Goal: Task Accomplishment & Management: Complete application form

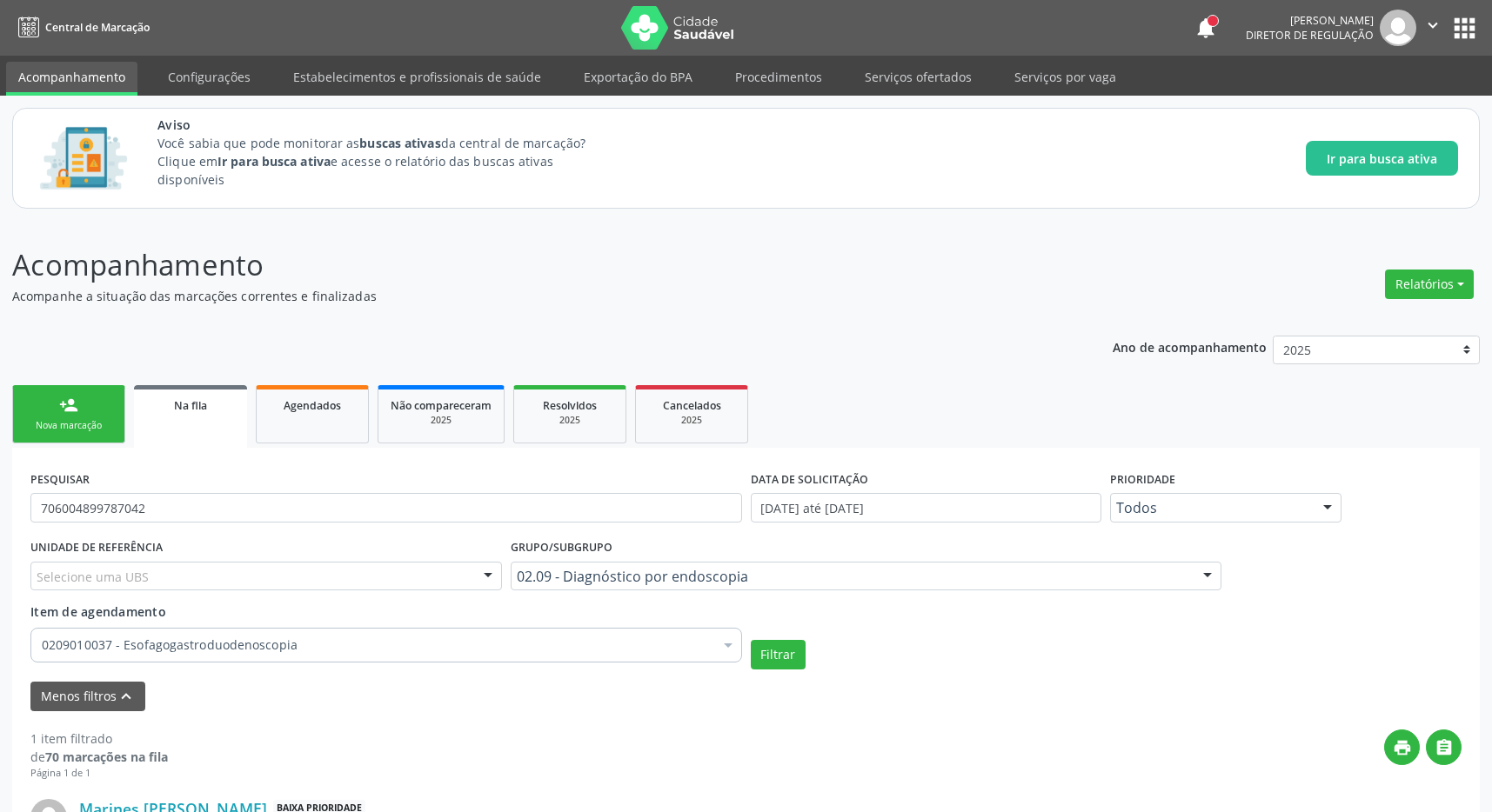
click at [1466, 26] on button "apps" at bounding box center [1464, 29] width 31 height 31
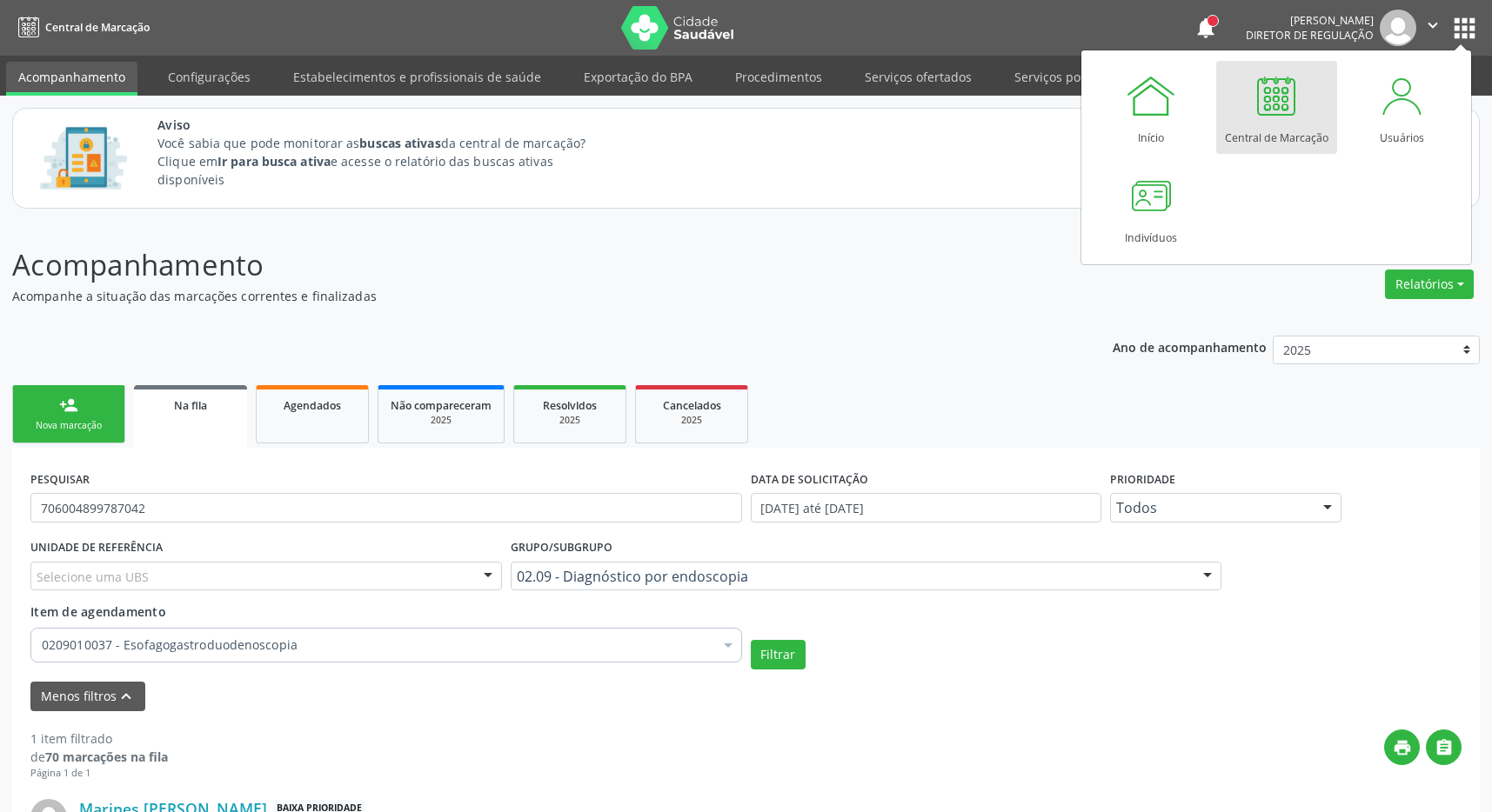
click at [1301, 110] on link "Central de Marcação" at bounding box center [1276, 108] width 121 height 94
click at [1288, 109] on div at bounding box center [1276, 95] width 53 height 52
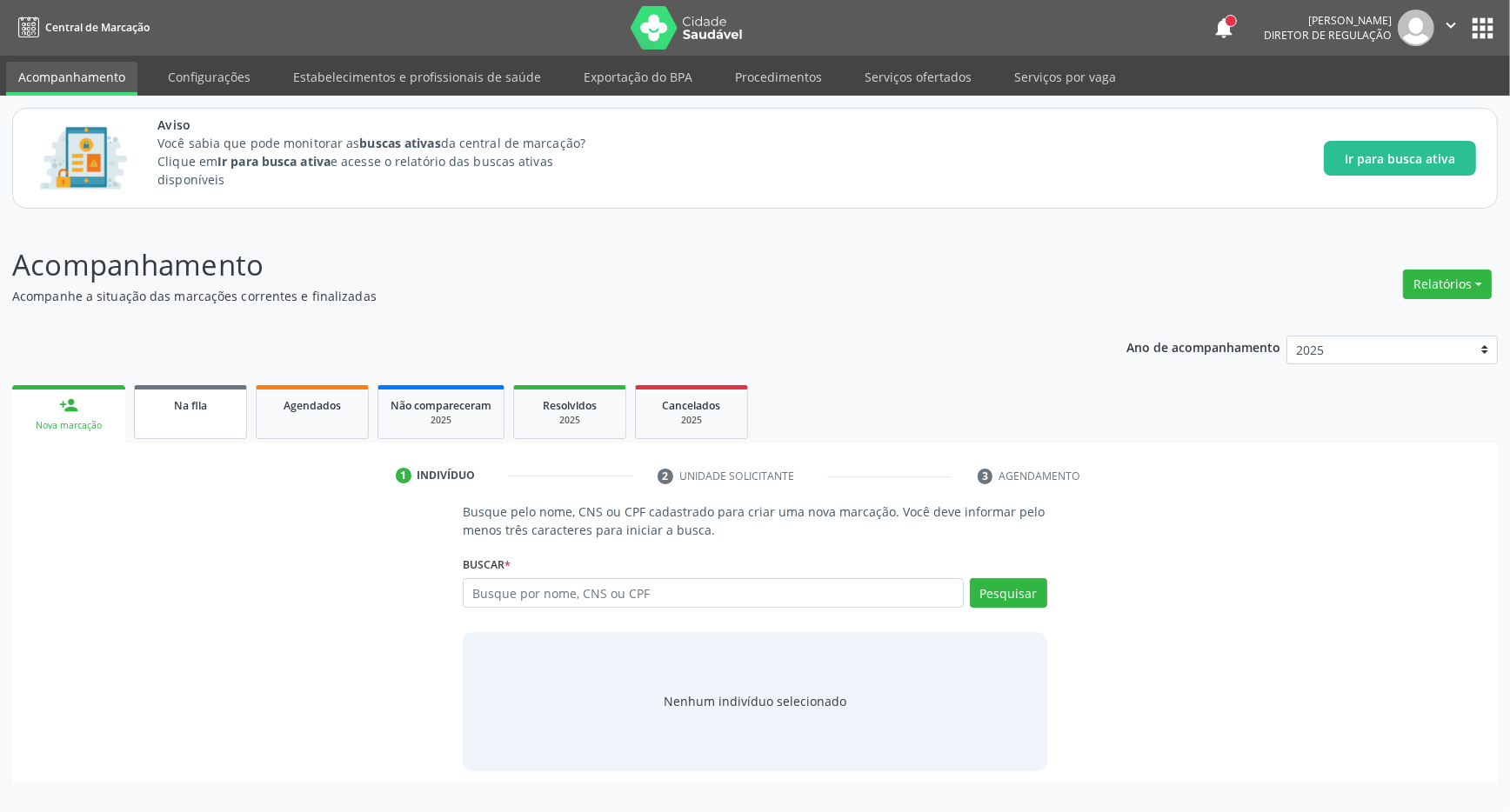
click at [159, 394] on link "Na fila" at bounding box center [190, 412] width 113 height 54
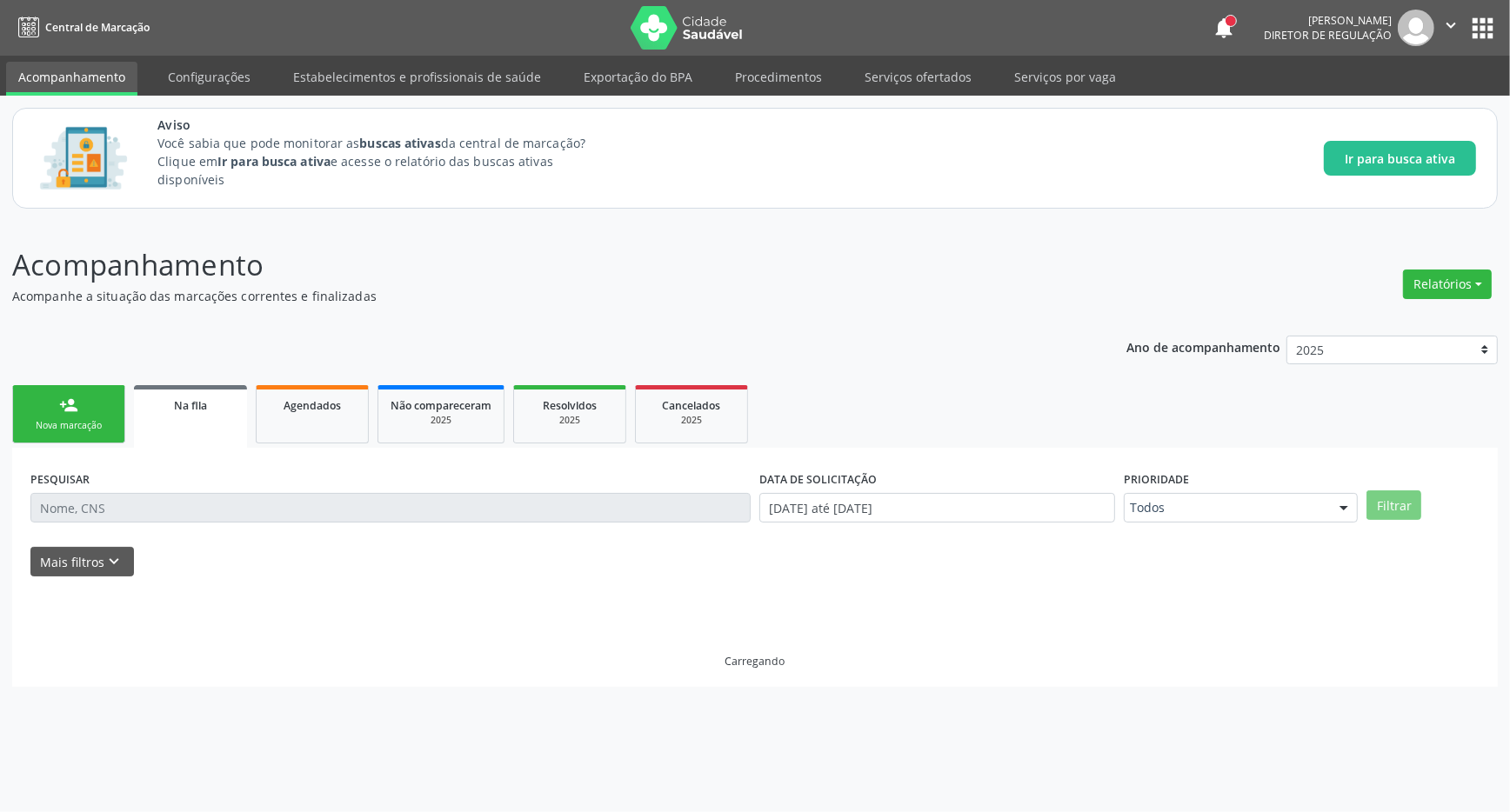
click at [94, 414] on link "person_add Nova marcação" at bounding box center [69, 414] width 113 height 58
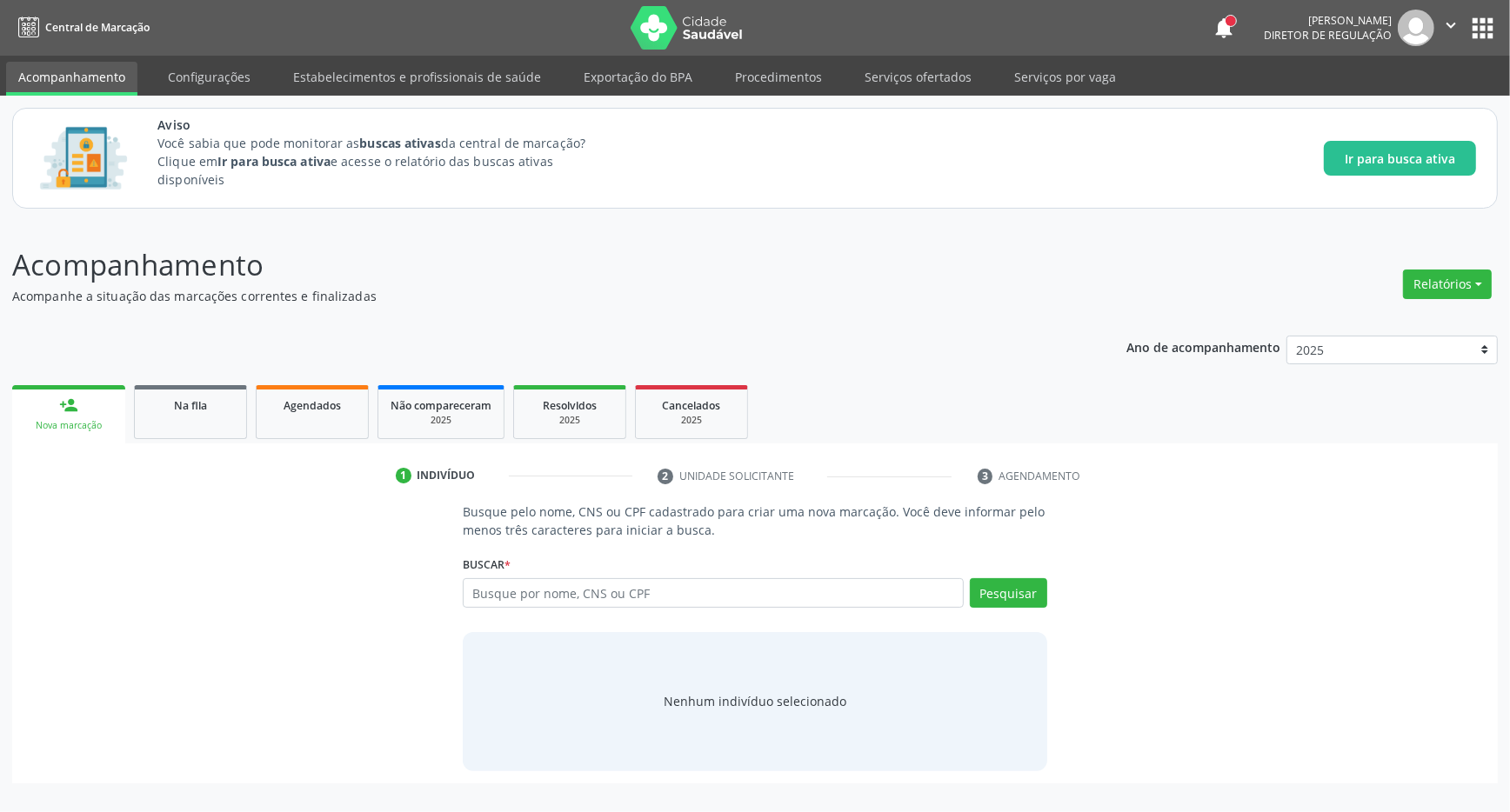
click at [88, 78] on link "Acompanhamento" at bounding box center [72, 79] width 132 height 34
click at [33, 407] on link "person_add Nova marcação" at bounding box center [69, 414] width 113 height 58
click at [1490, 16] on button "apps" at bounding box center [1483, 29] width 31 height 31
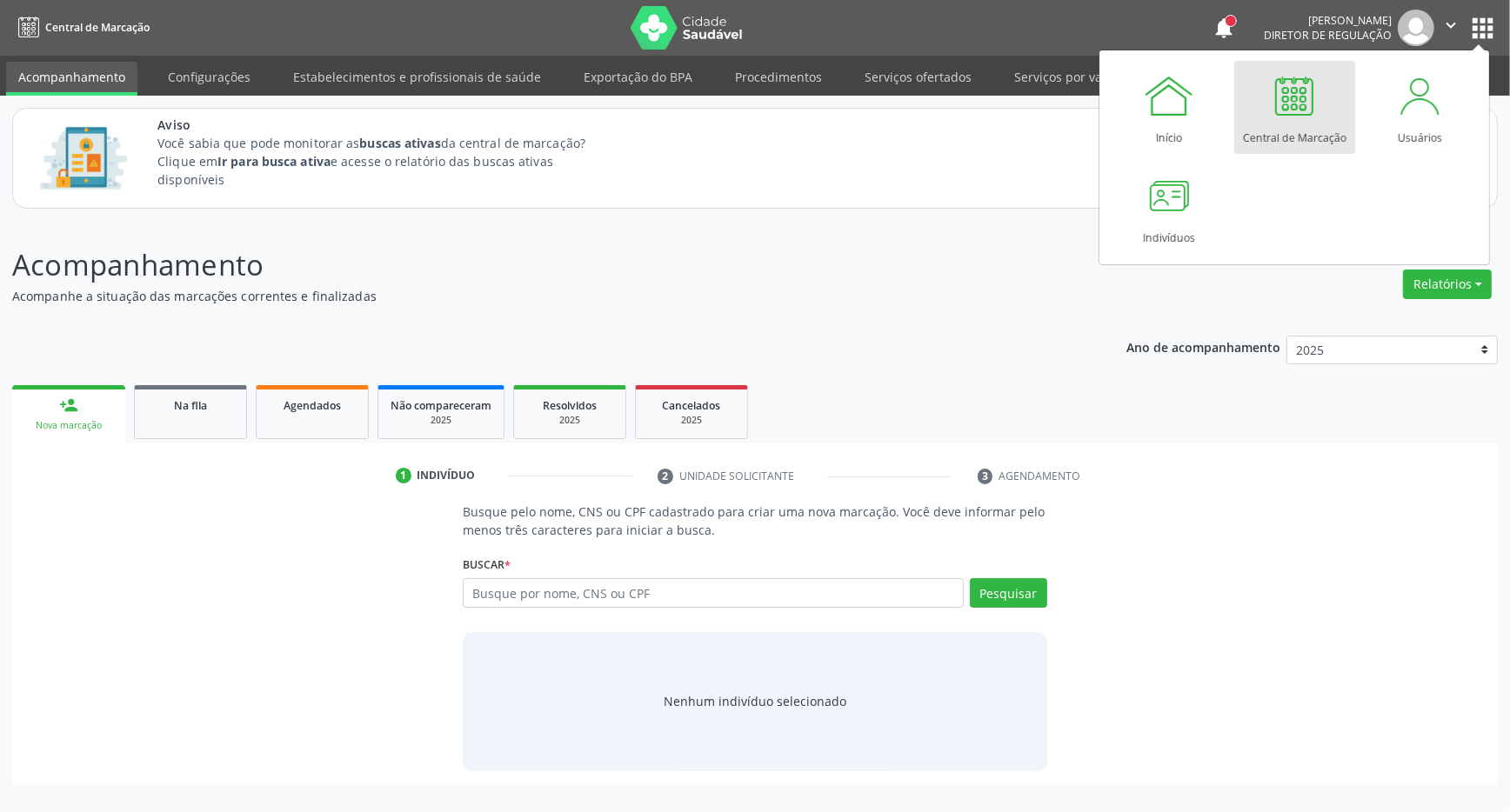
click at [1328, 96] on link "Central de Marcação" at bounding box center [1294, 108] width 121 height 94
click at [1287, 100] on div at bounding box center [1294, 95] width 52 height 52
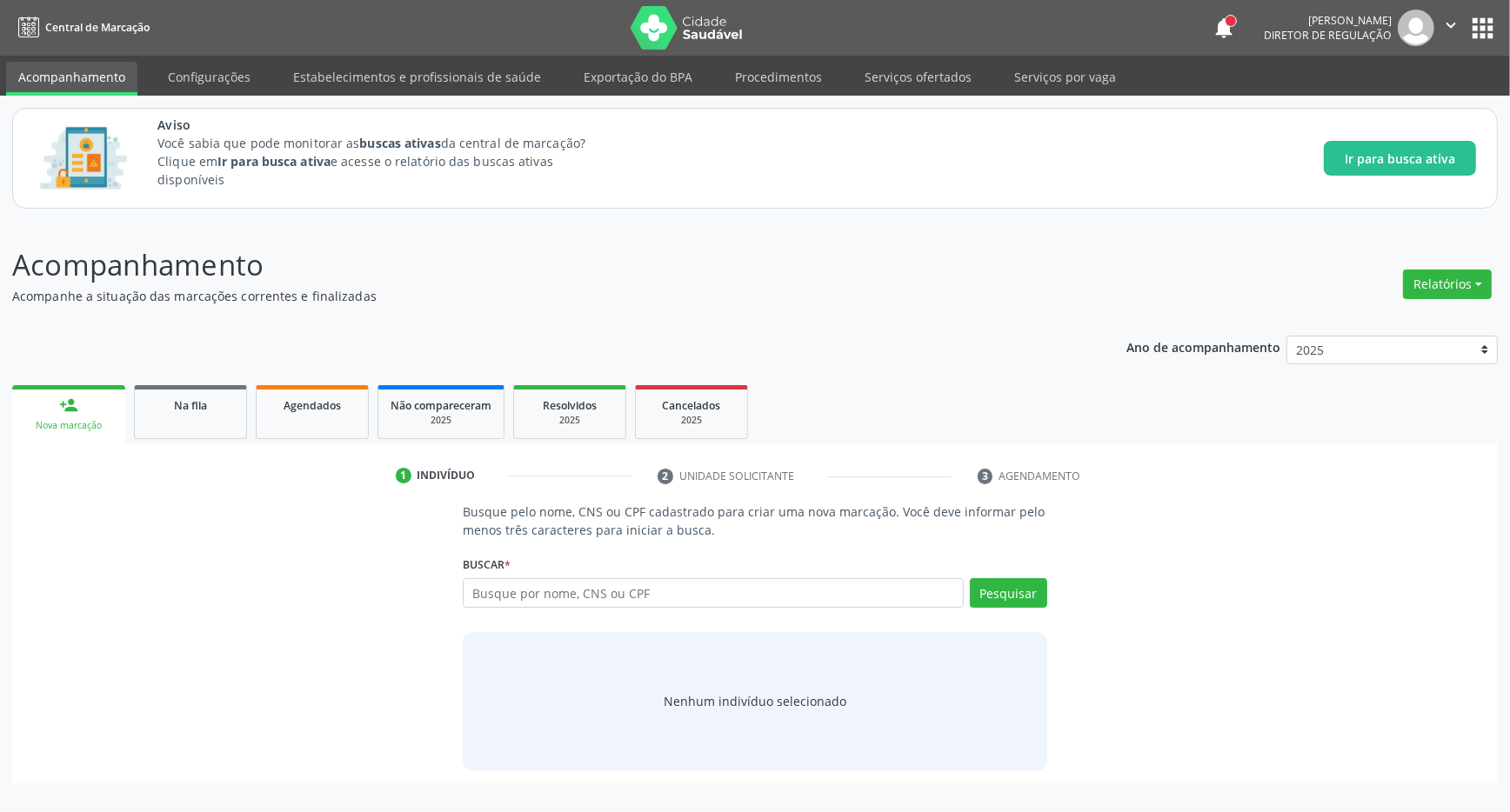
click at [739, 579] on div "Buscar * Busque por nome, CNS ou CPF Nenhum resultado encontrado para: " " Digi…" at bounding box center [755, 585] width 584 height 68
click at [755, 601] on input "text" at bounding box center [713, 593] width 501 height 30
type input "708606552560480"
click at [1015, 582] on button "Pesquisar" at bounding box center [1008, 593] width 77 height 30
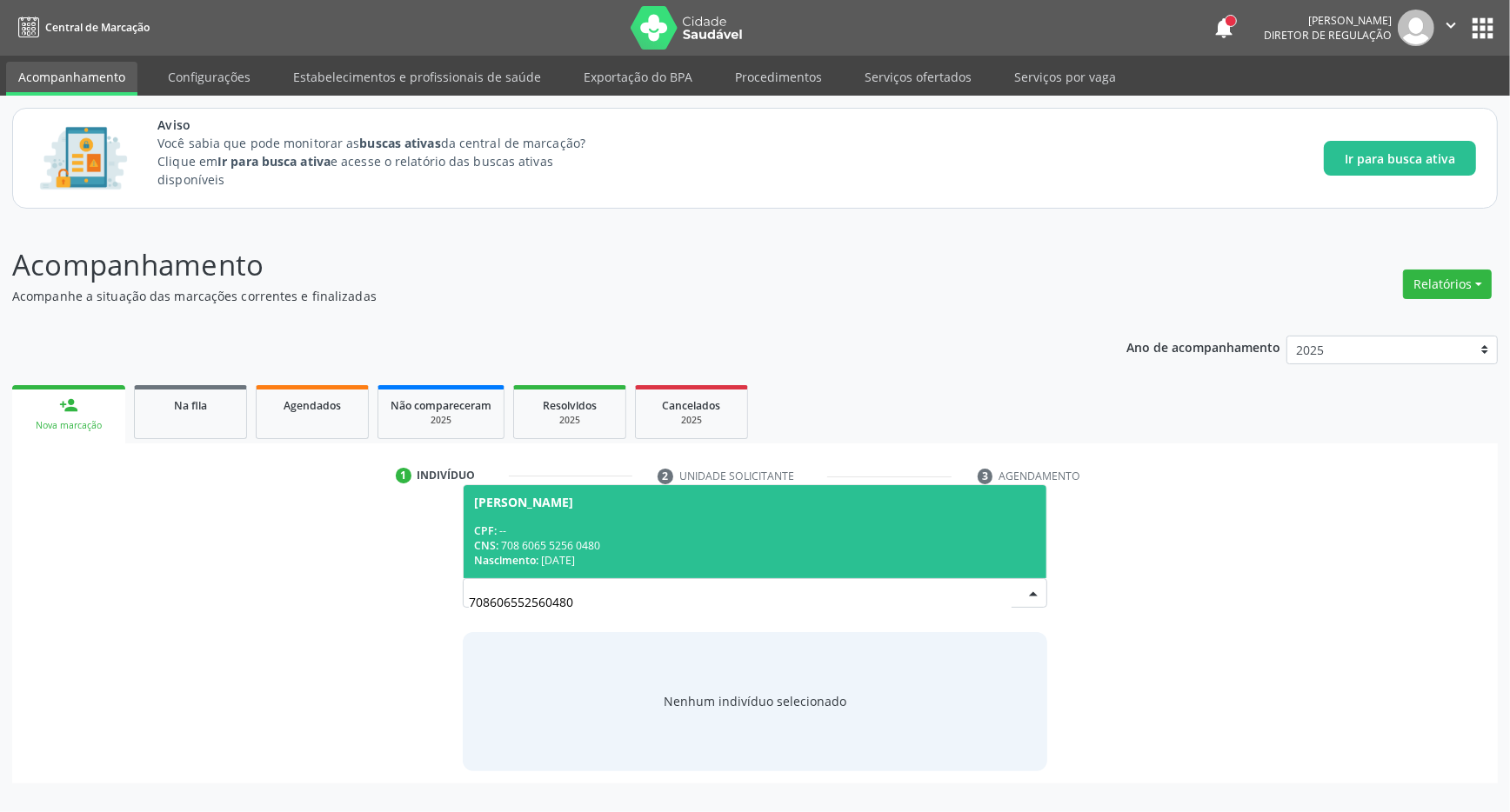
click at [761, 531] on div "CPF: --" at bounding box center [755, 531] width 562 height 14
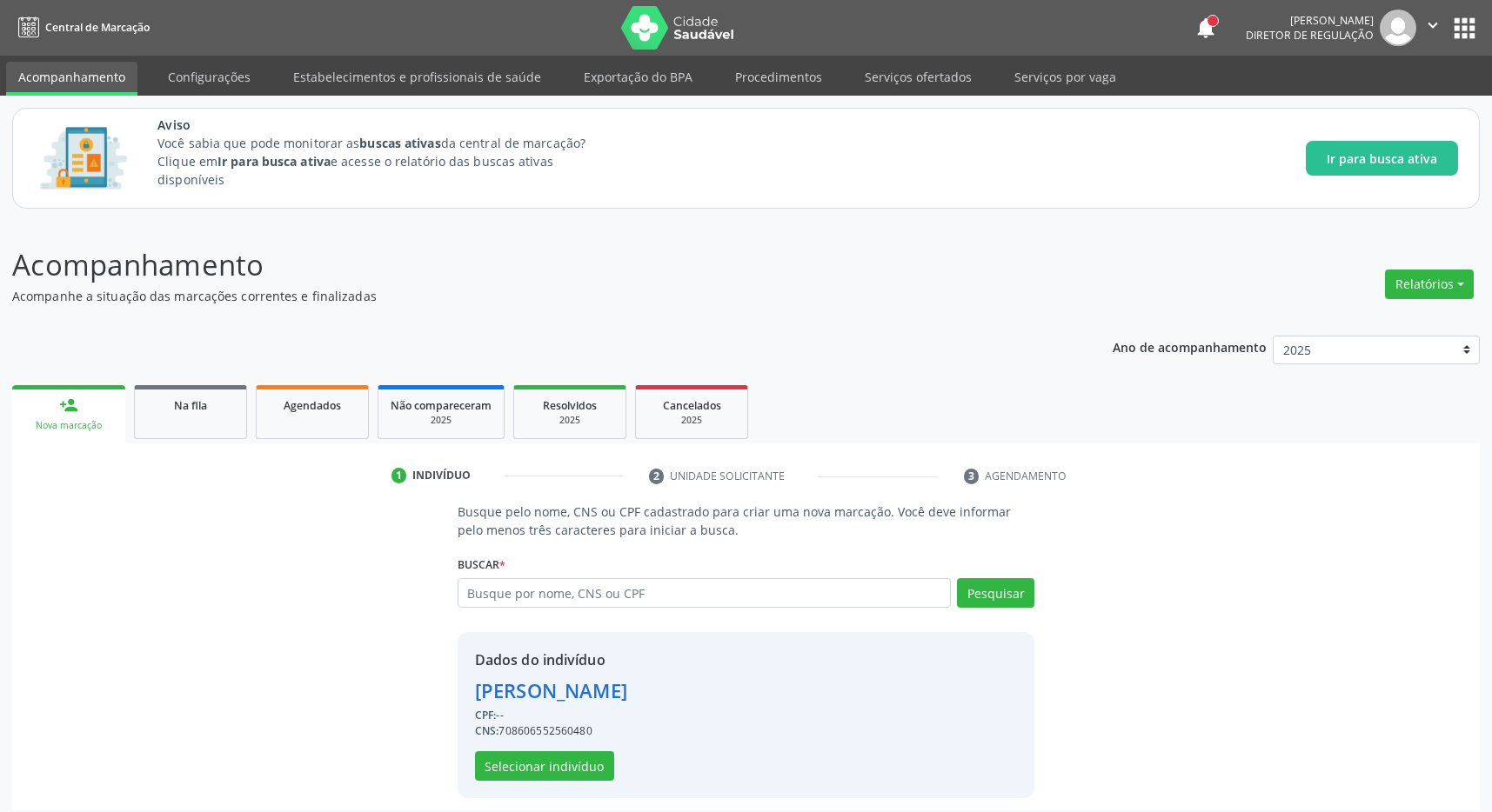
scroll to position [11, 0]
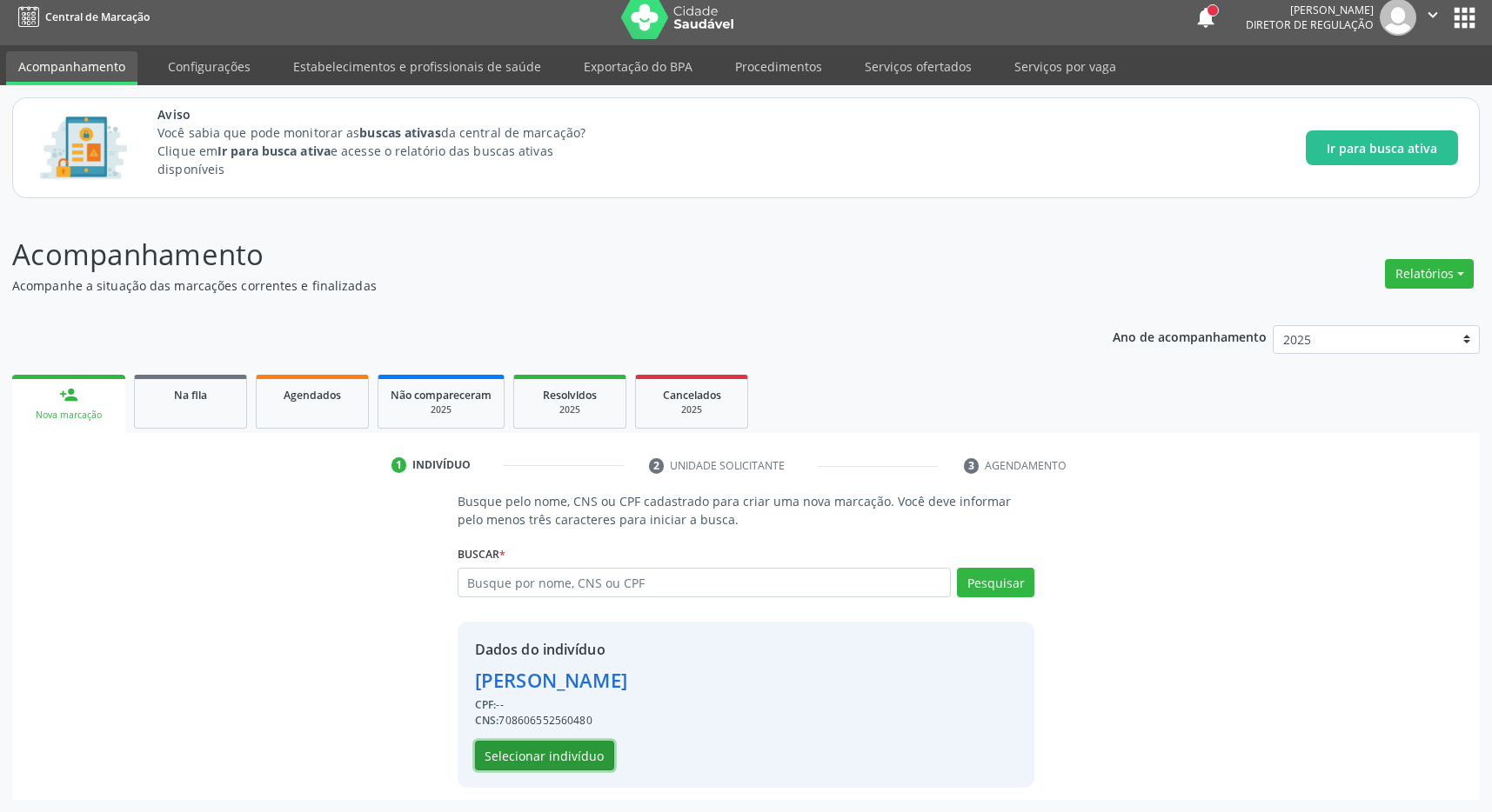
click at [568, 751] on button "Selecionar indivíduo" at bounding box center [545, 755] width 139 height 30
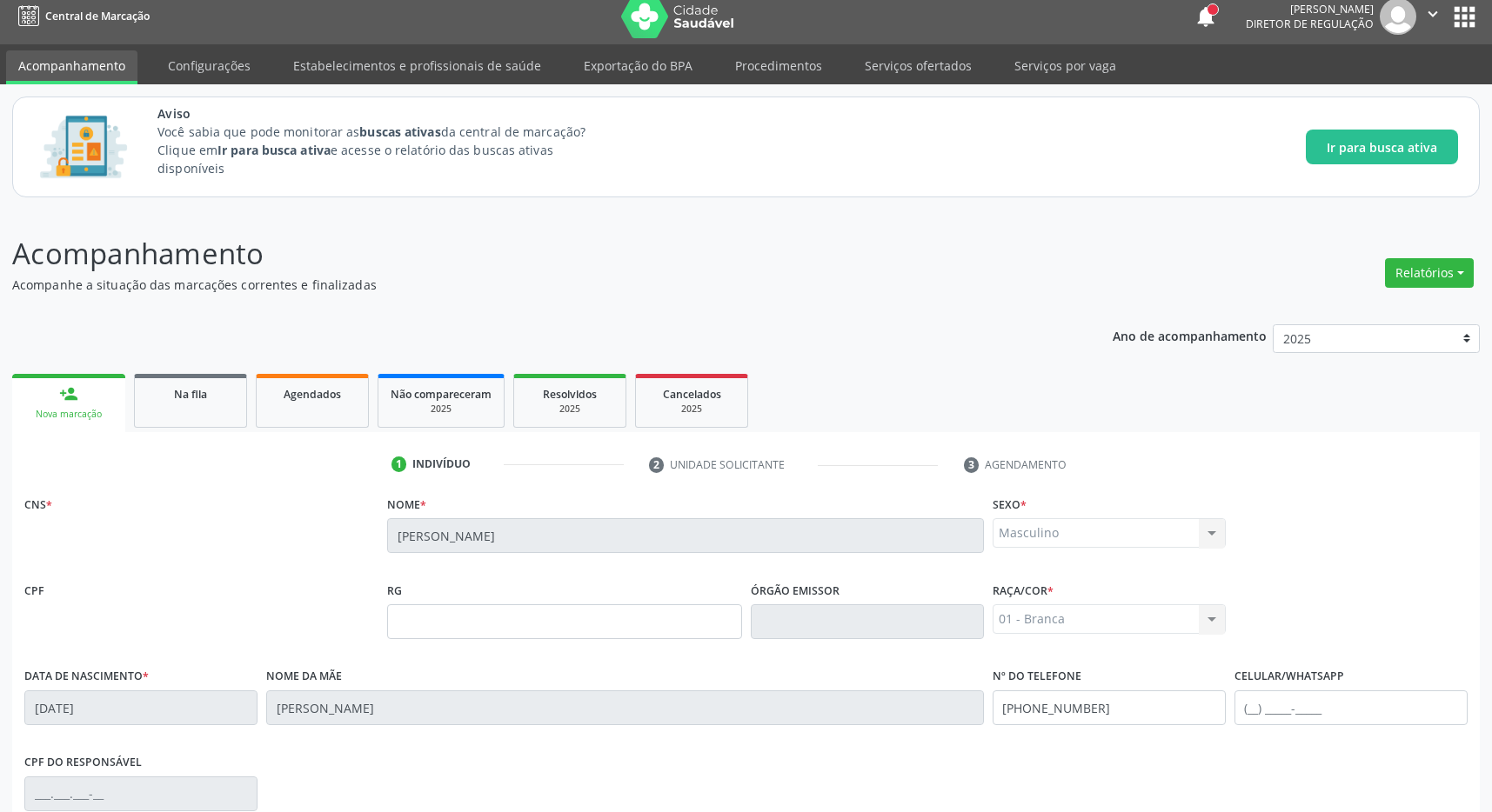
scroll to position [258, 0]
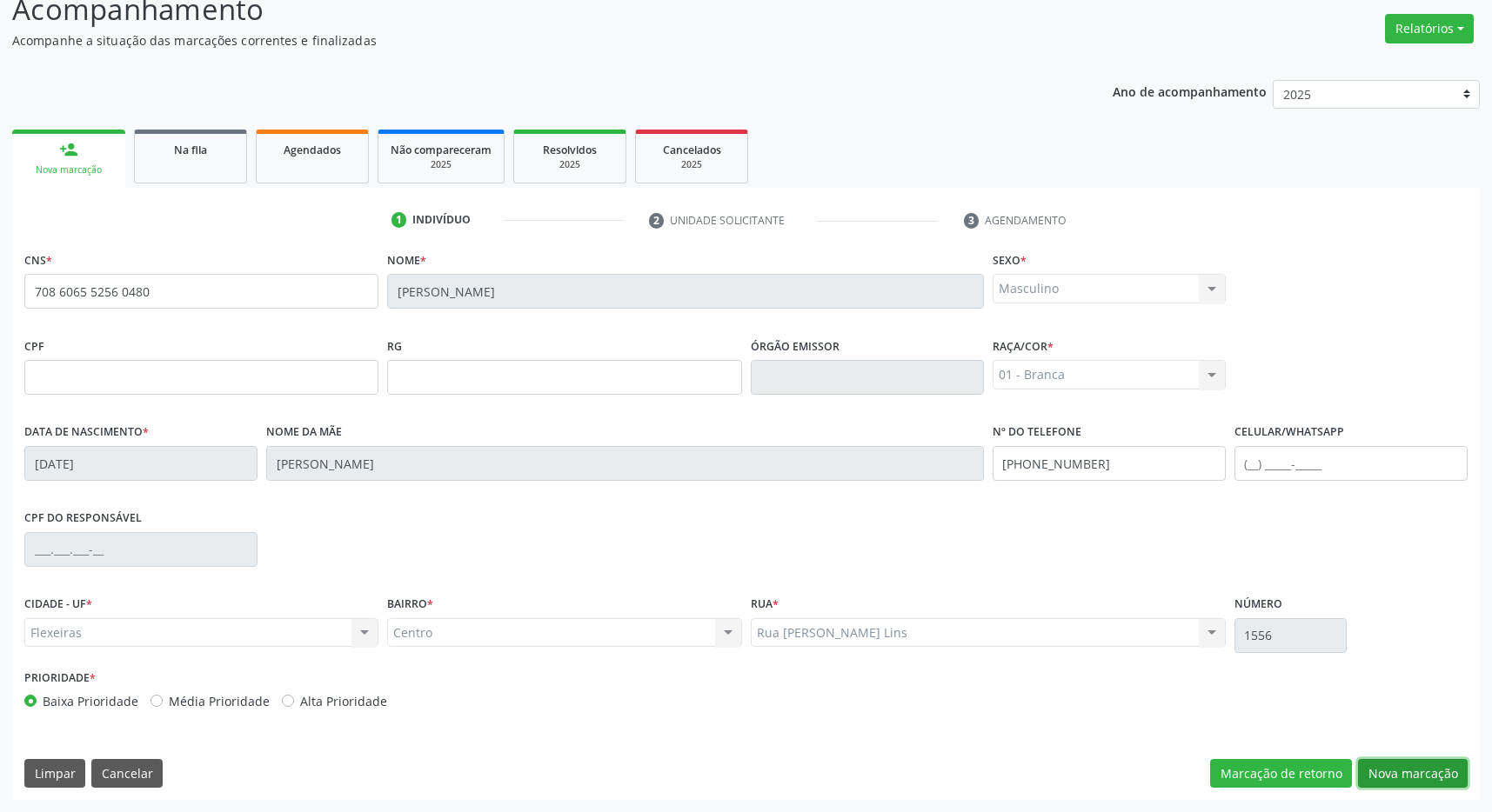
click at [1387, 773] on button "Nova marcação" at bounding box center [1413, 774] width 110 height 30
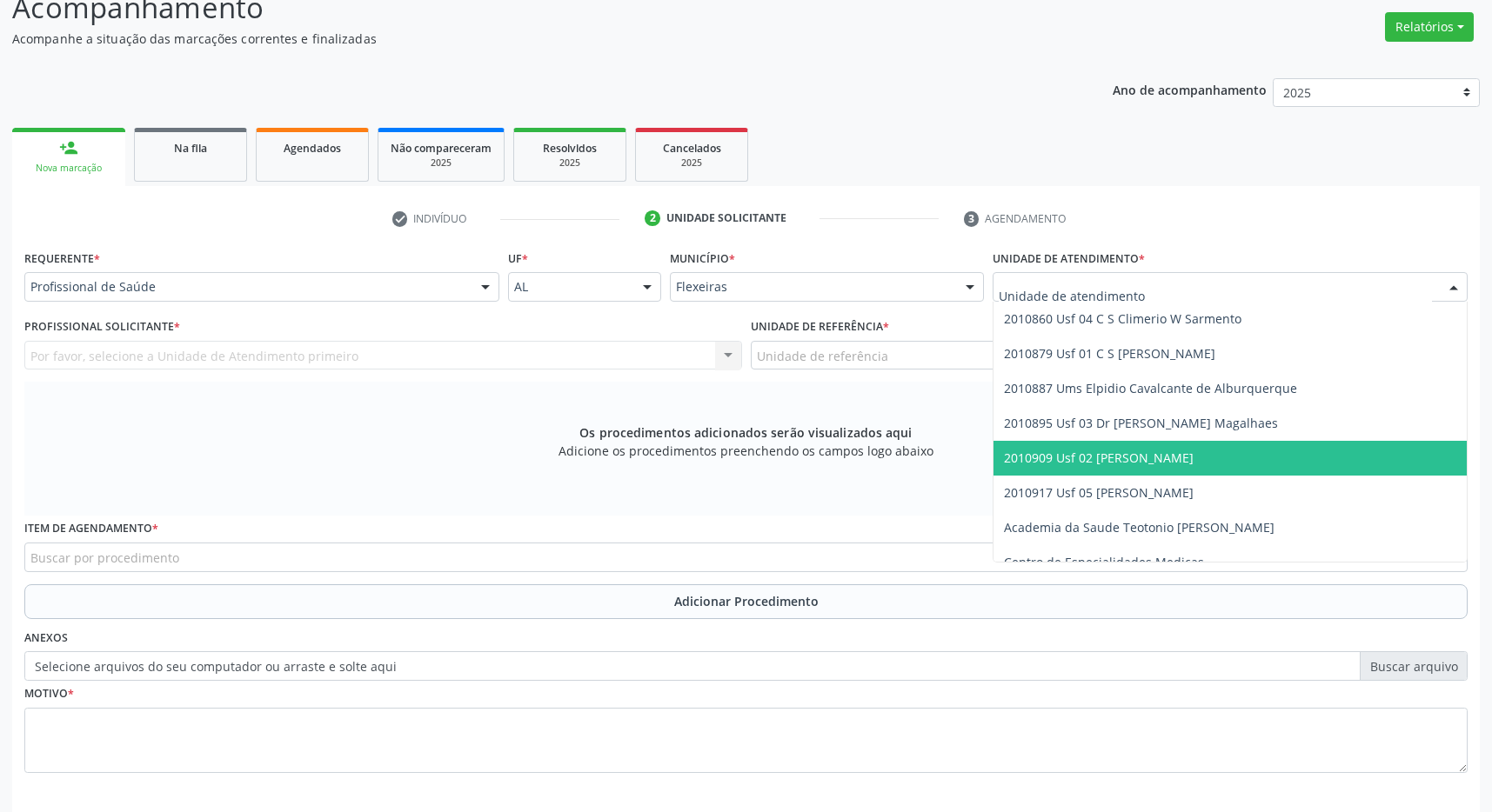
click at [1124, 466] on span "2010909 Usf 02 [PERSON_NAME]" at bounding box center [1099, 457] width 190 height 16
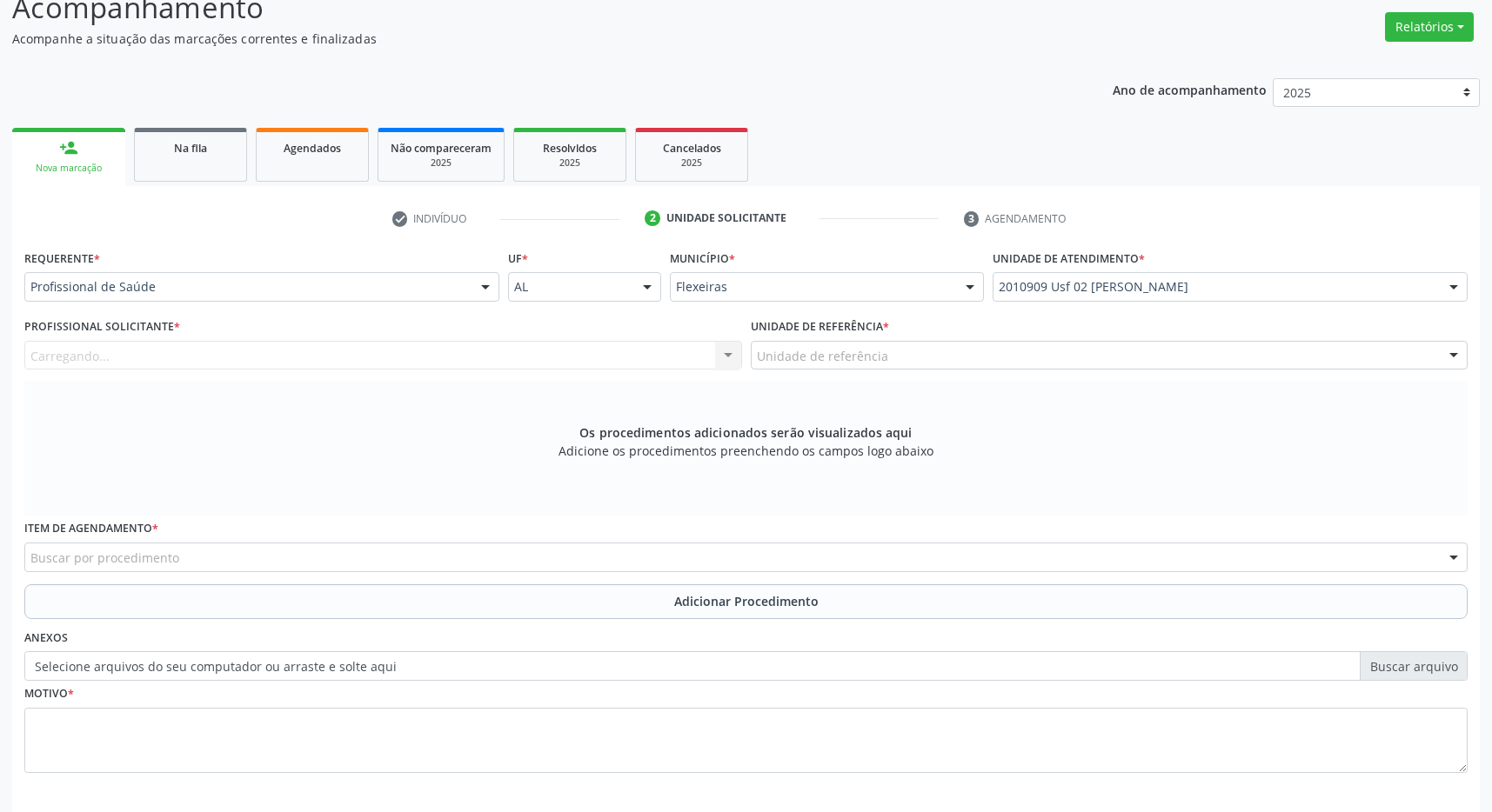
click at [1092, 365] on div "Unidade de referência" at bounding box center [1110, 355] width 718 height 30
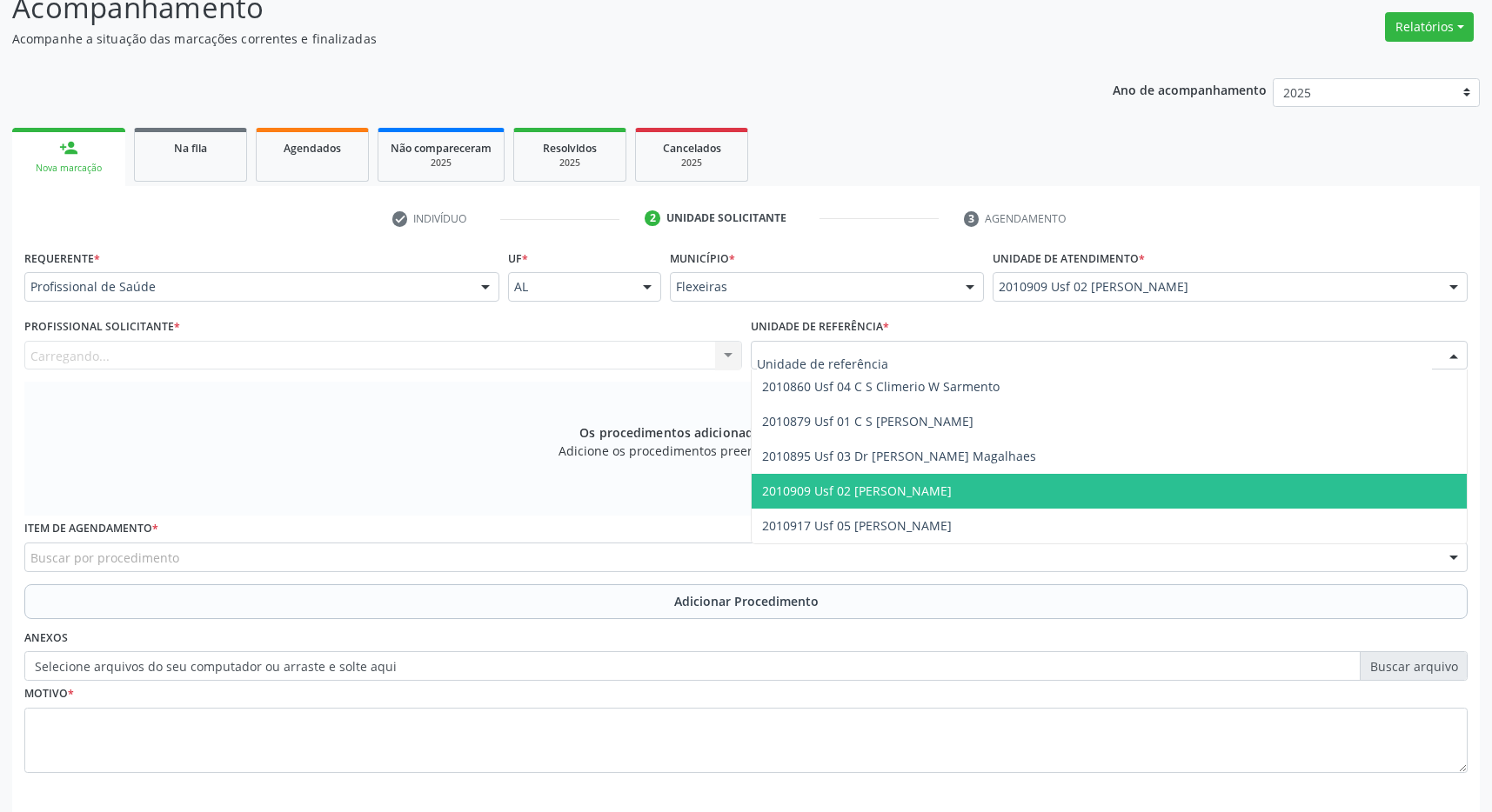
click at [1093, 486] on span "2010909 Usf 02 [PERSON_NAME]" at bounding box center [1109, 491] width 716 height 34
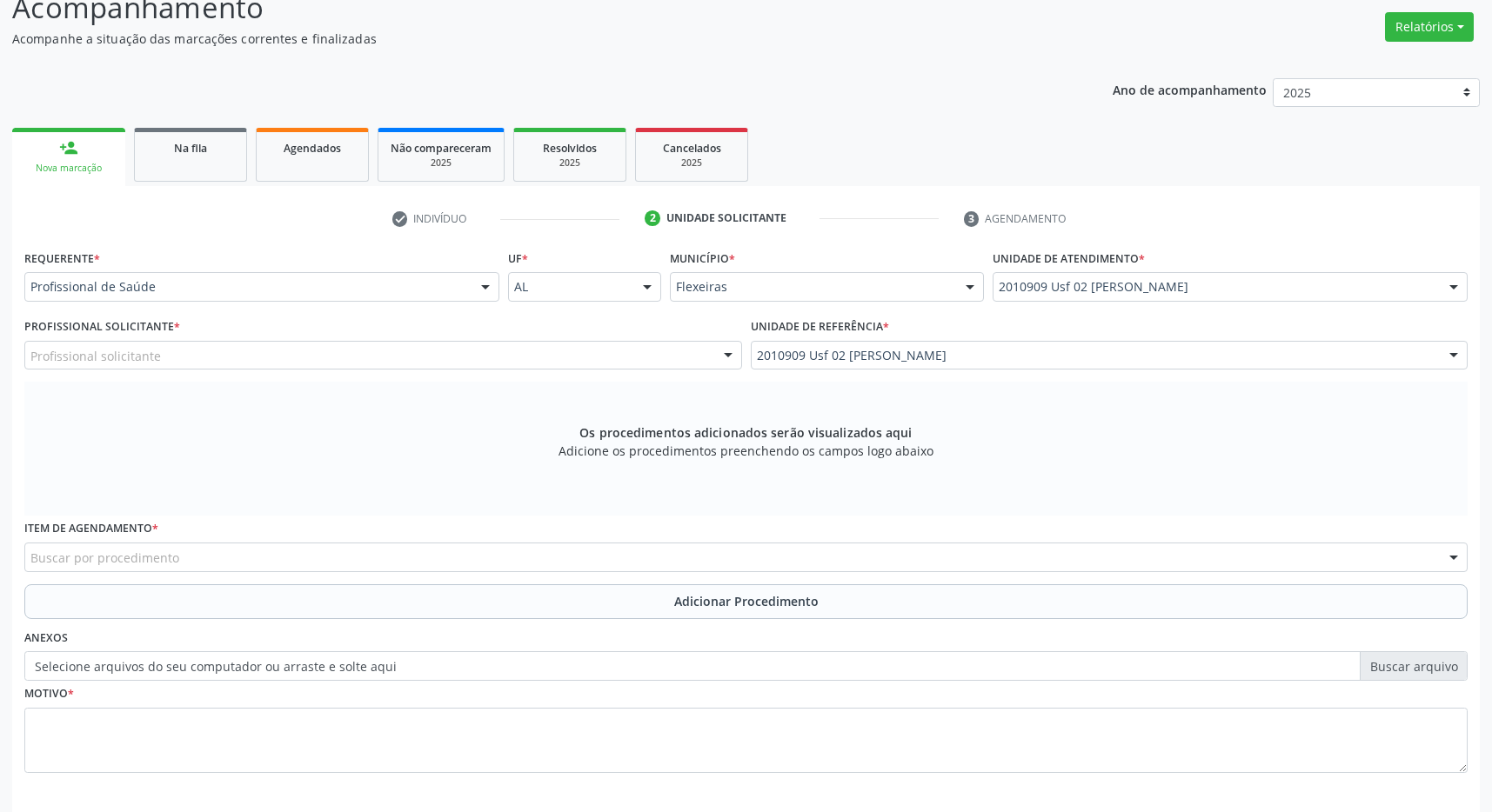
click at [629, 347] on div "Profissional solicitante" at bounding box center [384, 355] width 718 height 30
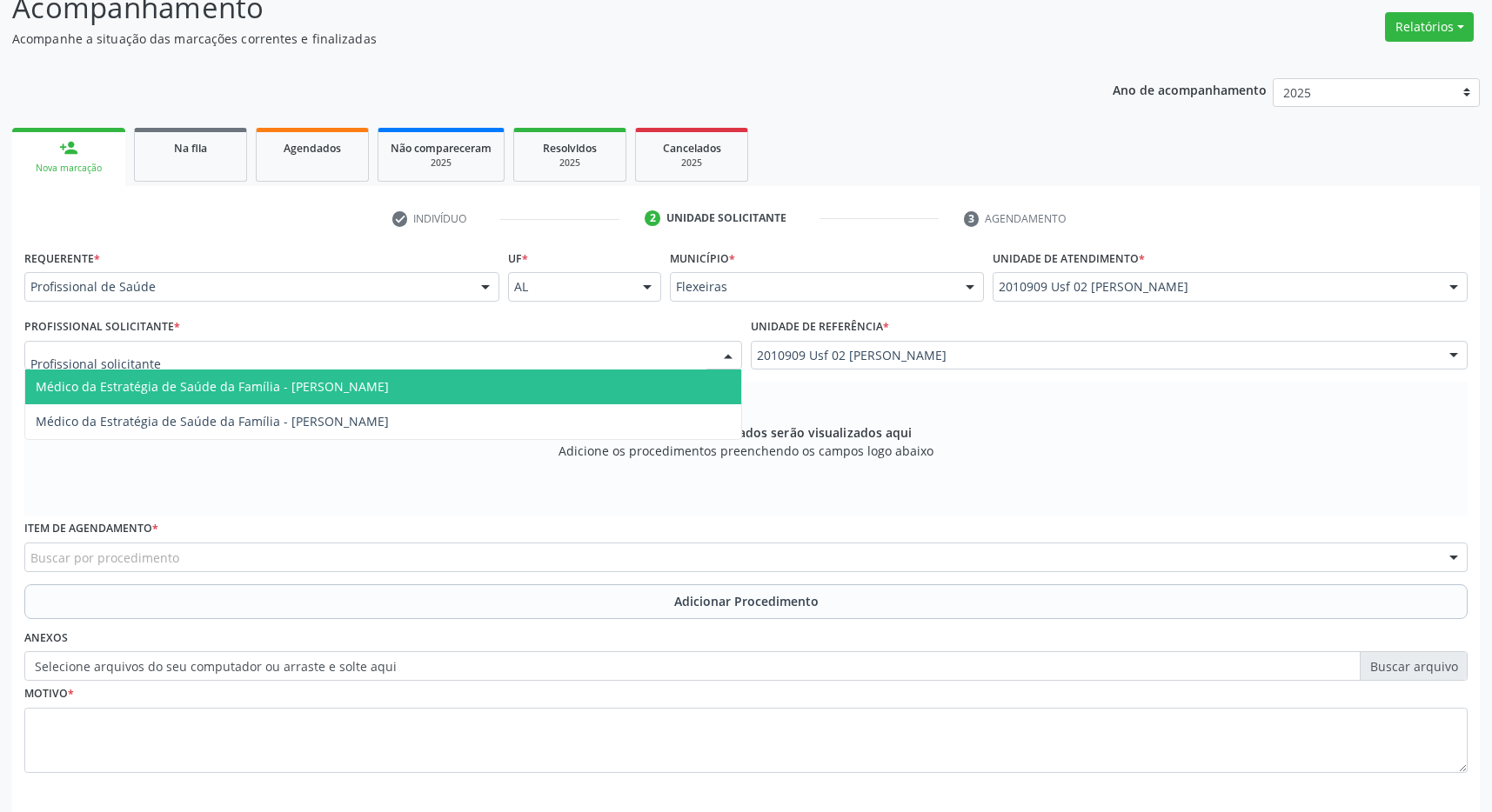
click at [599, 387] on span "Médico da Estratégia de Saúde da Família - Inara Lourenco Leitao" at bounding box center [383, 386] width 716 height 34
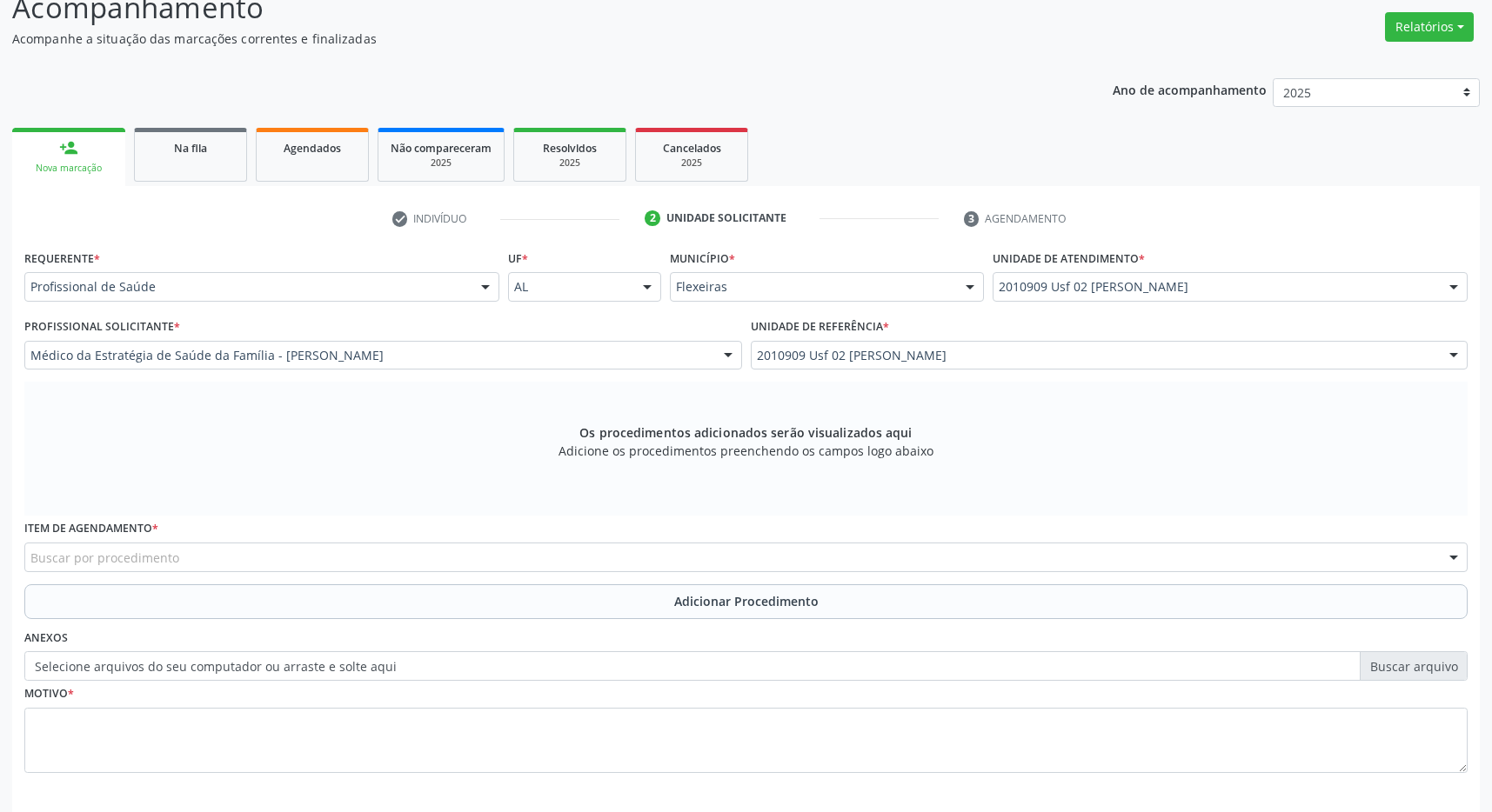
scroll to position [335, 0]
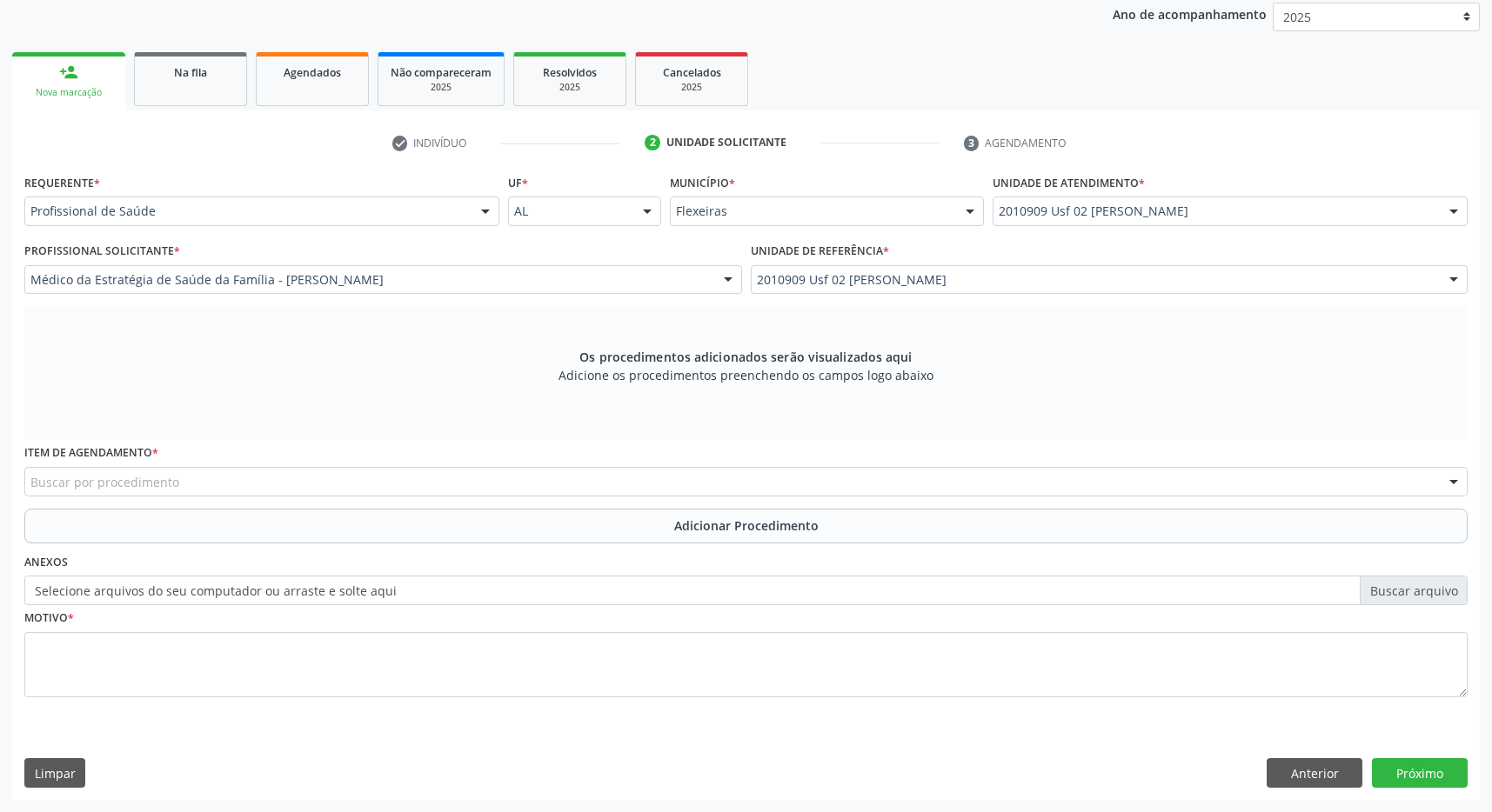
click at [222, 482] on div "Buscar por procedimento" at bounding box center [746, 481] width 1443 height 30
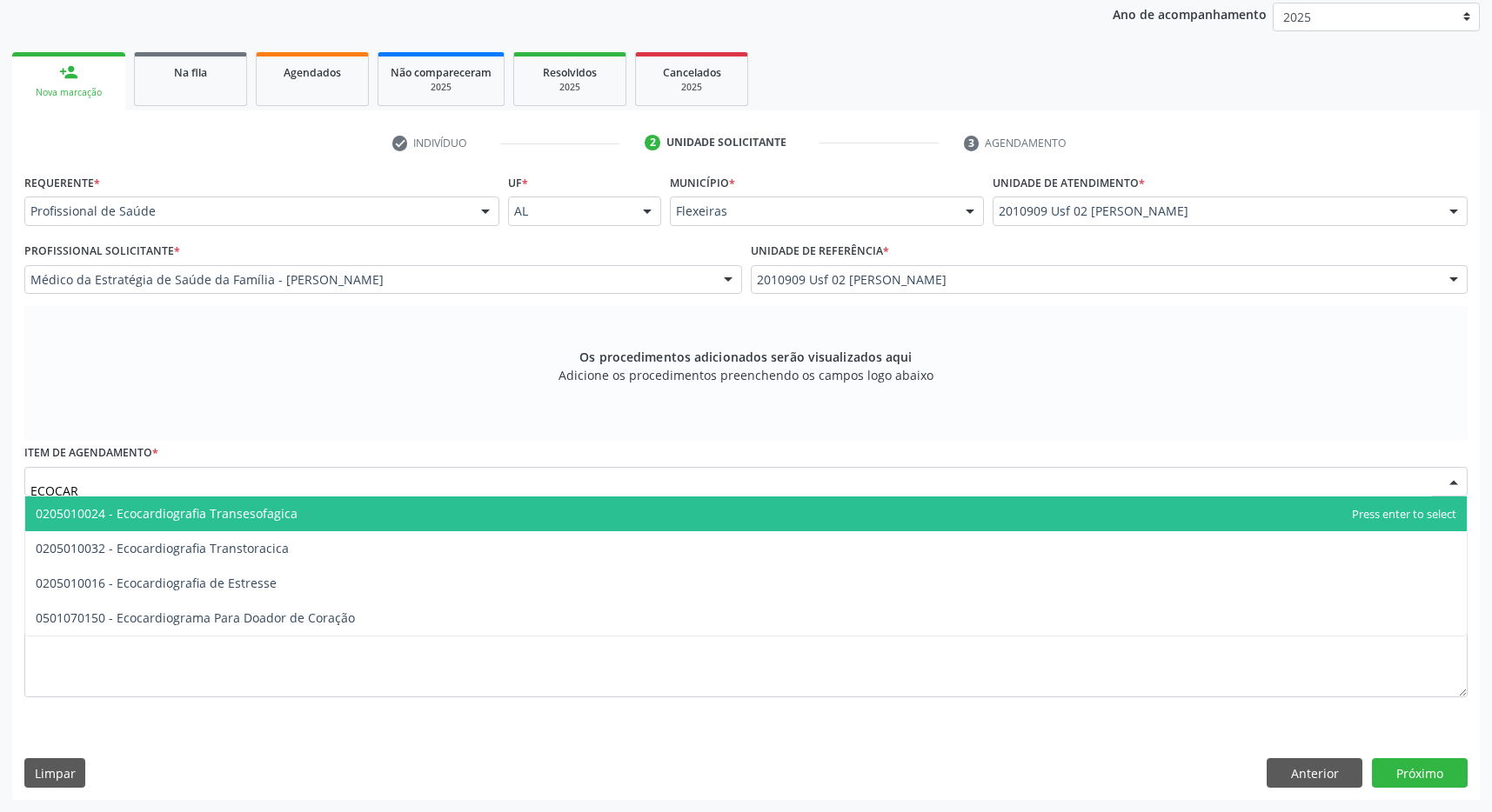
type input "ECOCARD"
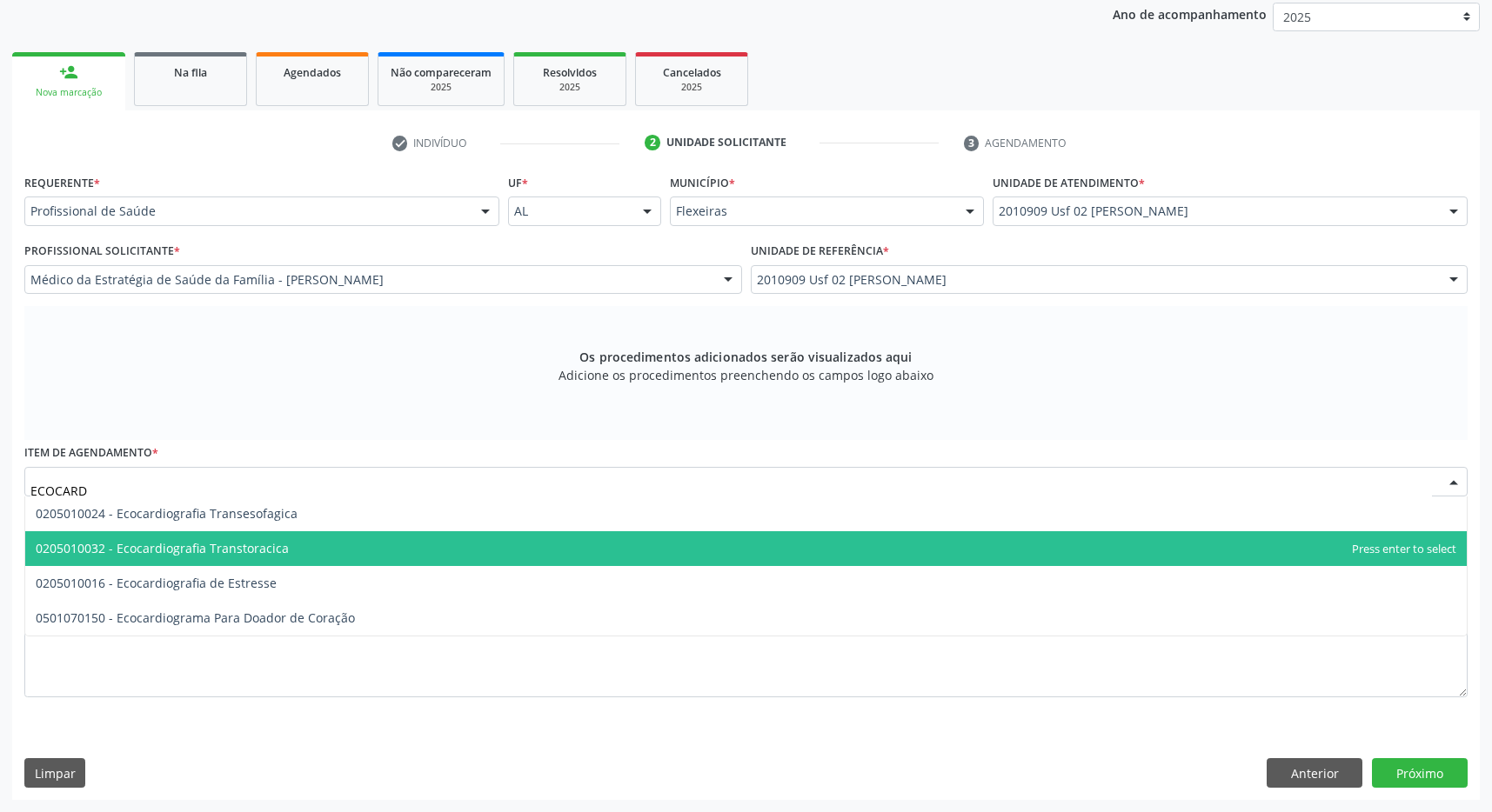
click at [285, 552] on span "0205010032 - Ecocardiografia Transtoracica" at bounding box center [746, 549] width 1441 height 34
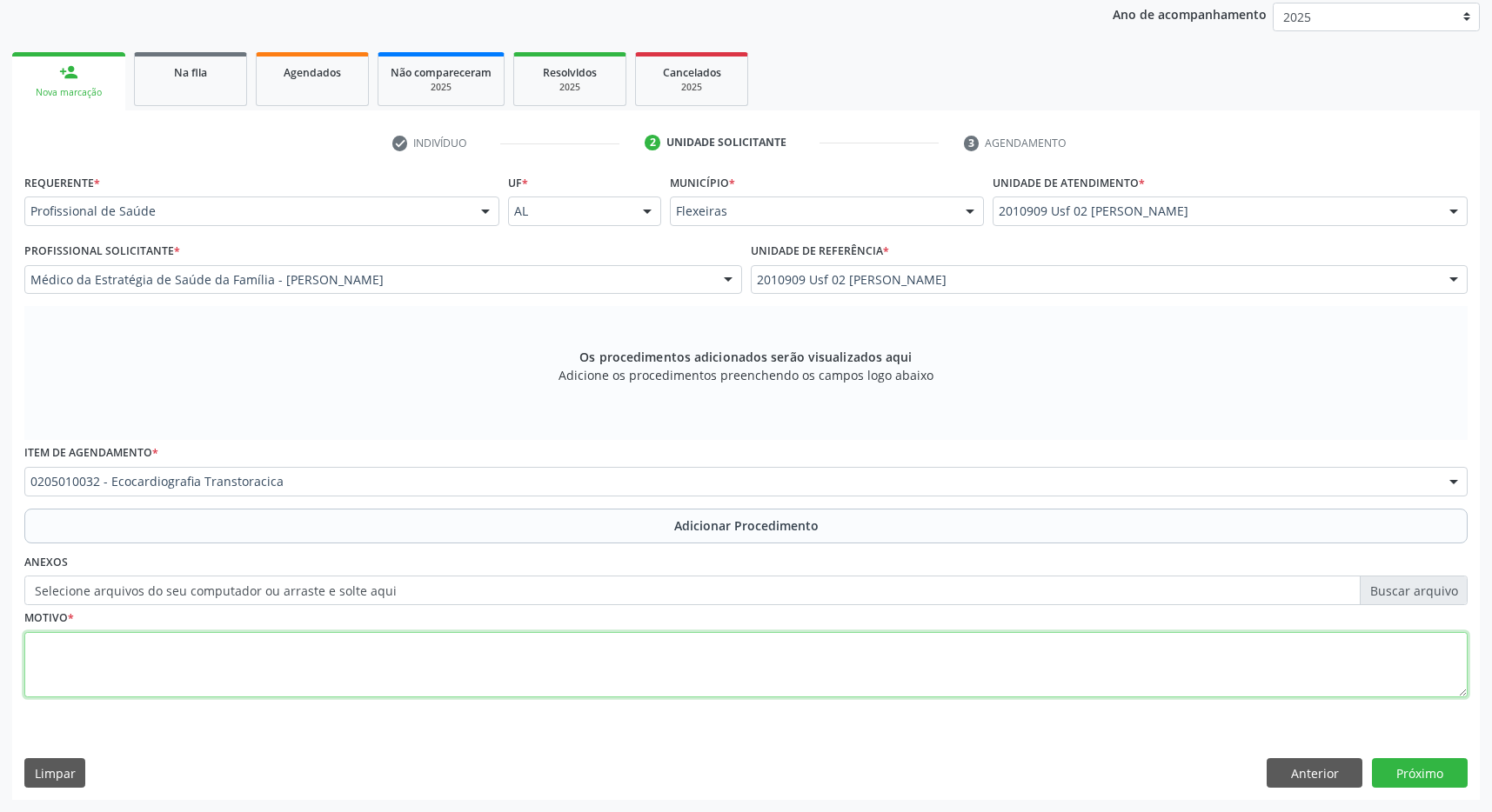
click at [626, 673] on textarea at bounding box center [746, 665] width 1443 height 66
type textarea "AVALIAÇÃO DE RISCO CARDIOVASCULAR"
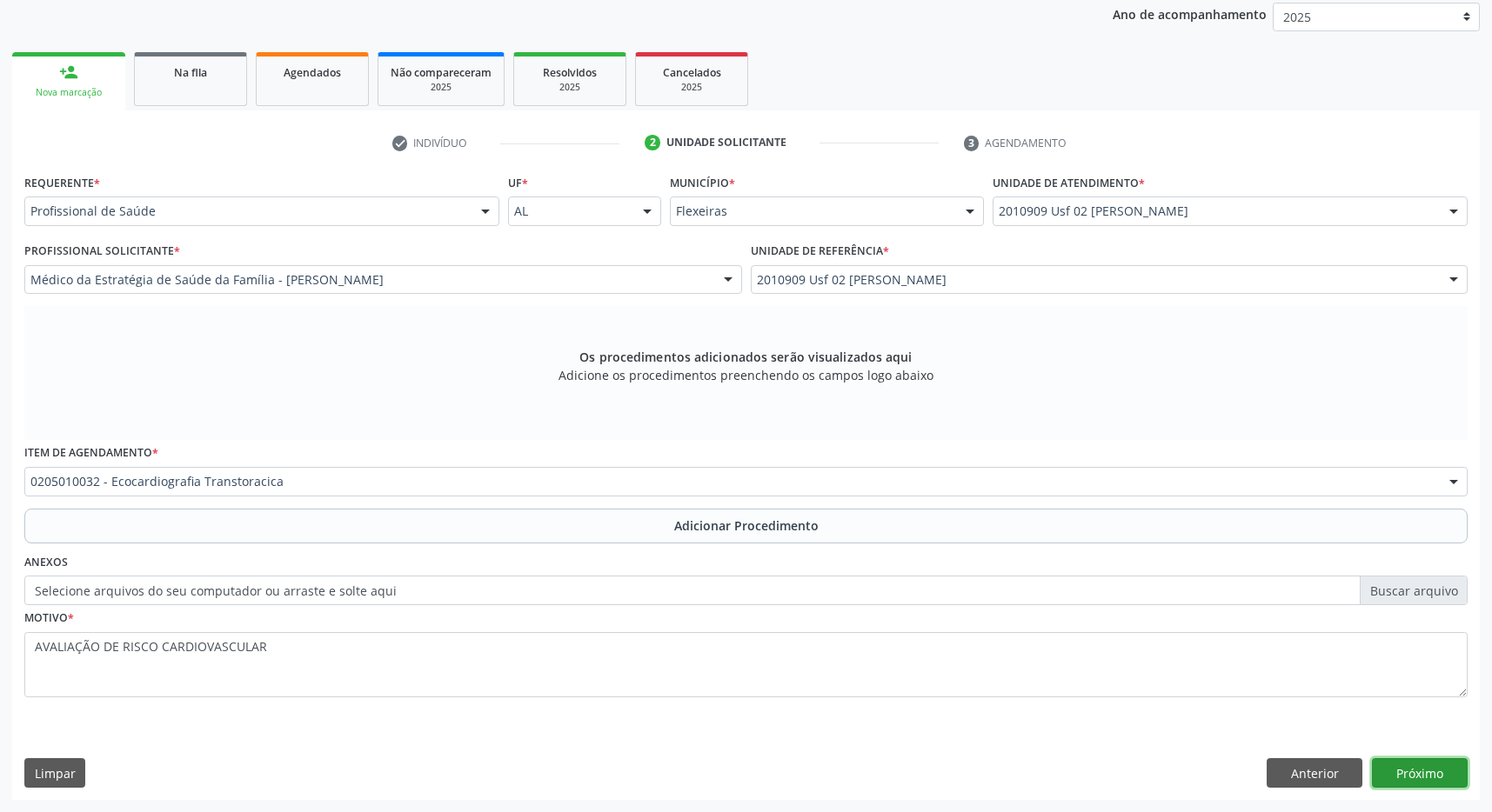
click at [1437, 772] on button "Próximo" at bounding box center [1419, 773] width 95 height 30
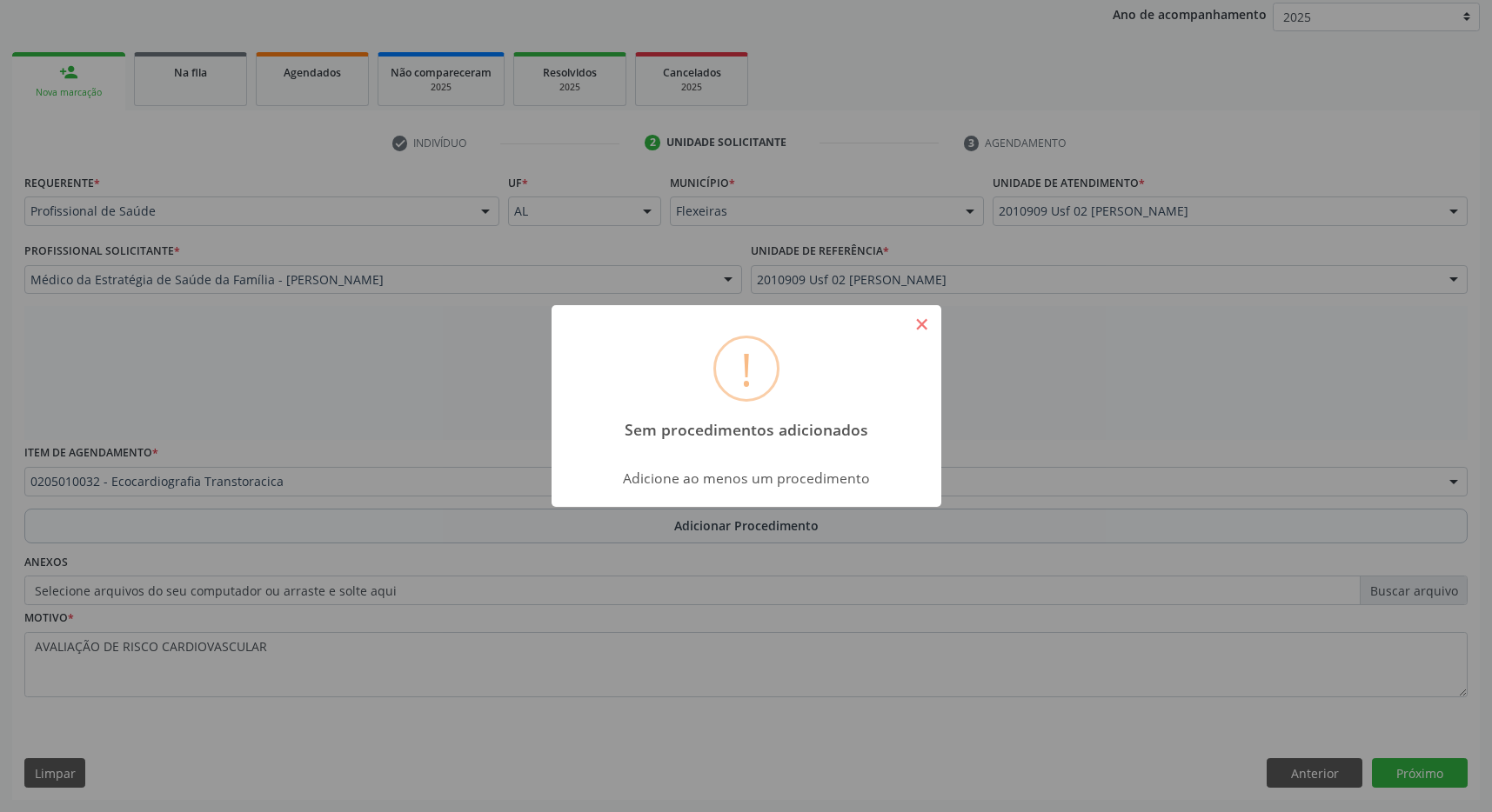
click at [918, 330] on button "×" at bounding box center [922, 323] width 30 height 30
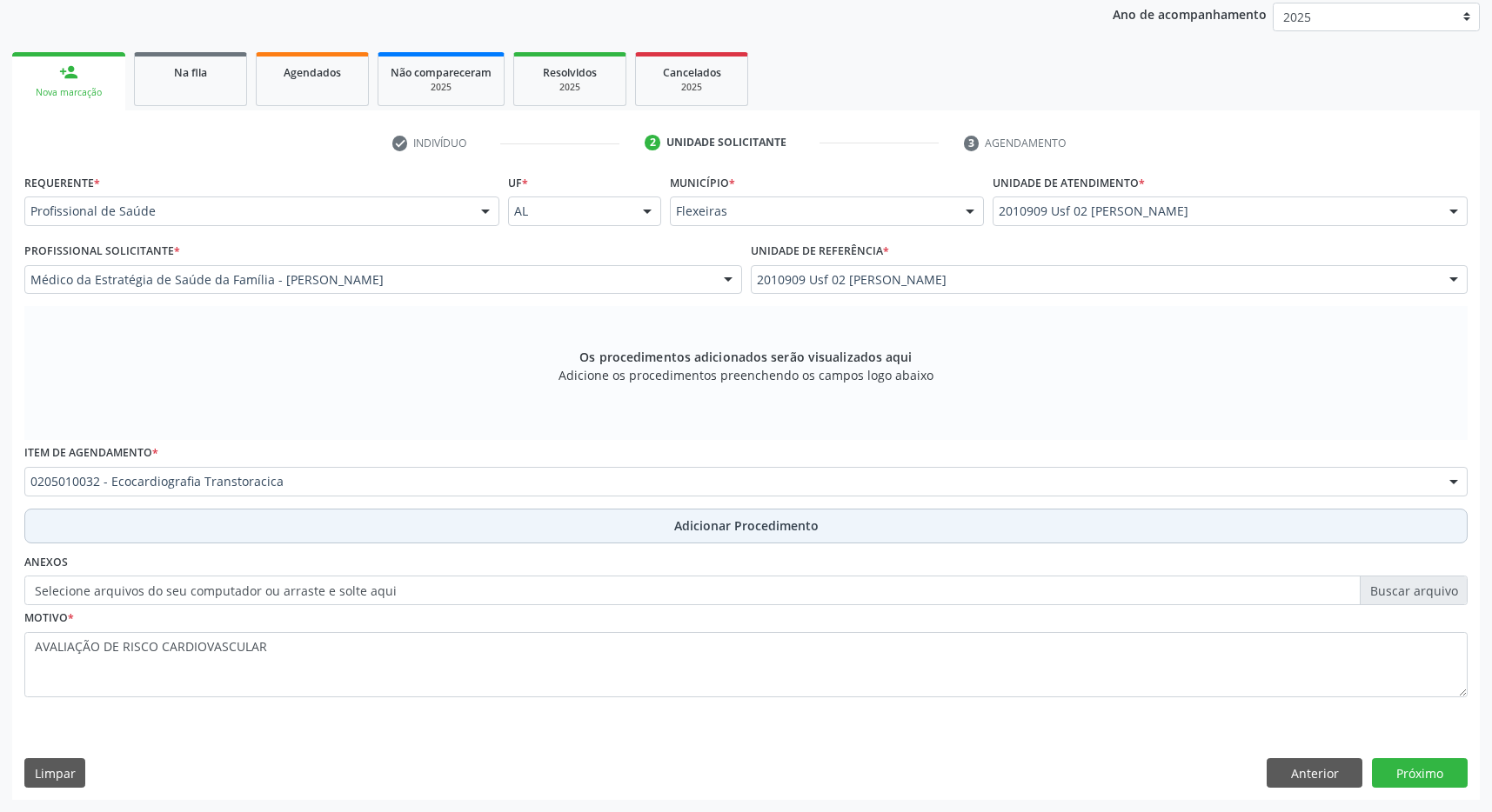
click at [805, 521] on span "Adicionar Procedimento" at bounding box center [746, 525] width 144 height 18
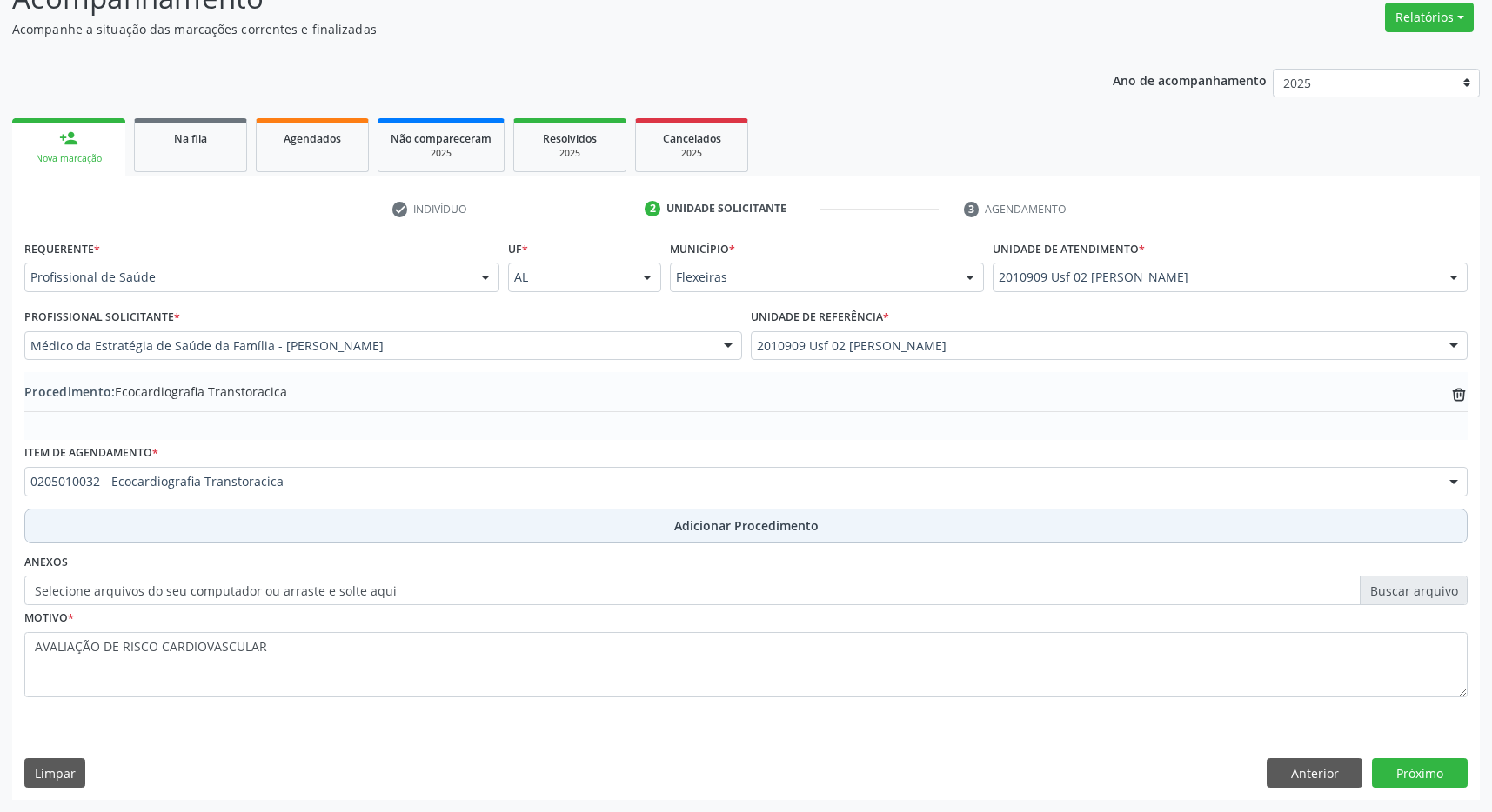
scroll to position [268, 0]
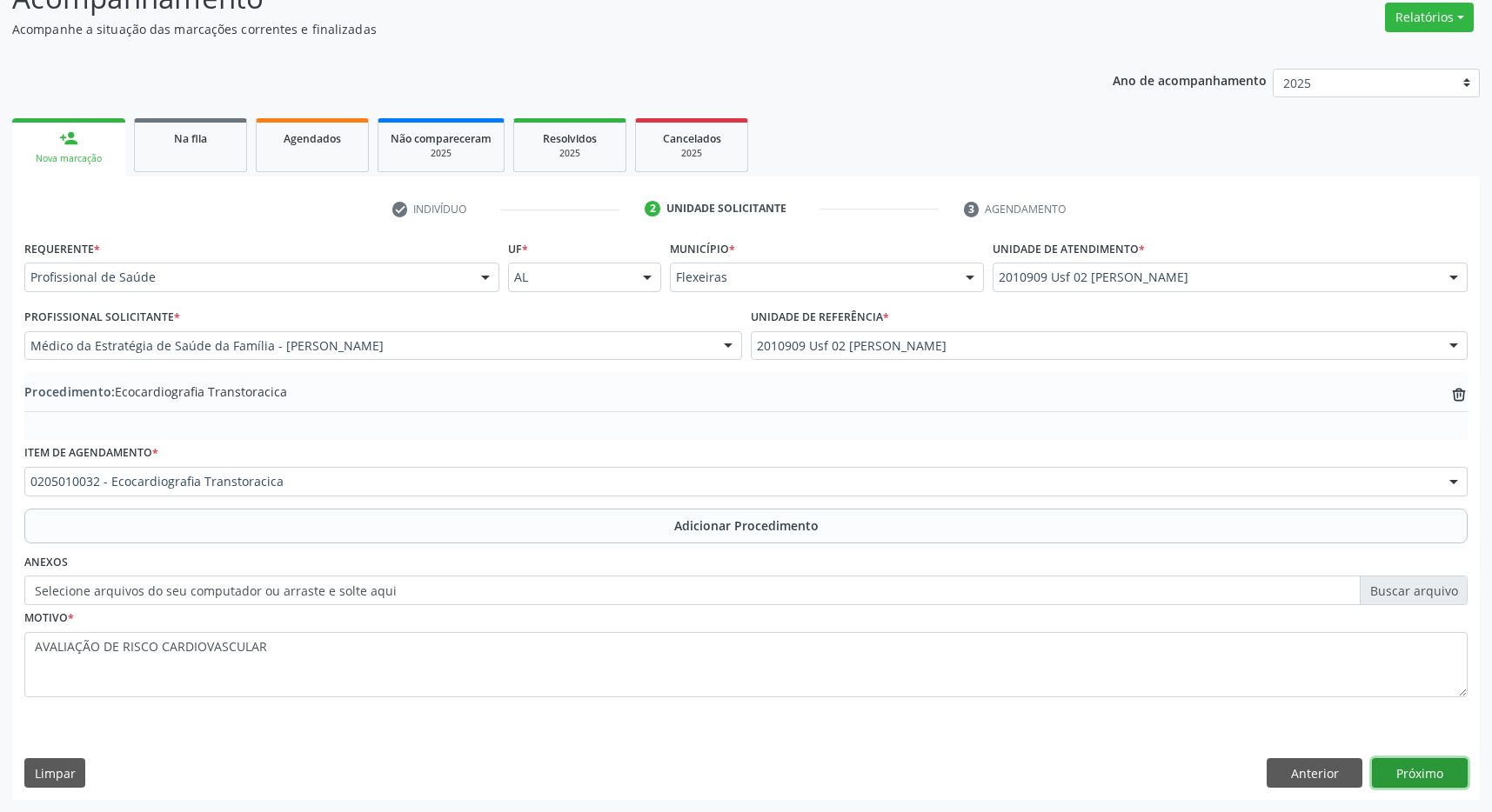
click at [1401, 766] on button "Próximo" at bounding box center [1419, 773] width 95 height 30
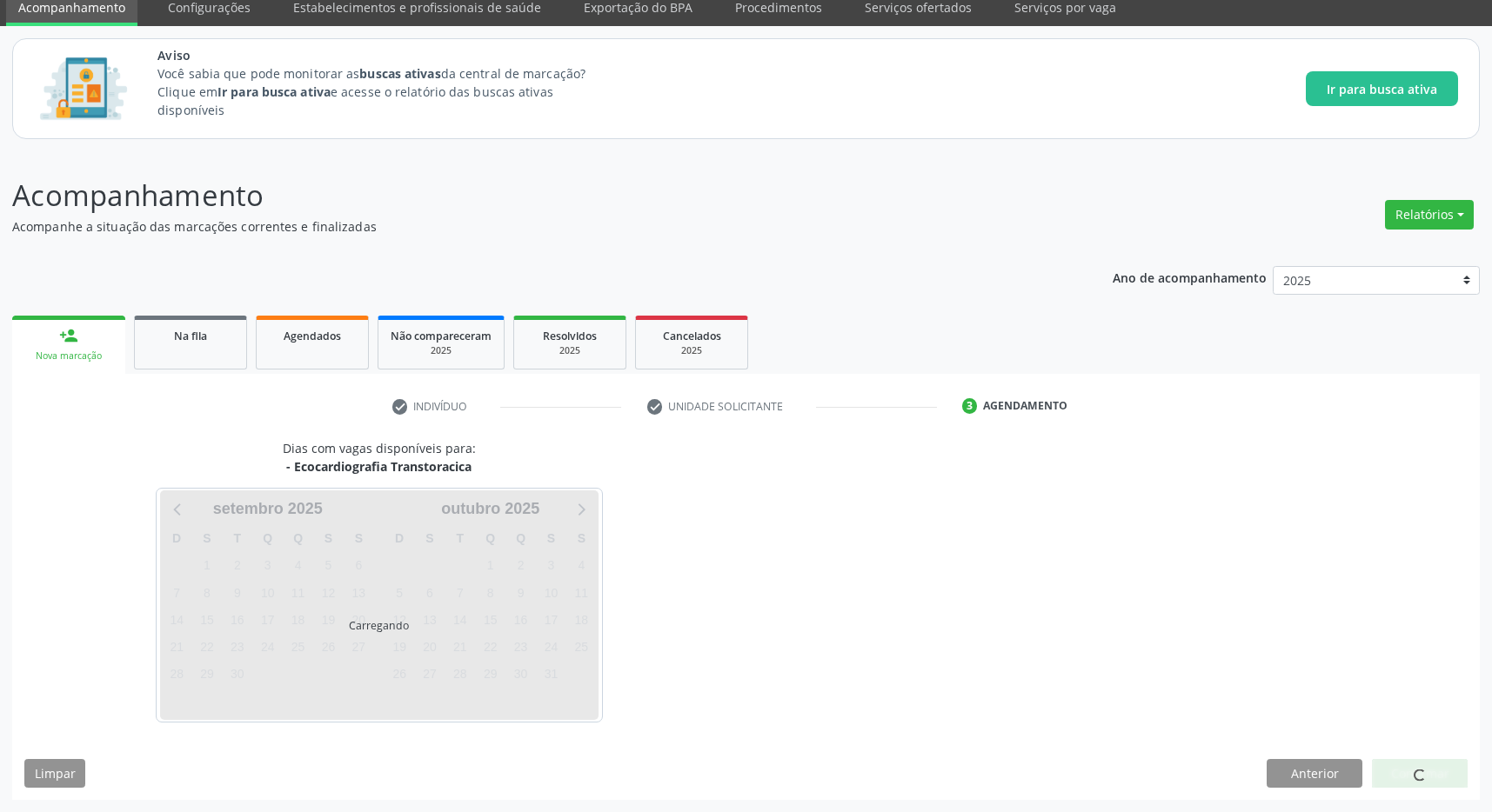
scroll to position [72, 0]
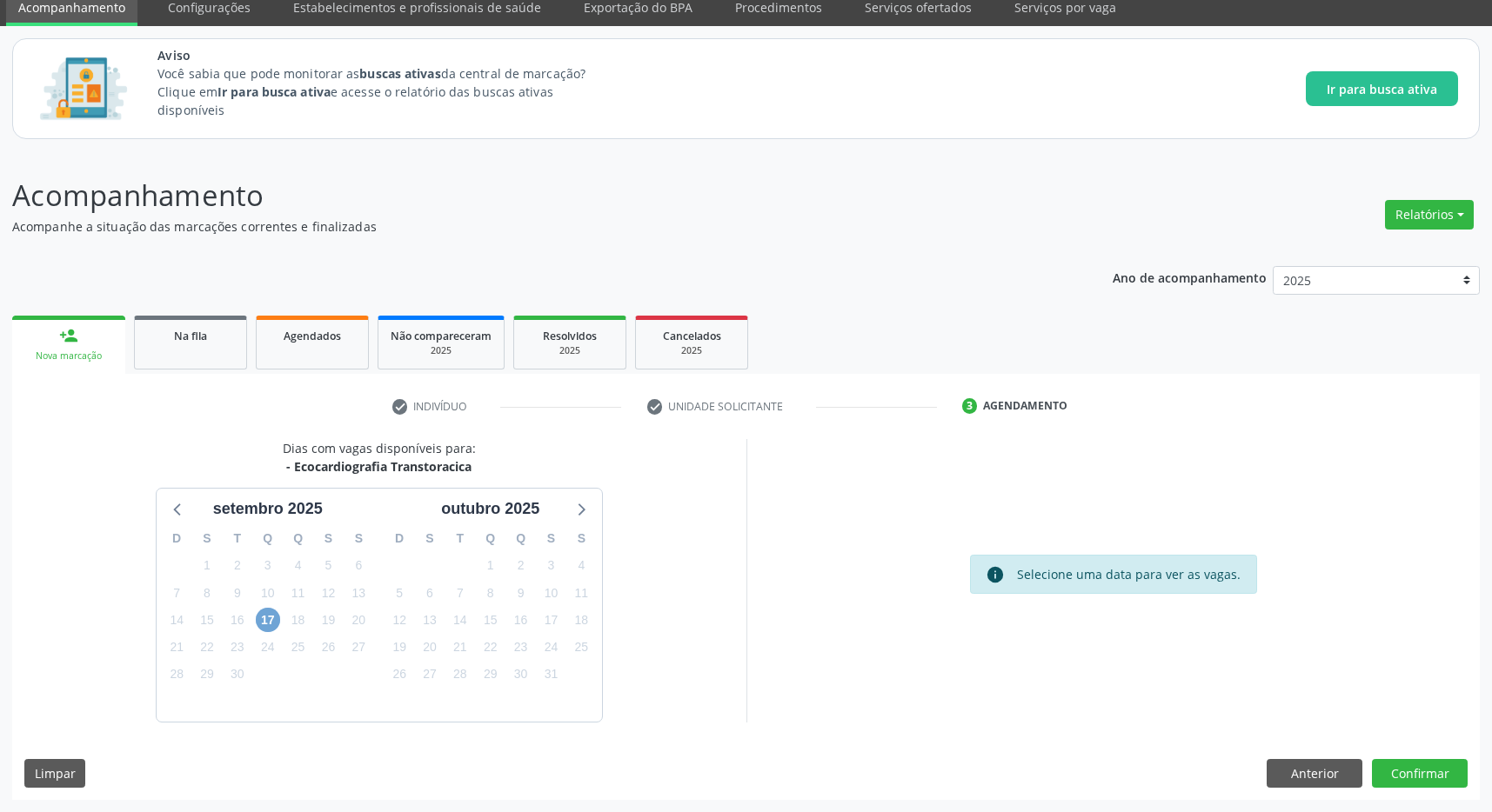
click at [261, 620] on span "17" at bounding box center [268, 620] width 25 height 25
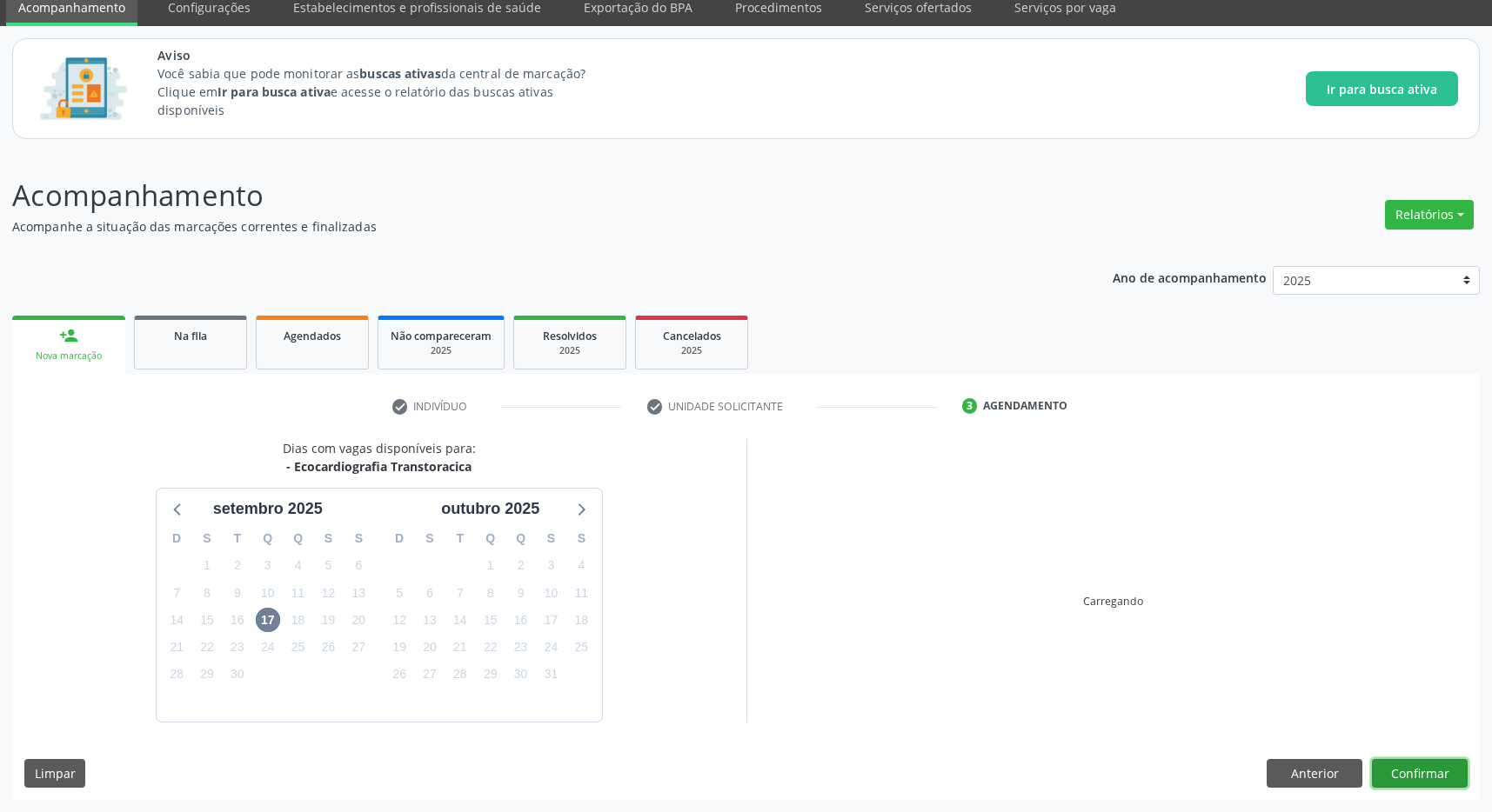
click at [1418, 760] on button "Confirmar" at bounding box center [1419, 774] width 95 height 30
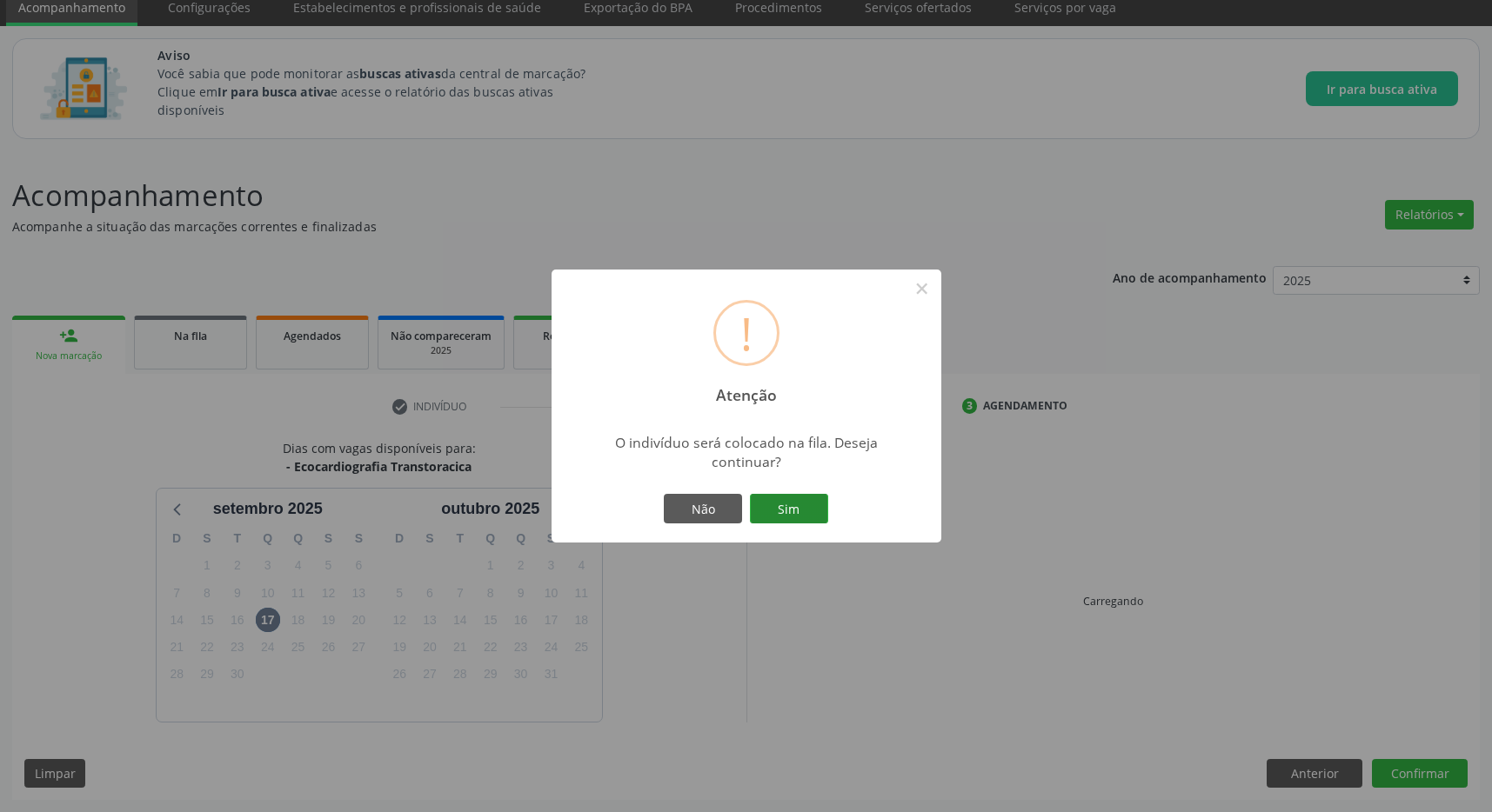
click at [779, 510] on button "Sim" at bounding box center [789, 509] width 78 height 30
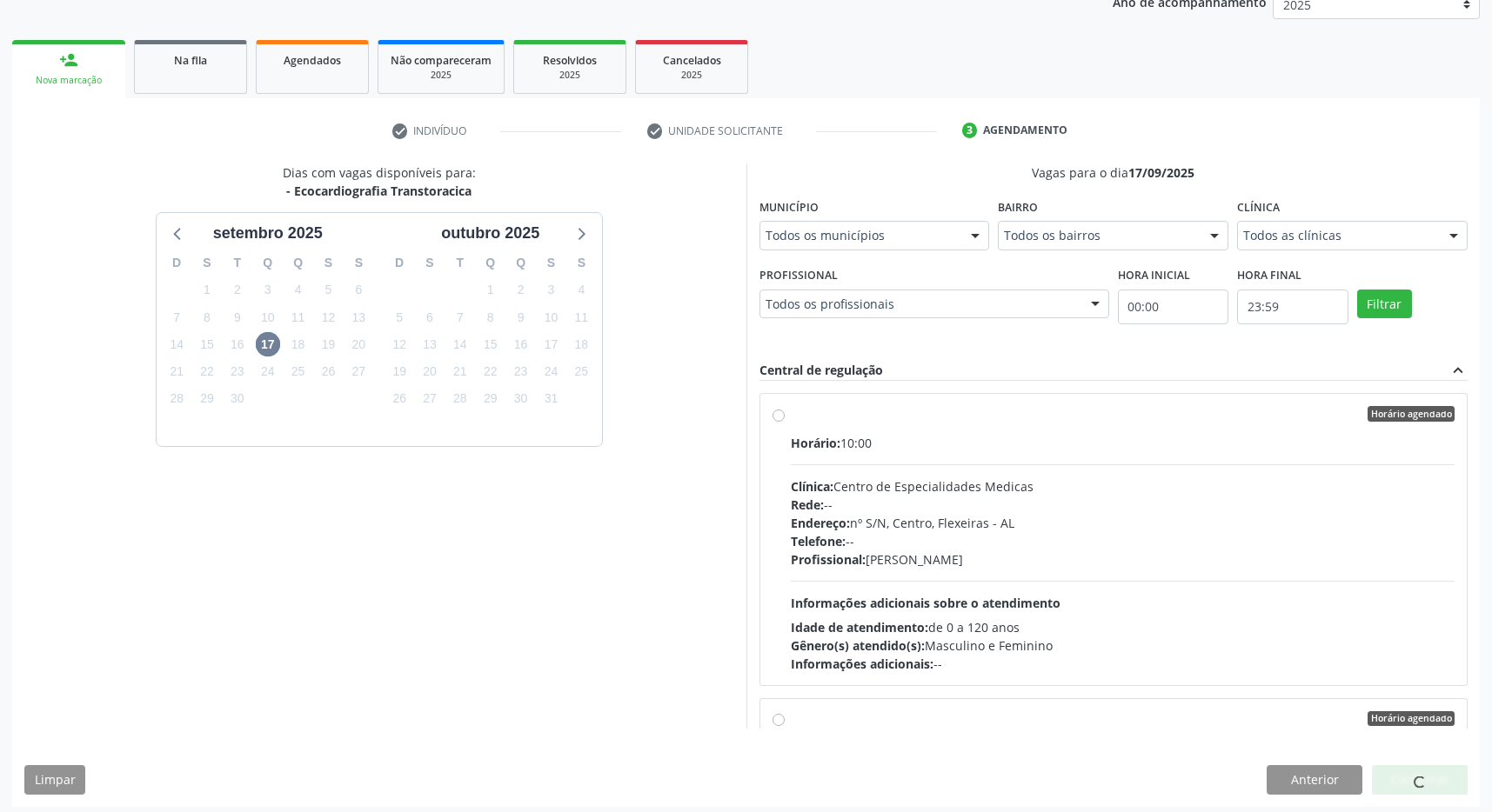
scroll to position [353, 0]
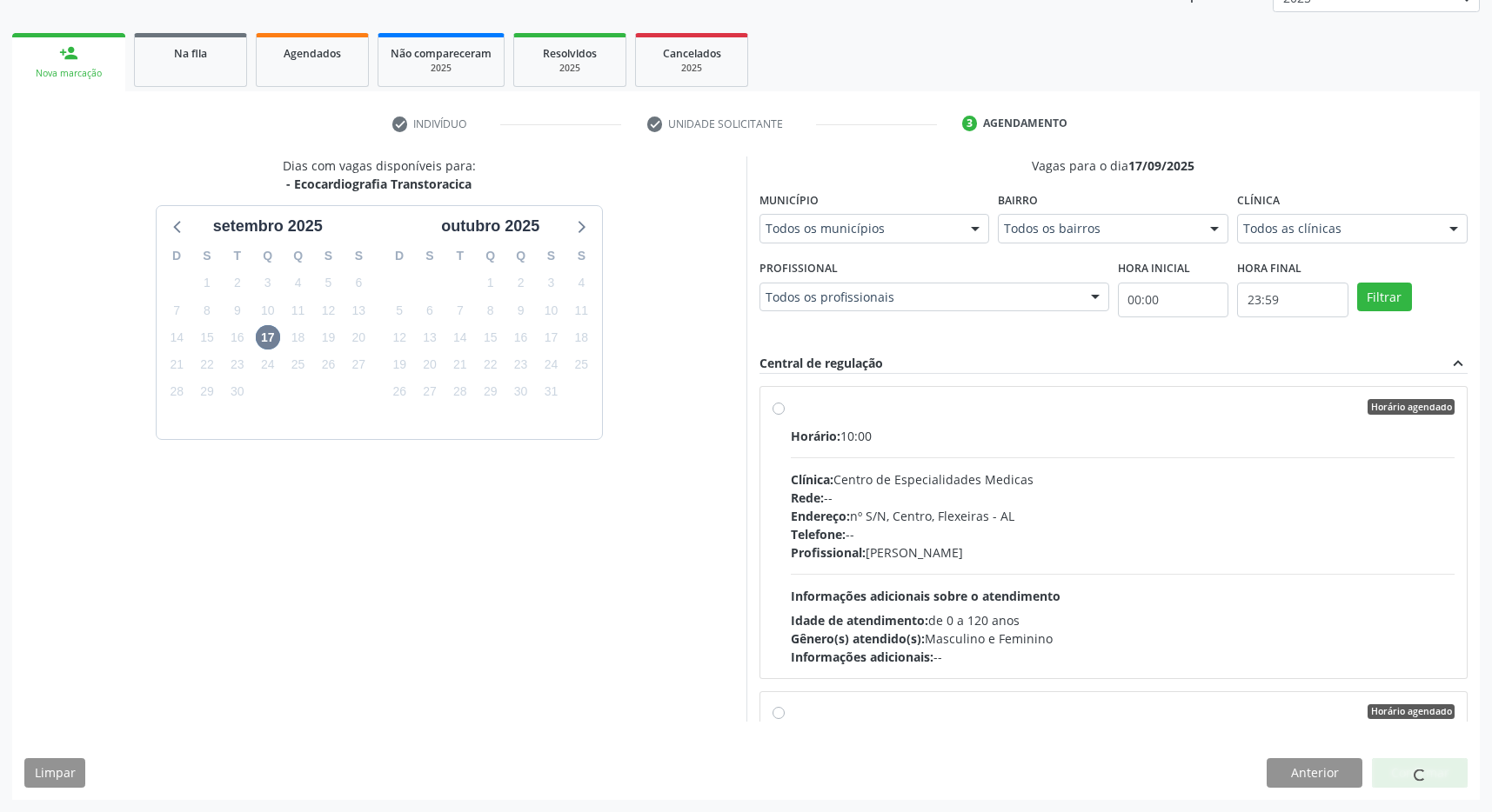
click at [790, 406] on div "Horário agendado Horário: 10:00 Clínica: Centro de Especialidades Medicas Rede:…" at bounding box center [1113, 532] width 683 height 267
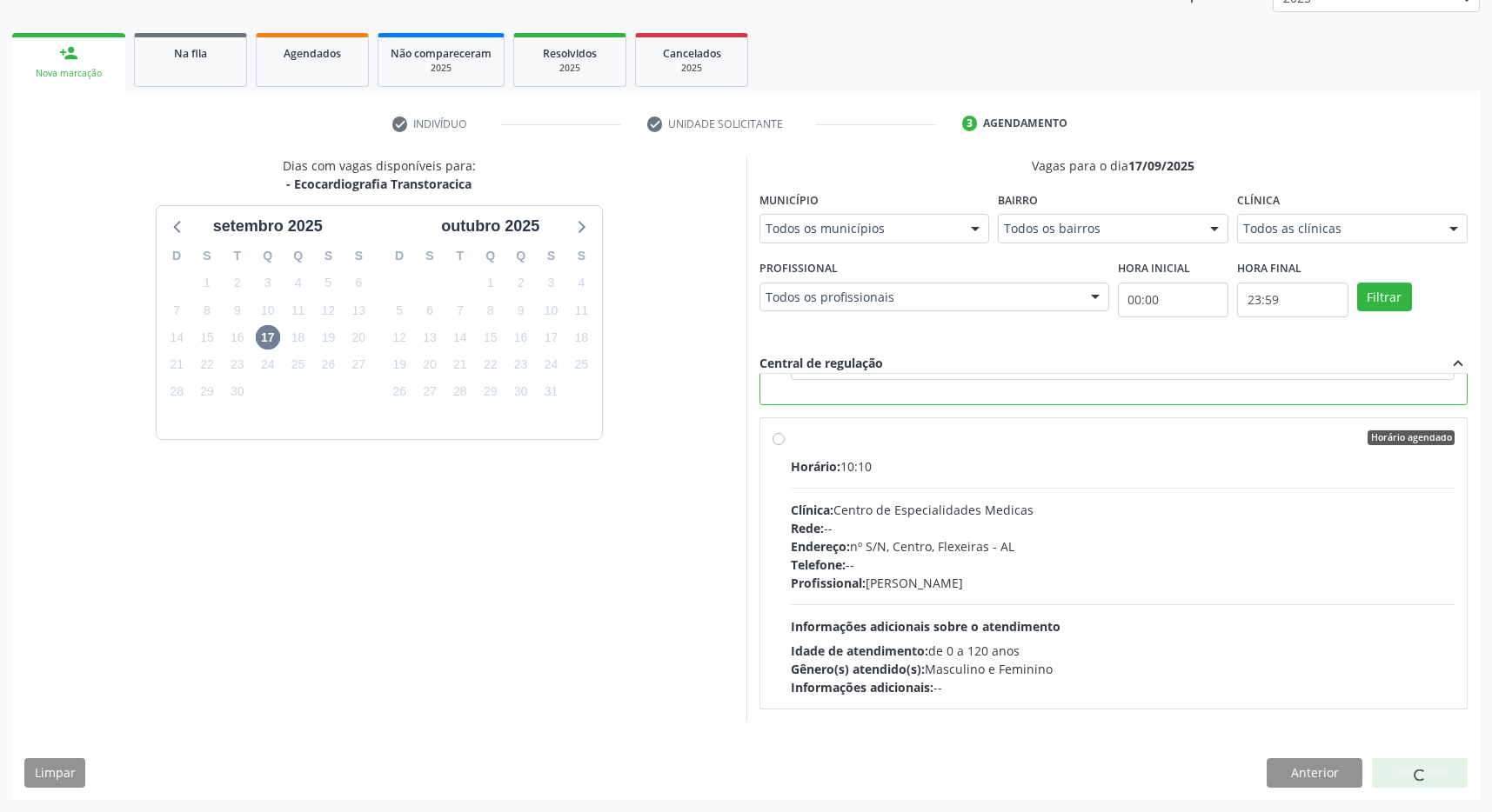
click at [934, 473] on div "Horário: 10:10" at bounding box center [1123, 466] width 664 height 18
click at [785, 447] on input "Horário agendado Horário: 10:10 Clínica: Centro de Especialidades Medicas Rede:…" at bounding box center [778, 438] width 12 height 15
radio input "false"
radio input "true"
click at [935, 257] on div "Gênero(s) atendido(s): Masculino e Feminino" at bounding box center [1123, 247] width 664 height 18
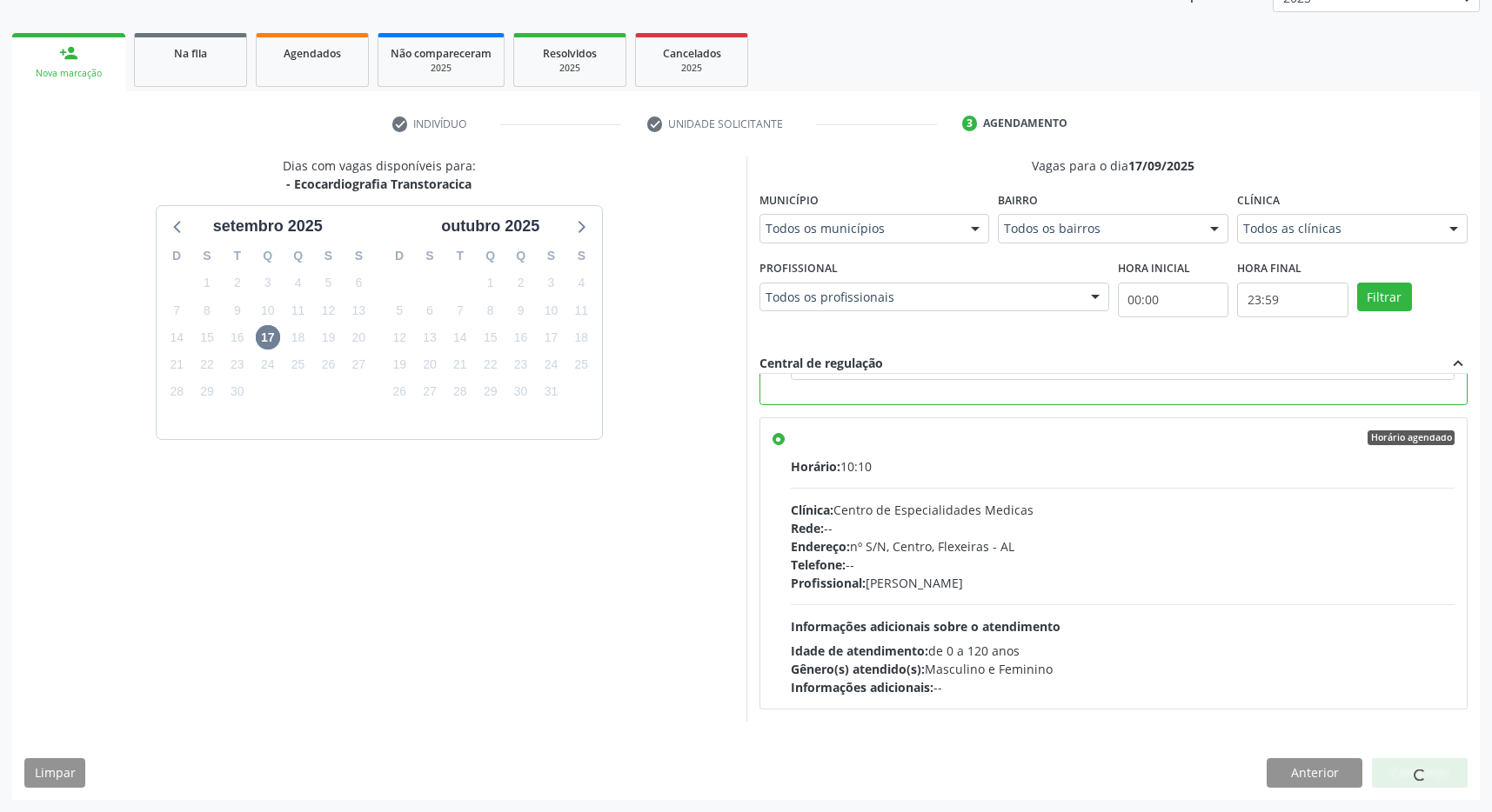
click at [785, 24] on input "Horário agendado Horário: 10:00 Clínica: Centro de Especialidades Medicas Rede:…" at bounding box center [778, 15] width 12 height 15
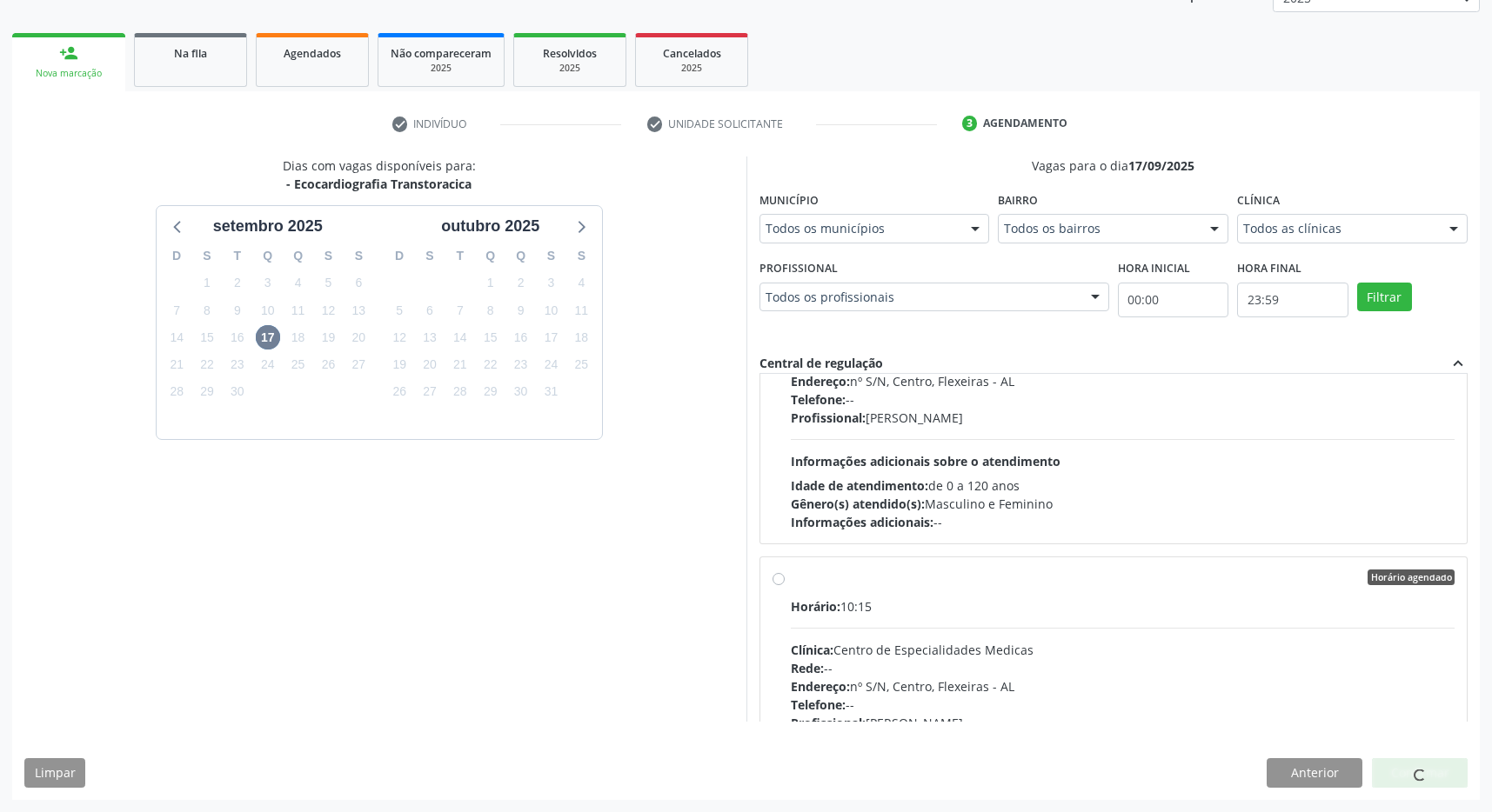
click at [904, 577] on div "Horário agendado" at bounding box center [1123, 577] width 664 height 15
click at [785, 577] on input "Horário agendado Horário: 10:15 Clínica: Centro de Especialidades Medicas Rede:…" at bounding box center [778, 577] width 12 height 15
radio input "false"
radio input "true"
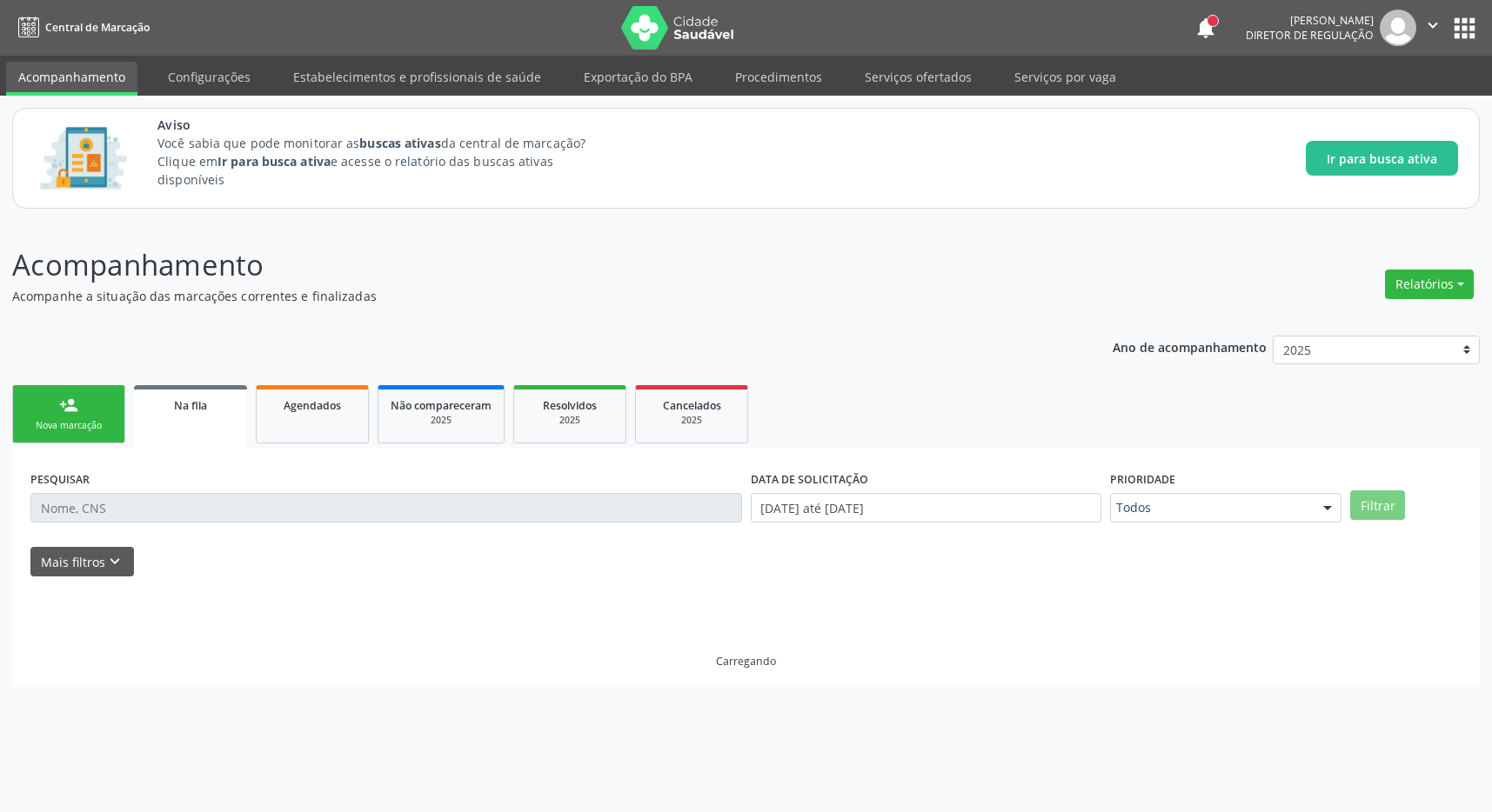
scroll to position [0, 0]
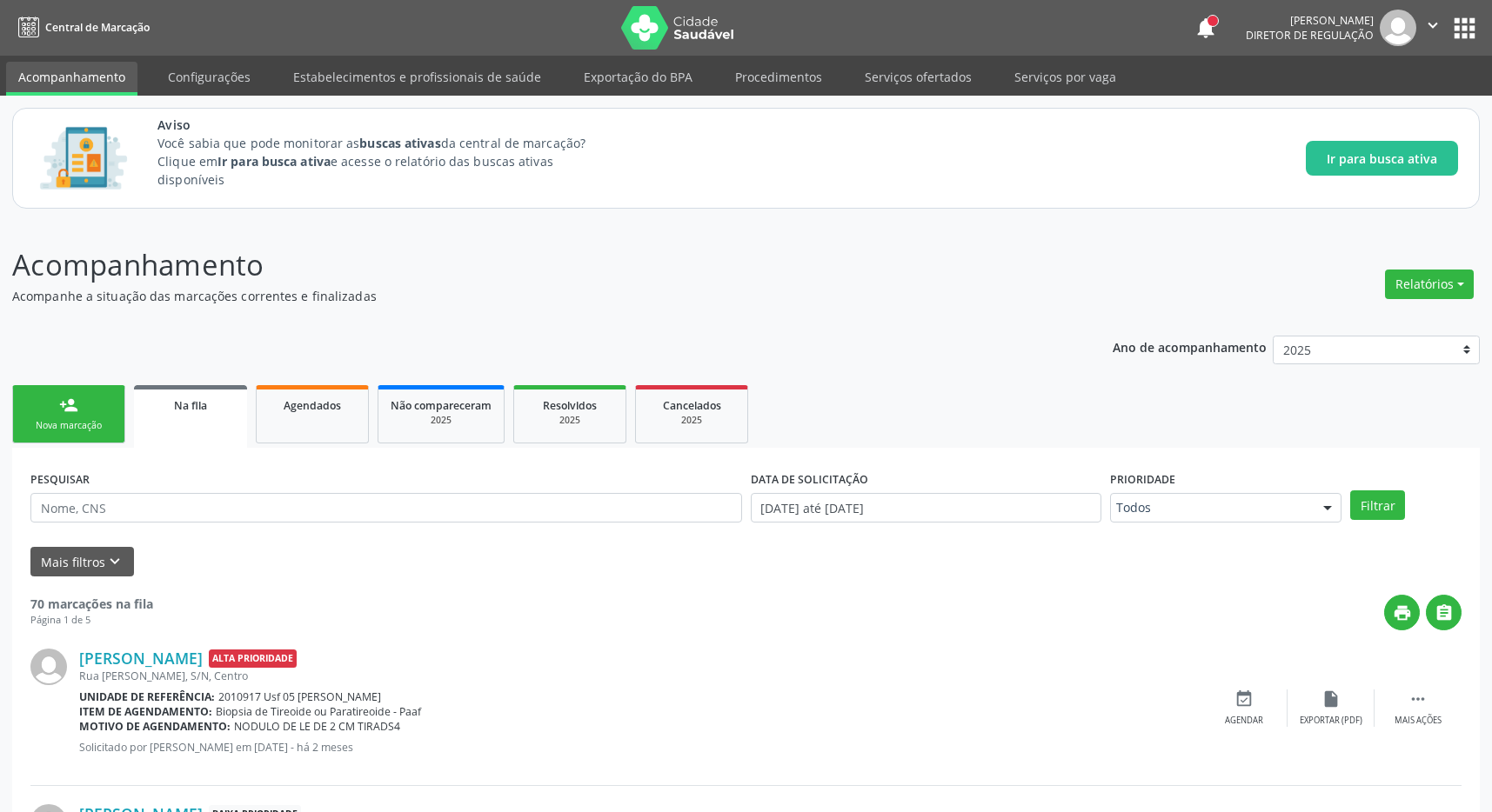
click at [208, 406] on div "Na fila" at bounding box center [190, 405] width 89 height 18
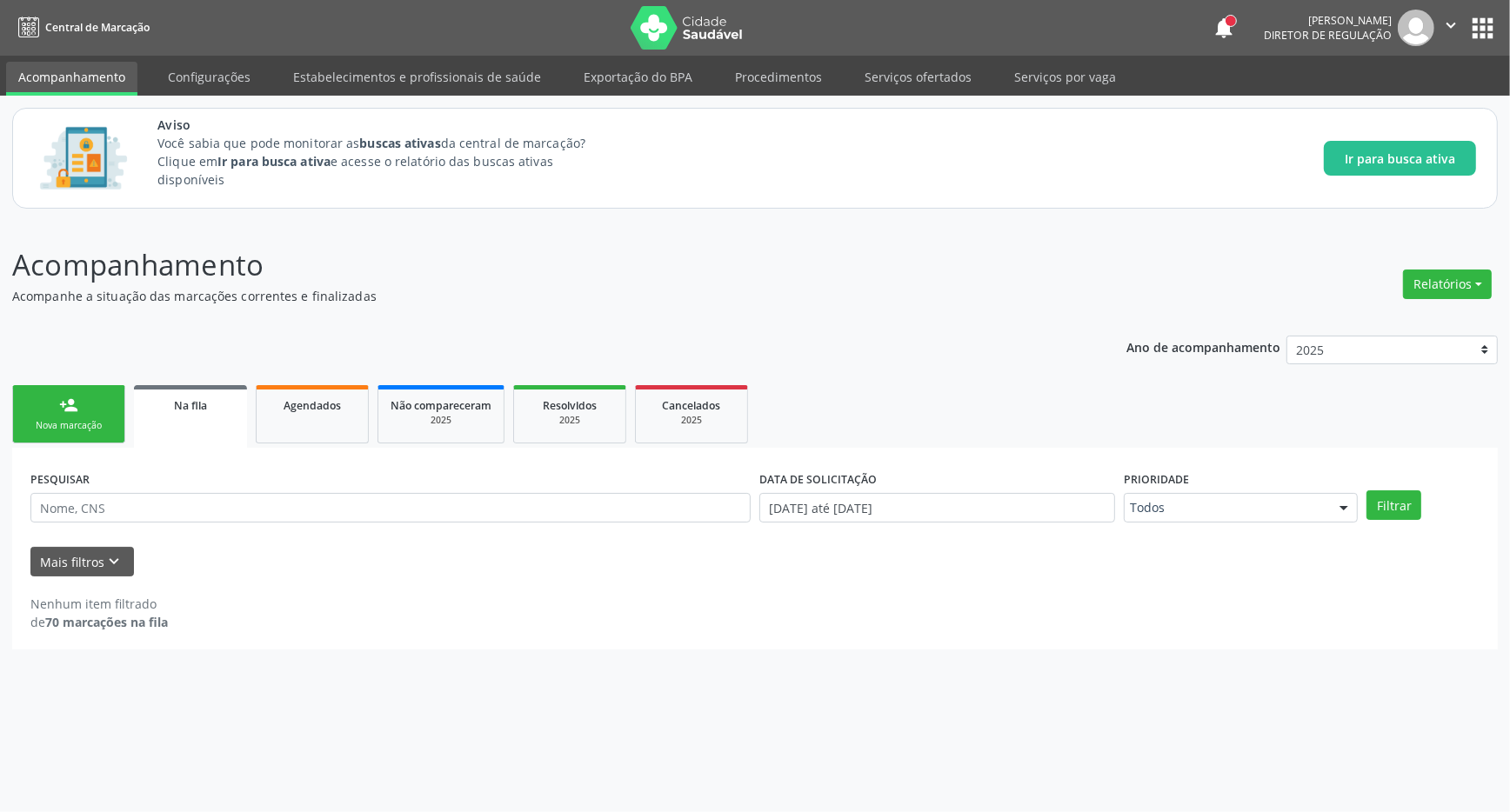
click at [73, 399] on div "person_add" at bounding box center [69, 406] width 19 height 19
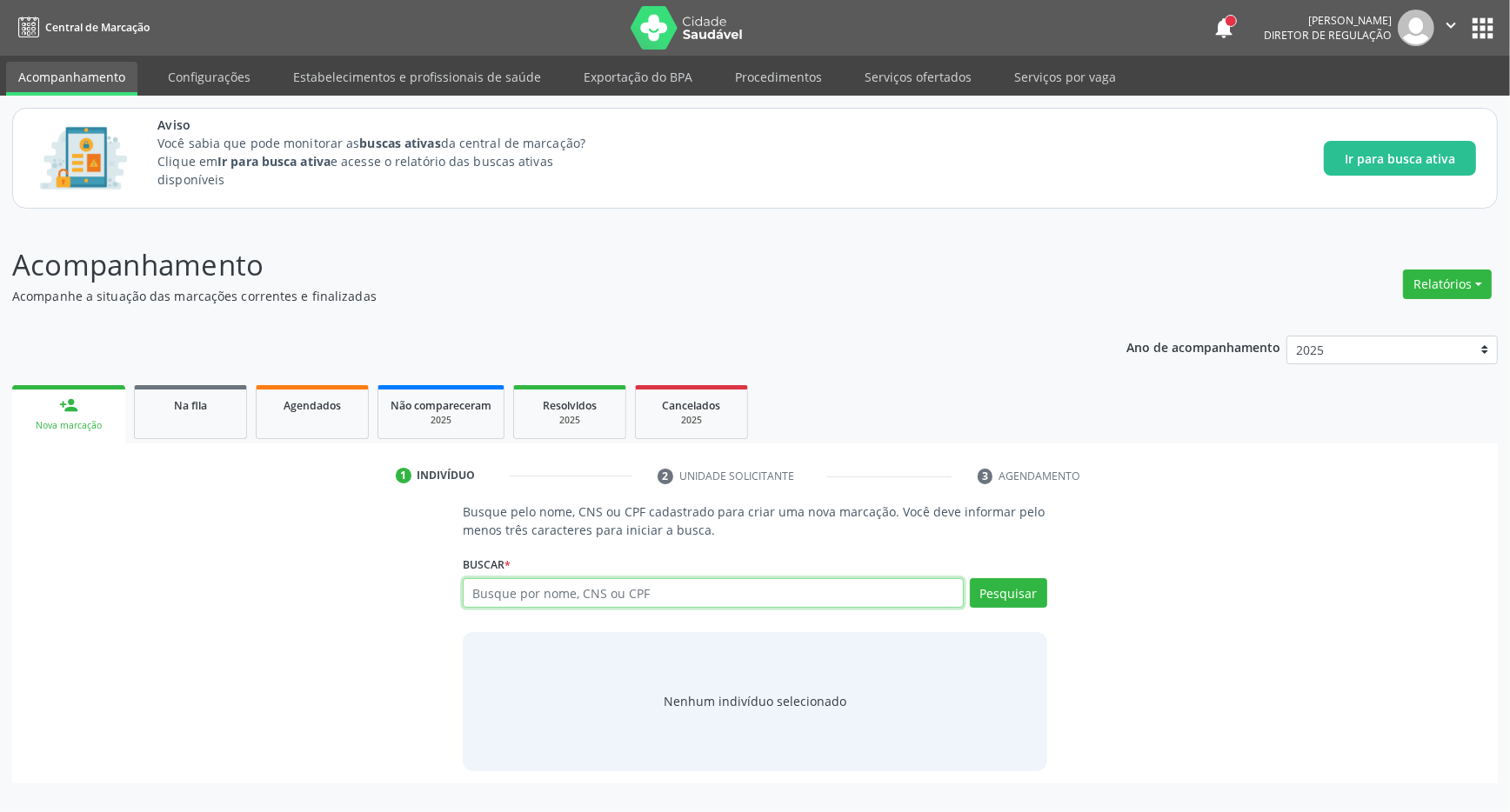
click at [577, 600] on input "text" at bounding box center [713, 593] width 501 height 30
type input "708606552560480"
click at [1001, 596] on button "Pesquisar" at bounding box center [1008, 593] width 77 height 30
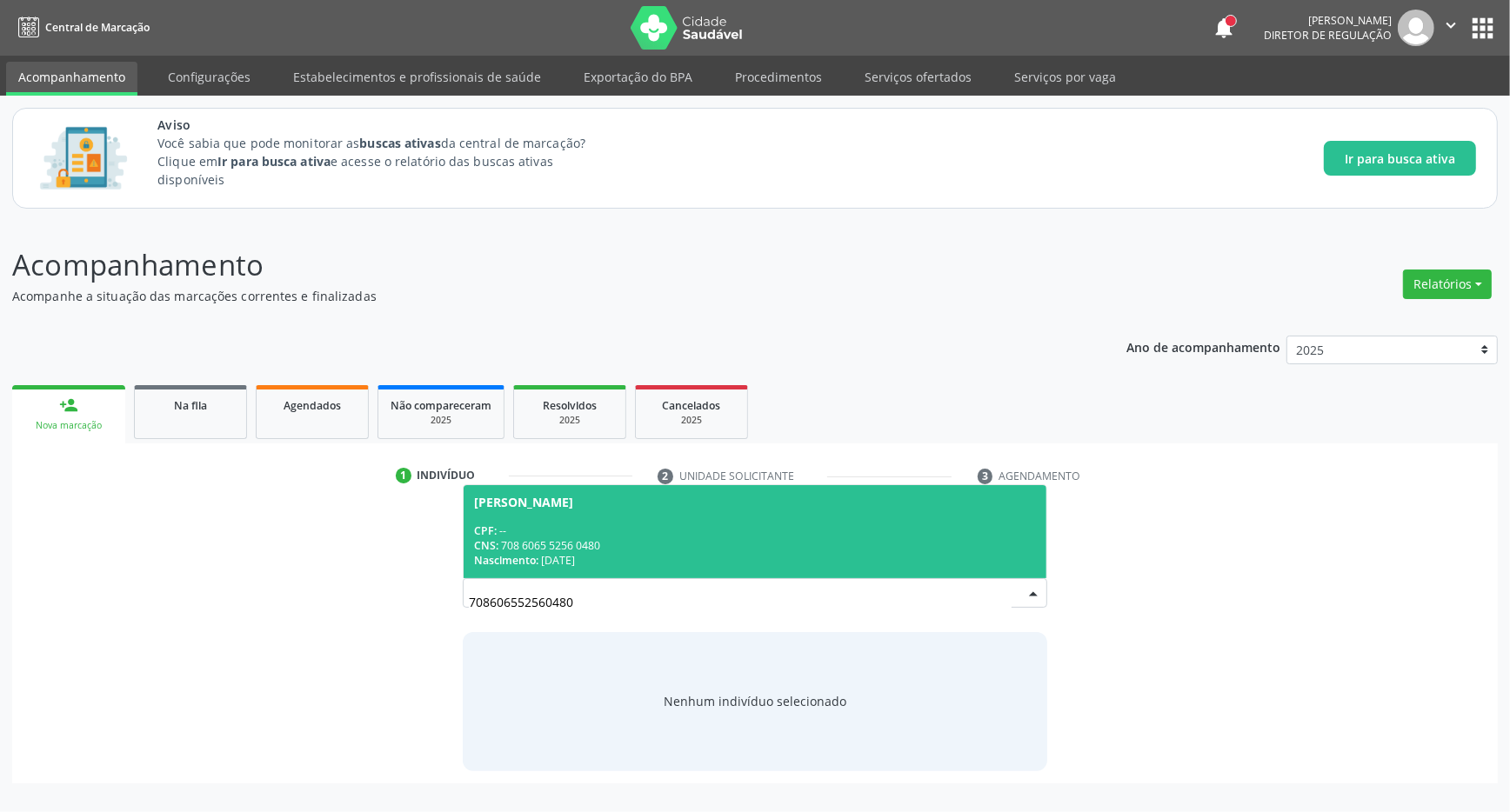
click at [657, 564] on div "Nascimento: 30/10/1977" at bounding box center [755, 560] width 562 height 14
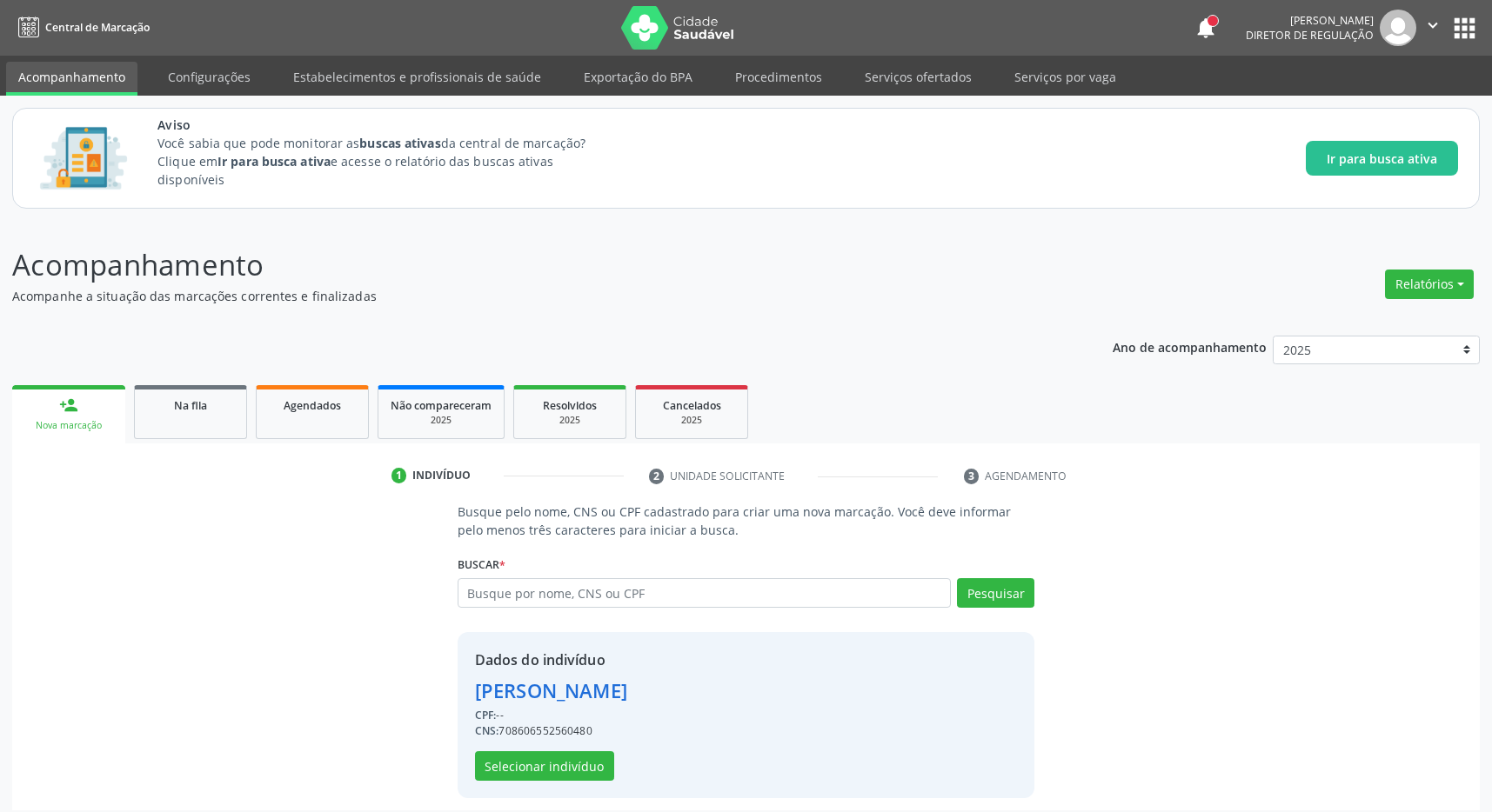
scroll to position [11, 0]
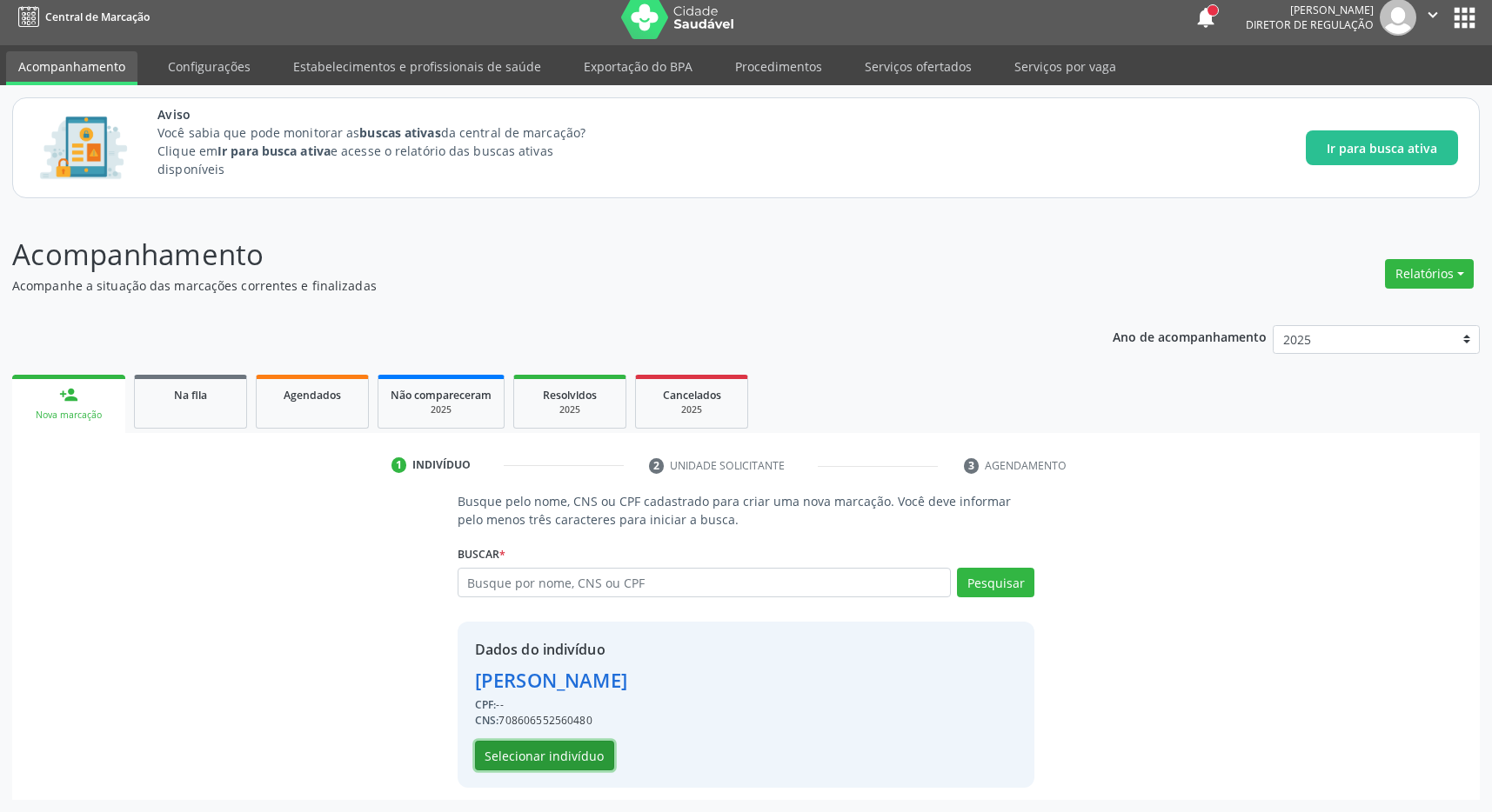
click at [561, 748] on button "Selecionar indivíduo" at bounding box center [545, 755] width 139 height 30
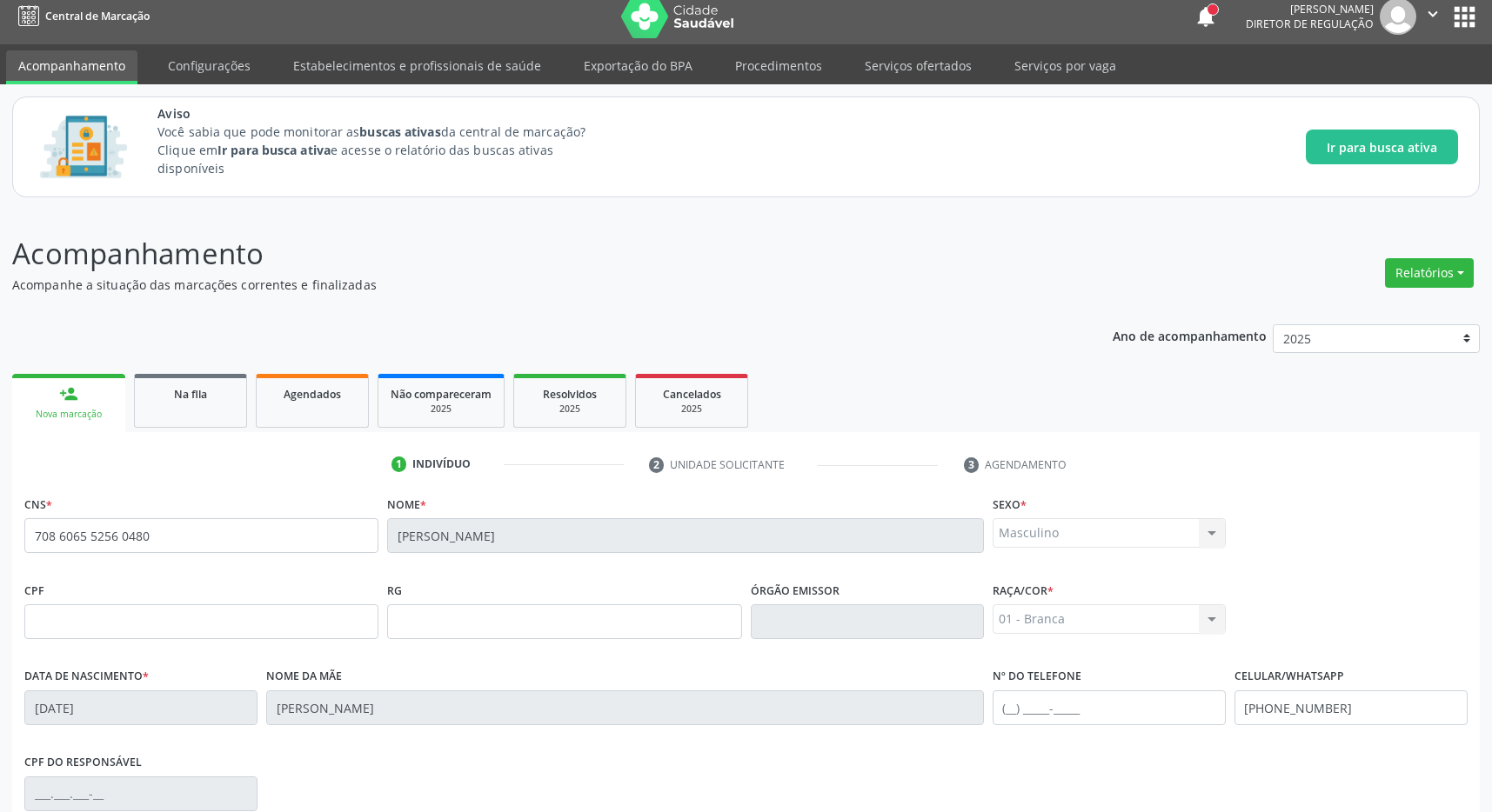
scroll to position [258, 0]
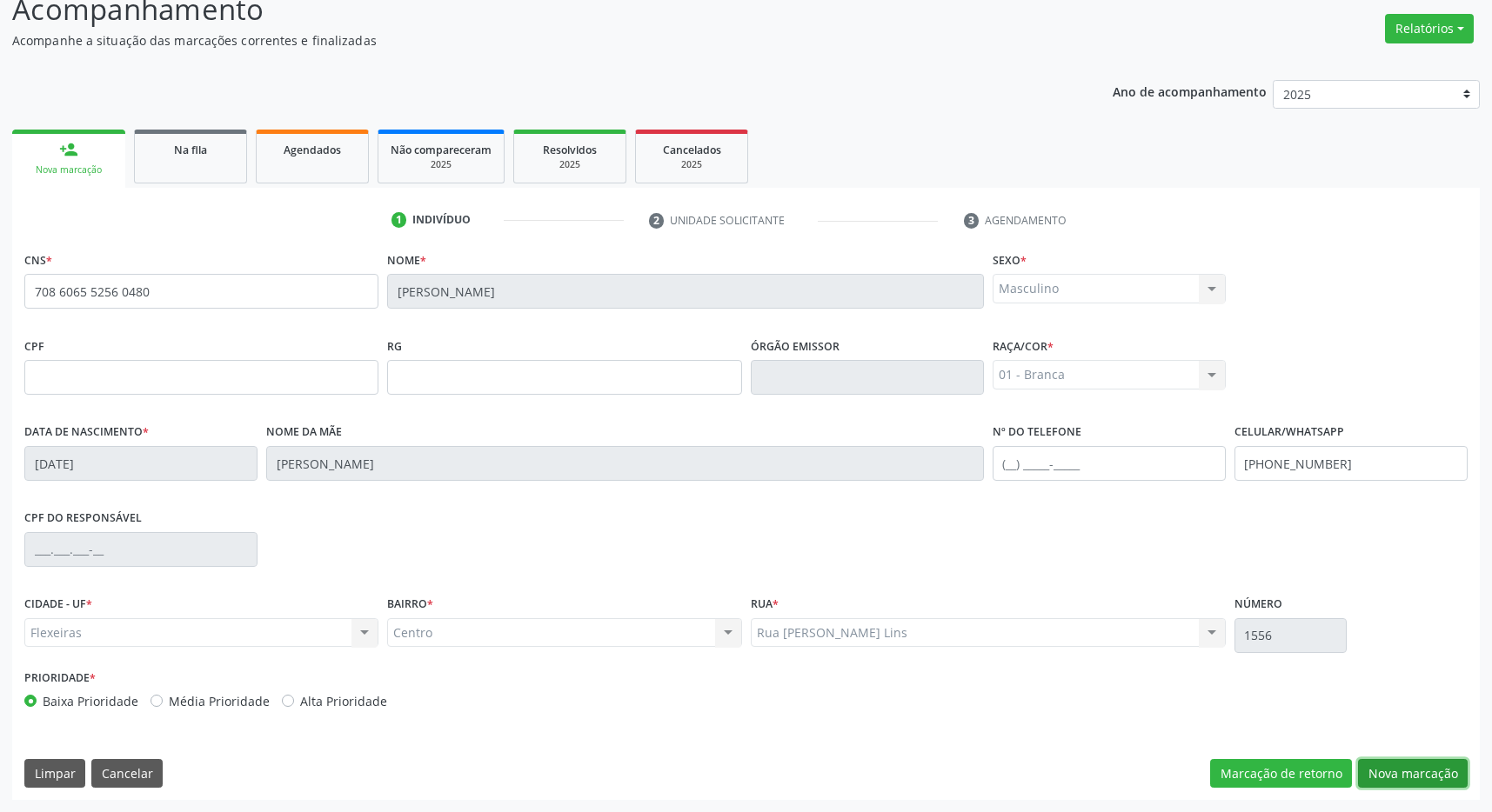
click at [1379, 764] on button "Nova marcação" at bounding box center [1413, 774] width 110 height 30
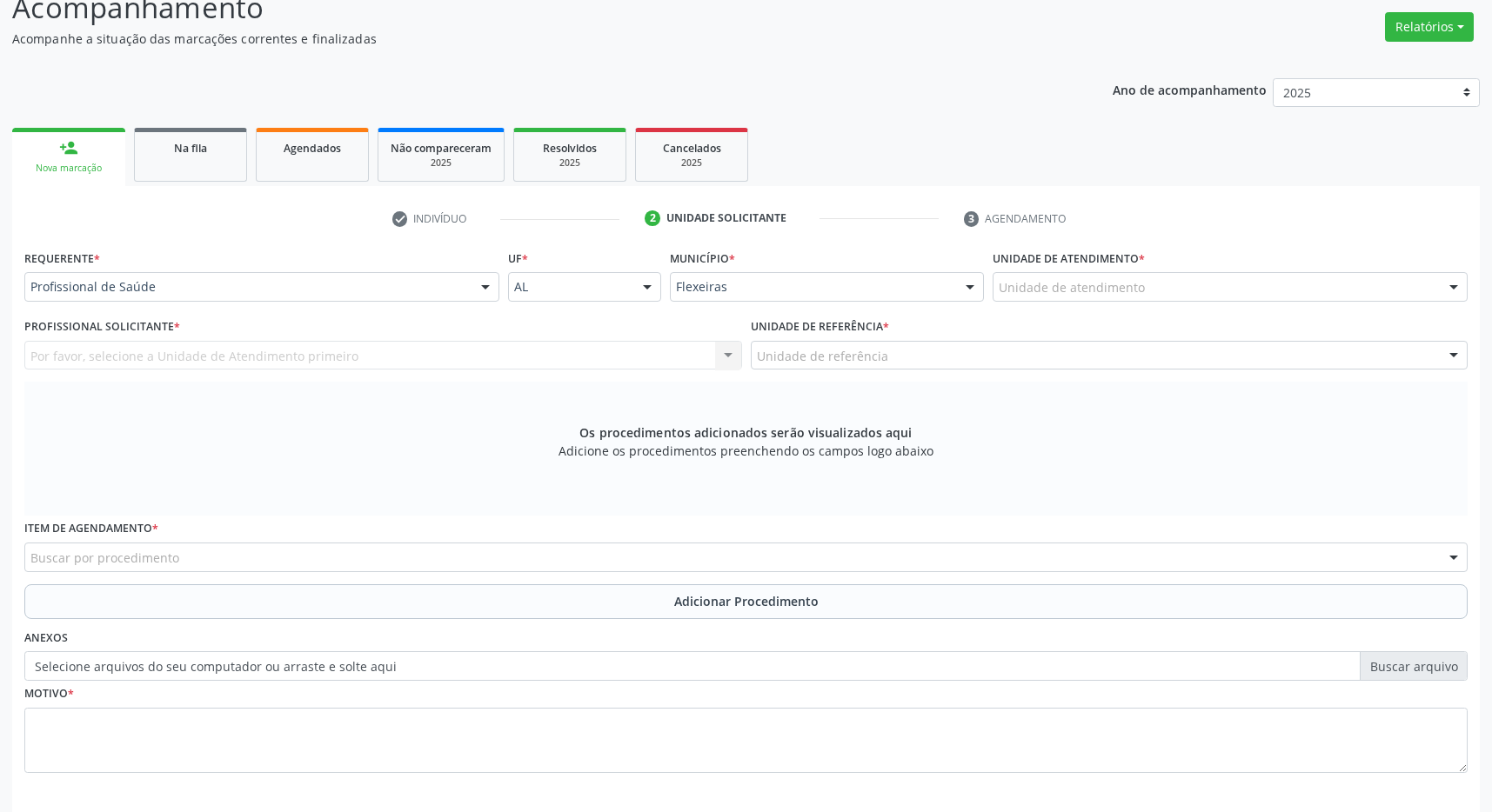
scroll to position [335, 0]
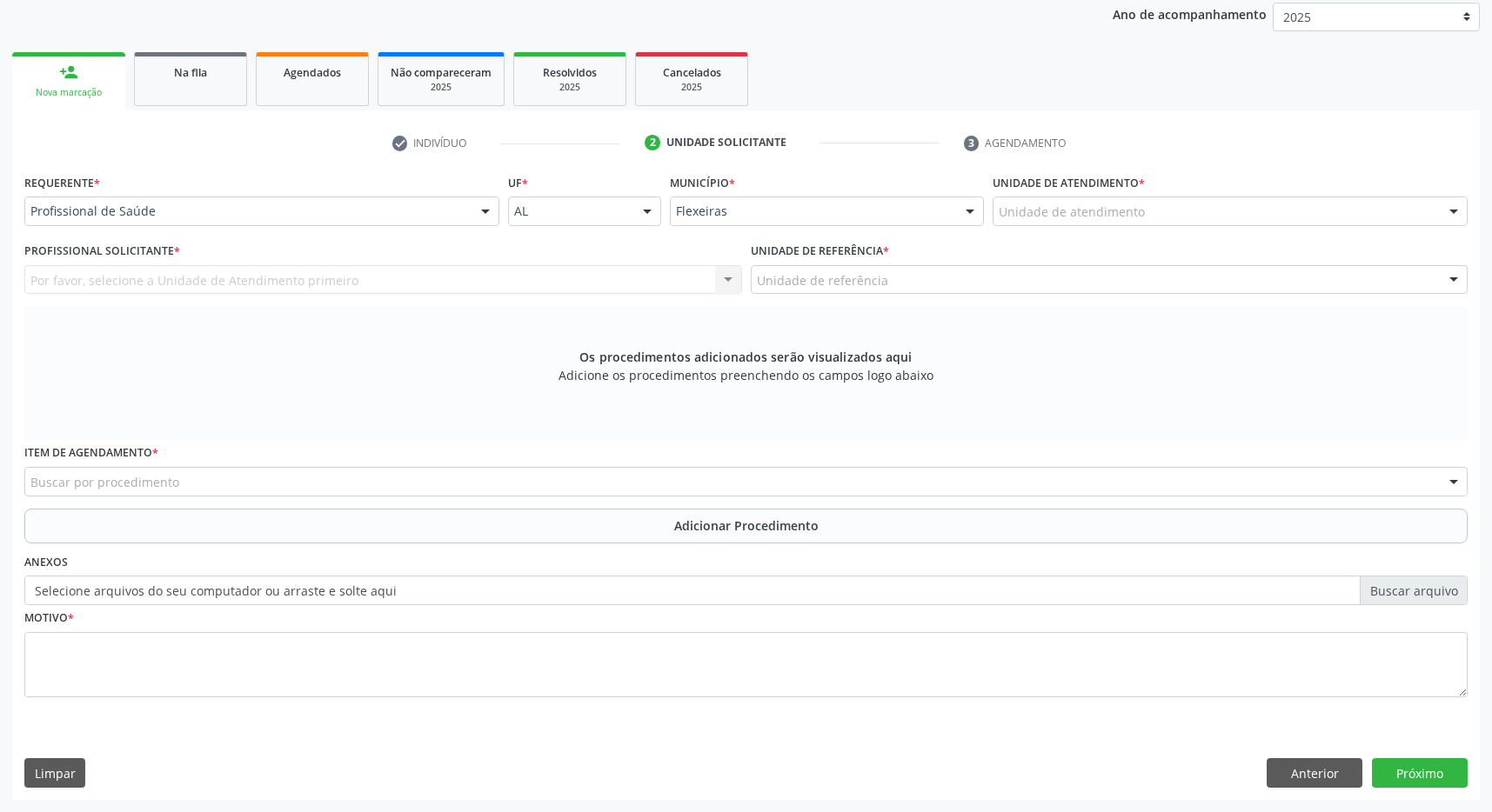
click at [1239, 224] on div "Unidade de atendimento" at bounding box center [1230, 211] width 475 height 30
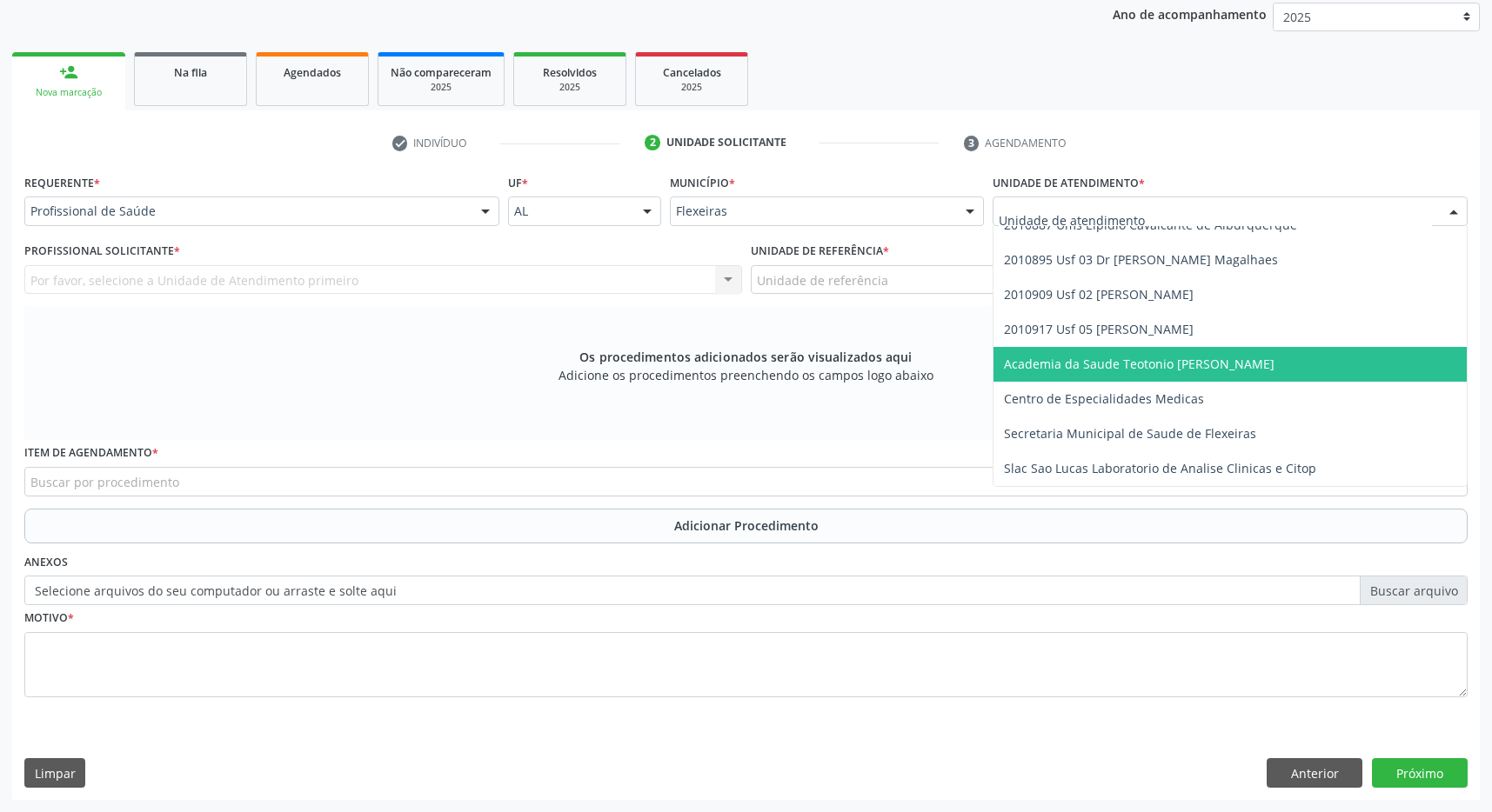
scroll to position [0, 0]
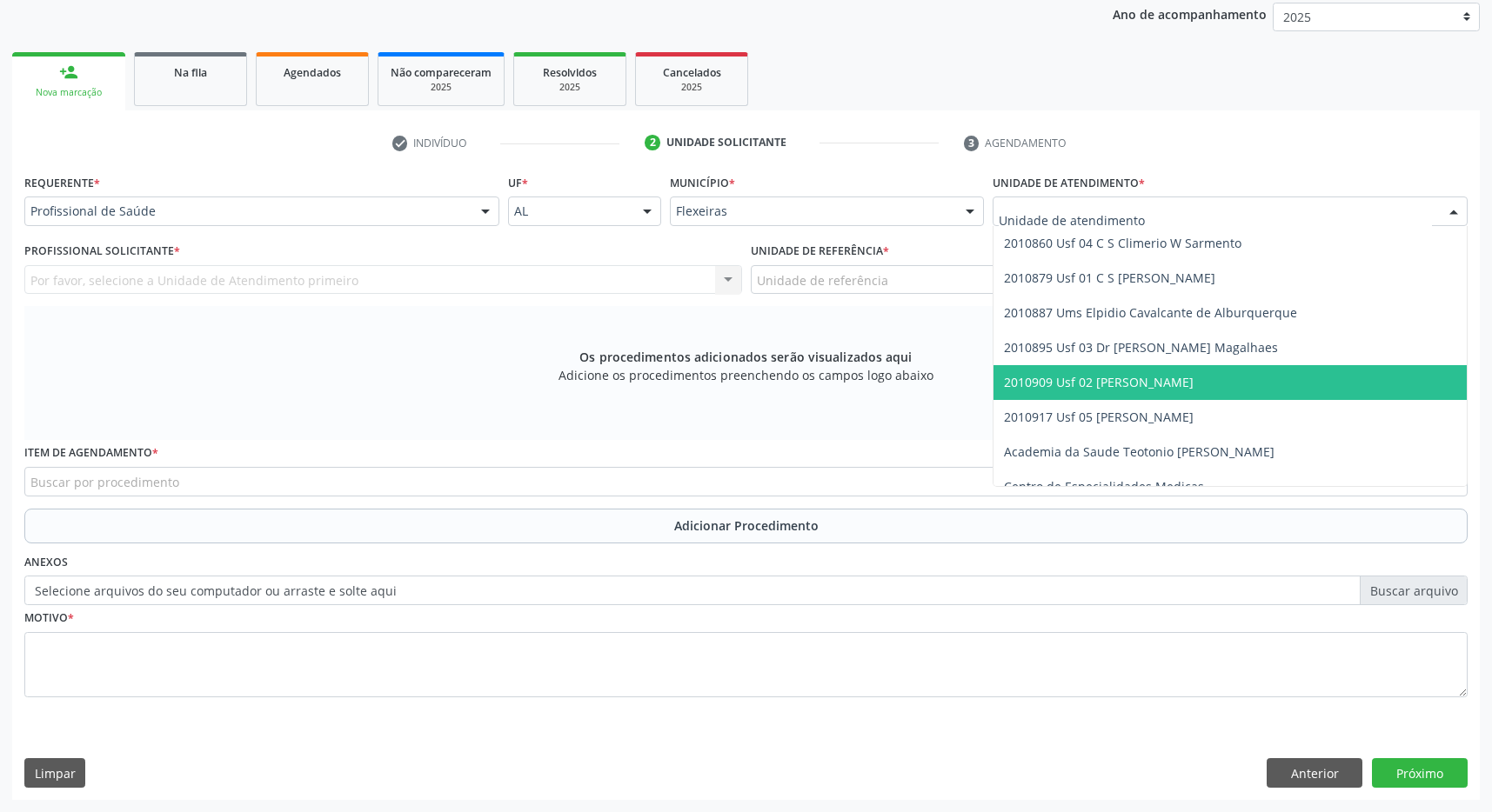
click at [1193, 374] on span "2010909 Usf 02 [PERSON_NAME]" at bounding box center [1099, 382] width 190 height 16
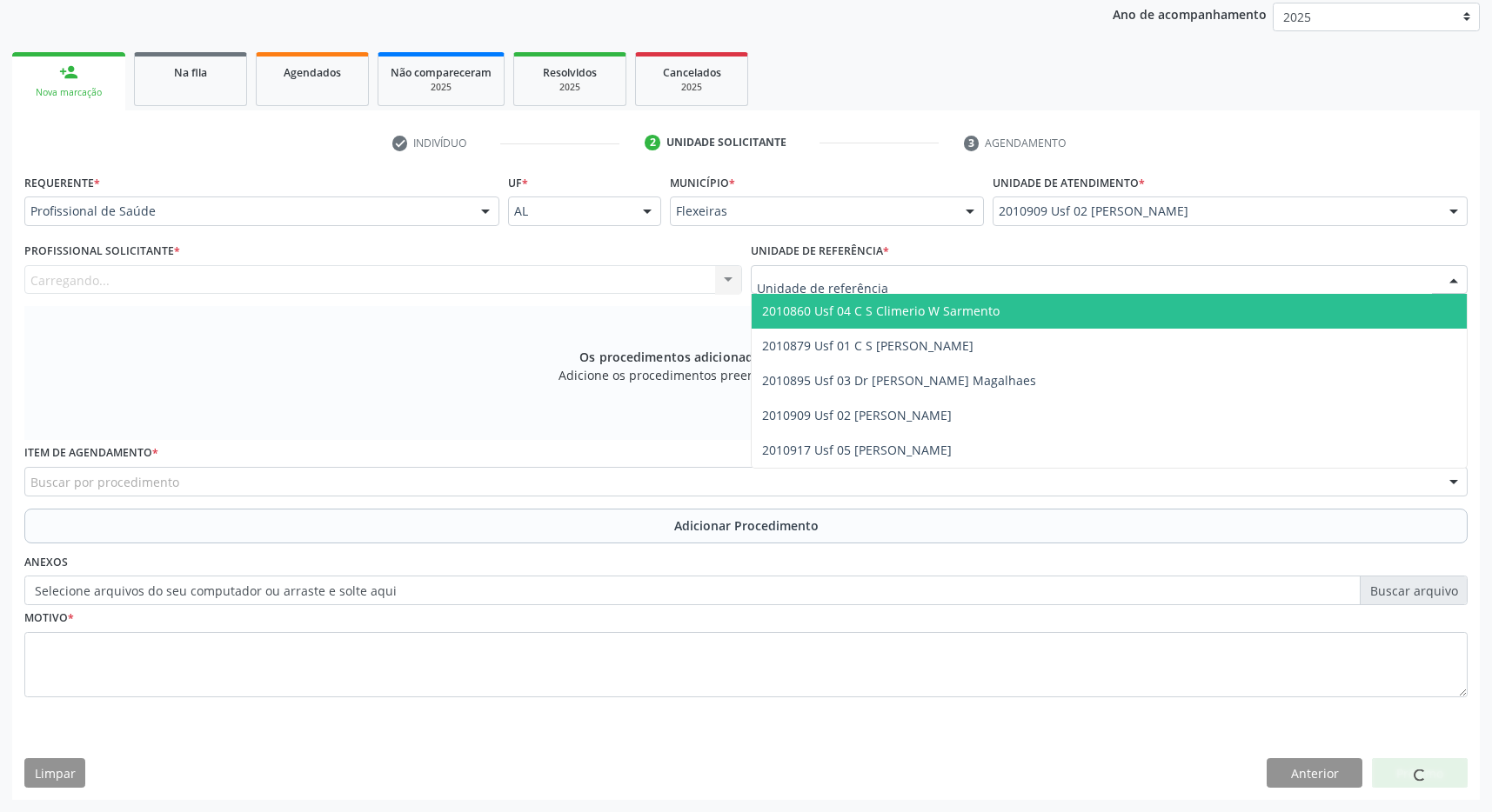
click at [1183, 285] on div at bounding box center [1110, 280] width 718 height 30
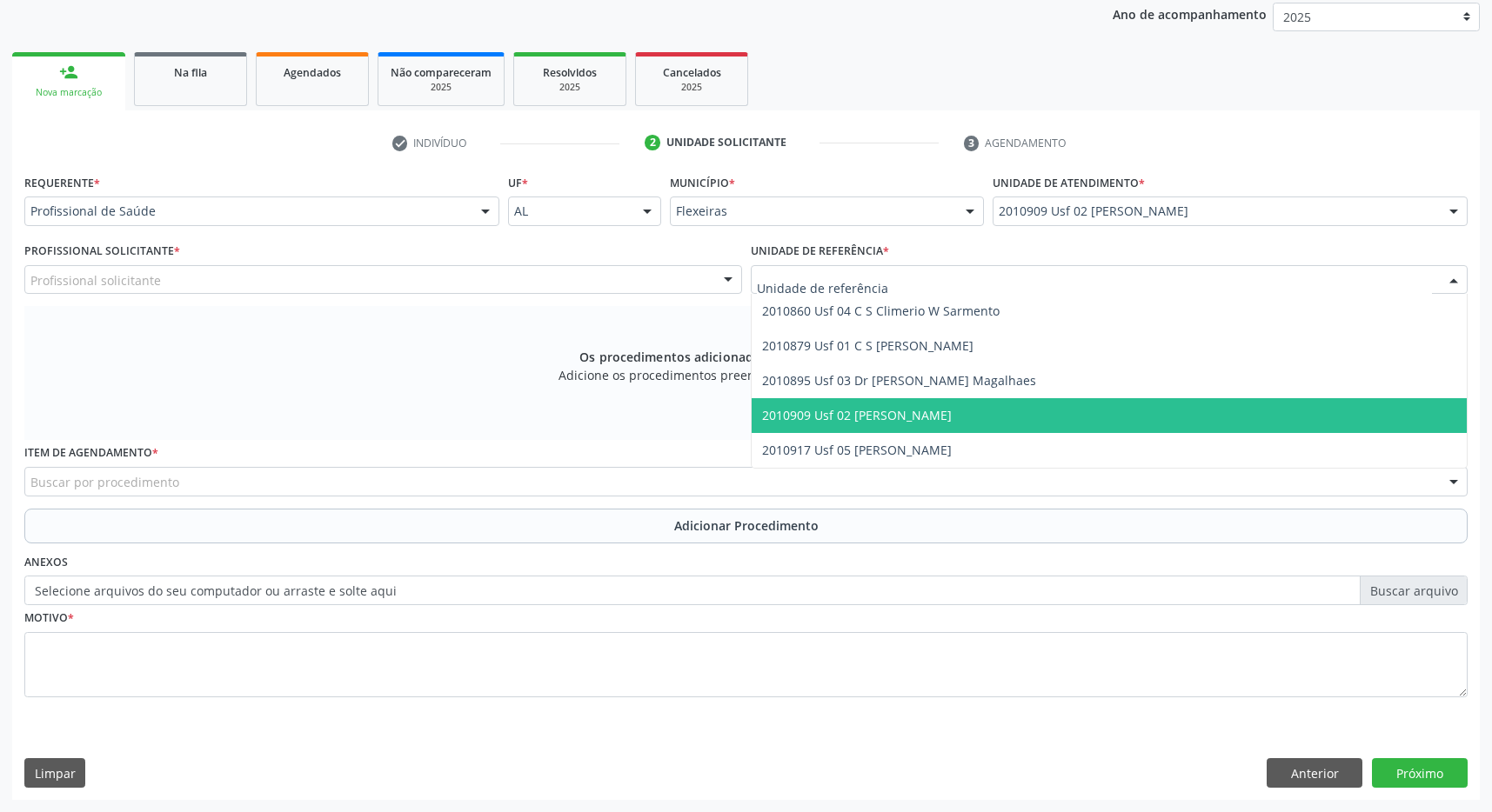
click at [1170, 412] on span "2010909 Usf 02 [PERSON_NAME]" at bounding box center [1109, 415] width 716 height 34
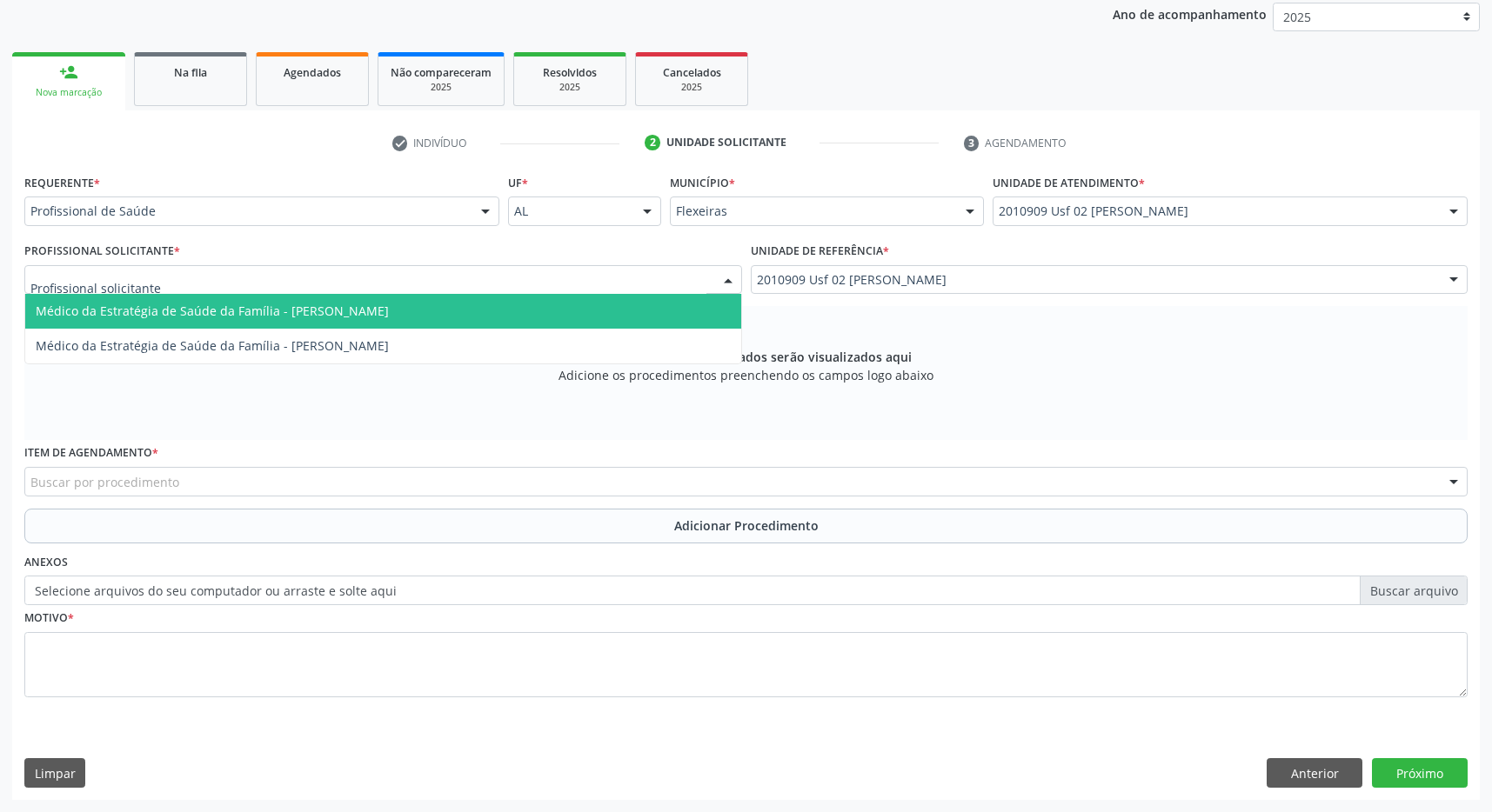
click at [661, 282] on div at bounding box center [384, 280] width 718 height 30
click at [566, 300] on span "Médico da Estratégia de Saúde da Família - Inara Lourenco Leitao" at bounding box center [383, 311] width 716 height 34
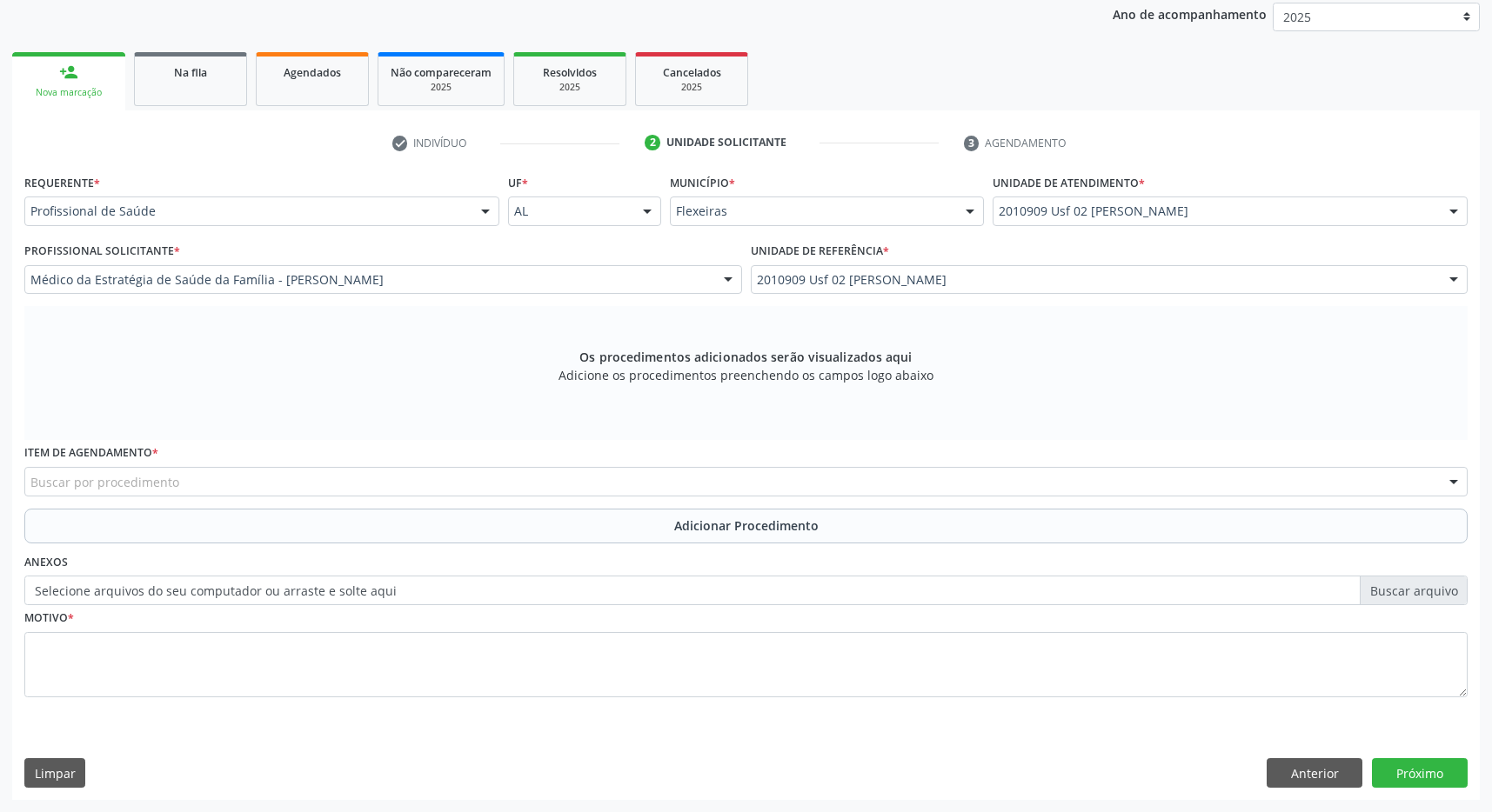
click at [729, 483] on div "Buscar por procedimento" at bounding box center [746, 481] width 1443 height 30
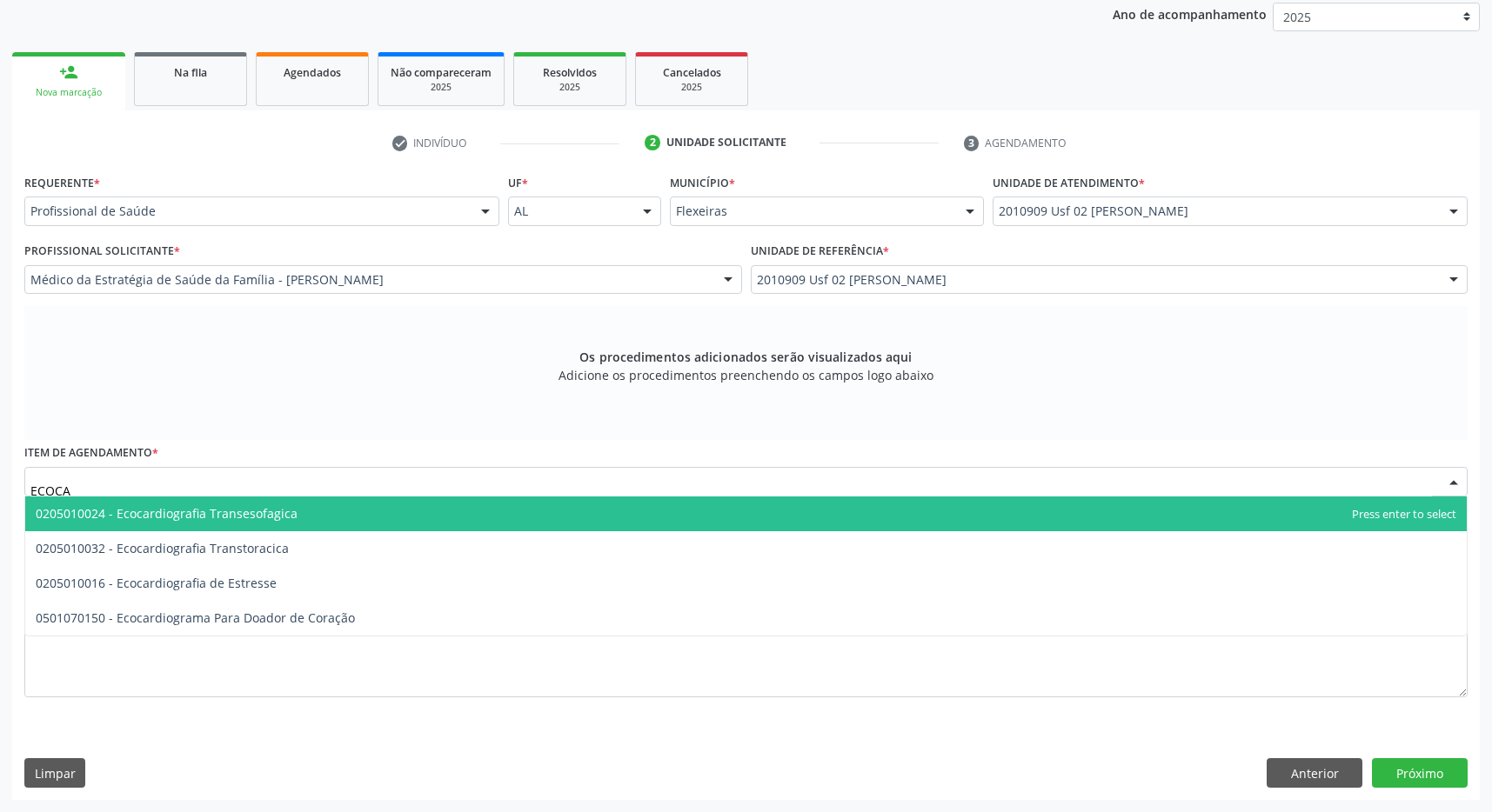
type input "ECOCAR"
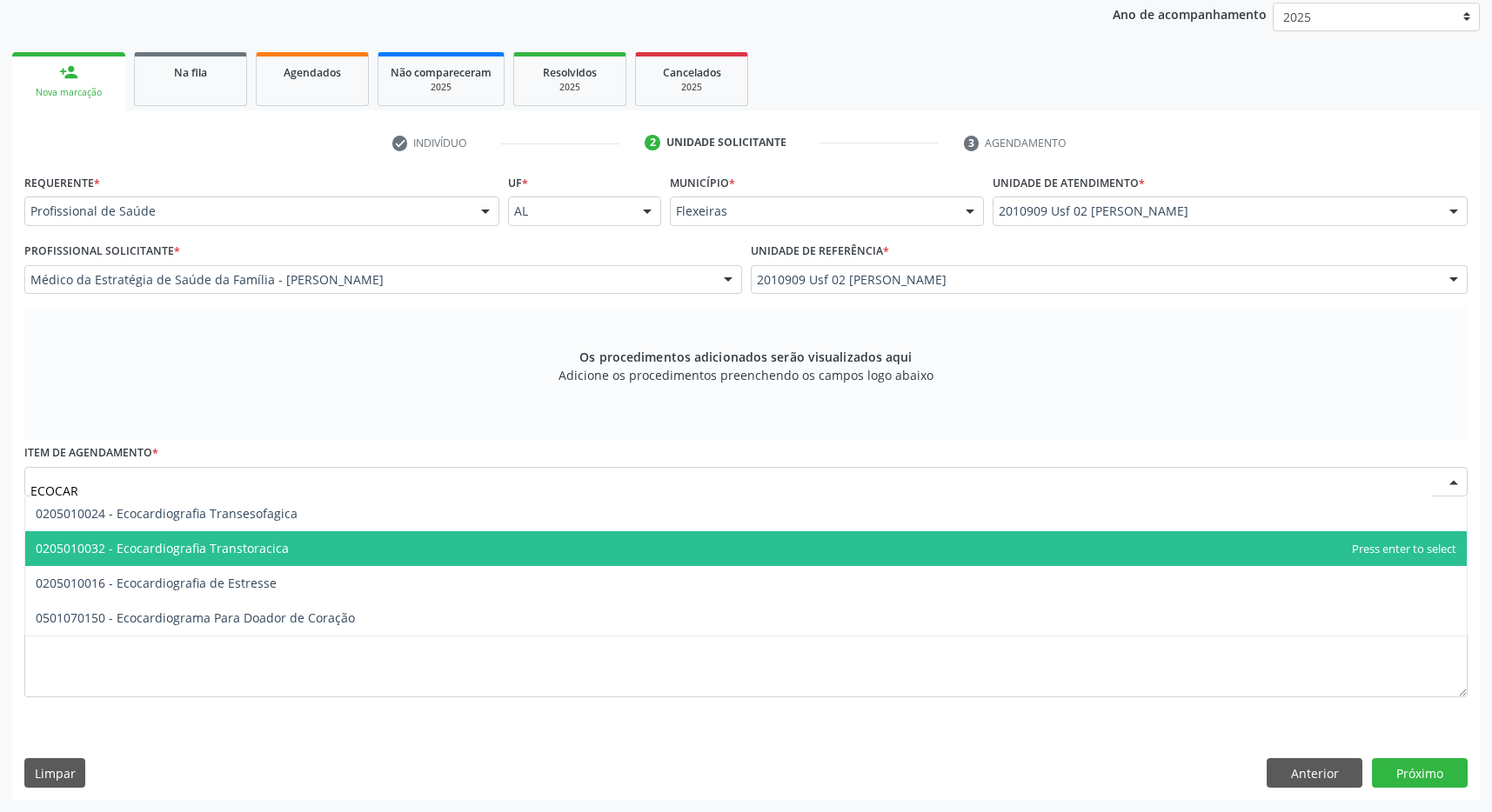
click at [426, 552] on span "0205010032 - Ecocardiografia Transtoracica" at bounding box center [746, 549] width 1441 height 34
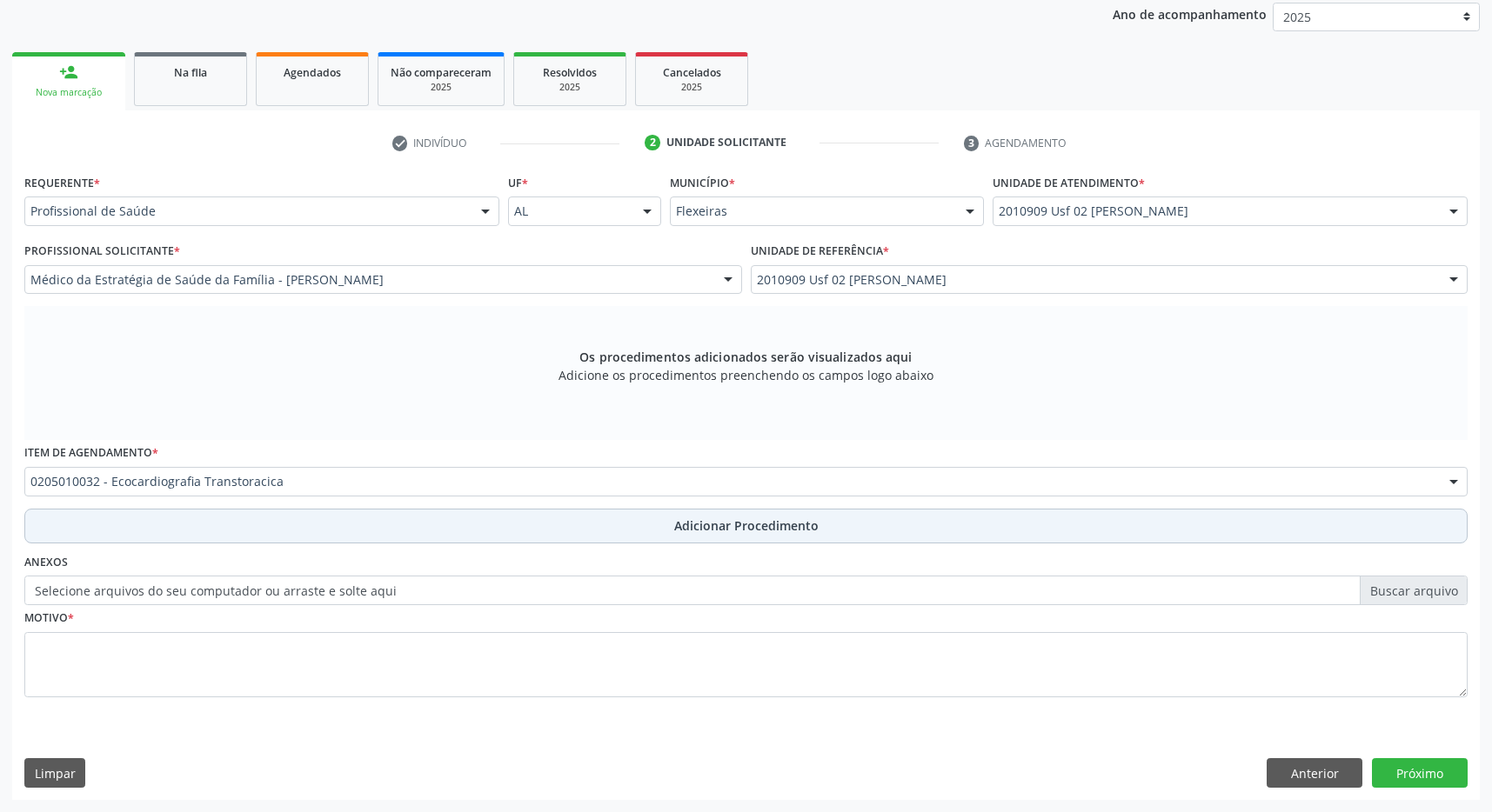
click at [682, 530] on span "Adicionar Procedimento" at bounding box center [746, 525] width 144 height 18
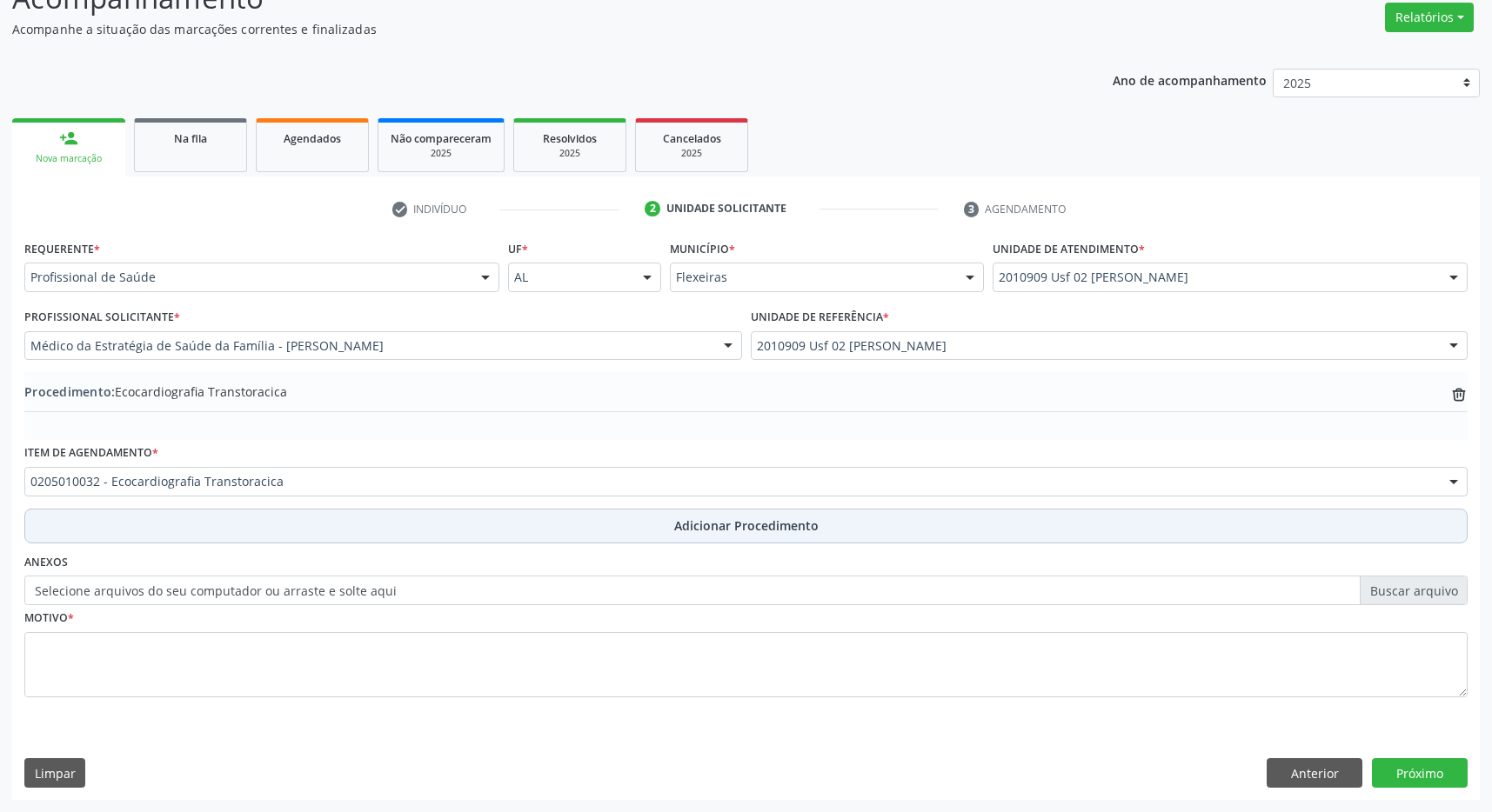
scroll to position [268, 0]
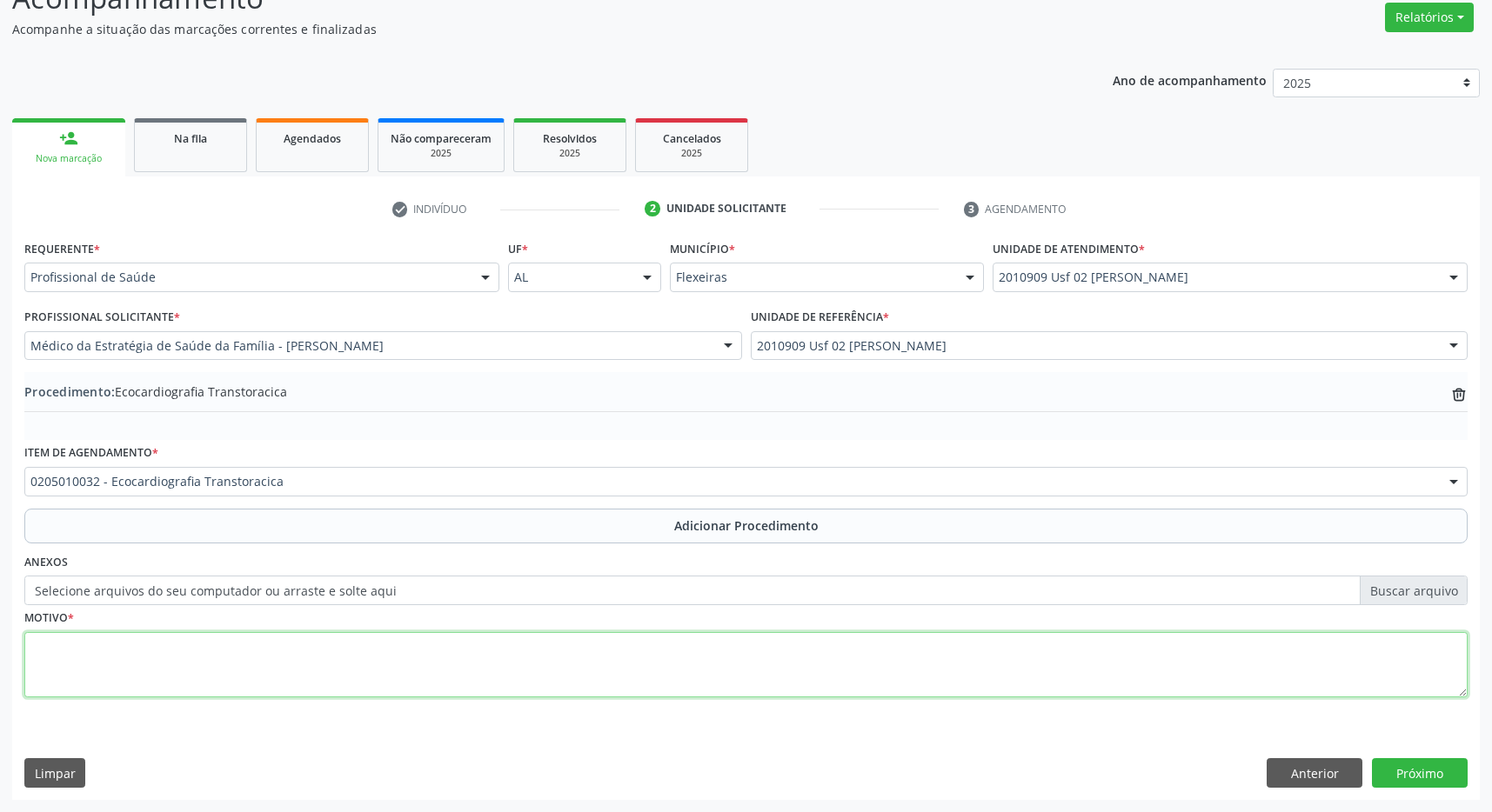
click at [651, 643] on textarea at bounding box center [746, 665] width 1443 height 66
type textarea "AVALIAÇÃO DE RISCO CARDIOVASCULAR"
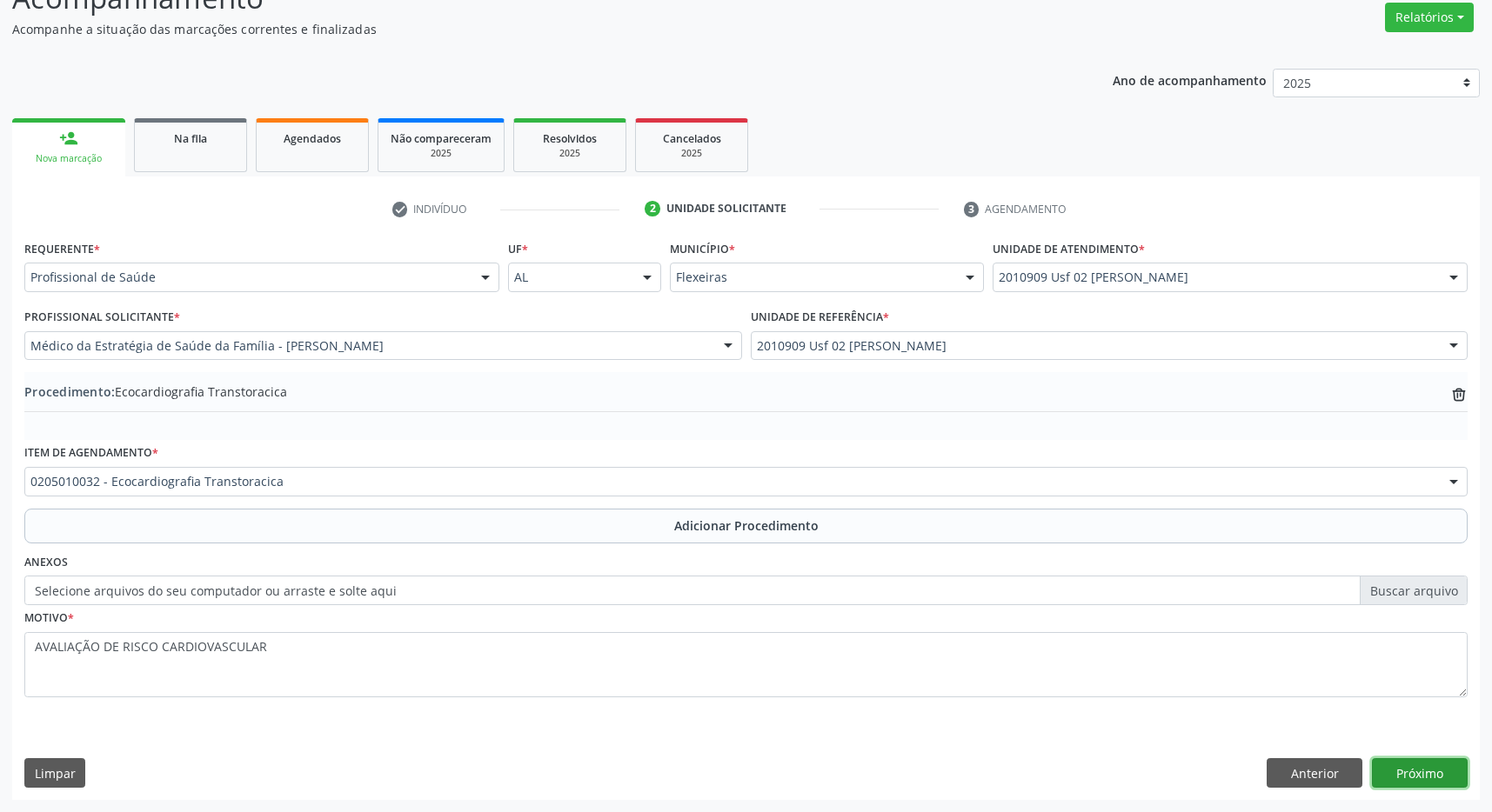
click at [1400, 775] on button "Próximo" at bounding box center [1419, 773] width 95 height 30
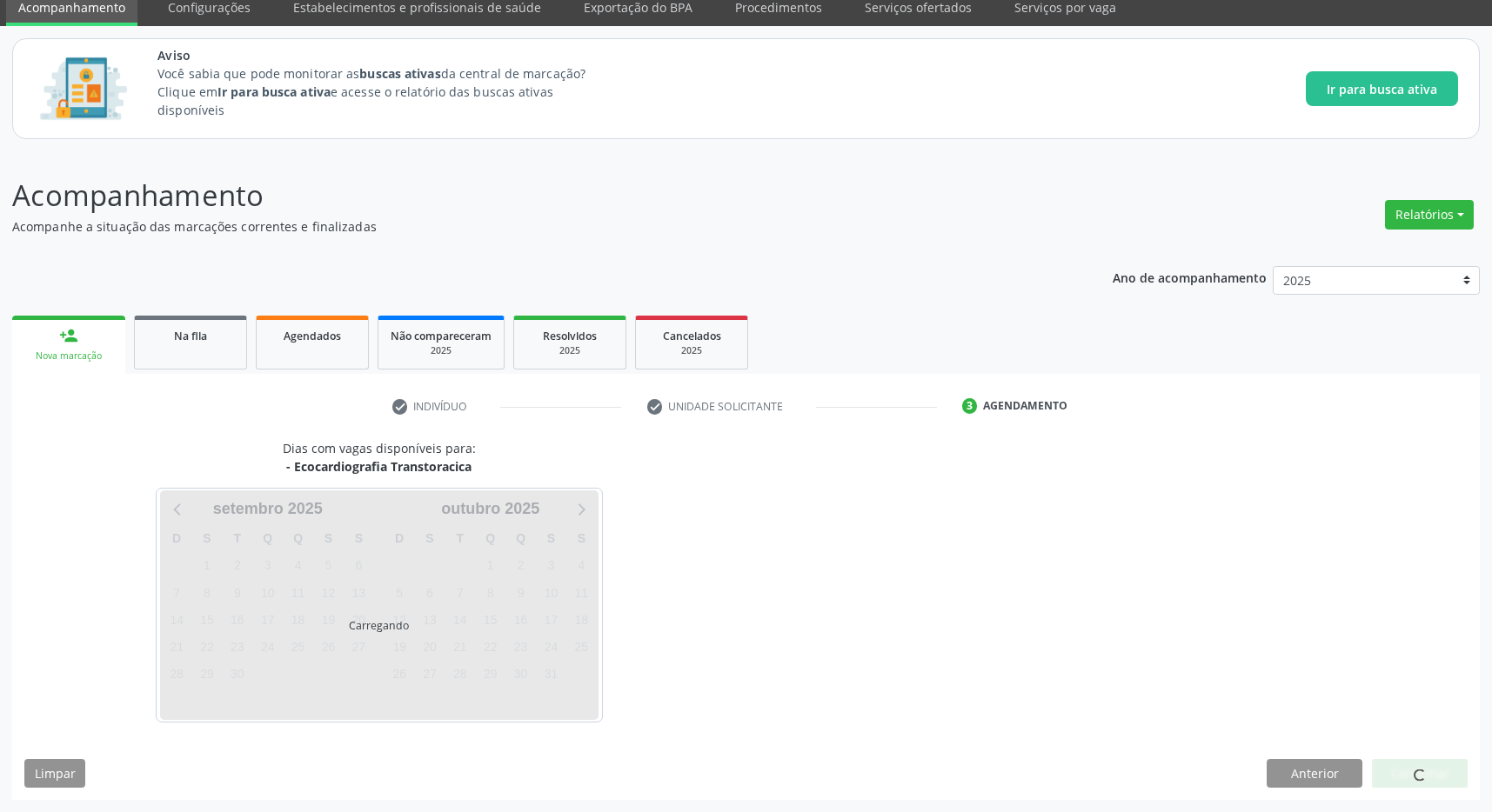
scroll to position [72, 0]
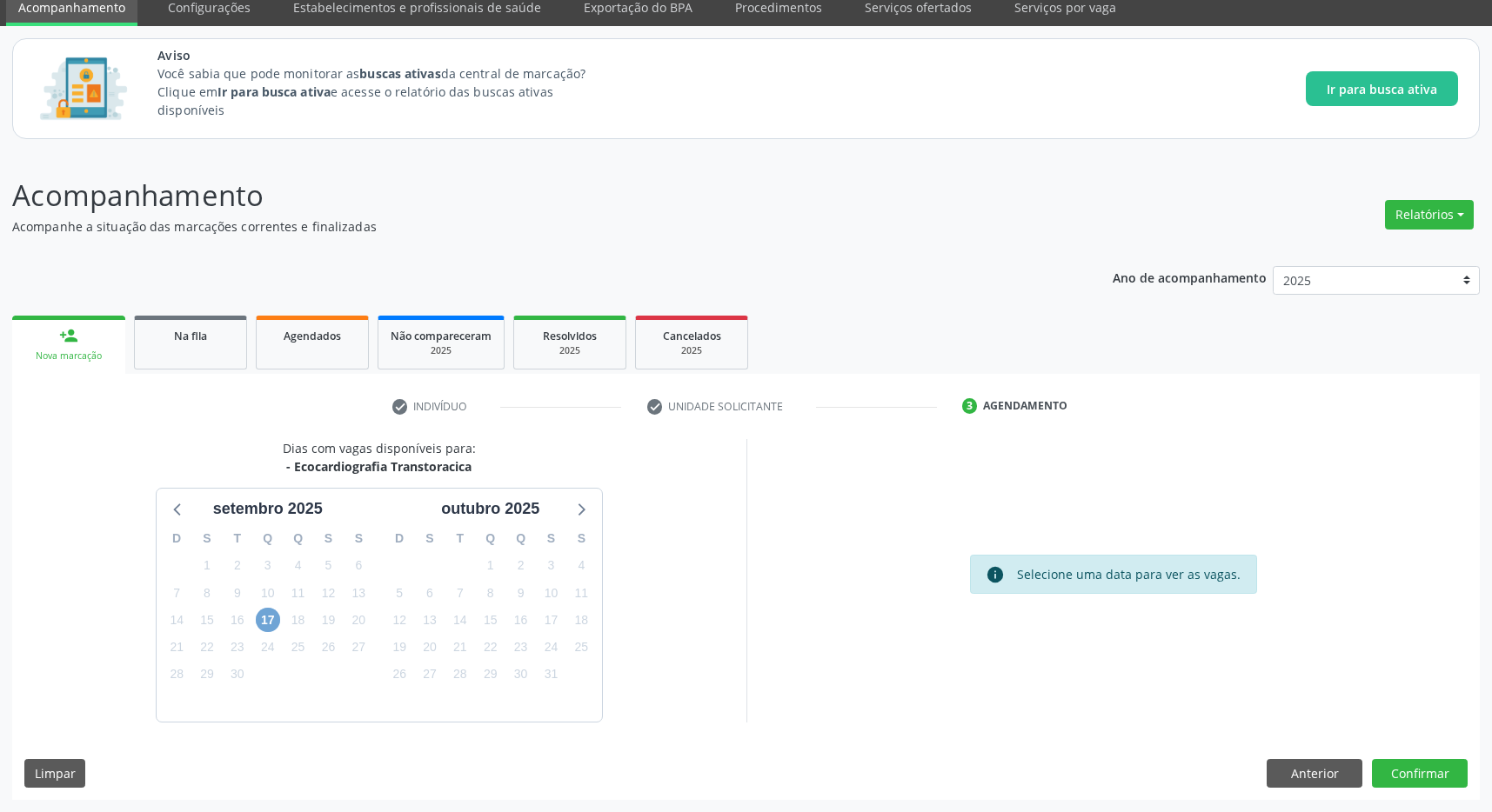
click at [265, 620] on span "17" at bounding box center [268, 620] width 25 height 25
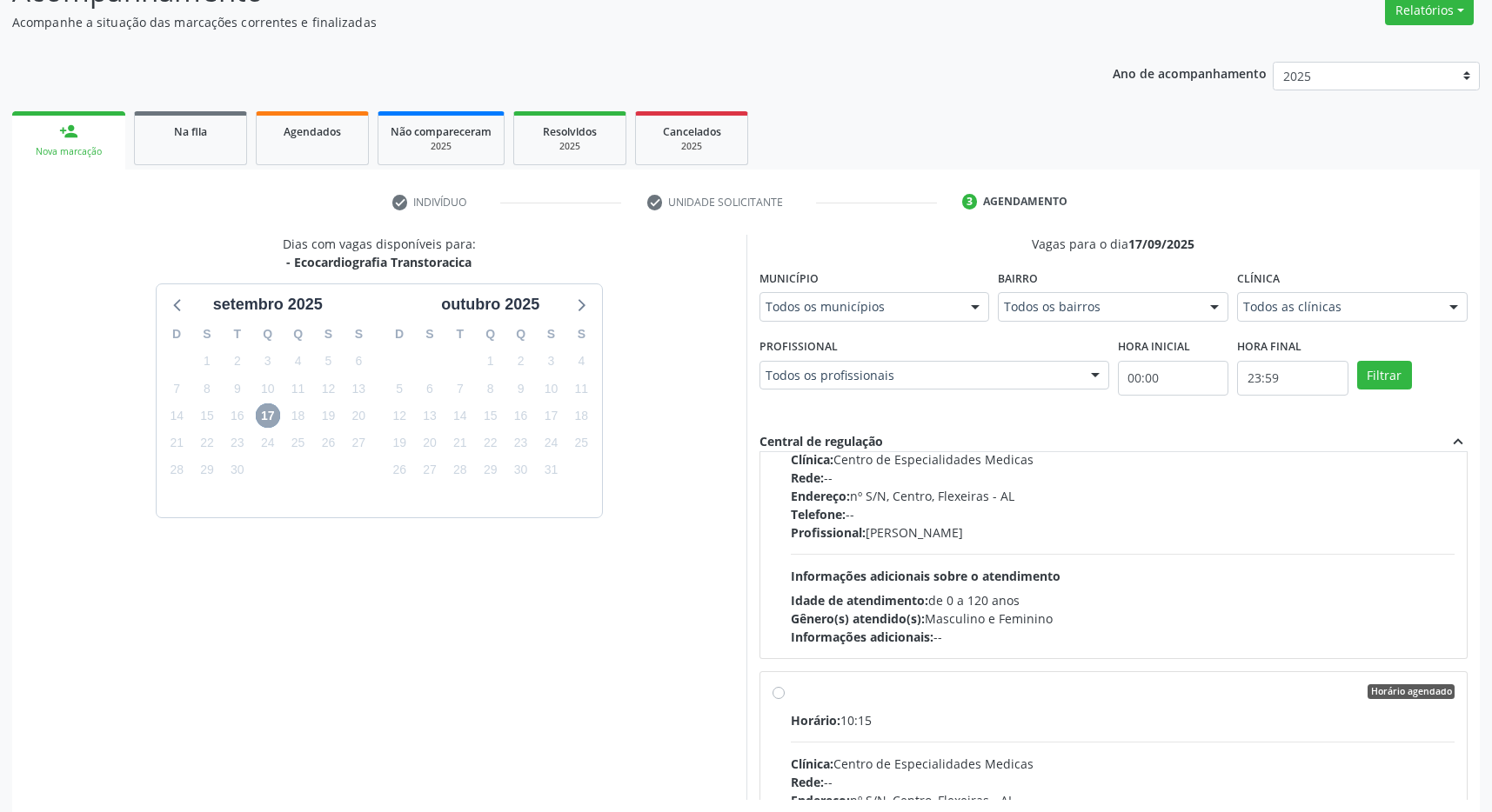
scroll to position [0, 0]
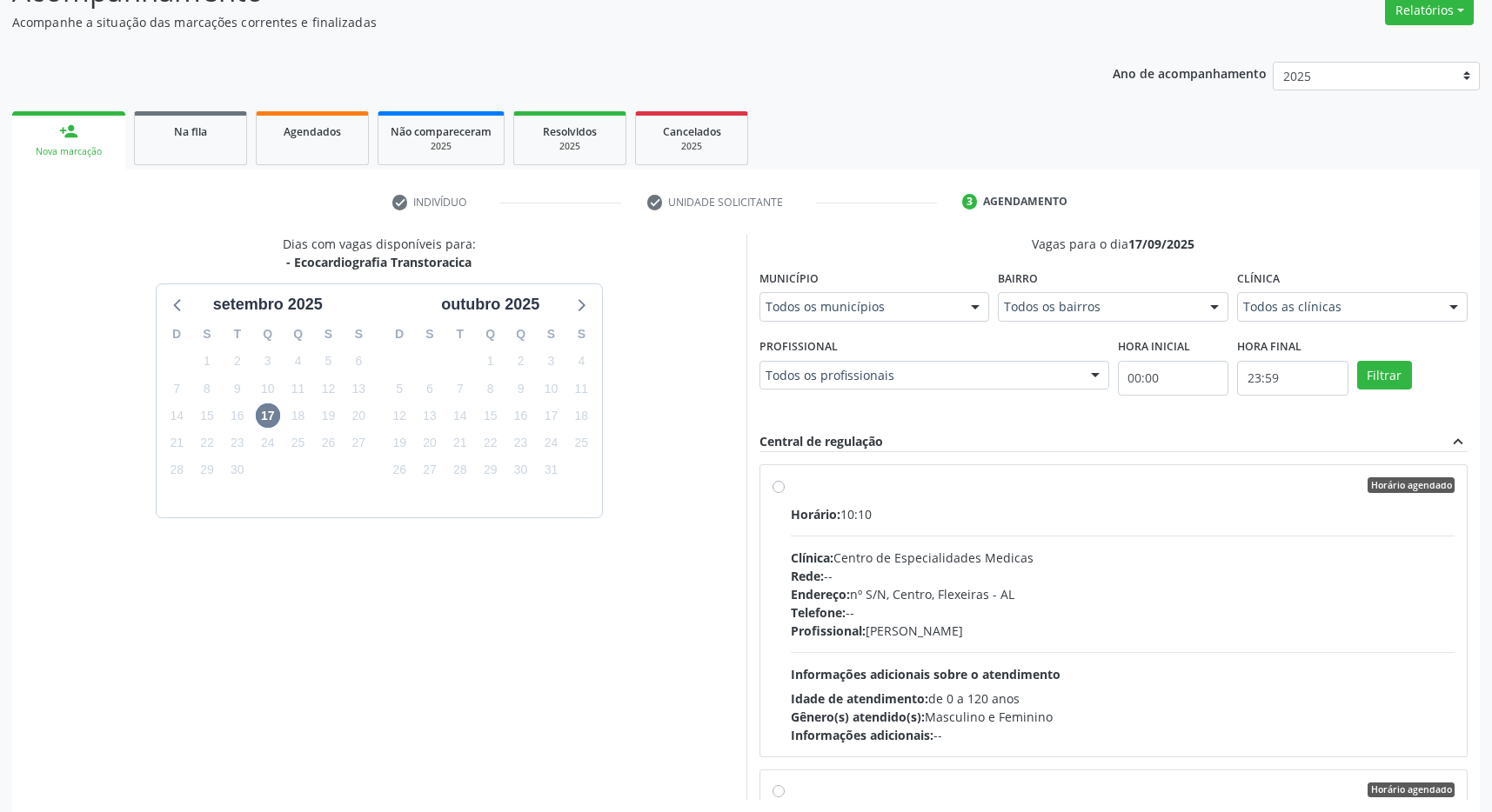
click at [1143, 595] on div "Endereço: nº S/N, Centro, Flexeiras - AL" at bounding box center [1123, 593] width 664 height 18
click at [785, 493] on input "Horário agendado Horário: 10:10 Clínica: Centro de Especialidades Medicas Rede:…" at bounding box center [778, 485] width 12 height 15
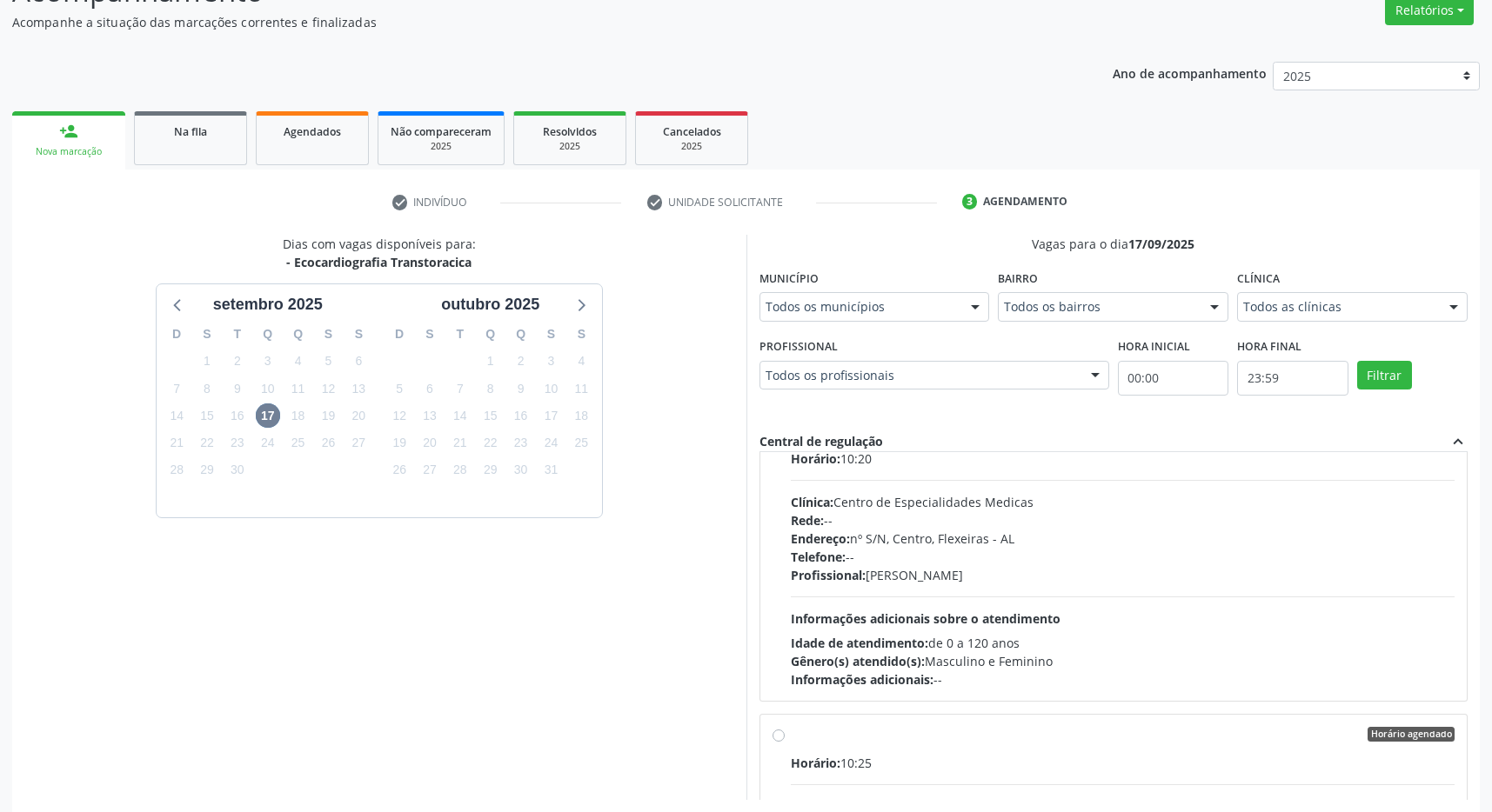
scroll to position [489, 0]
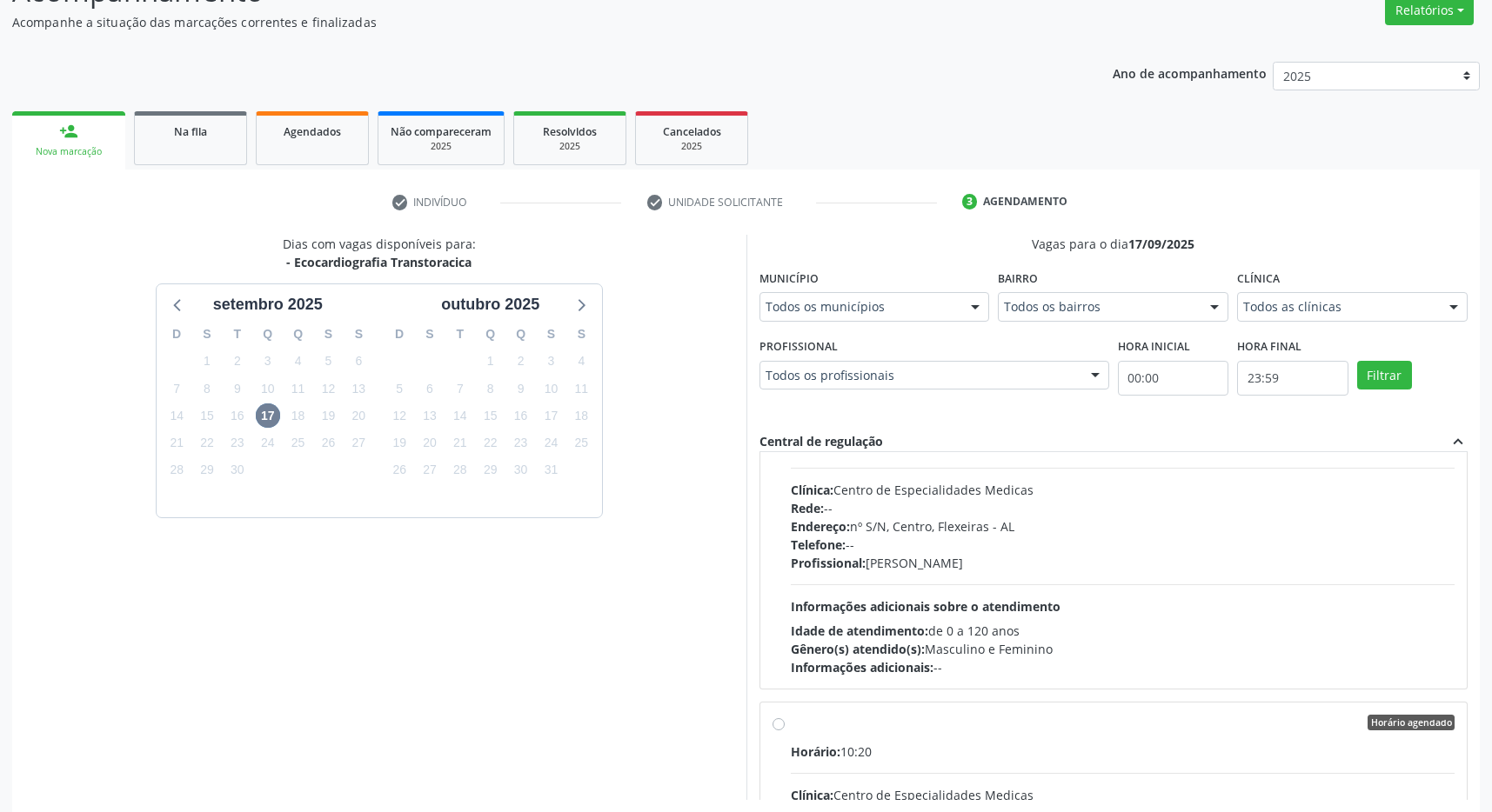
click at [1080, 727] on div "Horário agendado" at bounding box center [1123, 722] width 664 height 15
click at [785, 727] on input "Horário agendado Horário: 10:20 Clínica: Centro de Especialidades Medicas Rede:…" at bounding box center [778, 722] width 12 height 15
radio input "false"
radio input "true"
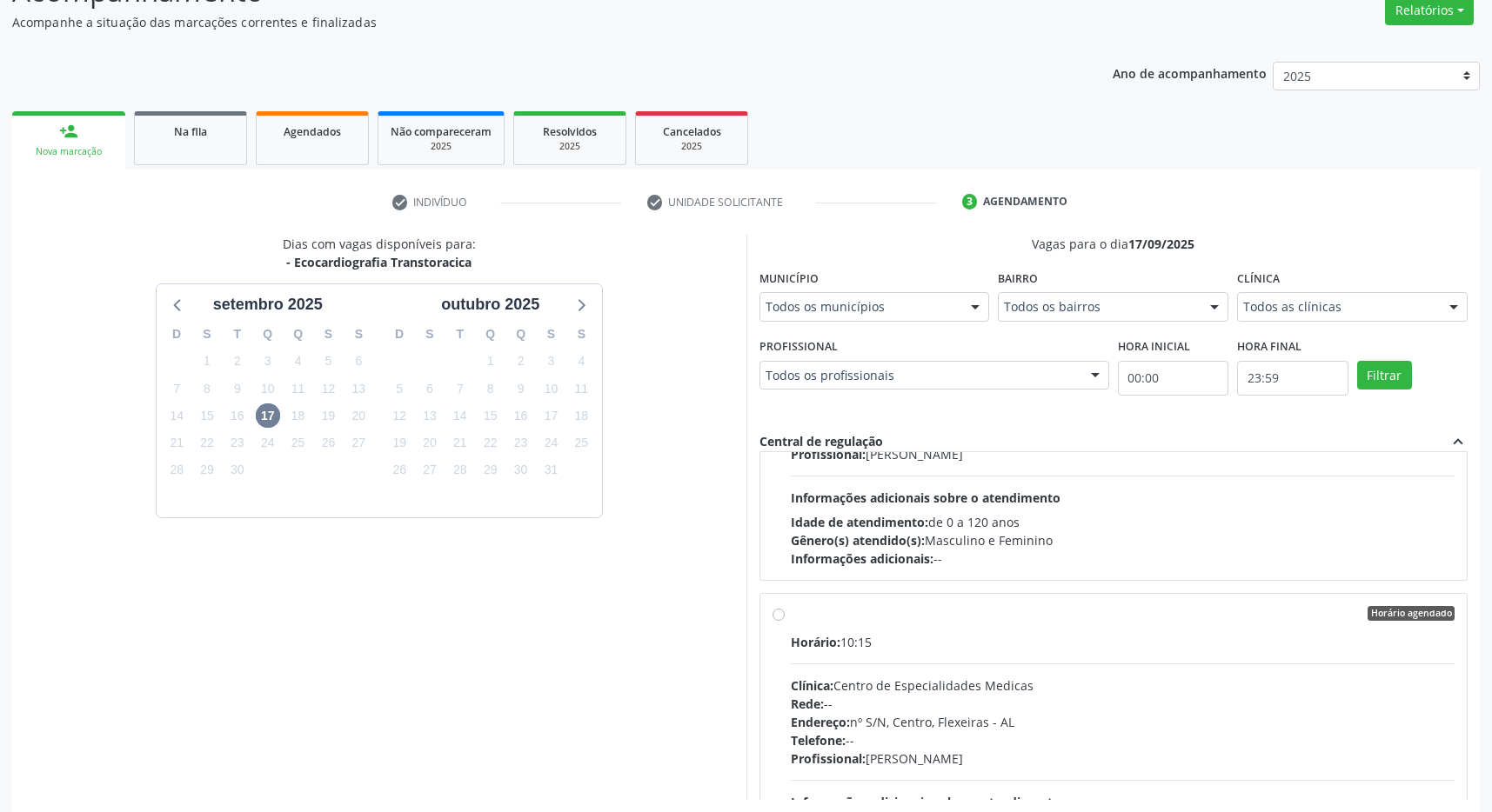
click at [1066, 637] on div "Horário: 10:15" at bounding box center [1123, 641] width 664 height 18
click at [785, 622] on input "Horário agendado Horário: 10:15 Clínica: Centro de Especialidades Medicas Rede:…" at bounding box center [778, 614] width 12 height 15
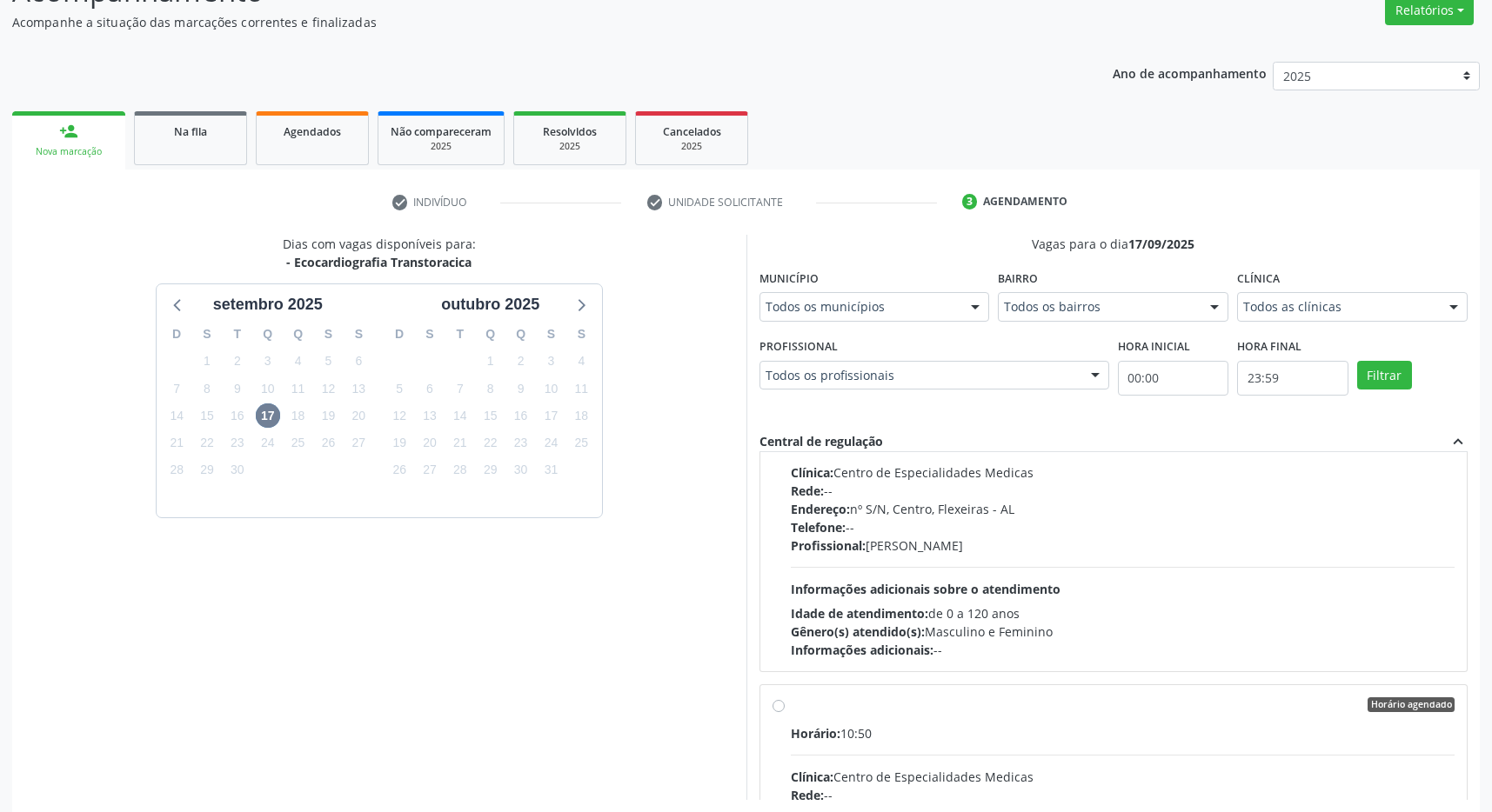
scroll to position [2227, 0]
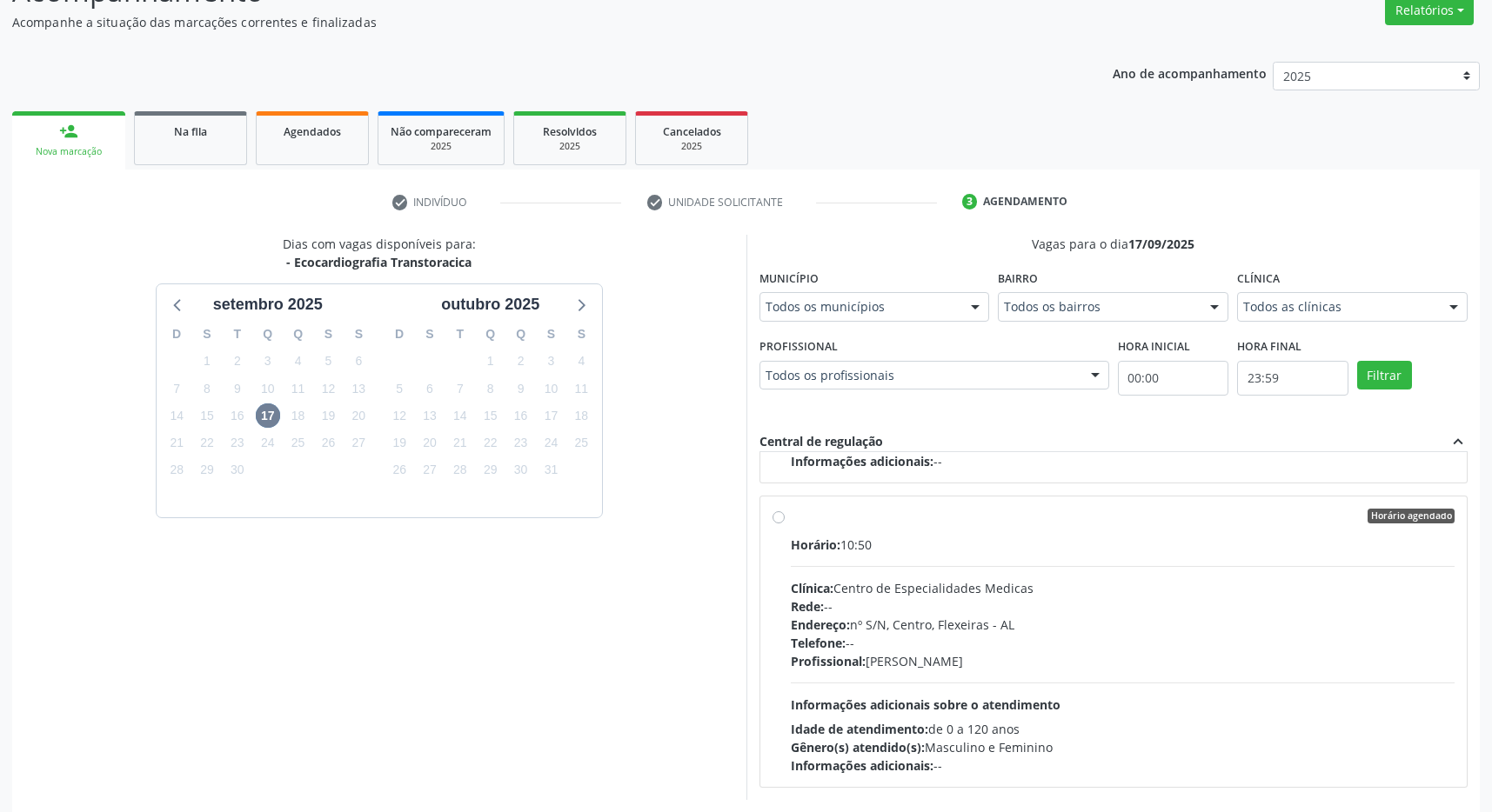
click at [1134, 609] on div "Rede: --" at bounding box center [1123, 606] width 664 height 18
click at [785, 525] on input "Horário agendado Horário: 10:50 Clínica: Centro de Especialidades Medicas Rede:…" at bounding box center [778, 516] width 12 height 15
radio input "false"
radio input "true"
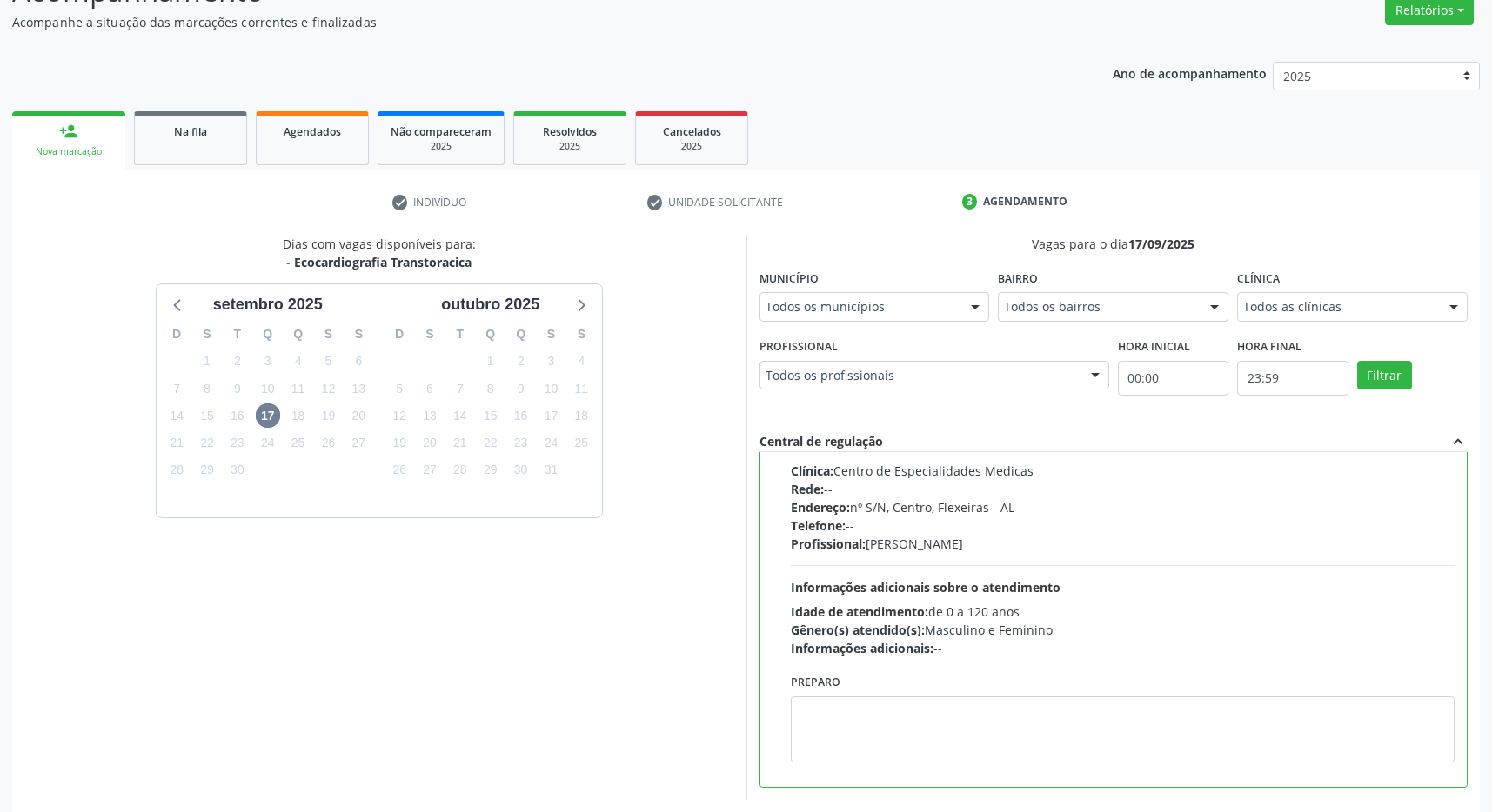
scroll to position [353, 0]
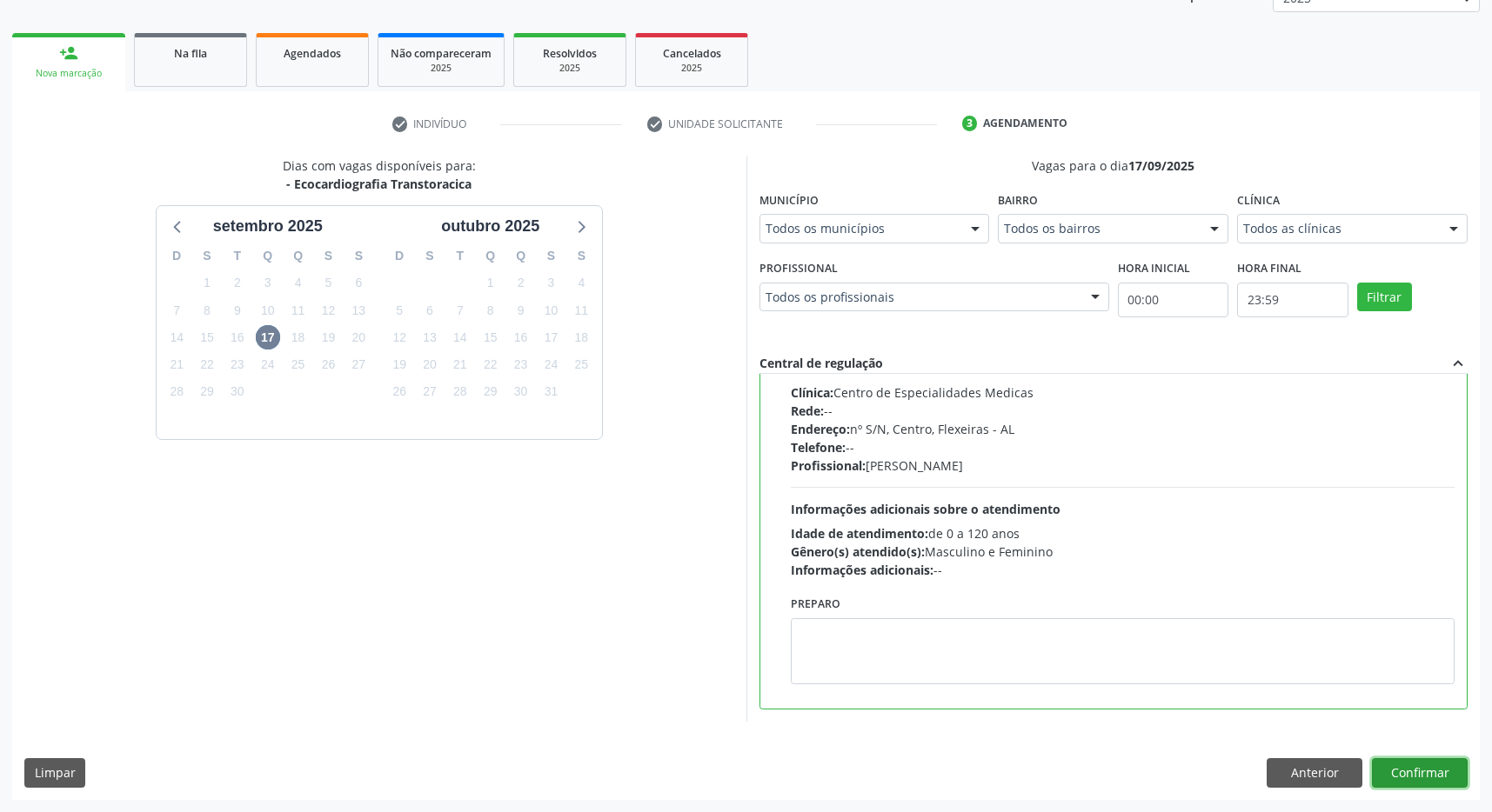
click at [1415, 763] on button "Confirmar" at bounding box center [1419, 773] width 95 height 30
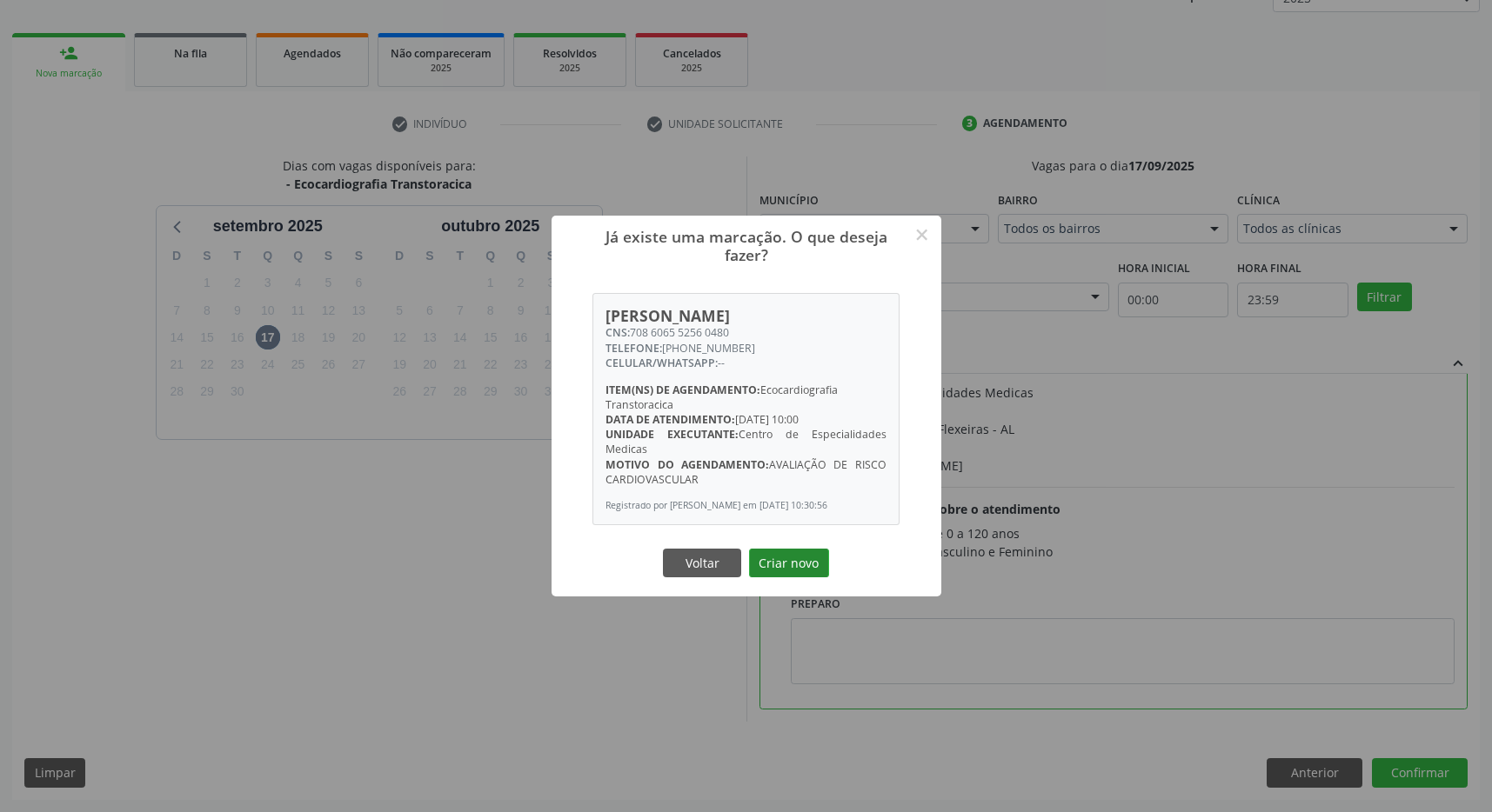
click at [791, 571] on button "Criar novo" at bounding box center [789, 563] width 80 height 30
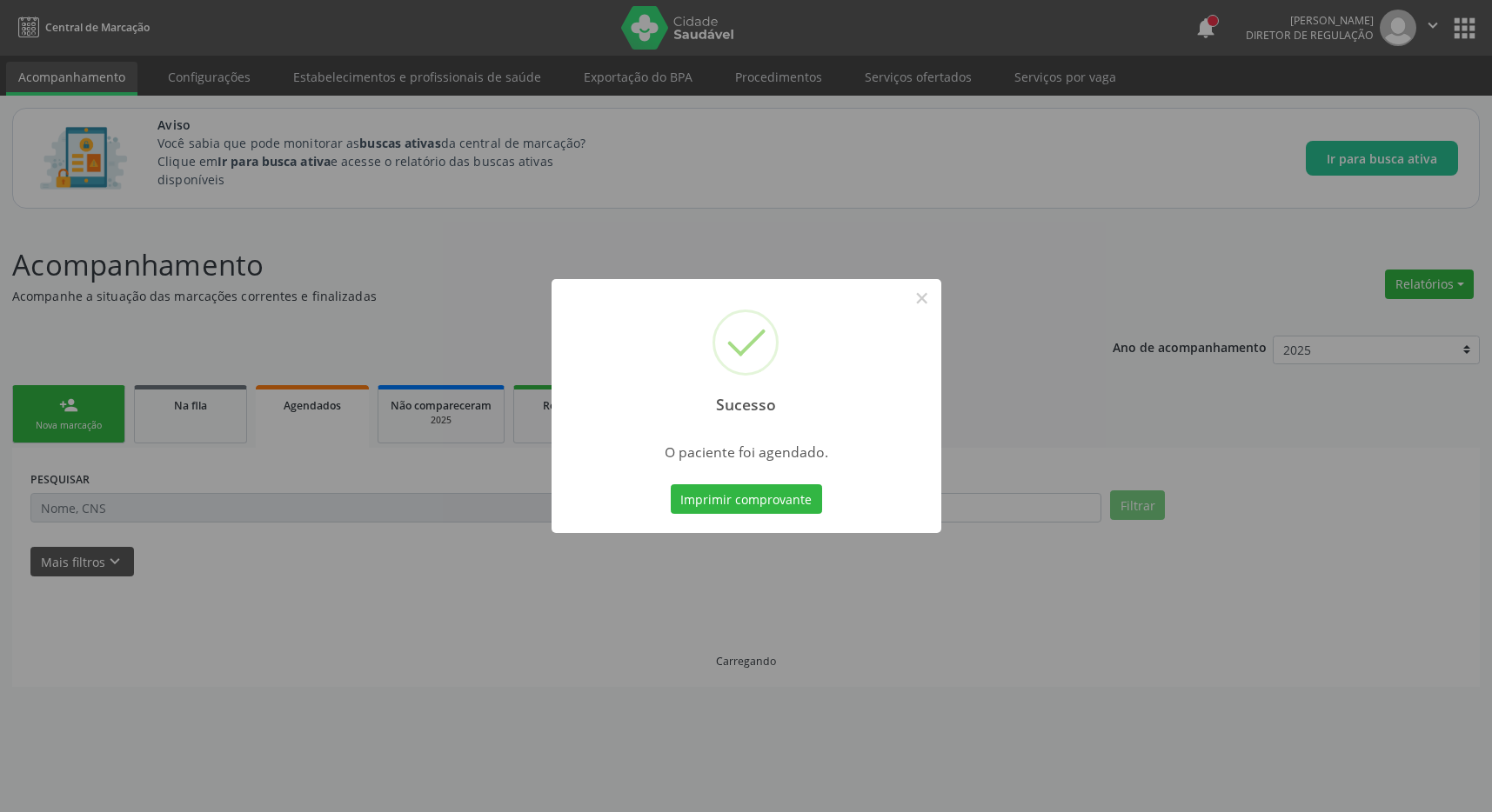
scroll to position [0, 0]
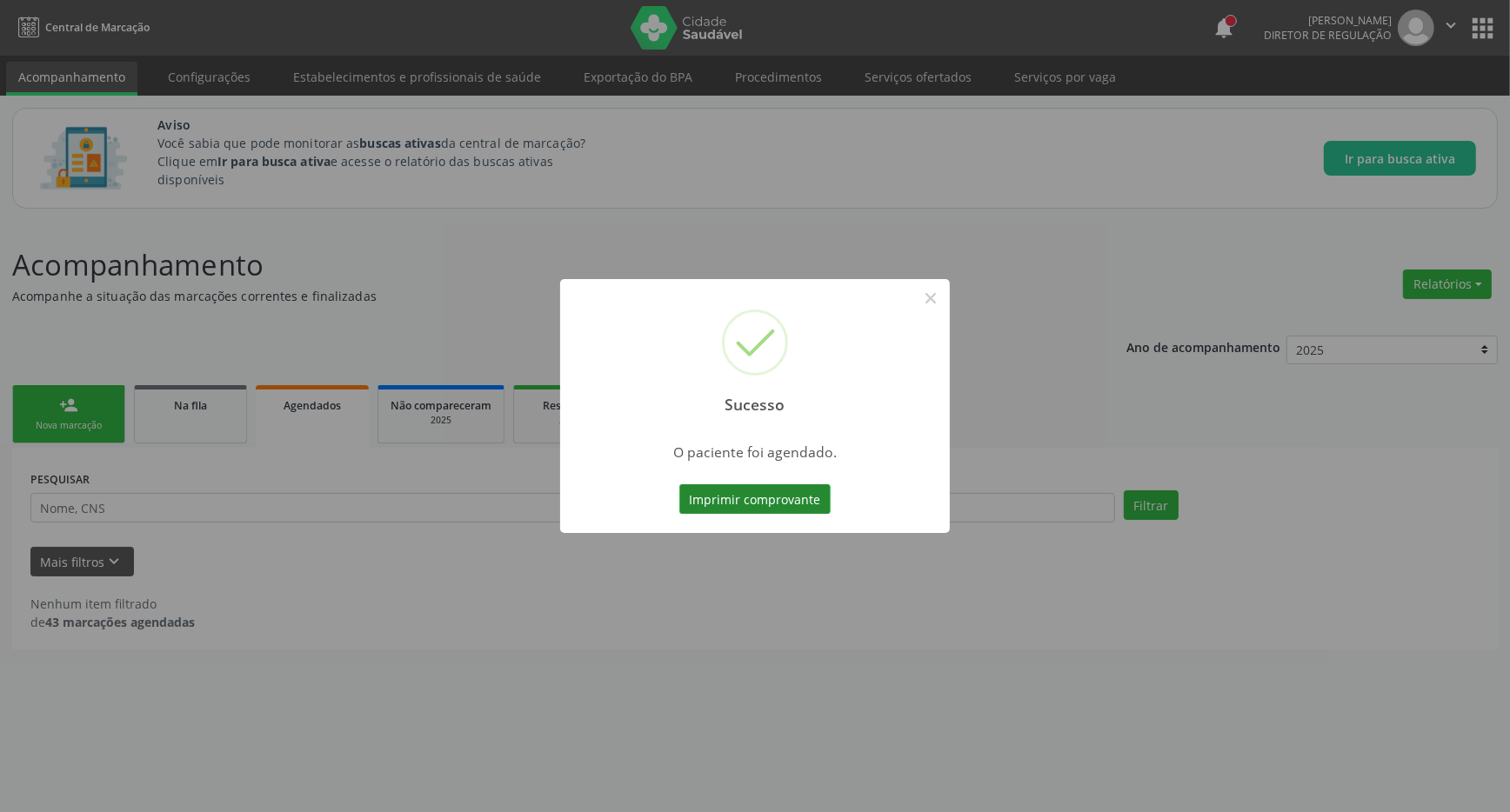
click at [727, 498] on button "Imprimir comprovante" at bounding box center [755, 499] width 152 height 30
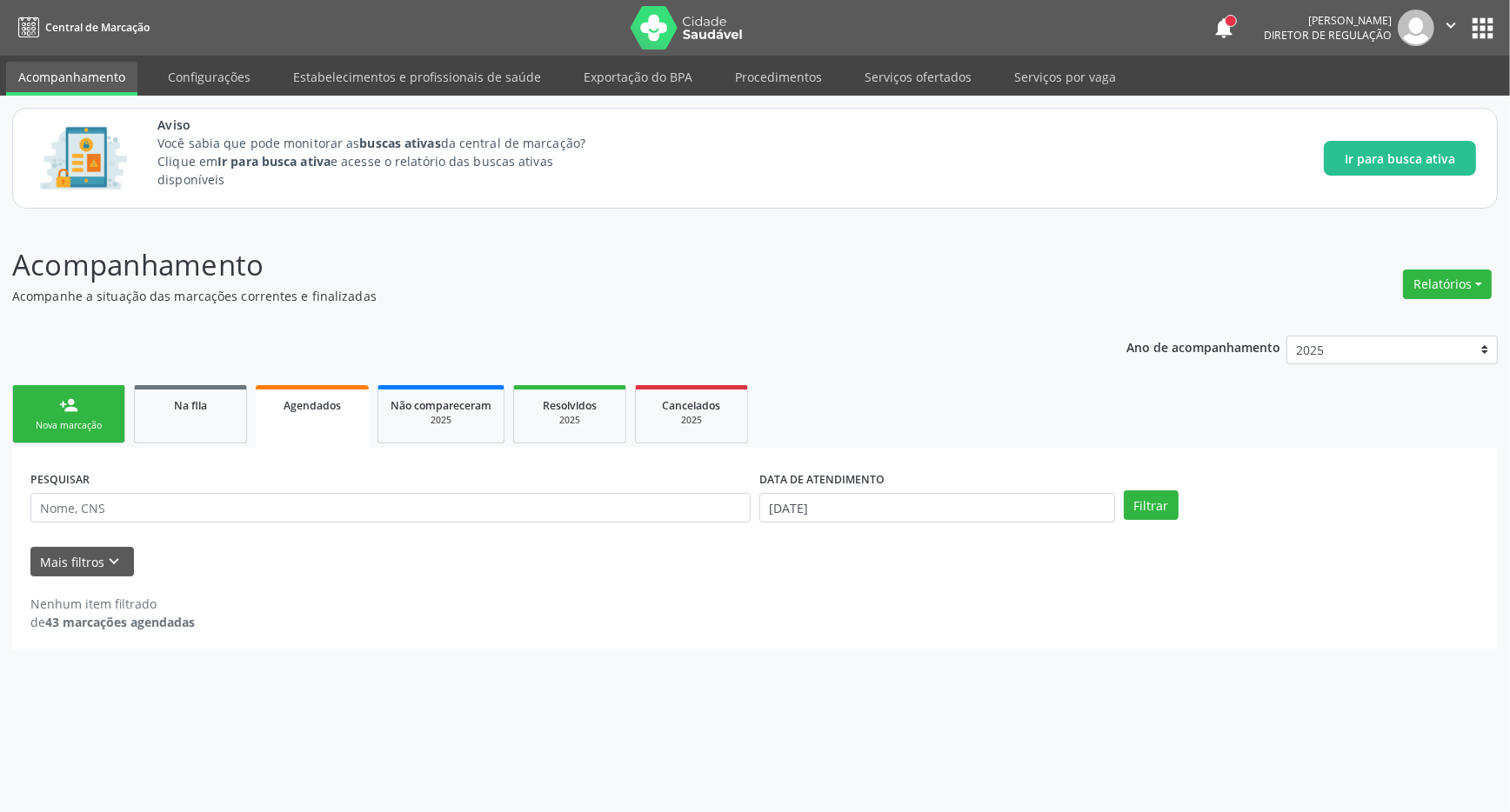
click at [71, 415] on div "person_add" at bounding box center [69, 406] width 19 height 19
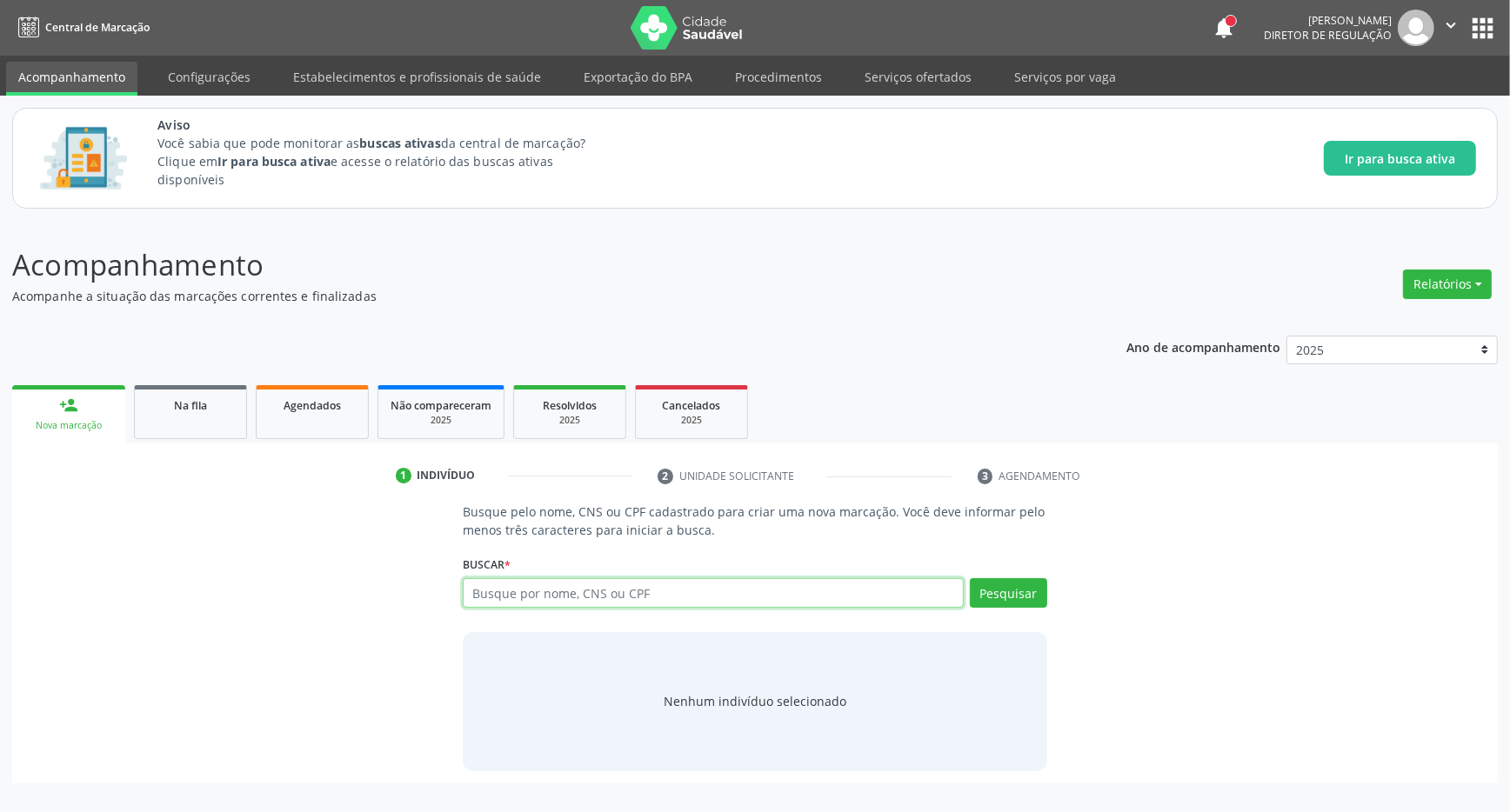
click at [517, 601] on input "text" at bounding box center [713, 593] width 501 height 30
type input "700203113806010"
click at [969, 583] on div "Pesquisar" at bounding box center [1005, 599] width 83 height 42
click at [1003, 583] on button "Pesquisar" at bounding box center [1008, 593] width 77 height 30
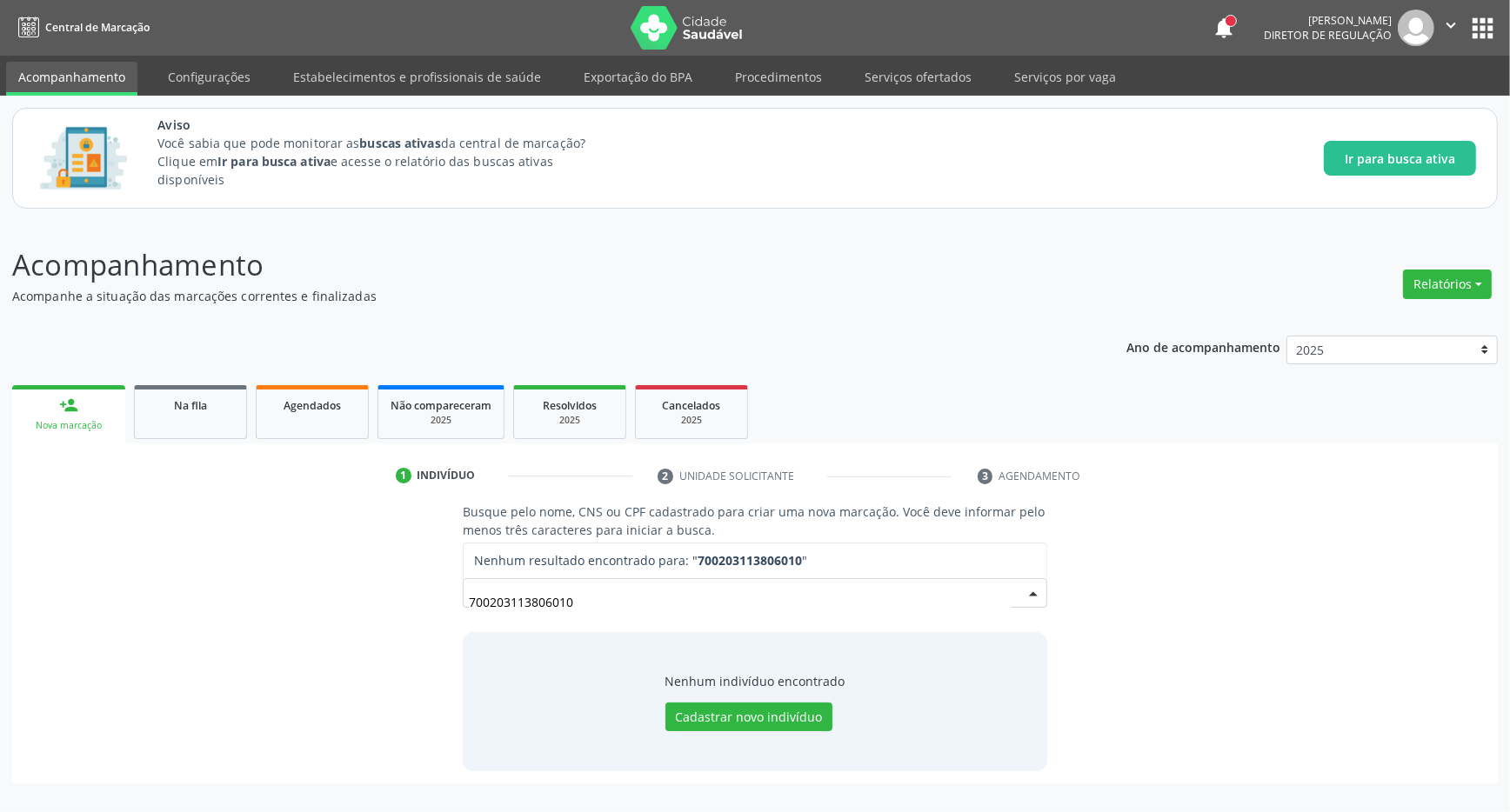
click at [490, 603] on input "700203113806010" at bounding box center [740, 601] width 543 height 34
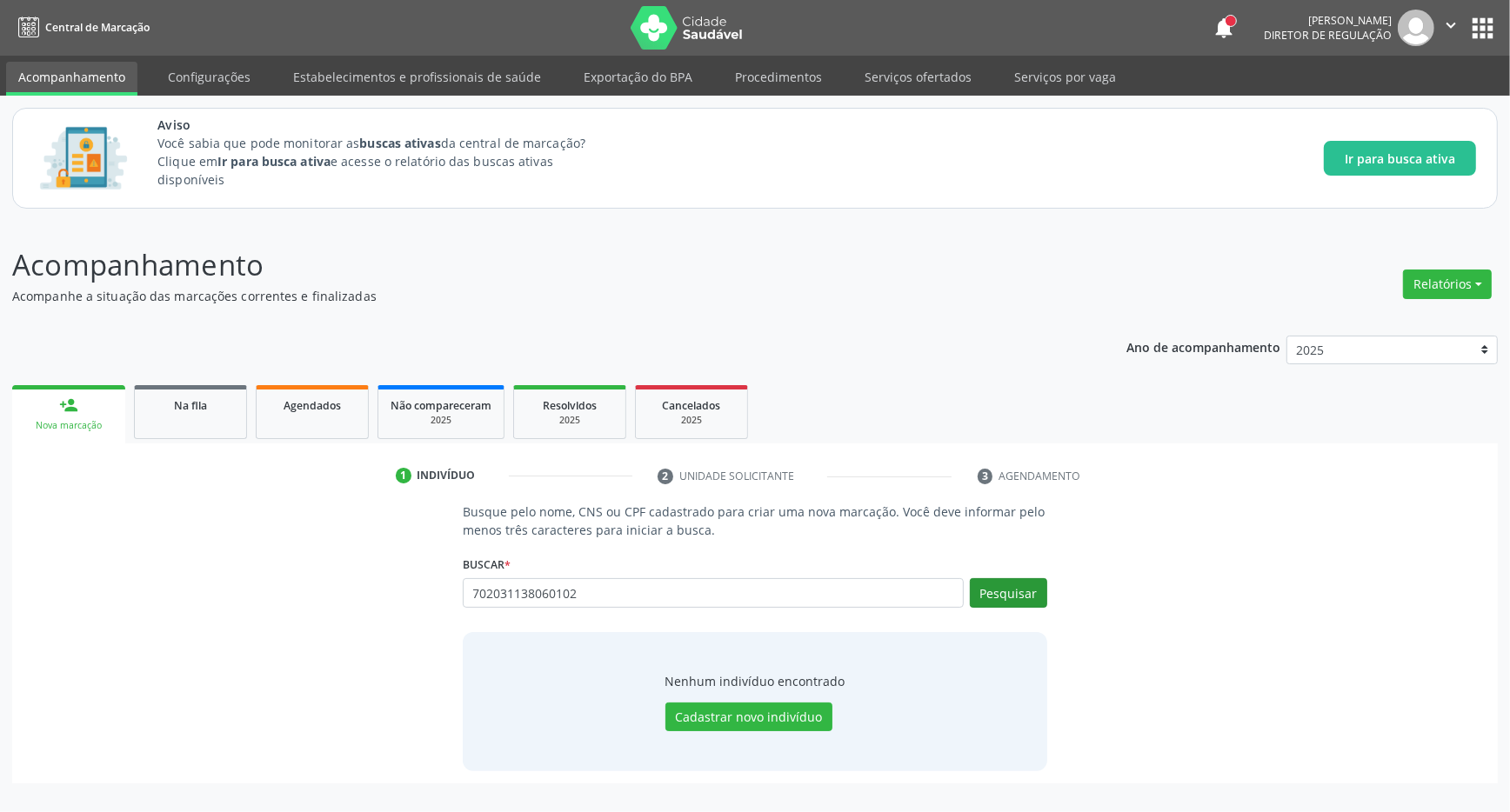
type input "702031138060102"
click at [1001, 592] on button "Pesquisar" at bounding box center [1008, 593] width 77 height 30
drag, startPoint x: 604, startPoint y: 595, endPoint x: 330, endPoint y: 603, distance: 274.1
click at [463, 603] on input "702031138060102" at bounding box center [713, 593] width 501 height 30
type input "700"
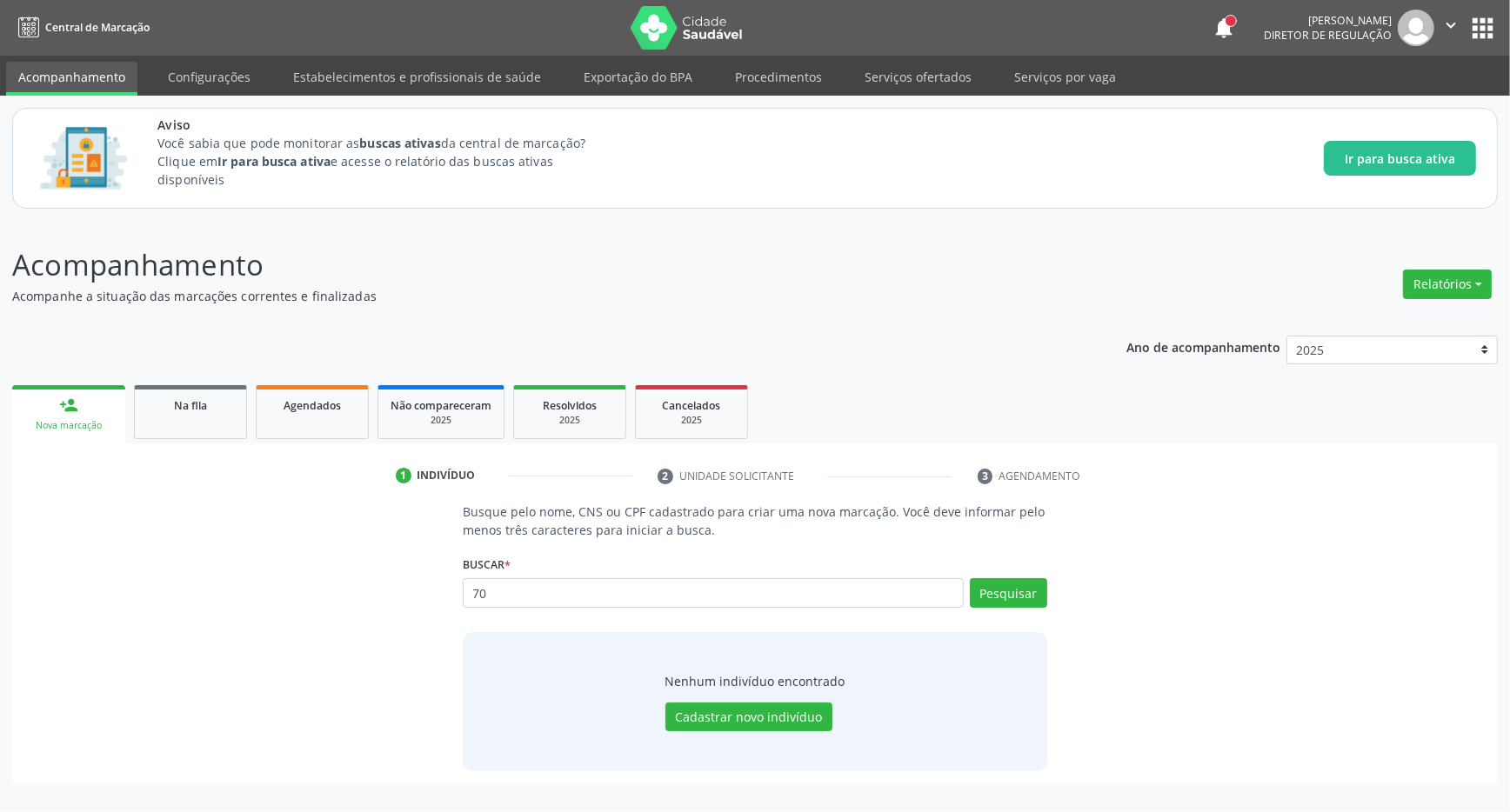
type input "7"
type input "702203113806010"
click at [1023, 579] on button "Pesquisar" at bounding box center [1008, 593] width 77 height 30
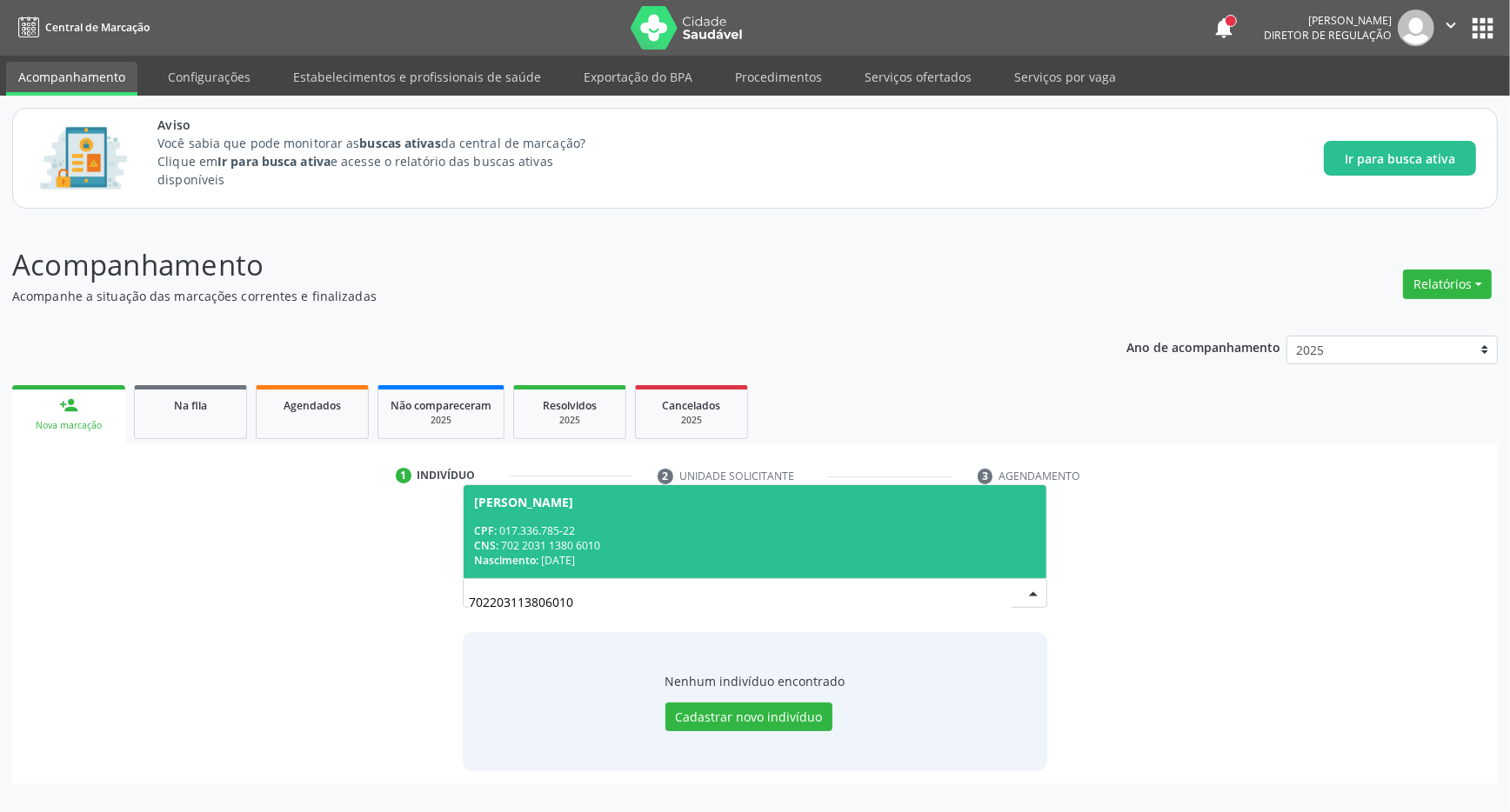
click at [766, 573] on span "Luciana Ribeiro da Silva CPF: 017.336.785-22 CNS: 702 2031 1380 6010 Nascimento…" at bounding box center [755, 532] width 583 height 94
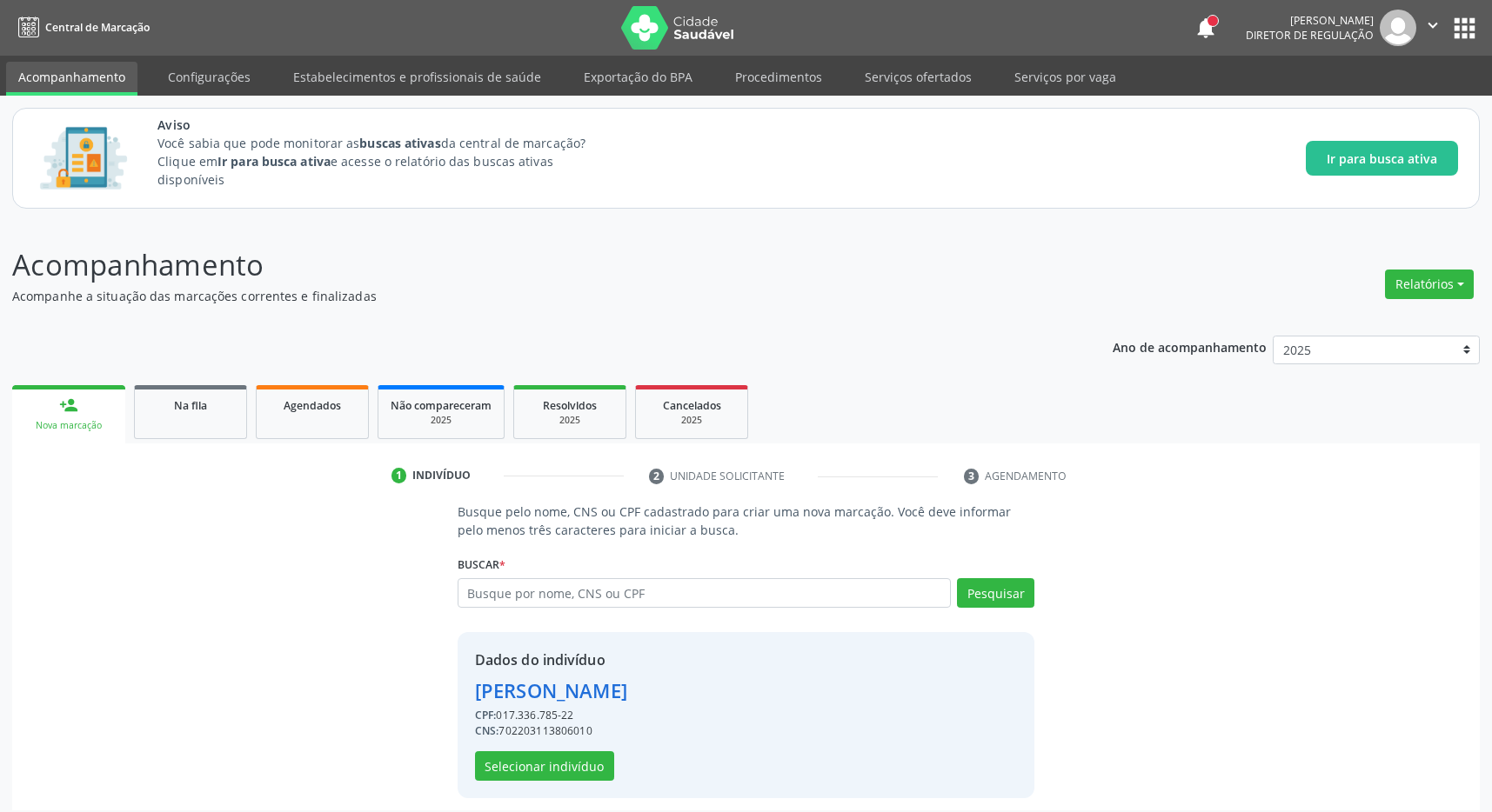
scroll to position [11, 0]
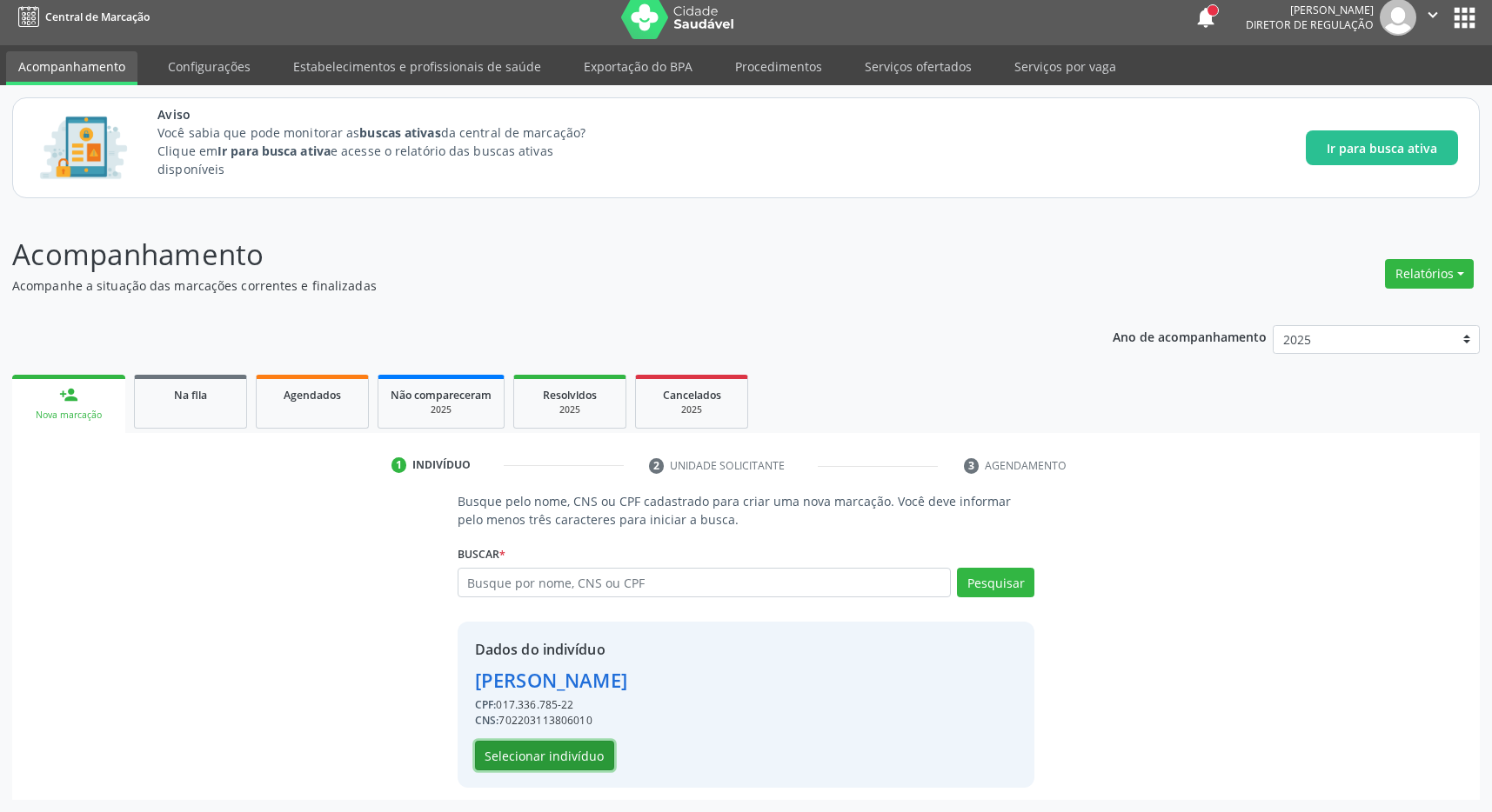
click at [534, 760] on button "Selecionar indivíduo" at bounding box center [545, 755] width 139 height 30
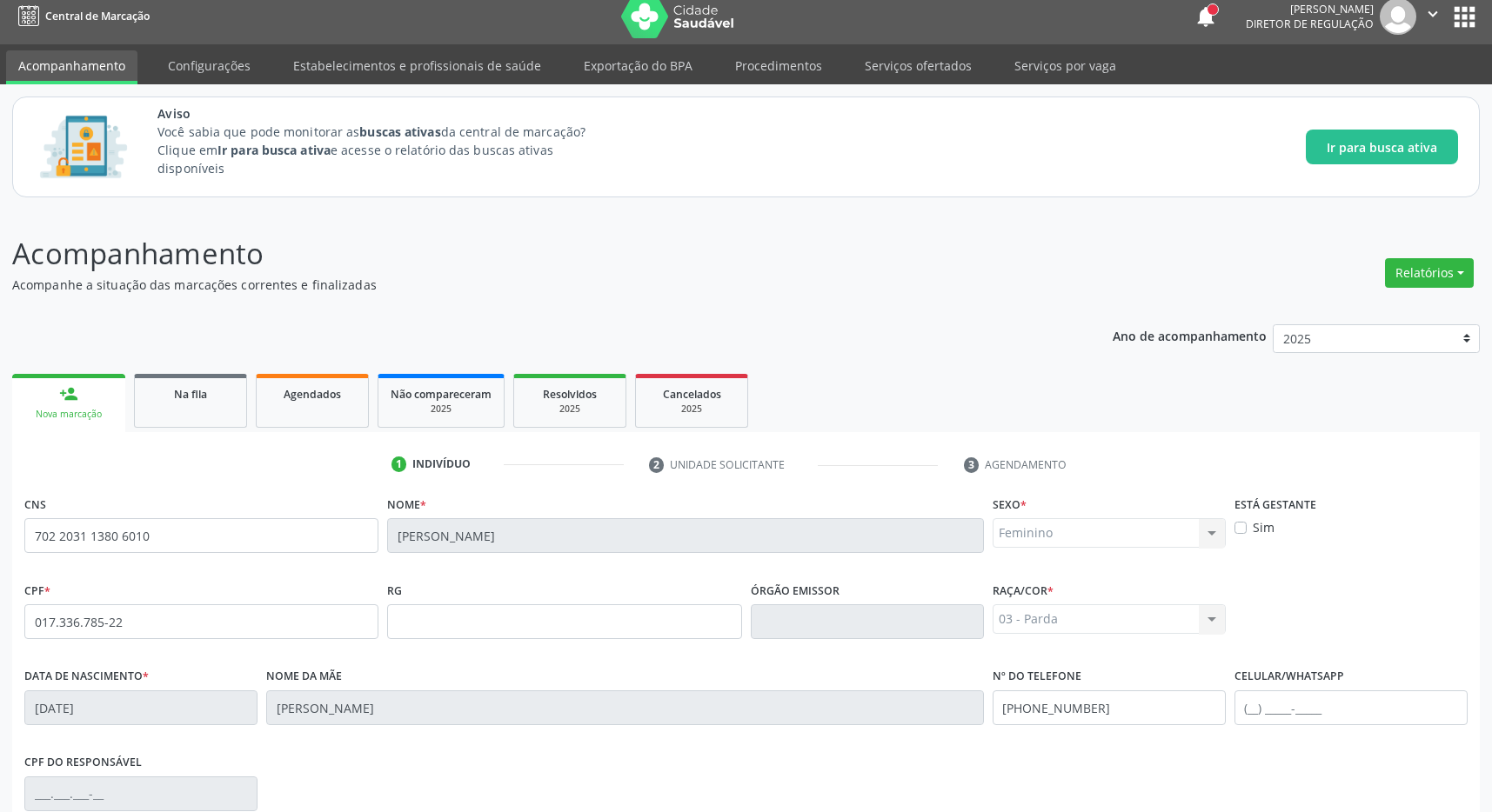
scroll to position [258, 0]
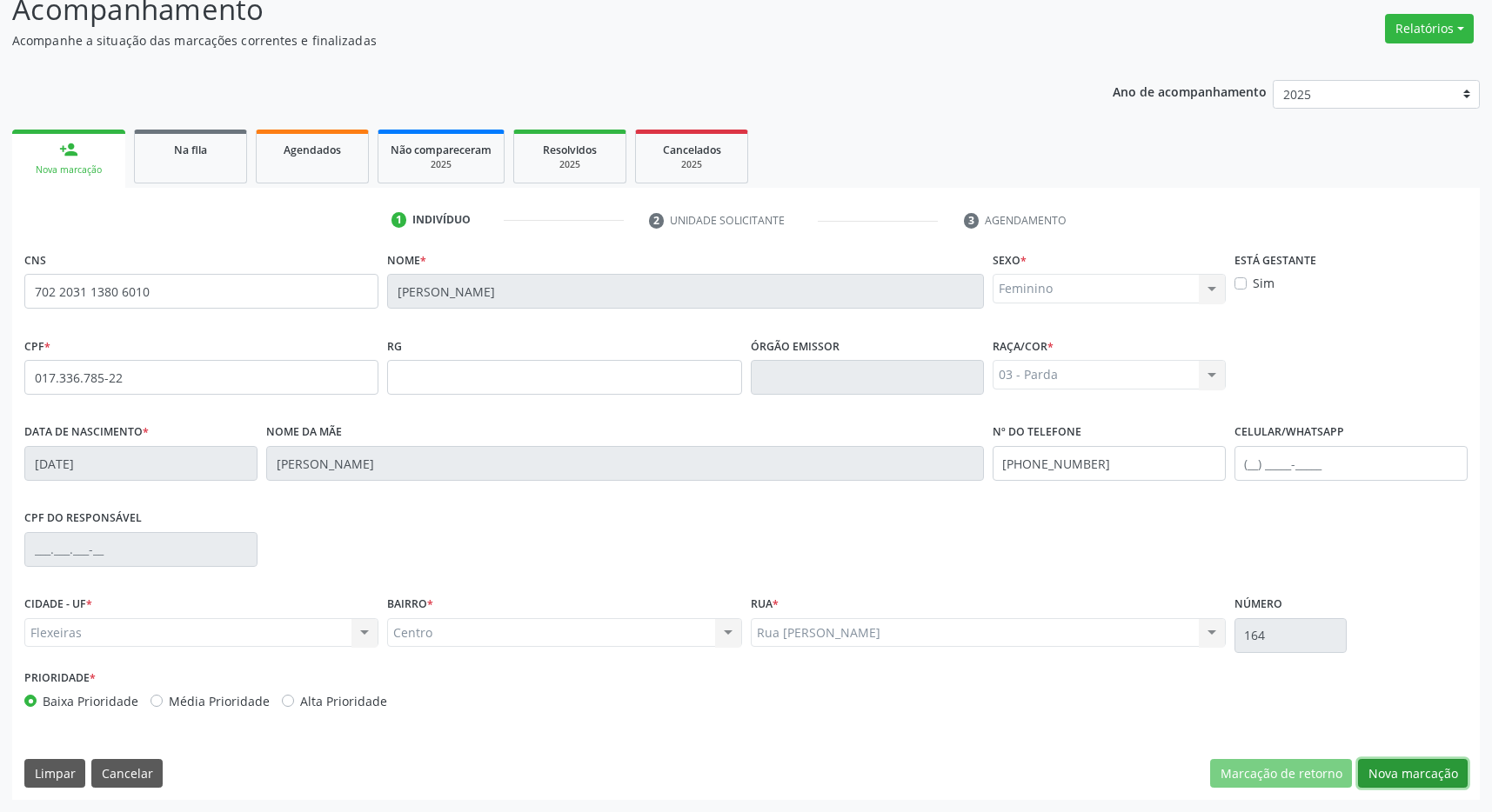
click at [1415, 778] on button "Nova marcação" at bounding box center [1413, 774] width 110 height 30
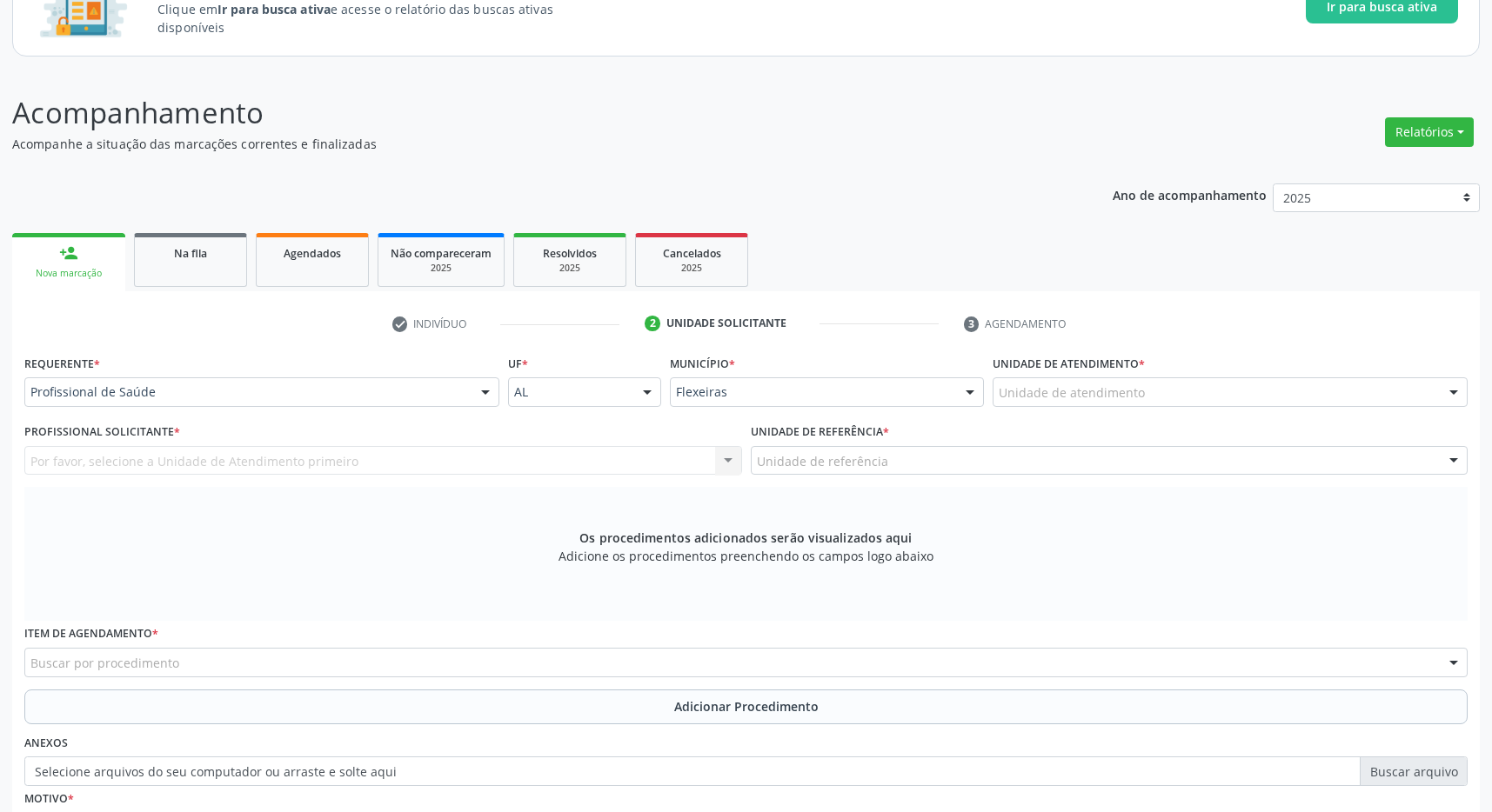
scroll to position [61, 0]
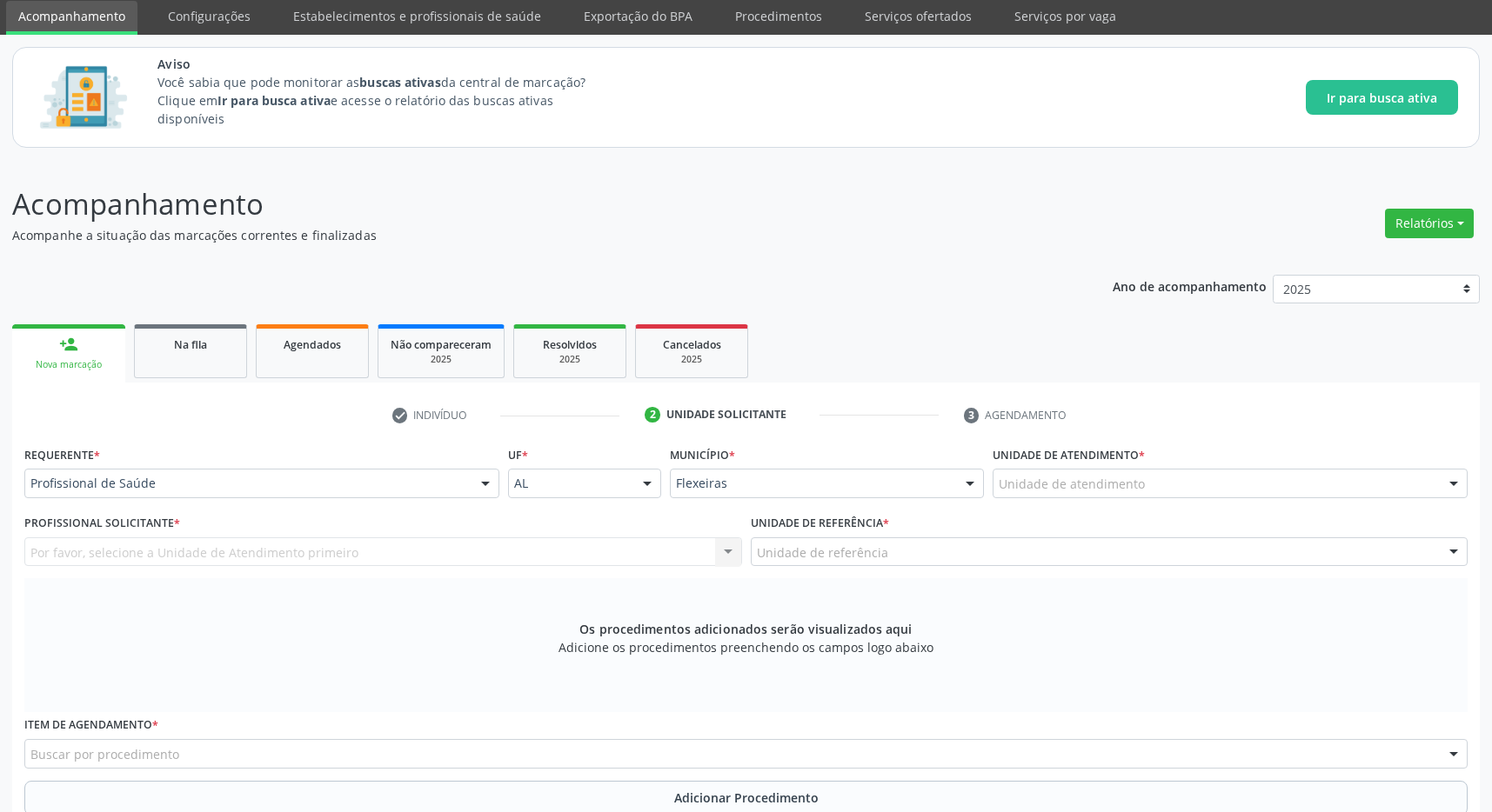
click at [1193, 495] on div "Unidade de atendimento" at bounding box center [1230, 483] width 475 height 30
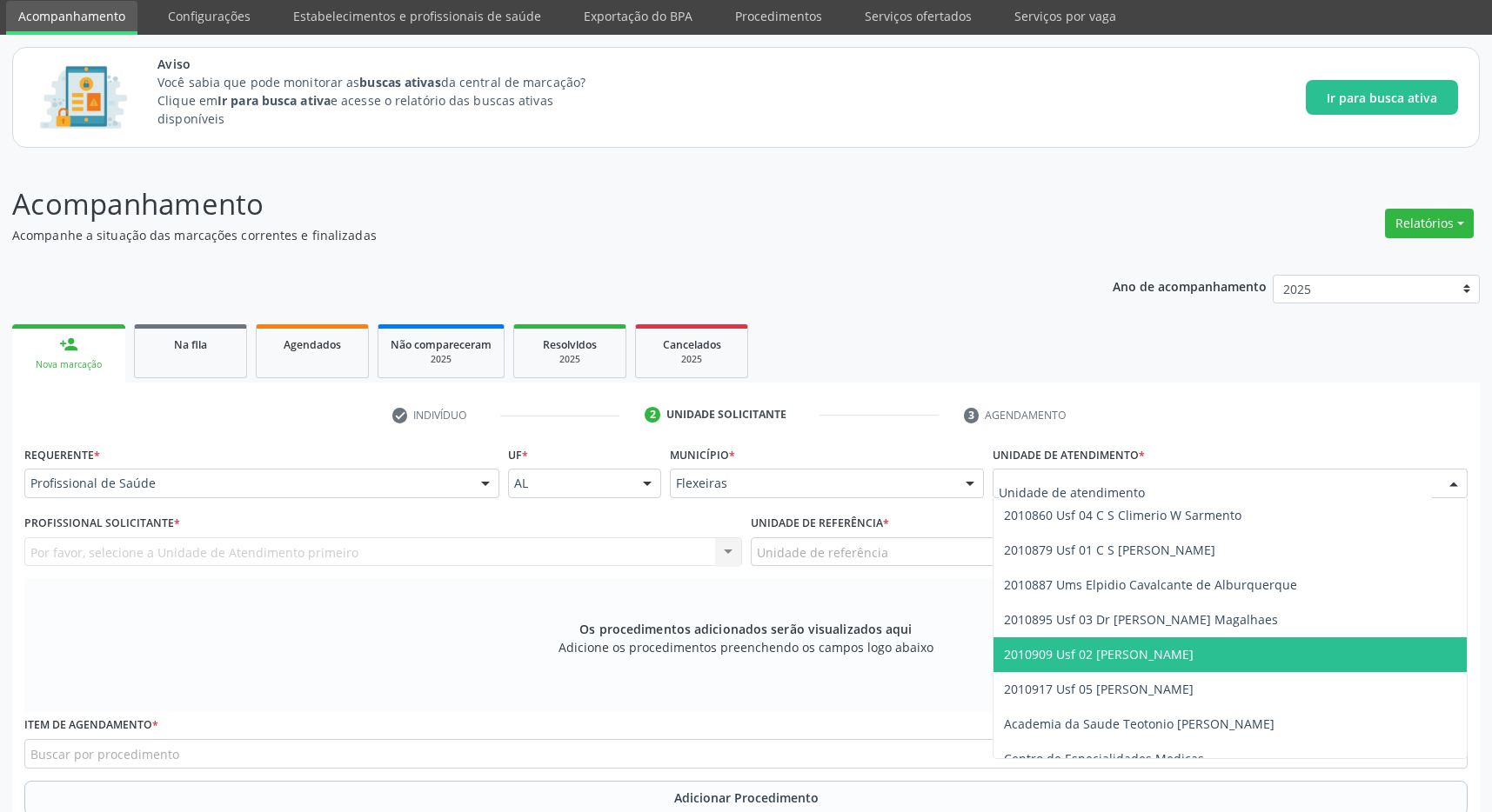
click at [1182, 653] on span "2010909 Usf 02 [PERSON_NAME]" at bounding box center [1099, 654] width 190 height 16
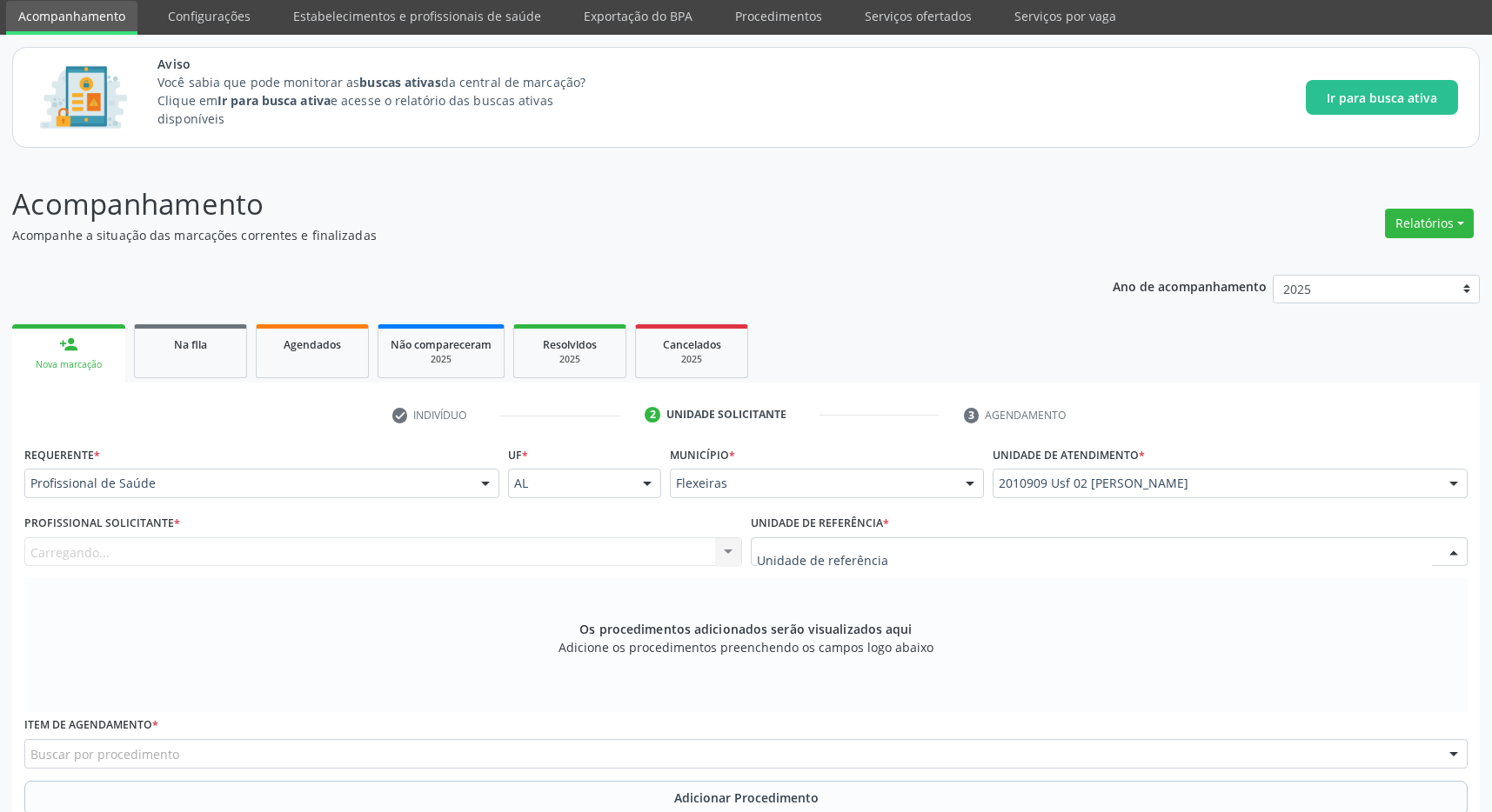
click at [1132, 562] on div at bounding box center [1110, 552] width 718 height 30
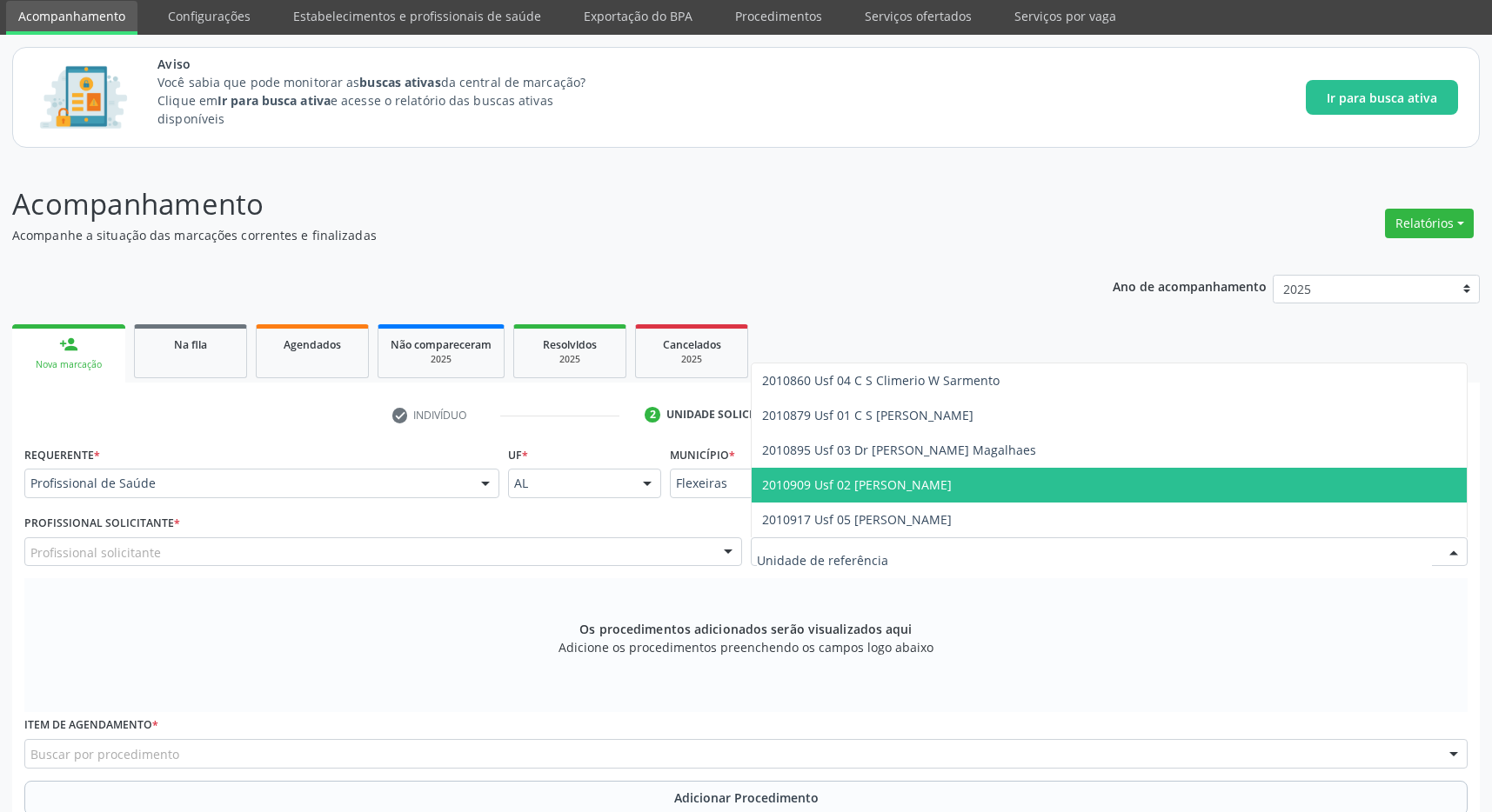
click at [1090, 486] on span "2010909 Usf 02 [PERSON_NAME]" at bounding box center [1109, 485] width 716 height 34
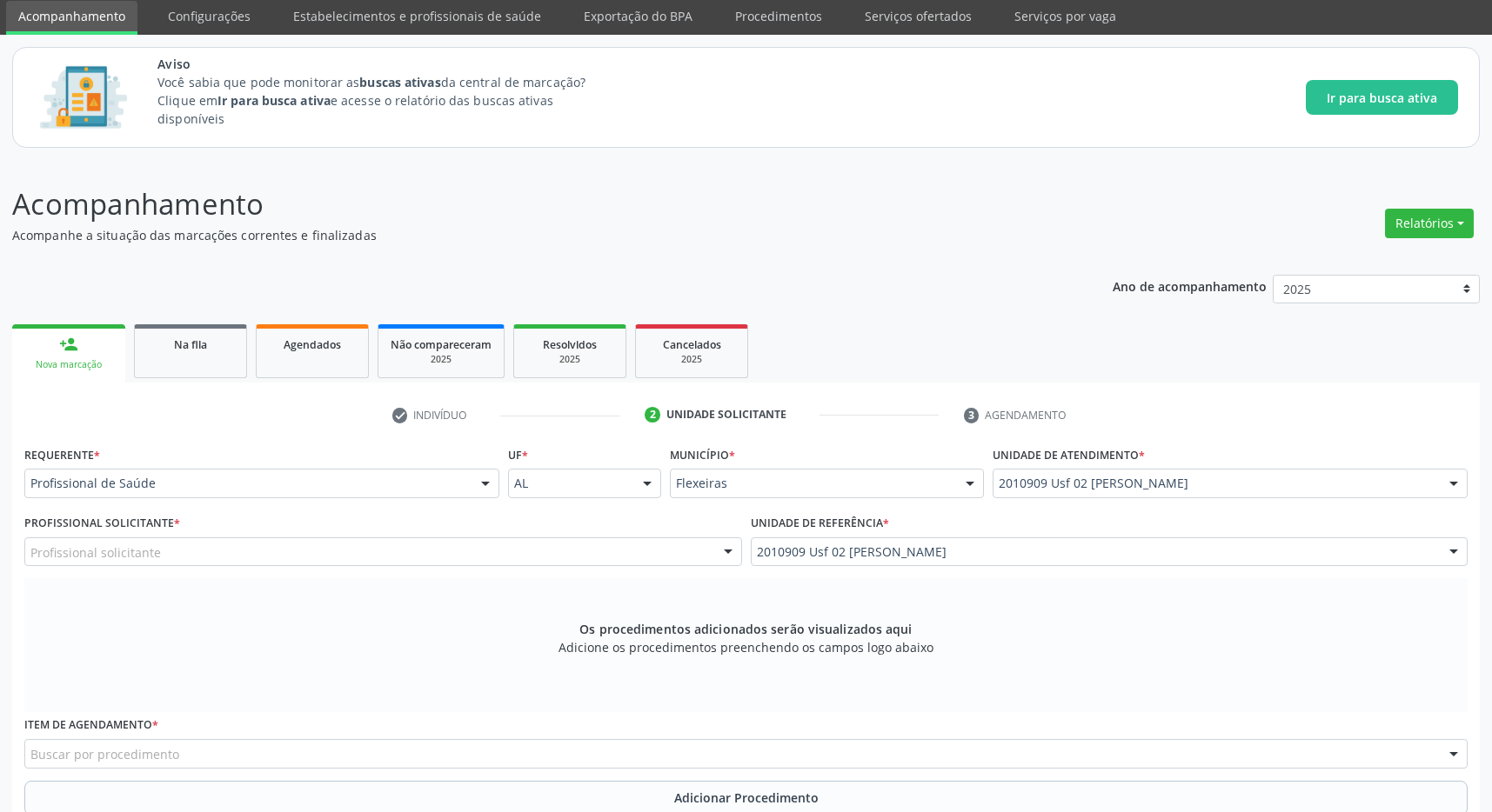
click at [683, 549] on div "Profissional solicitante" at bounding box center [384, 552] width 718 height 30
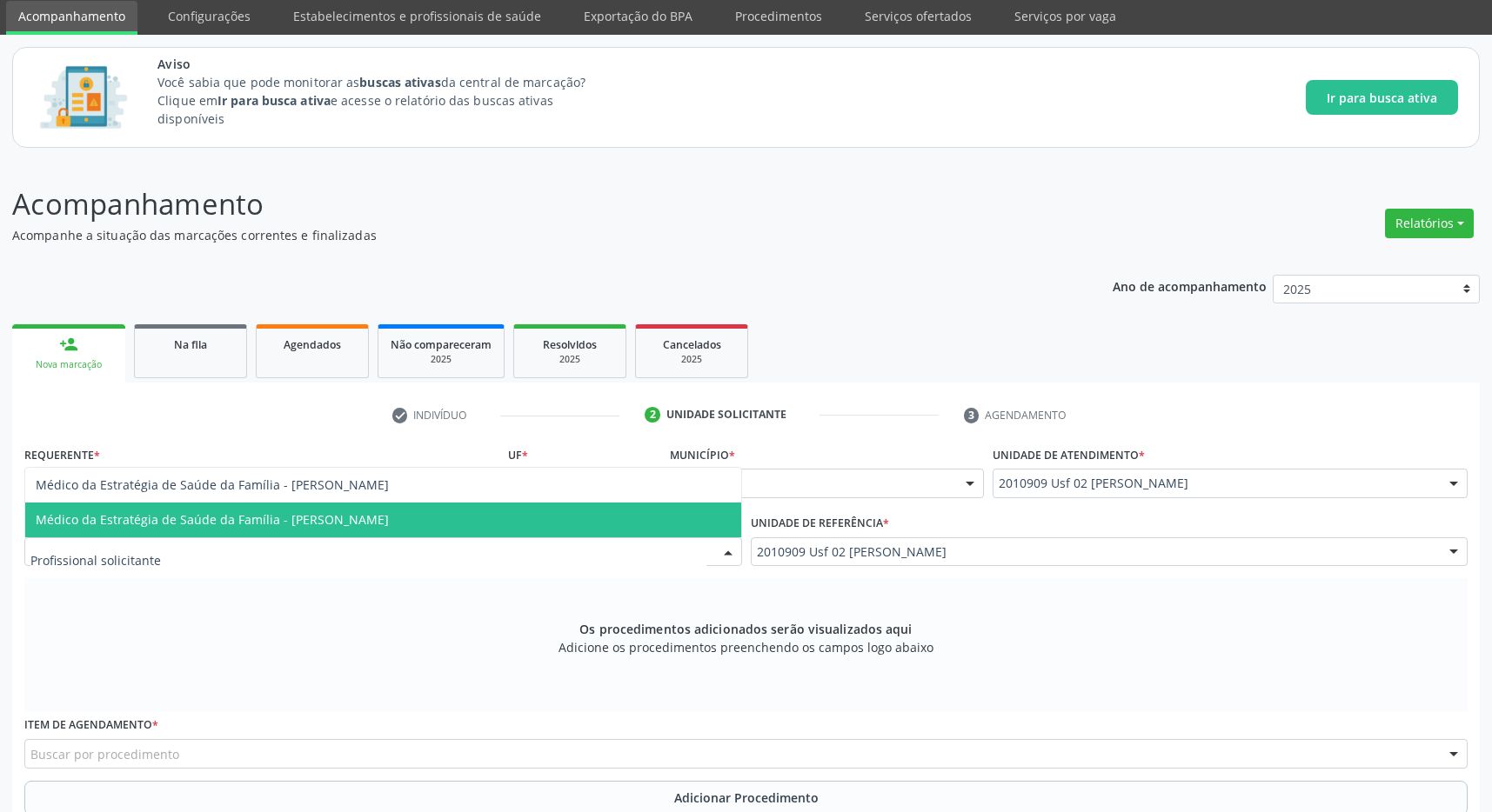
click at [389, 513] on span "Médico da Estratégia de Saúde da Família - Zanine Maria Barbosa Pereira Pedrosa…" at bounding box center [212, 519] width 353 height 16
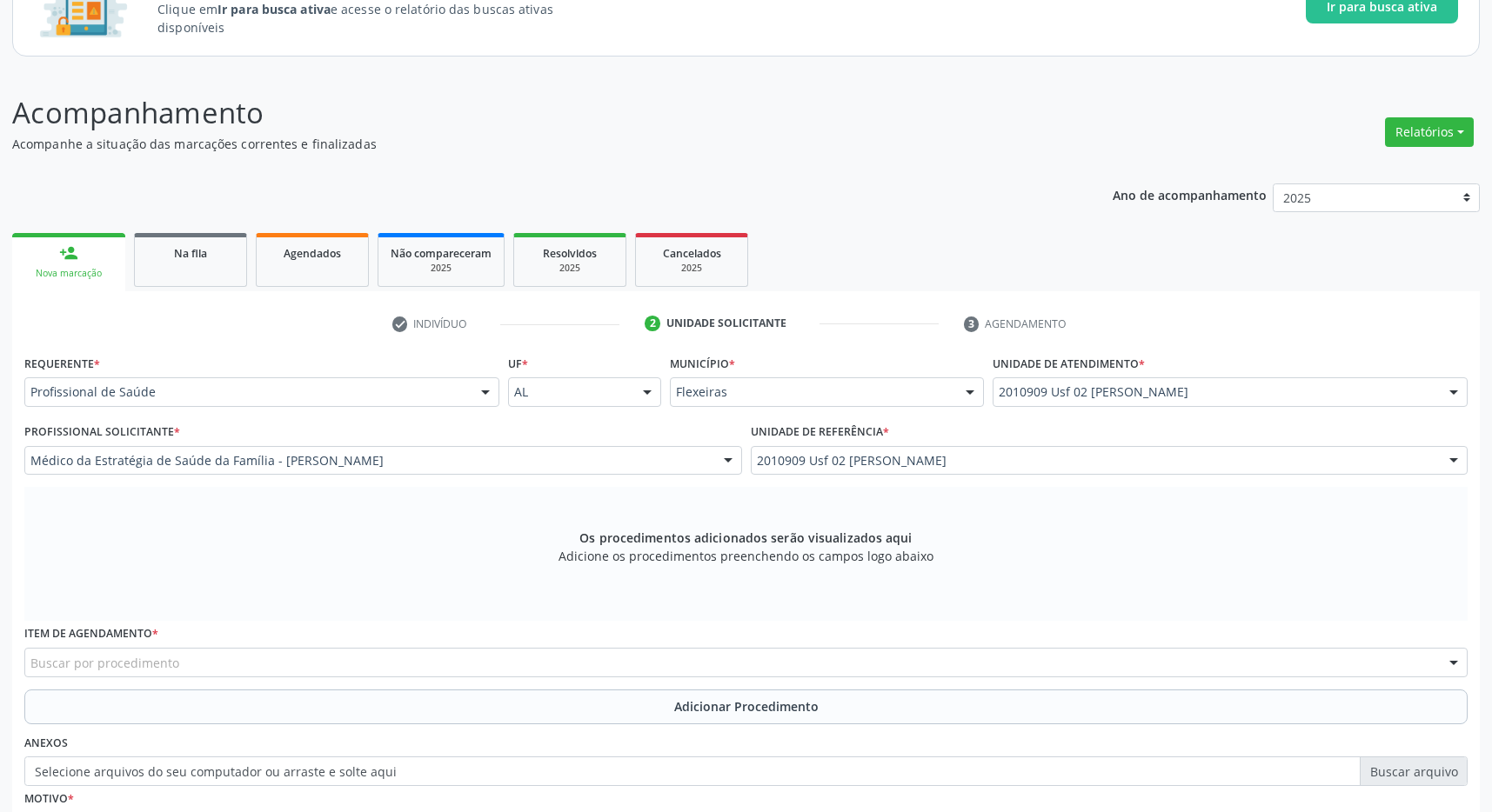
scroll to position [335, 0]
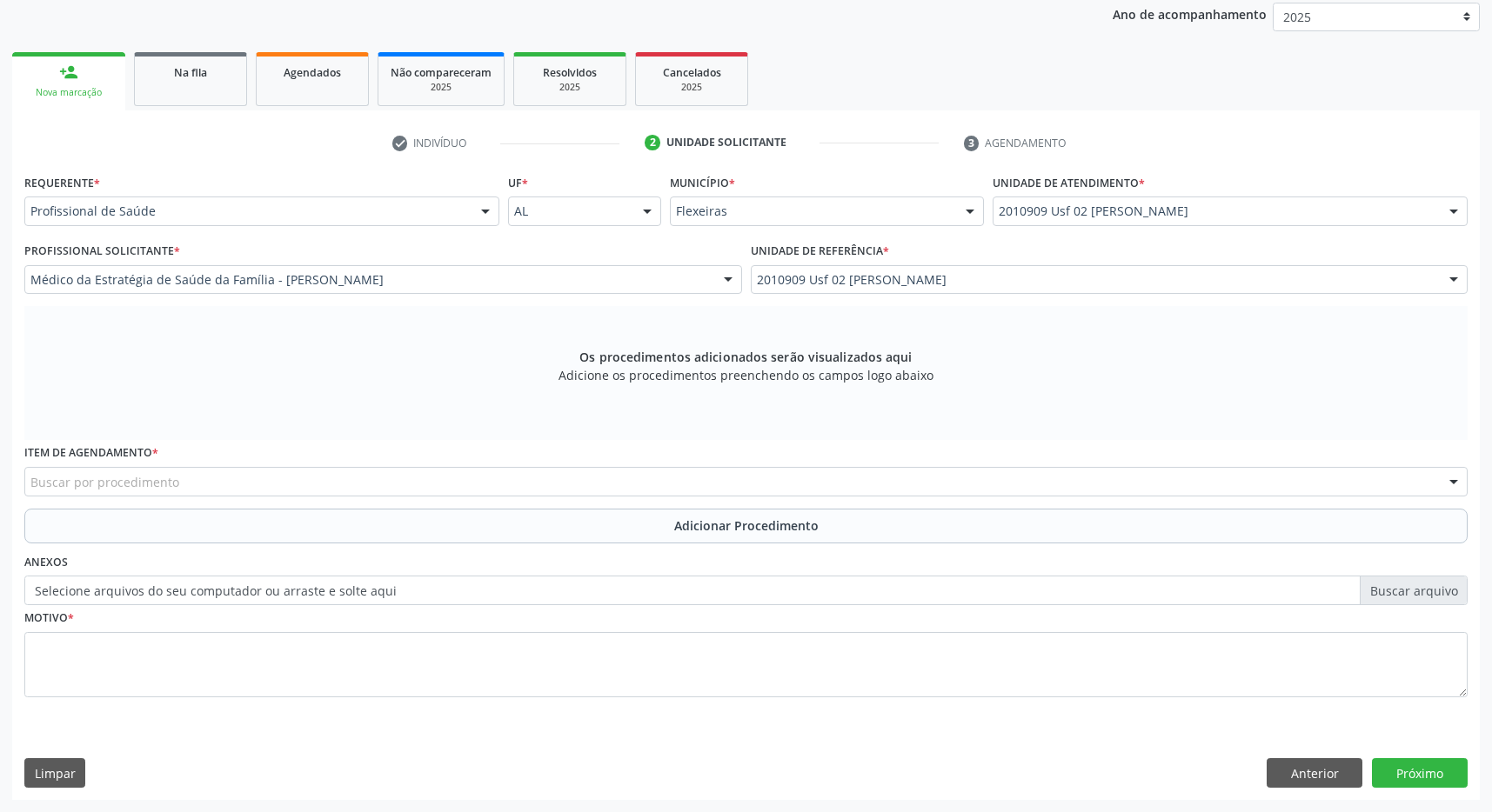
click at [564, 489] on div "Buscar por procedimento" at bounding box center [746, 481] width 1443 height 30
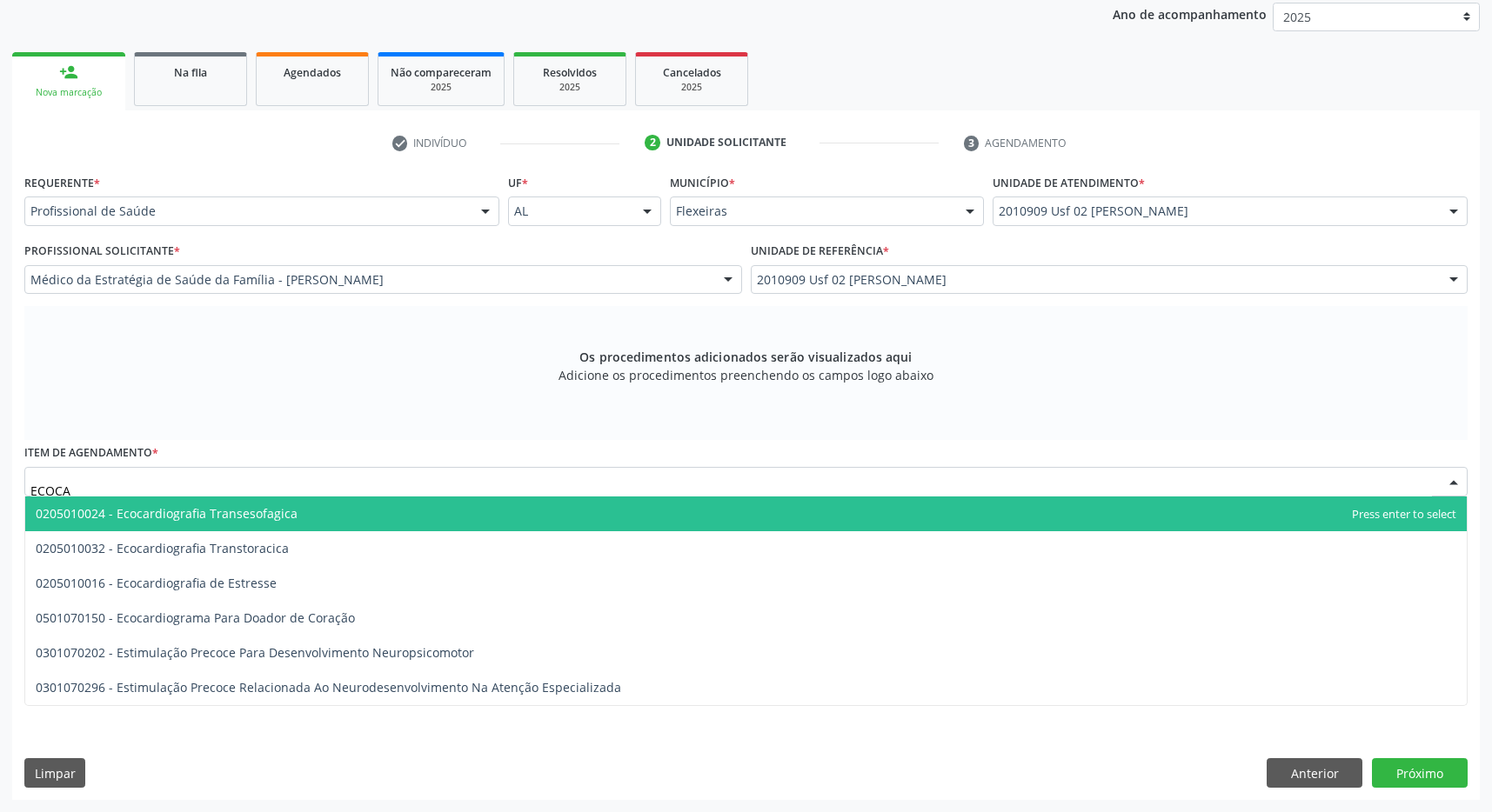
type input "ECOCAR"
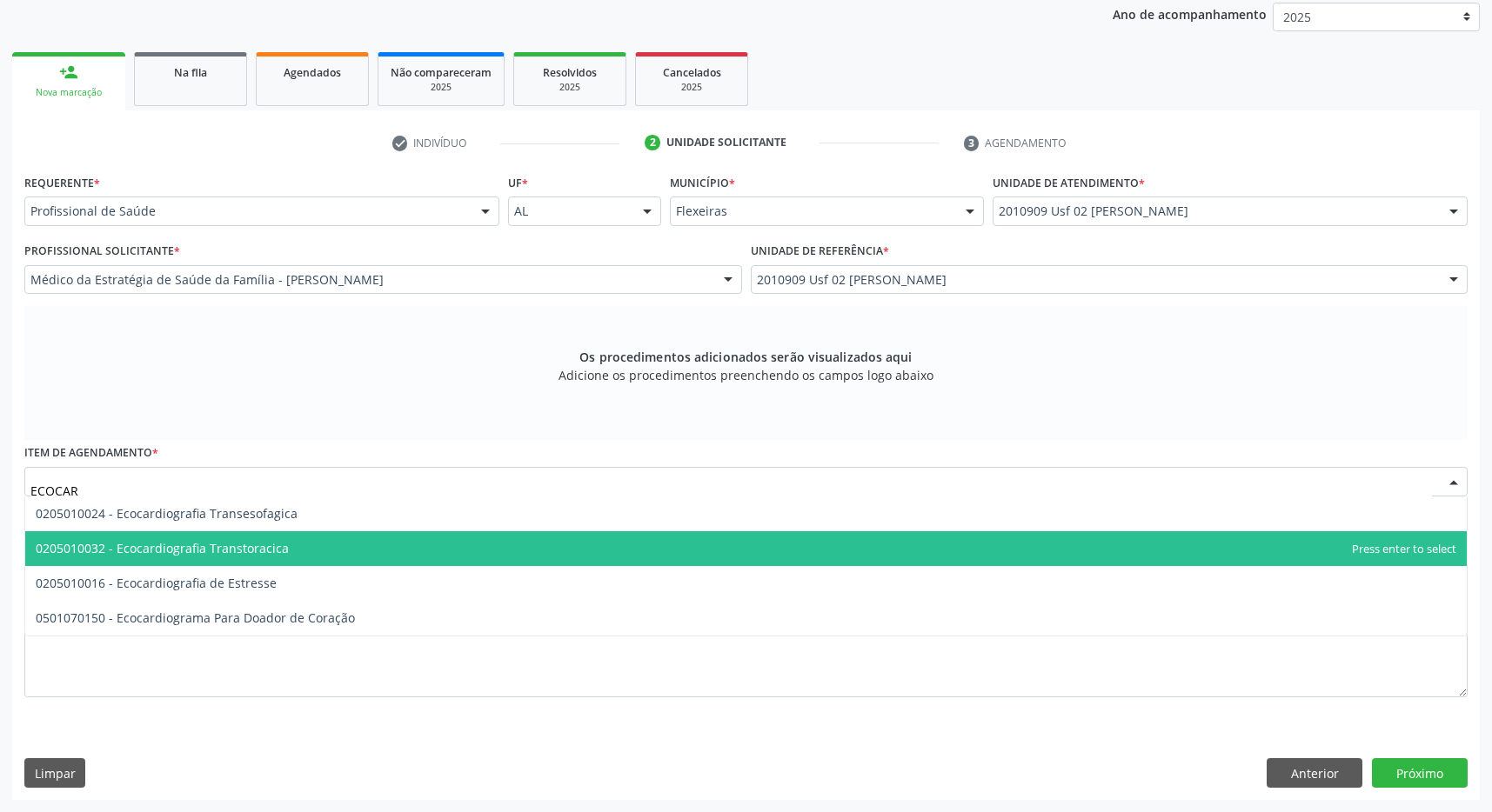
click at [539, 553] on span "0205010032 - Ecocardiografia Transtoracica" at bounding box center [746, 549] width 1441 height 34
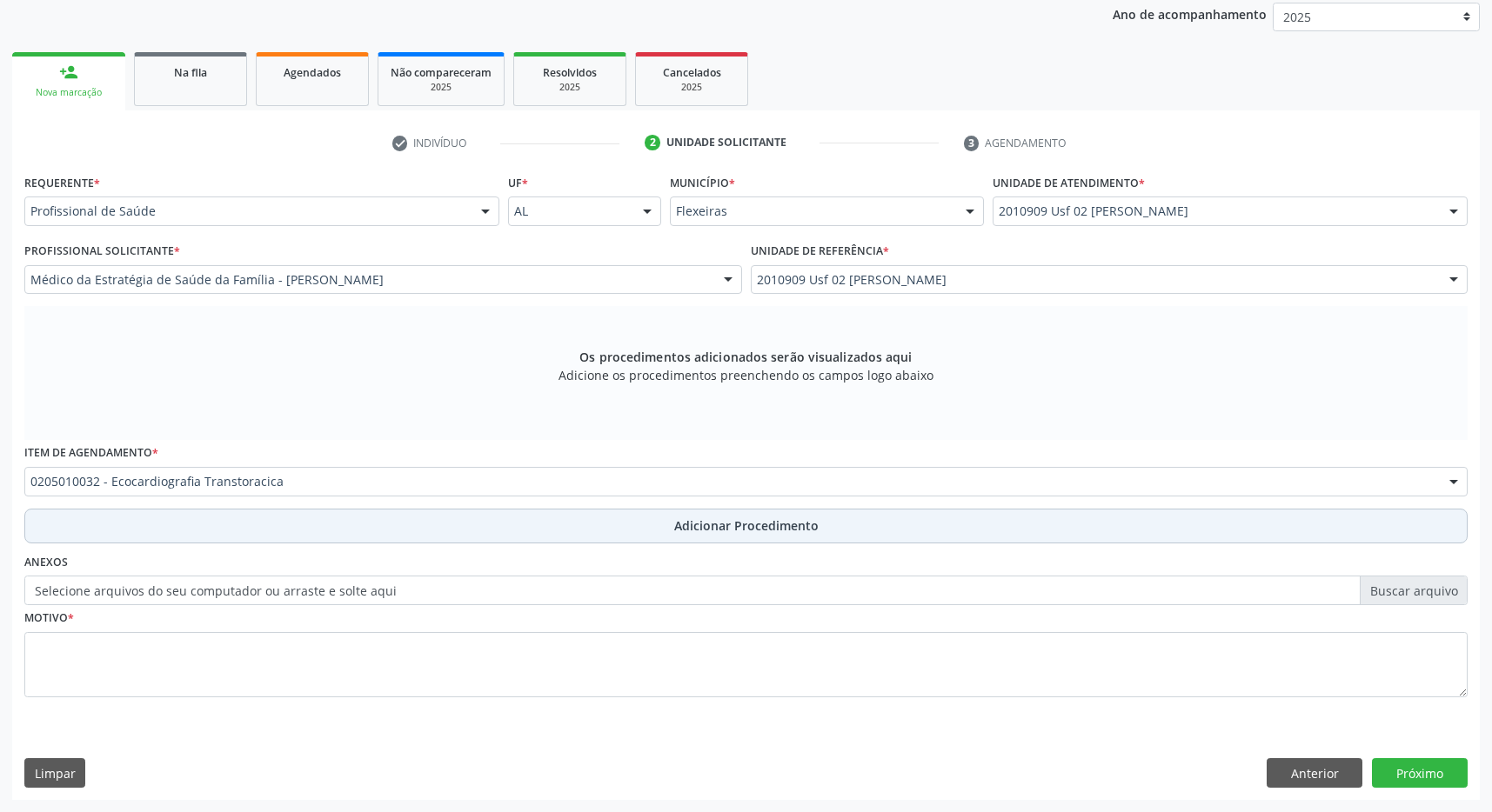
click at [743, 530] on span "Adicionar Procedimento" at bounding box center [746, 525] width 144 height 18
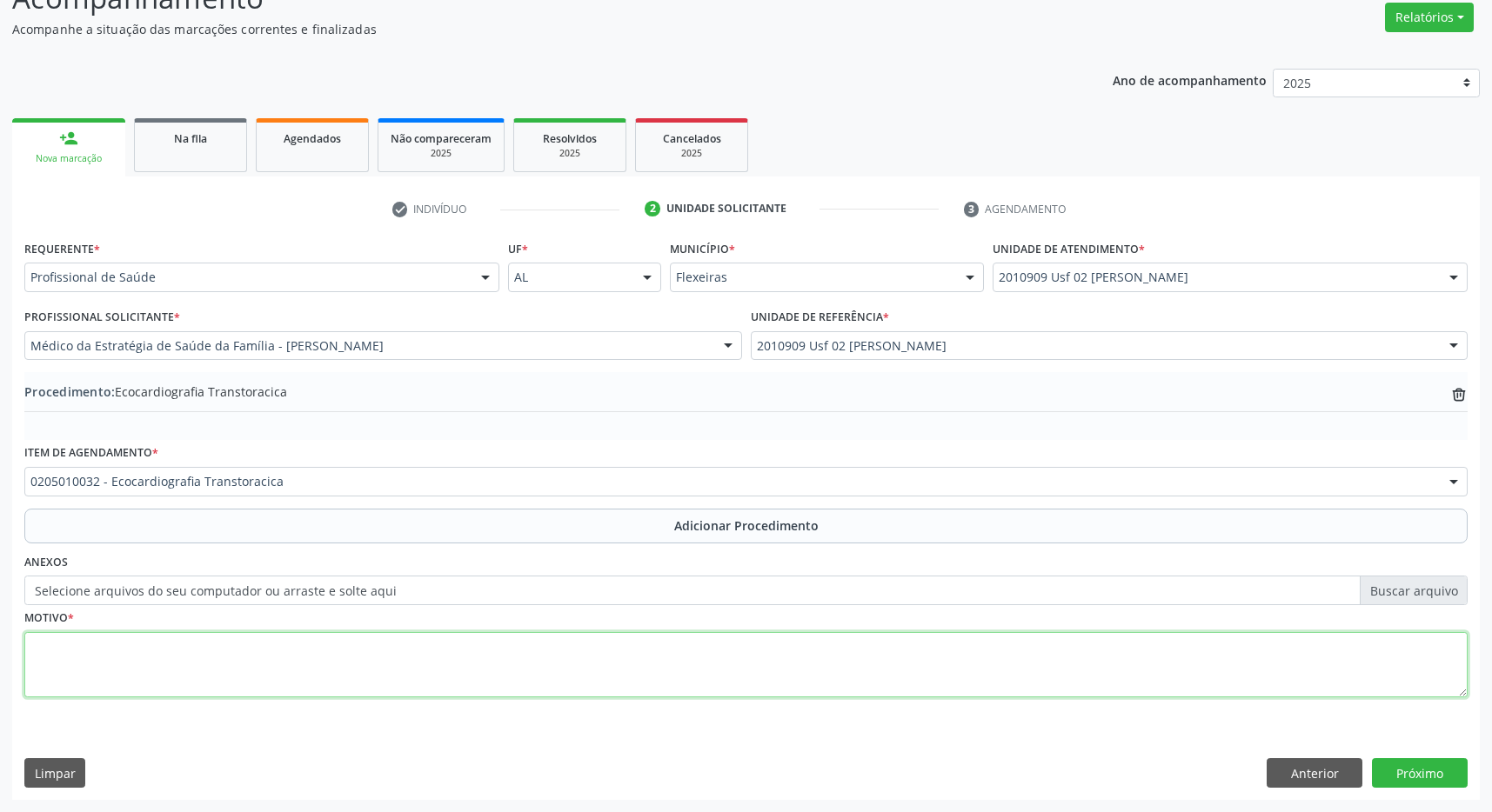
click at [760, 677] on textarea at bounding box center [746, 665] width 1443 height 66
type textarea "AVALIAÇÃO CARDIOVASCULAR"
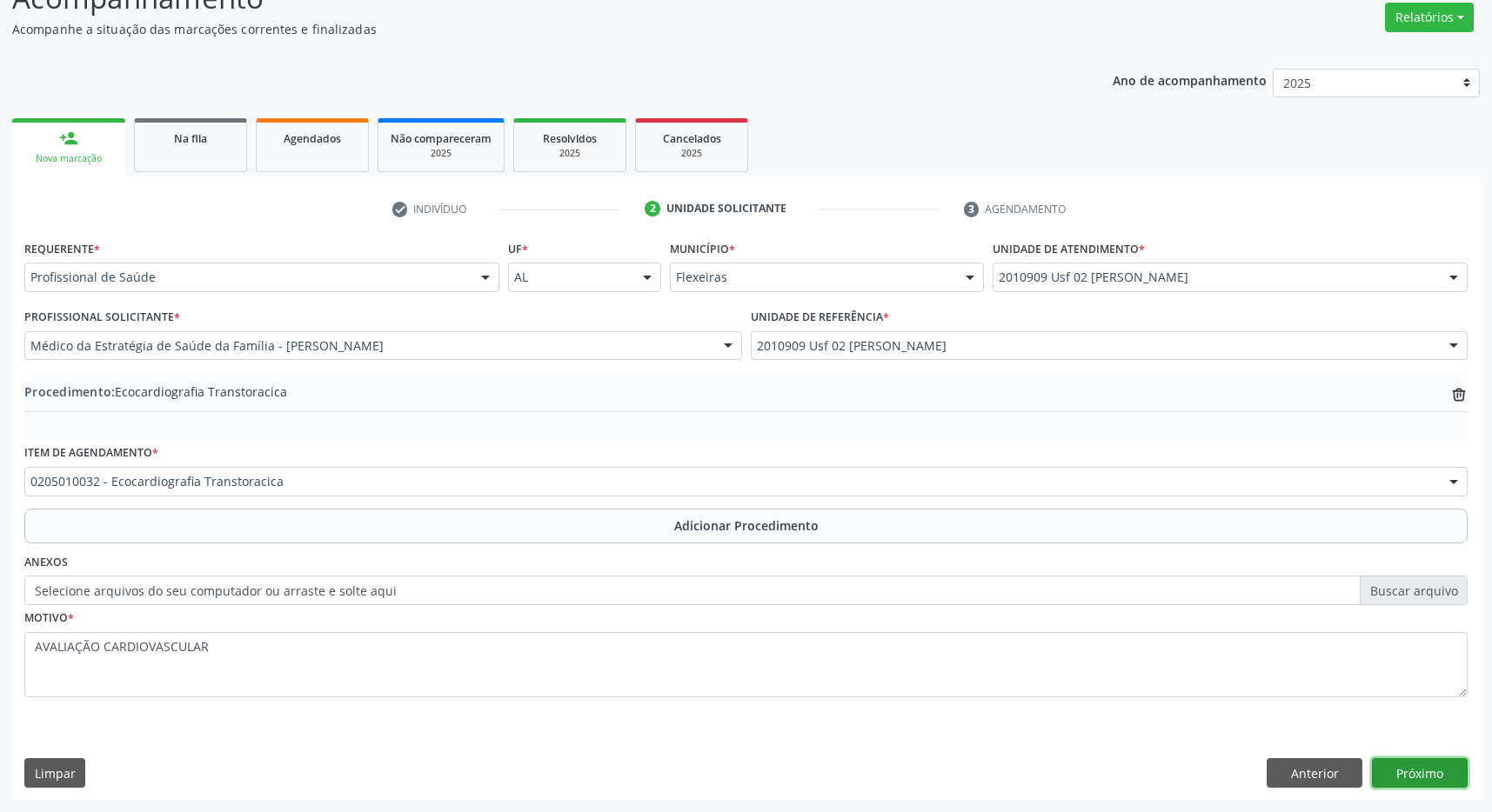
click at [1429, 772] on button "Próximo" at bounding box center [1419, 773] width 95 height 30
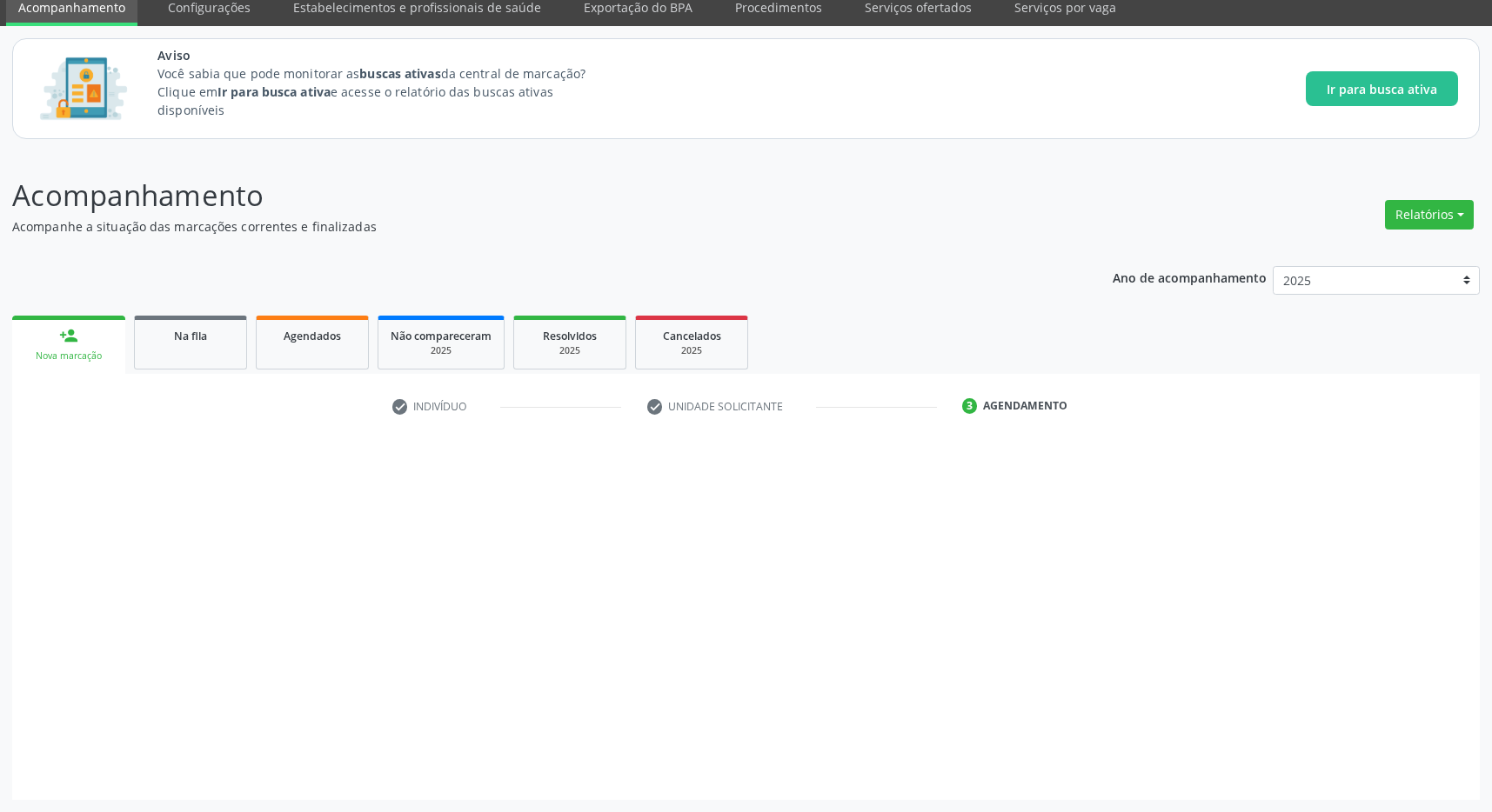
scroll to position [72, 0]
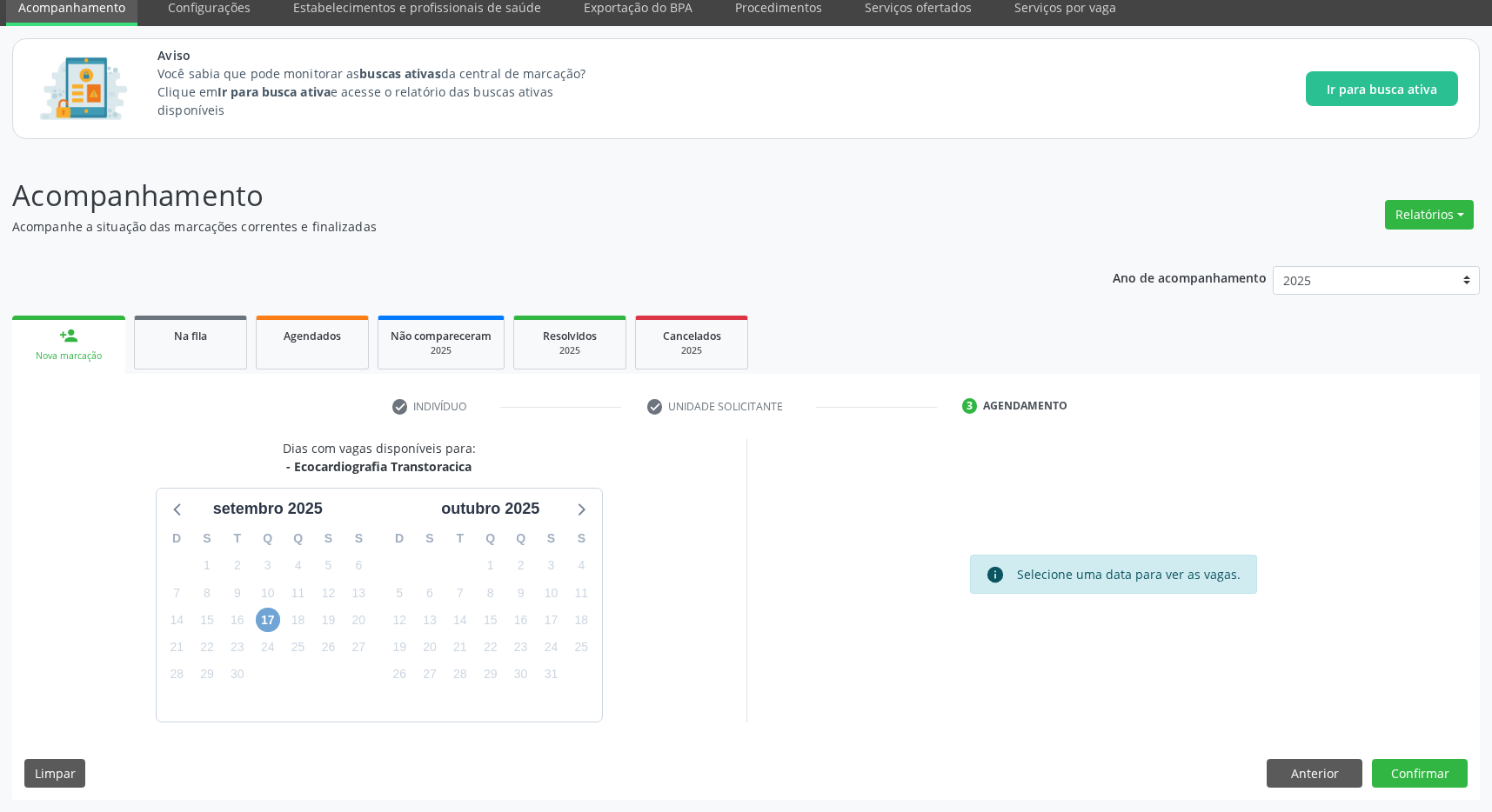
click at [268, 614] on span "17" at bounding box center [268, 620] width 25 height 25
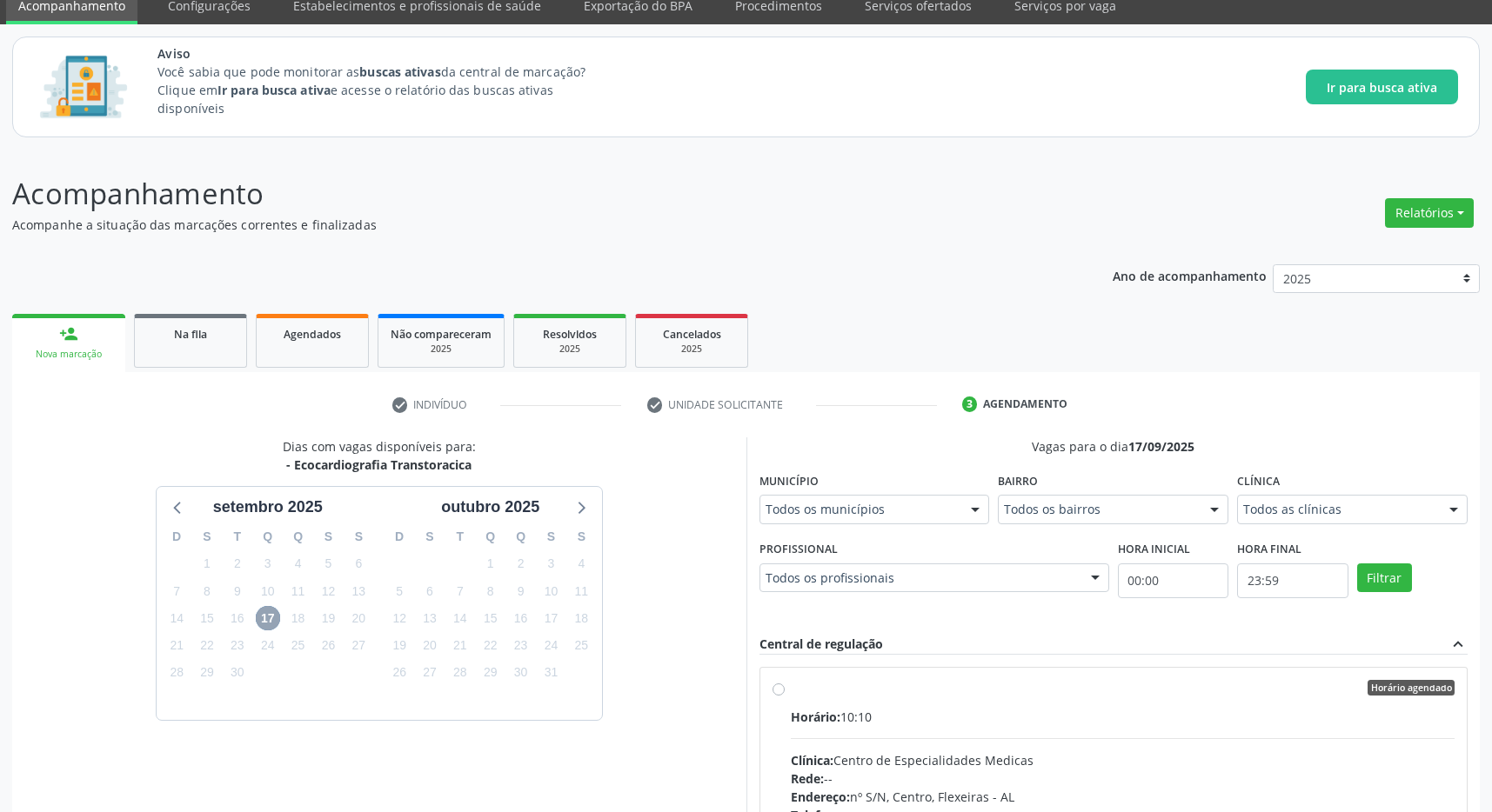
scroll to position [196, 0]
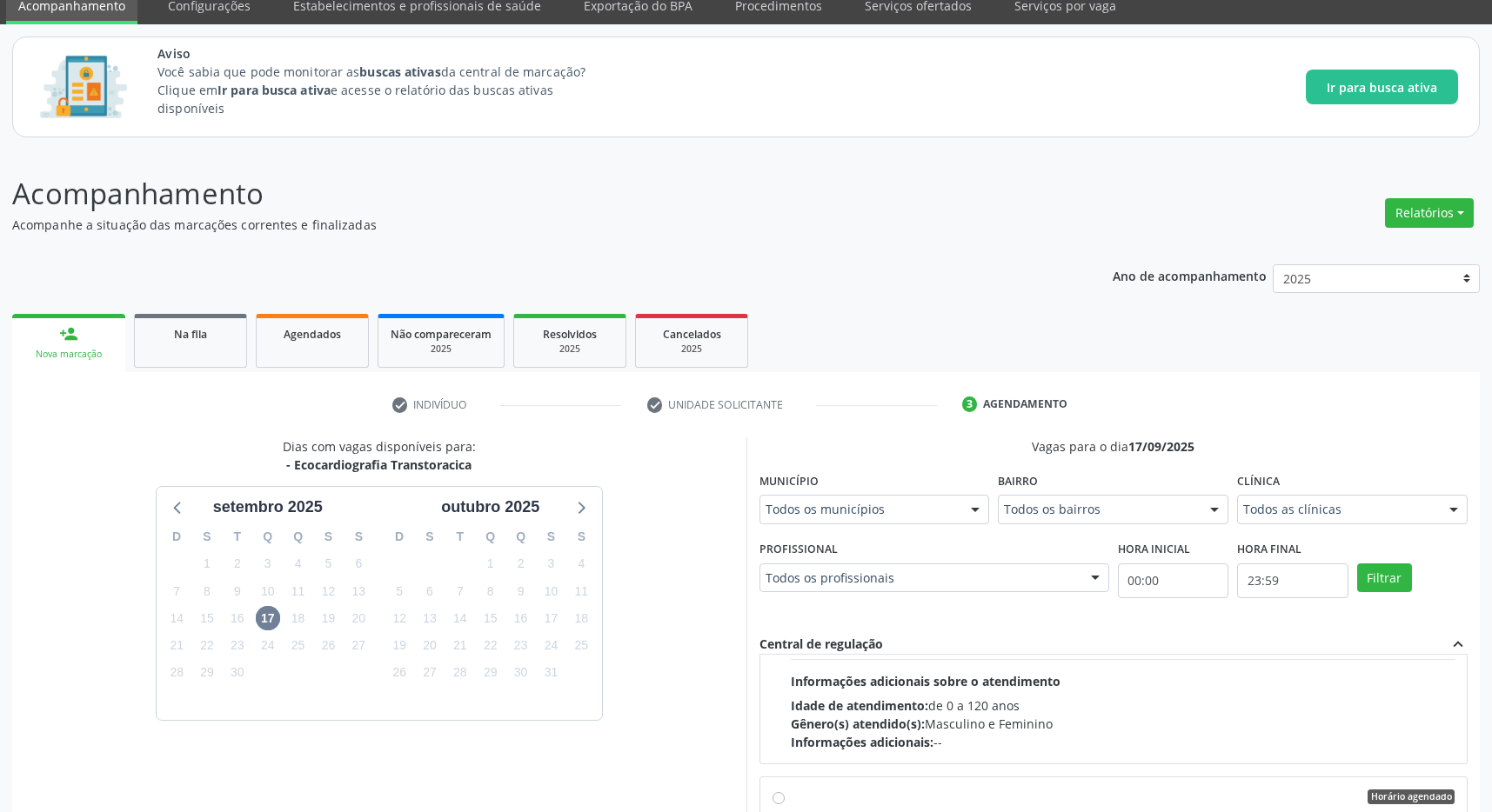
click at [791, 677] on span "Informações adicionais sobre o atendimento" at bounding box center [925, 680] width 270 height 16
click at [785, 500] on input "Horário agendado Horário: 10:10 Clínica: Centro de Especialidades Medicas Rede:…" at bounding box center [778, 492] width 12 height 15
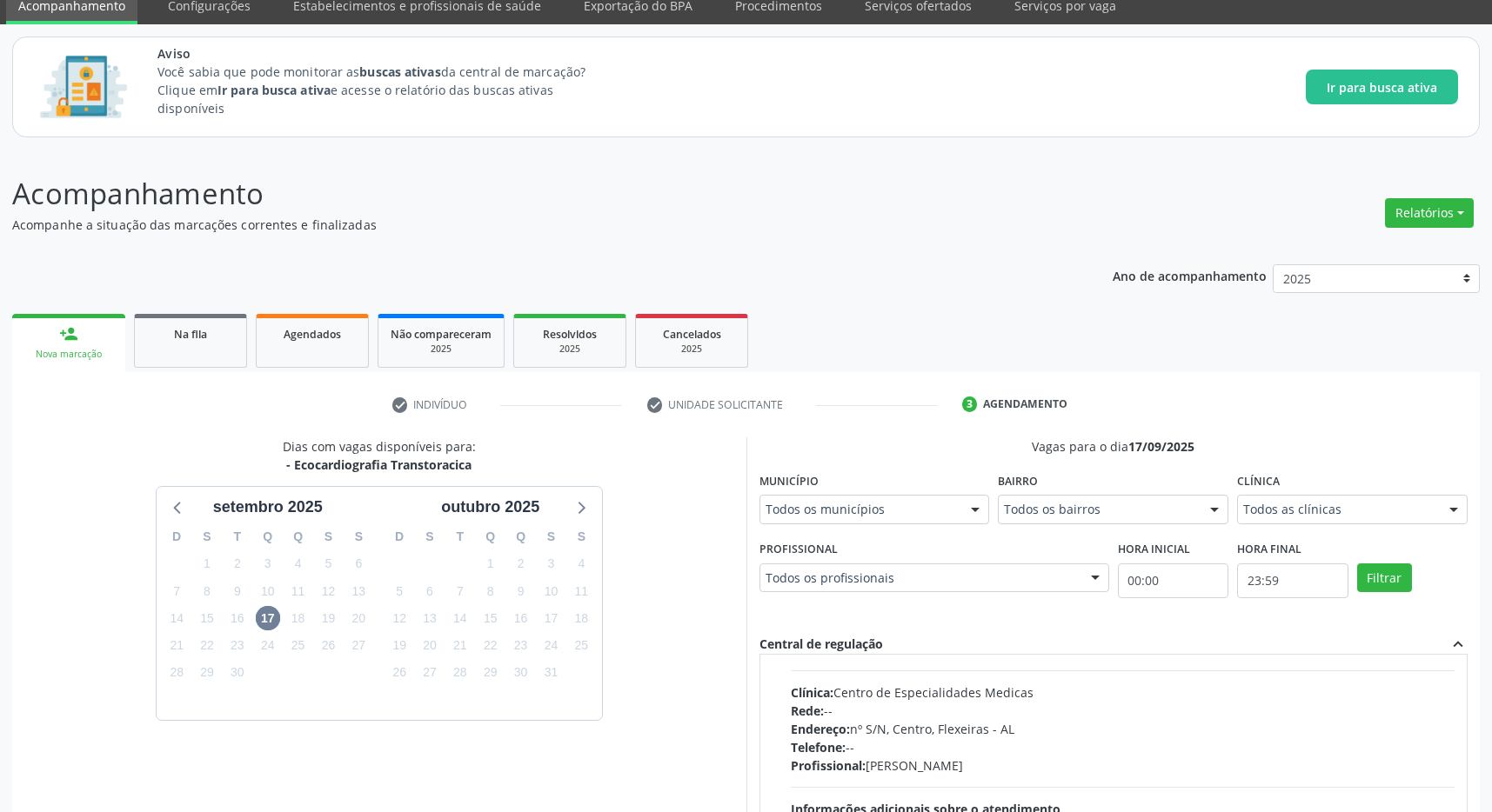
click at [772, 700] on div "Horário agendado Horário: 10:15 Clínica: Centro de Especialidades Medicas Rede:…" at bounding box center [1114, 746] width 707 height 291
radio input "false"
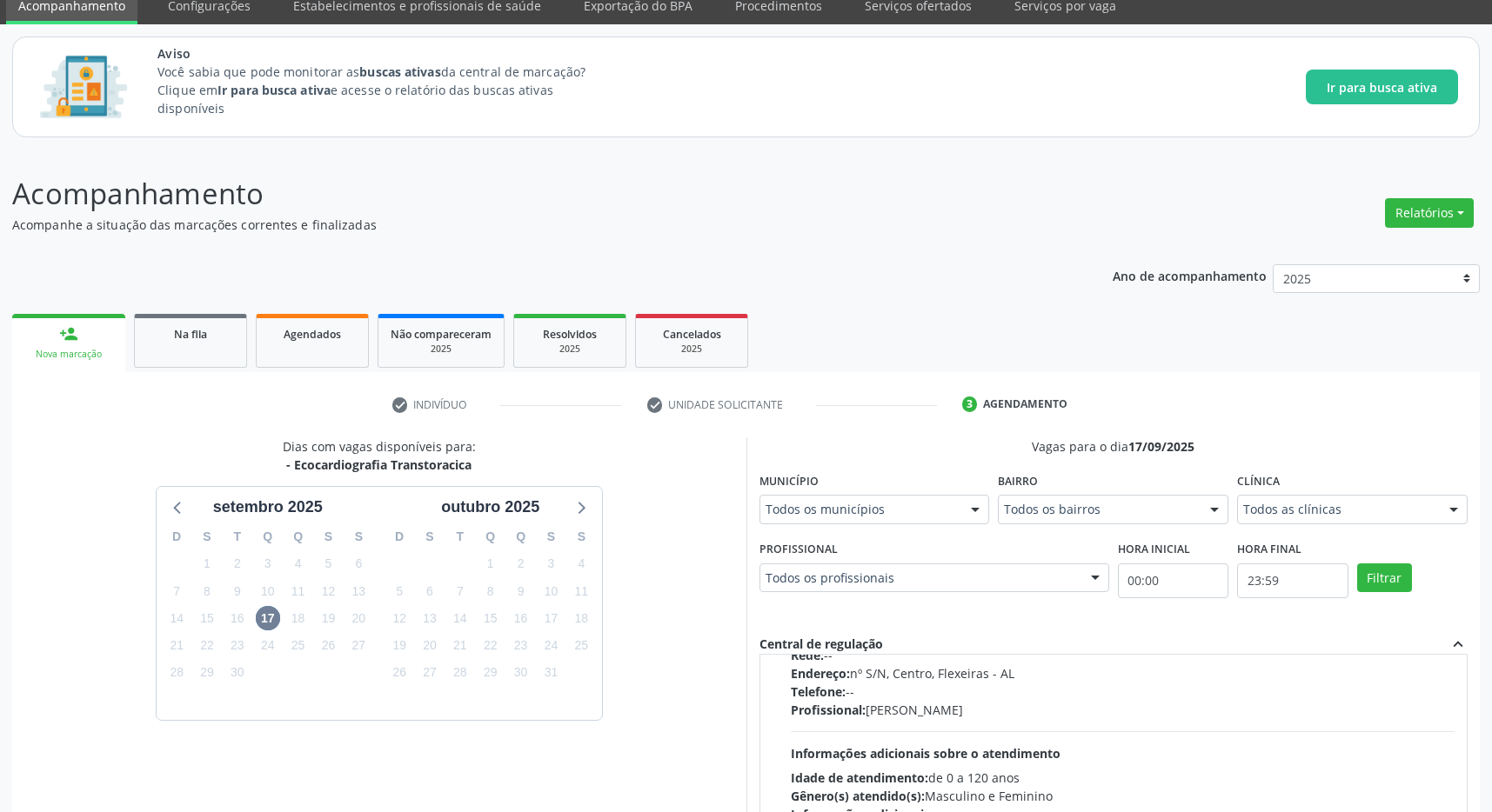
click at [781, 707] on div "Horário agendado Horário: 10:25 Clínica: Centro de Especialidades Medicas Rede:…" at bounding box center [1113, 691] width 683 height 267
radio input "false"
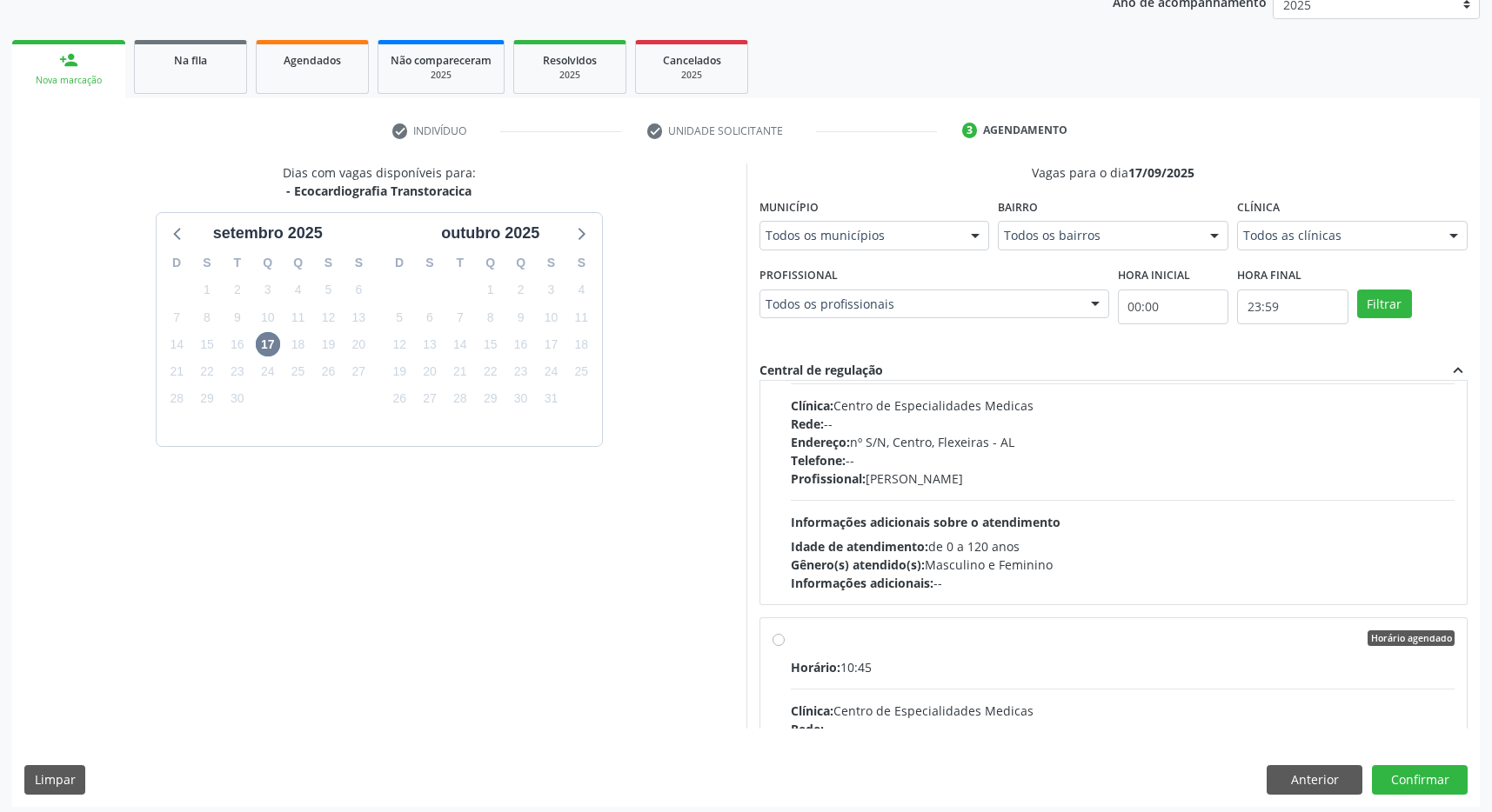
scroll to position [353, 0]
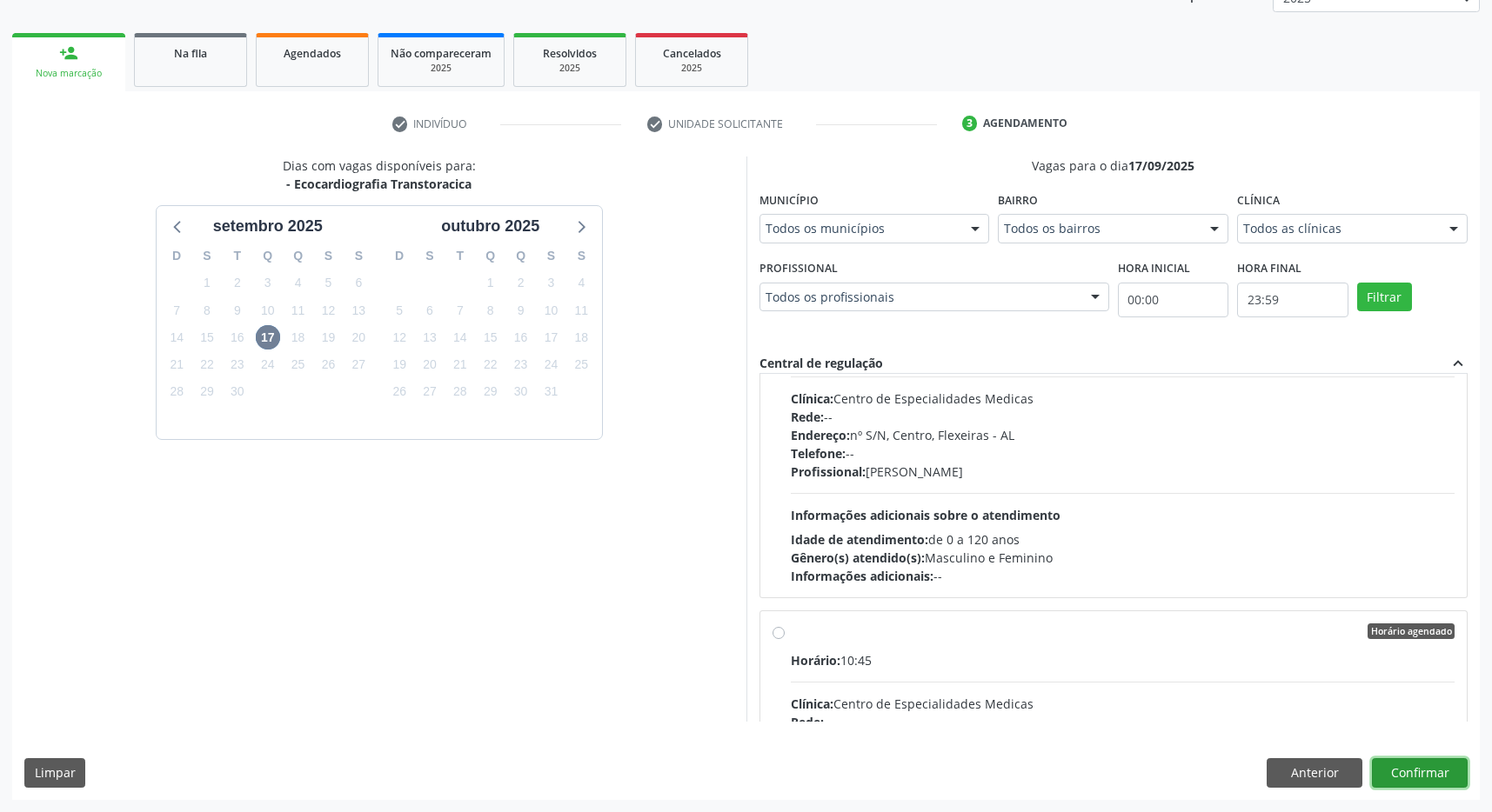
click at [1448, 766] on button "Confirmar" at bounding box center [1419, 773] width 95 height 30
click at [904, 662] on div "Horário: 10:45" at bounding box center [1123, 660] width 664 height 18
click at [785, 639] on input "Horário agendado Horário: 10:45 Clínica: Centro de Especialidades Medicas Rede:…" at bounding box center [778, 631] width 12 height 15
radio input "false"
radio input "true"
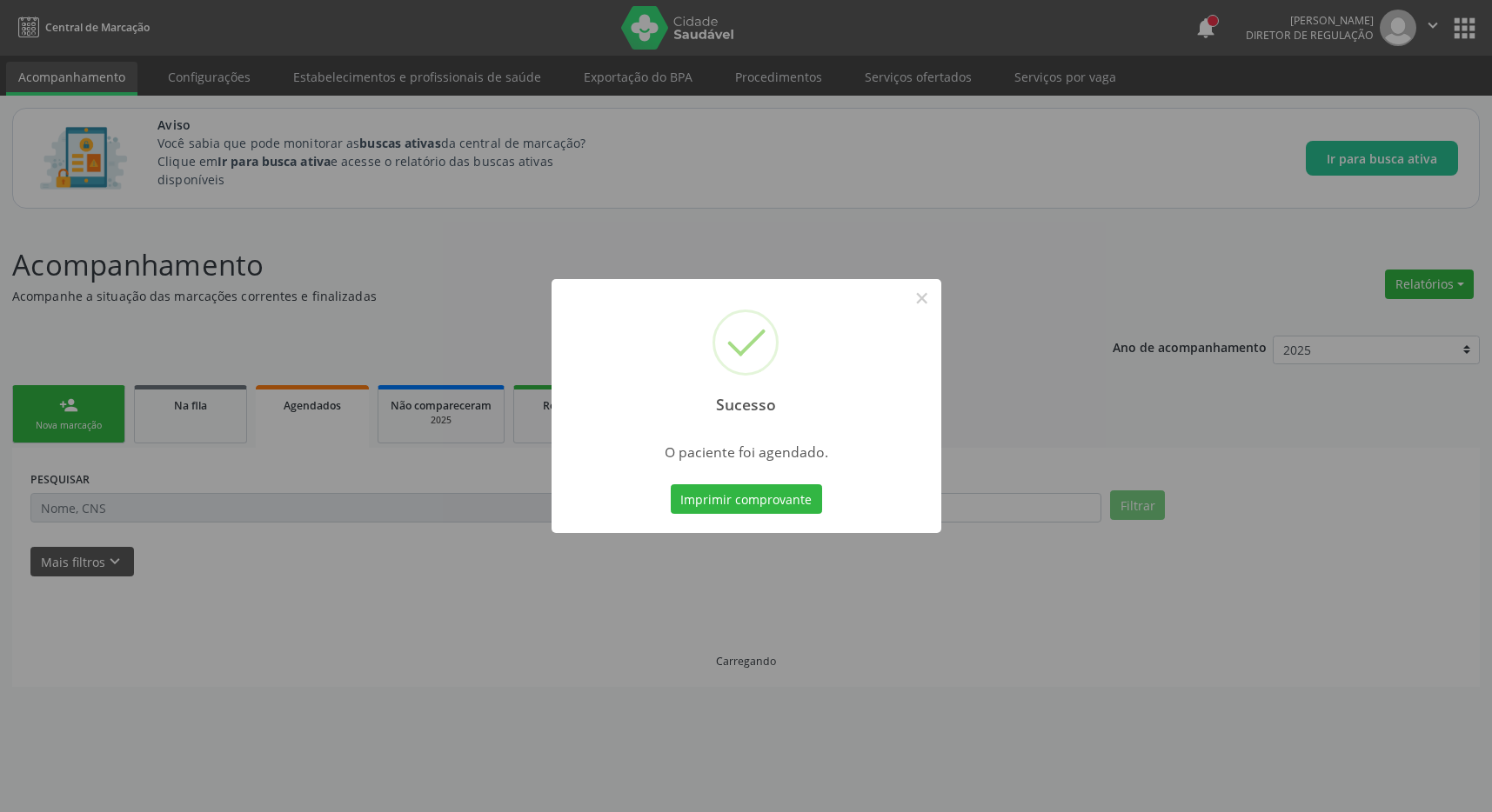
scroll to position [0, 0]
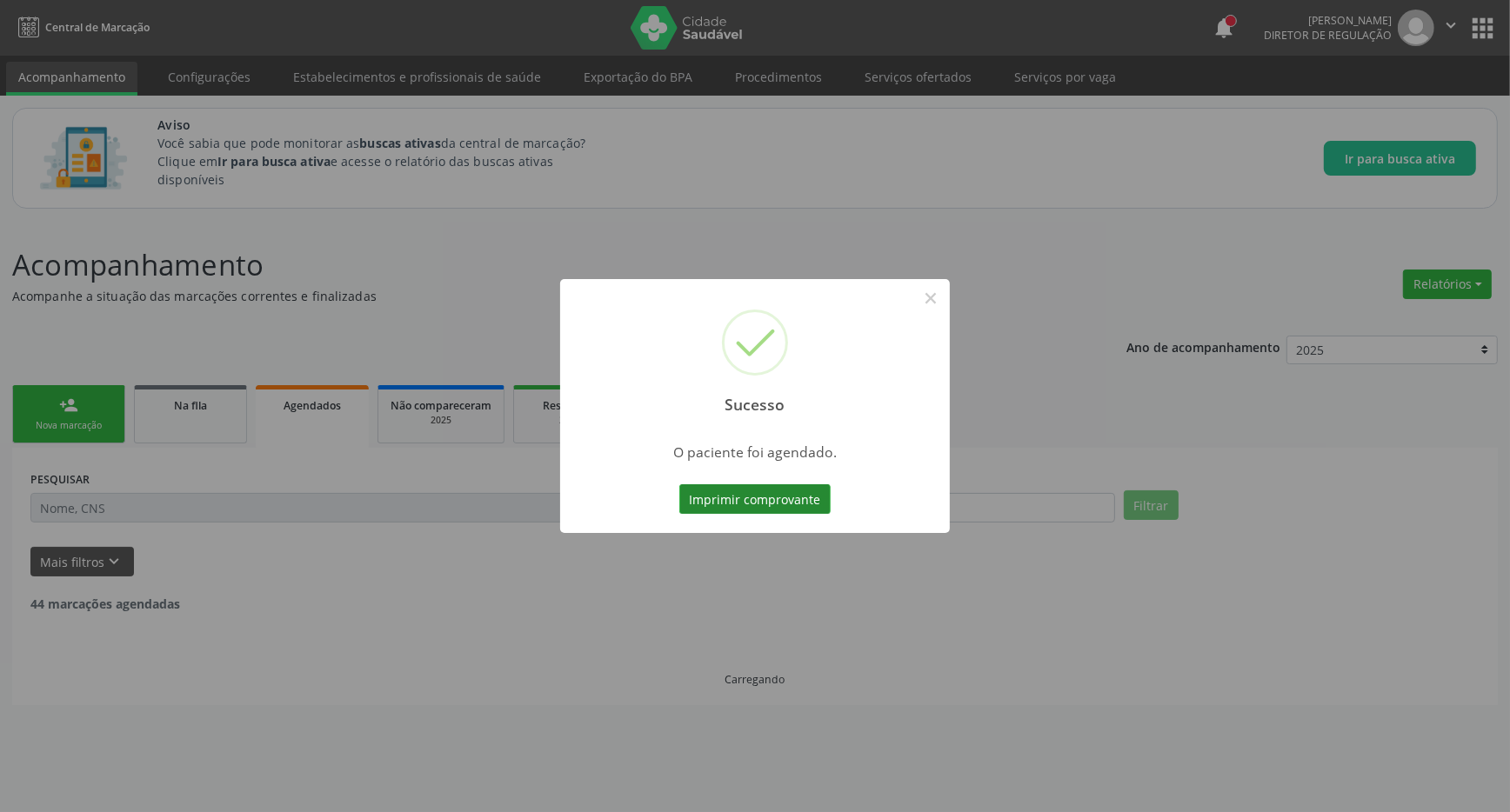
click at [795, 508] on button "Imprimir comprovante" at bounding box center [755, 499] width 152 height 30
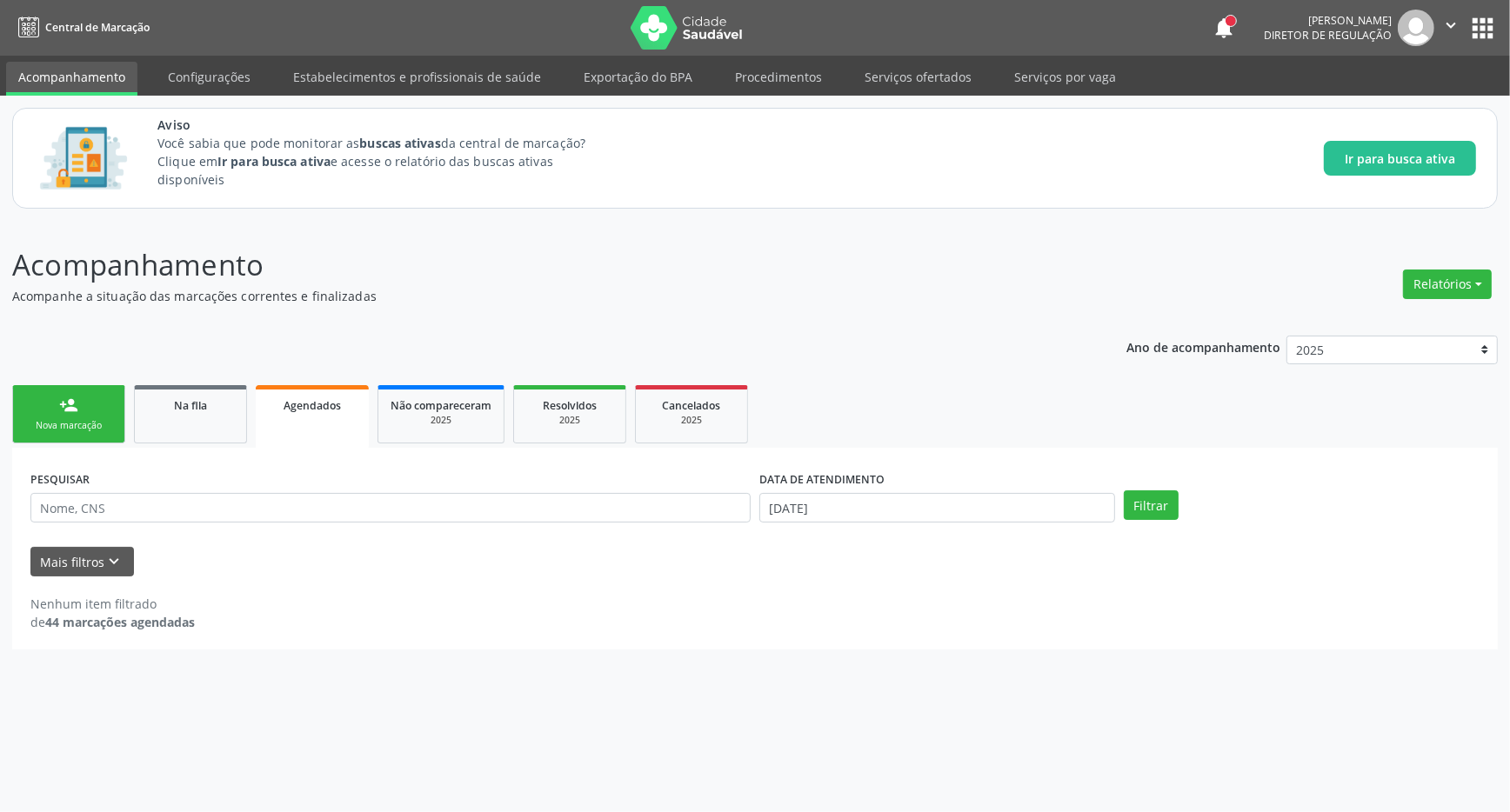
click at [52, 403] on link "person_add Nova marcação" at bounding box center [69, 414] width 113 height 58
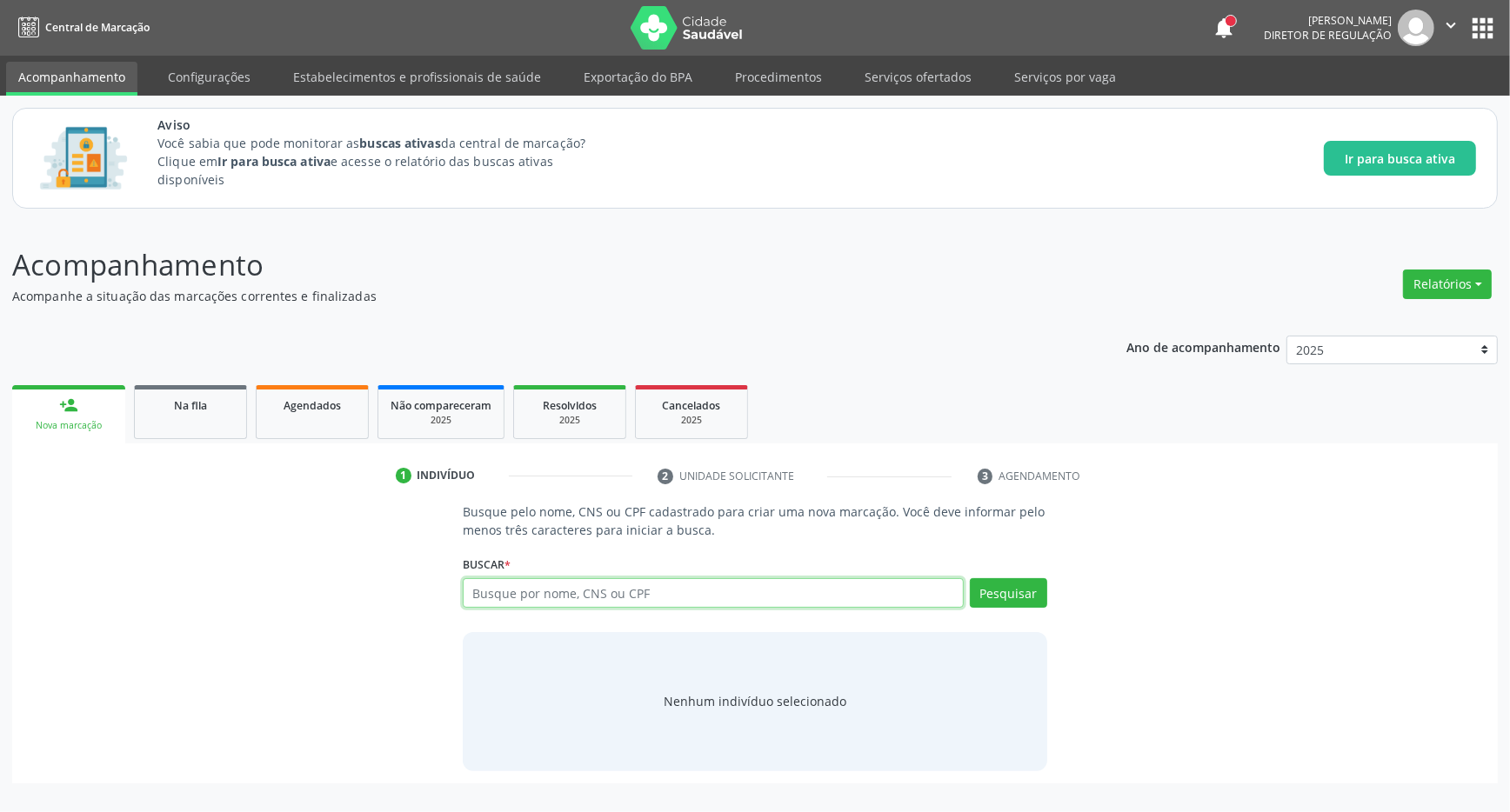
click at [618, 596] on input "text" at bounding box center [713, 593] width 501 height 30
type input "702307179489816"
click at [987, 585] on button "Pesquisar" at bounding box center [1008, 593] width 77 height 30
drag, startPoint x: 605, startPoint y: 596, endPoint x: 309, endPoint y: 565, distance: 297.6
click at [463, 594] on input "702307179489816" at bounding box center [713, 593] width 501 height 30
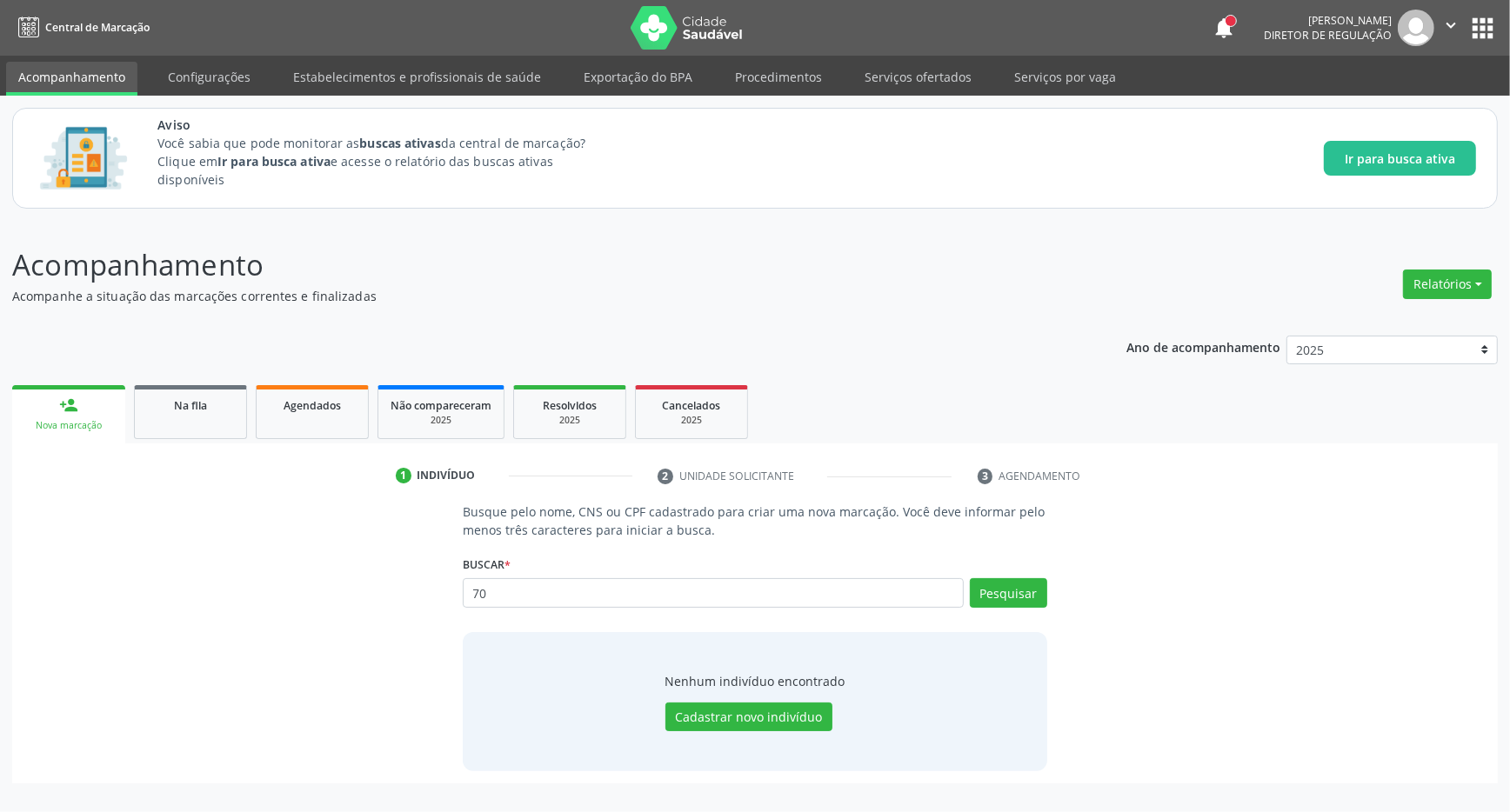
type input "7"
type input "702307149489816"
click at [1009, 593] on button "Pesquisar" at bounding box center [1008, 593] width 77 height 30
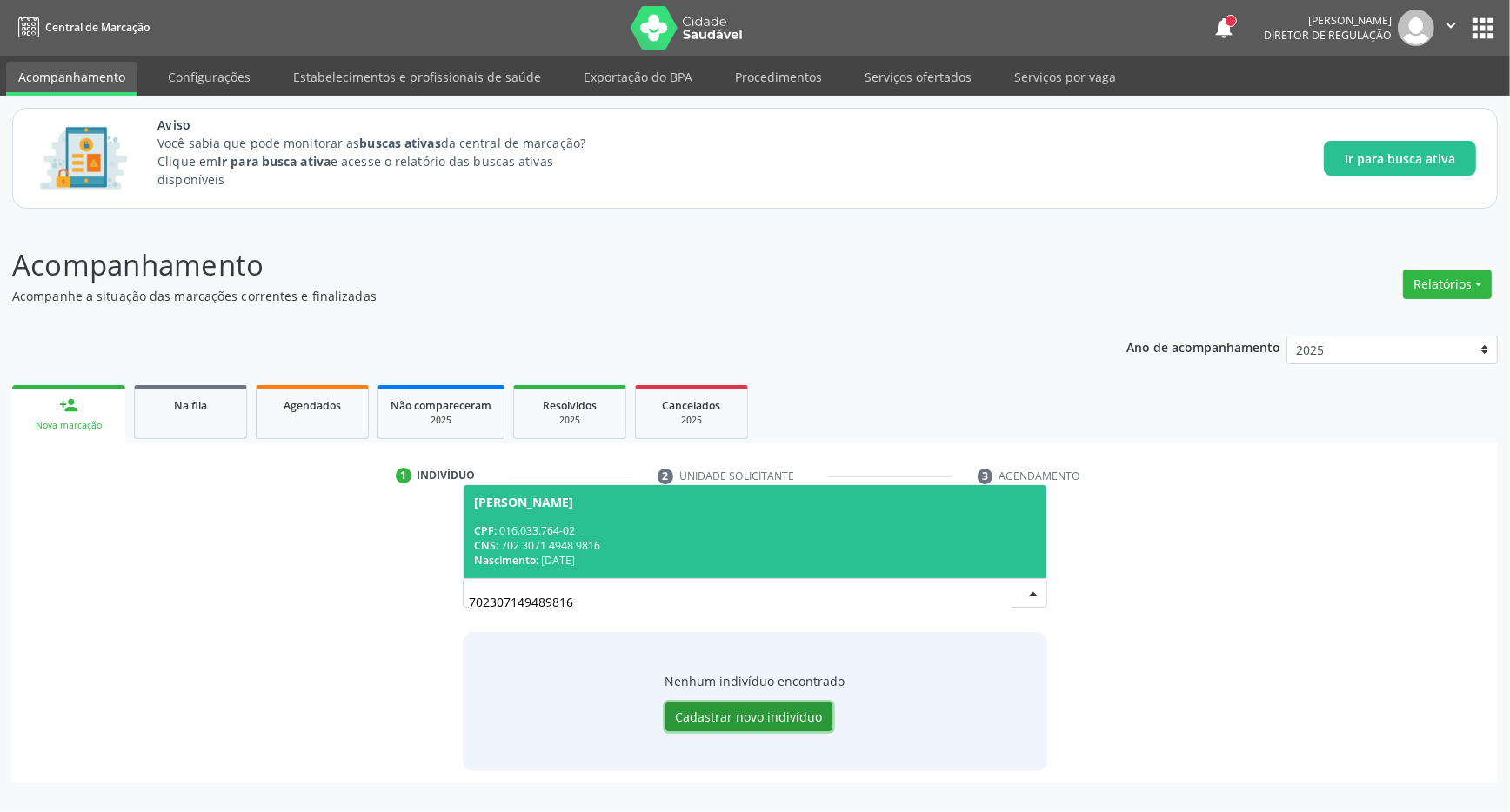
click at [723, 721] on button "Cadastrar novo indivíduo" at bounding box center [748, 717] width 167 height 30
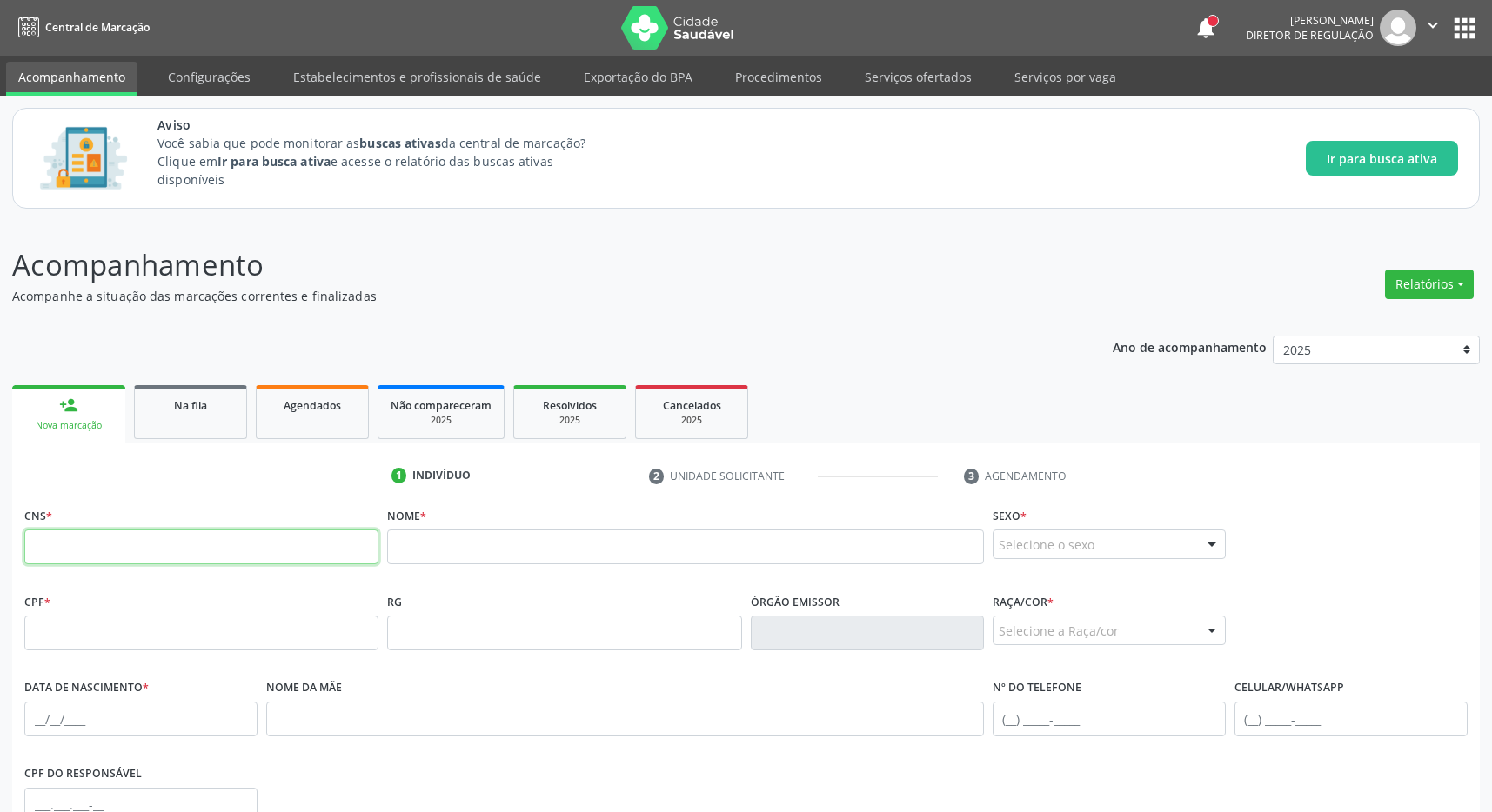
click at [94, 547] on input "text" at bounding box center [201, 547] width 354 height 34
click at [185, 555] on input "702 3071 49" at bounding box center [201, 547] width 354 height 34
type input "702 3071 4948 9816"
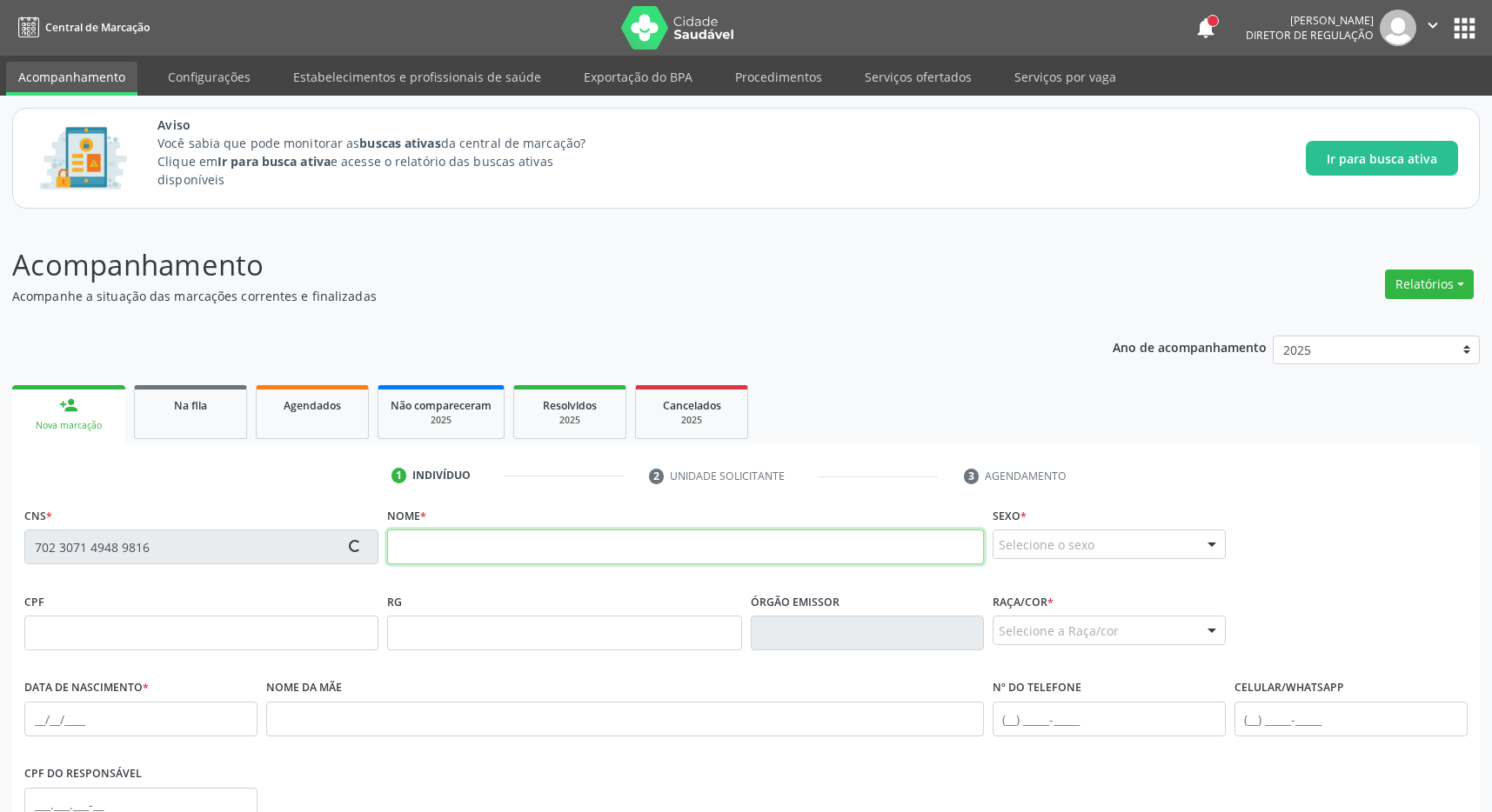
click at [466, 544] on input "text" at bounding box center [685, 547] width 596 height 34
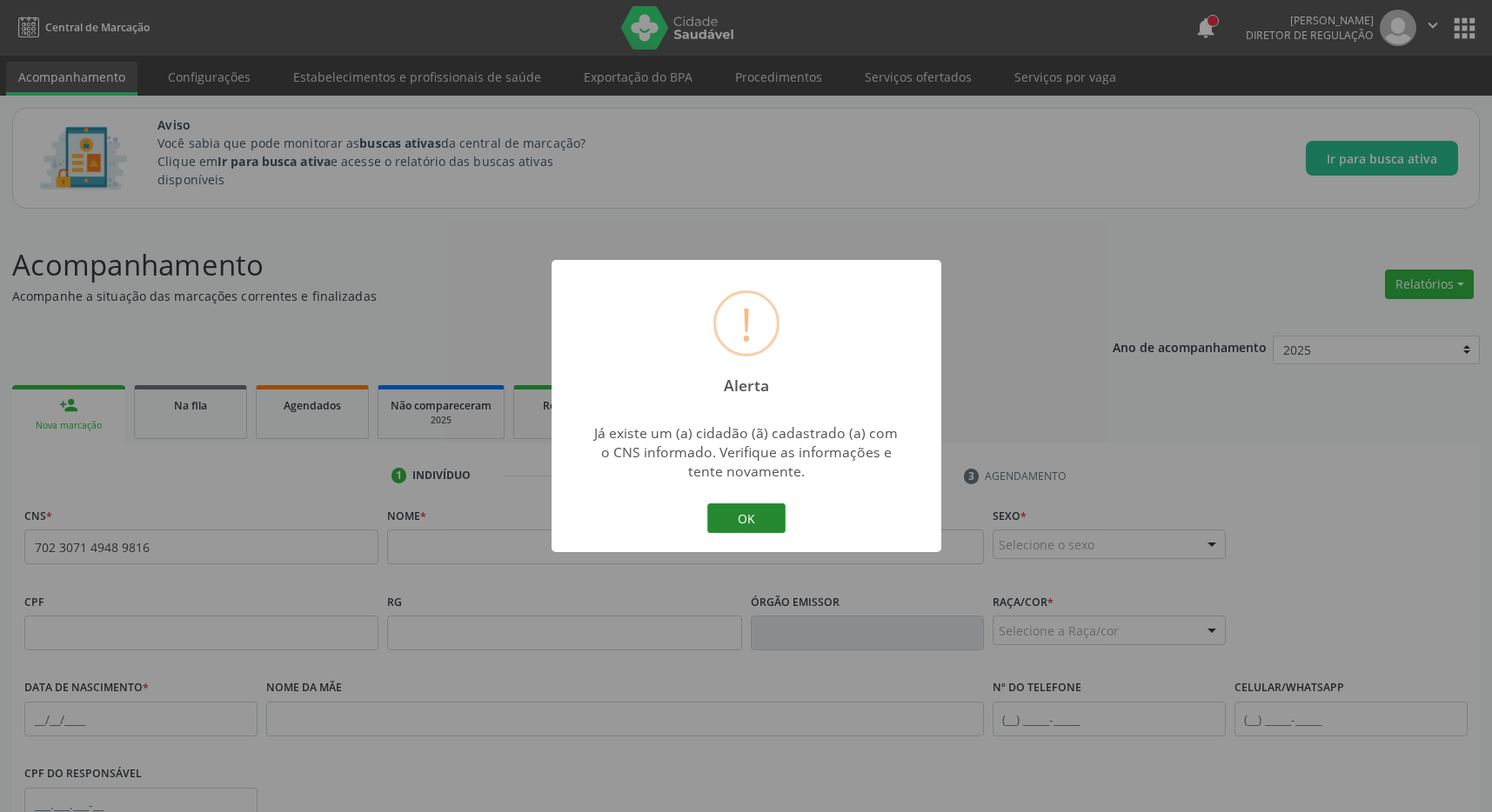
click at [767, 513] on button "OK" at bounding box center [746, 518] width 78 height 30
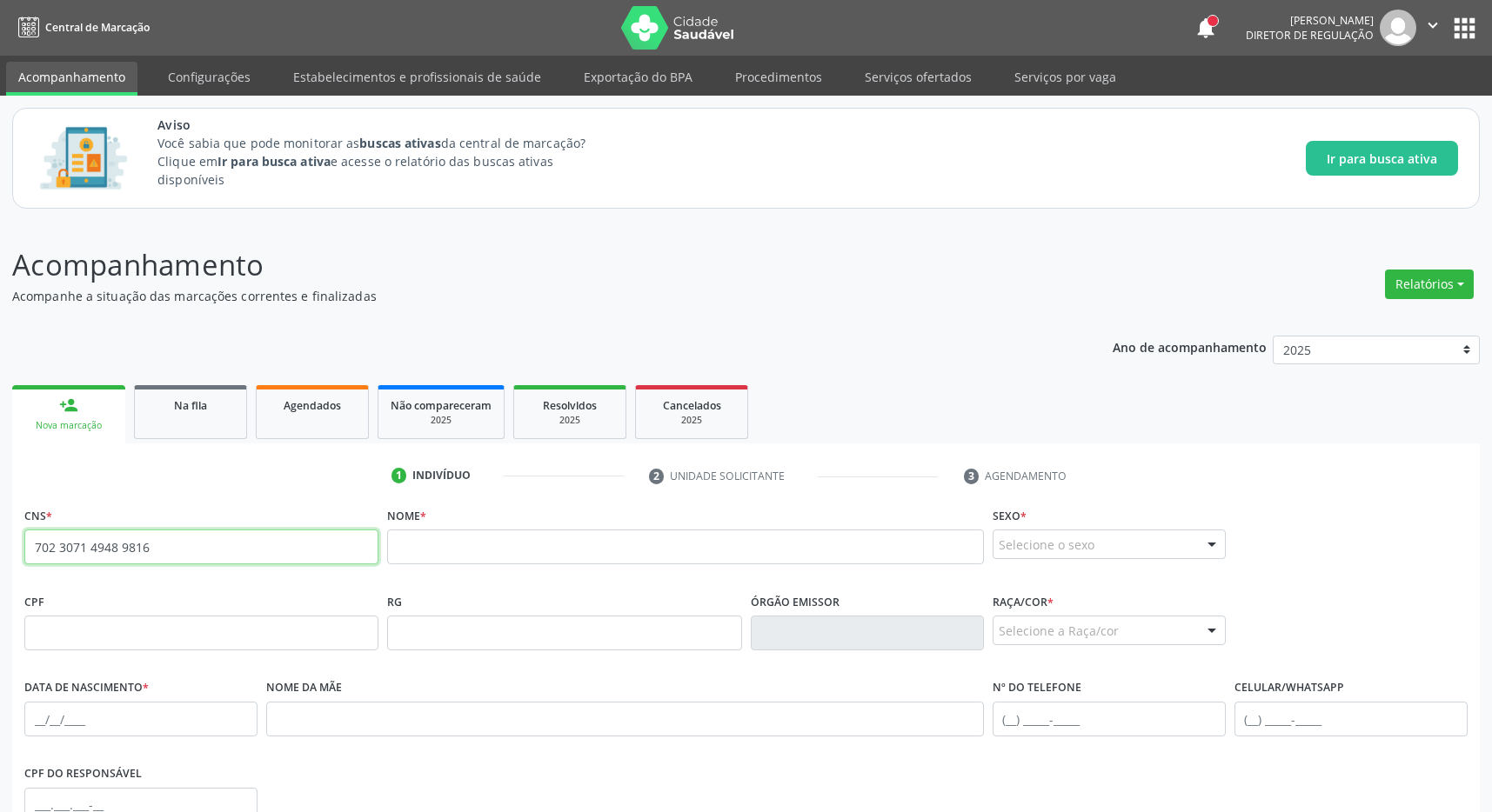
drag, startPoint x: 157, startPoint y: 551, endPoint x: 12, endPoint y: 551, distance: 145.0
click at [25, 551] on input "702 3071 4948 9816" at bounding box center [201, 547] width 354 height 34
drag, startPoint x: 62, startPoint y: 546, endPoint x: 82, endPoint y: 546, distance: 20.0
click at [1474, 22] on button "apps" at bounding box center [1464, 29] width 31 height 31
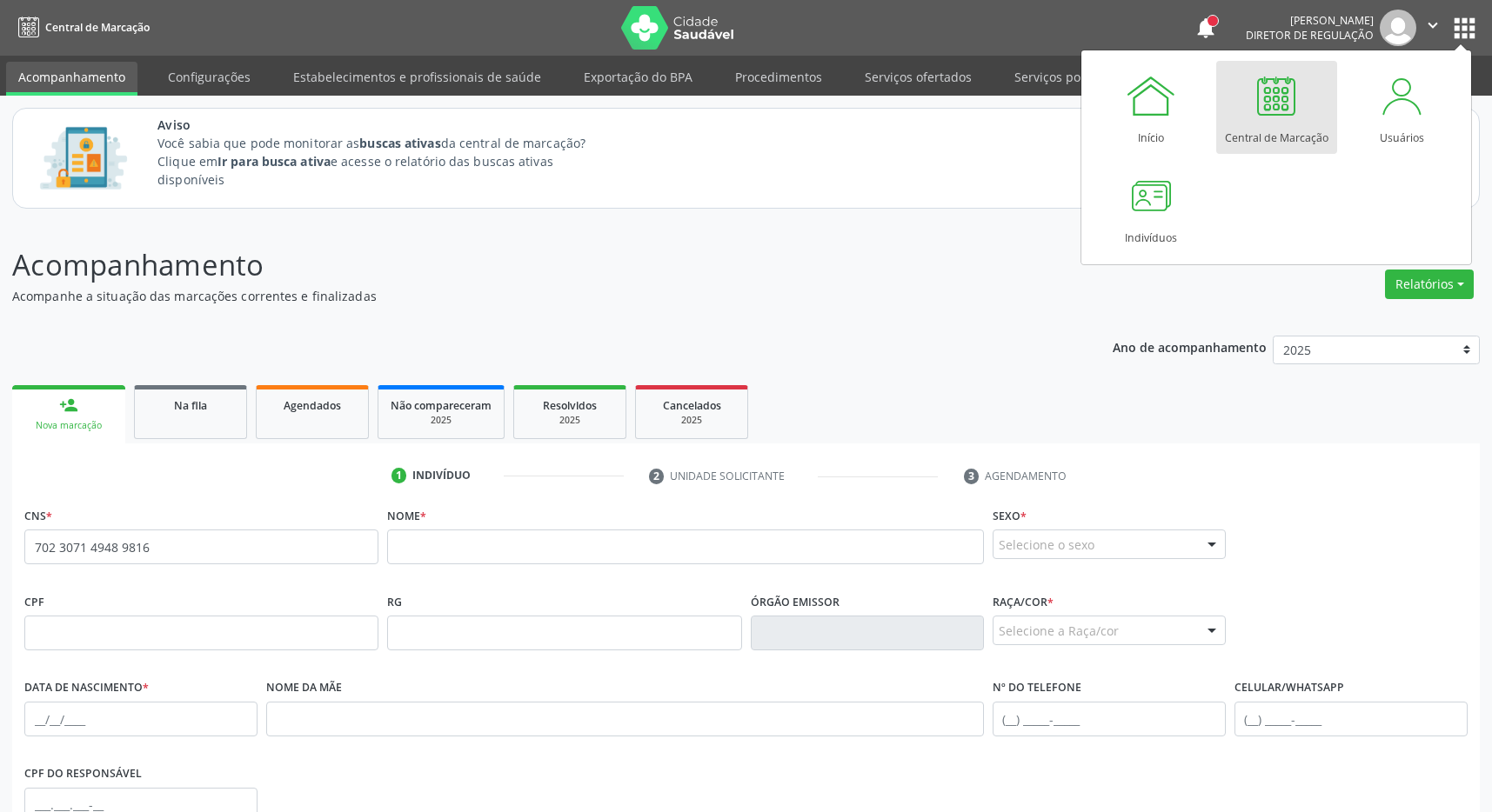
click at [1295, 123] on div "Central de Marcação" at bounding box center [1276, 134] width 103 height 24
